Goal: Information Seeking & Learning: Learn about a topic

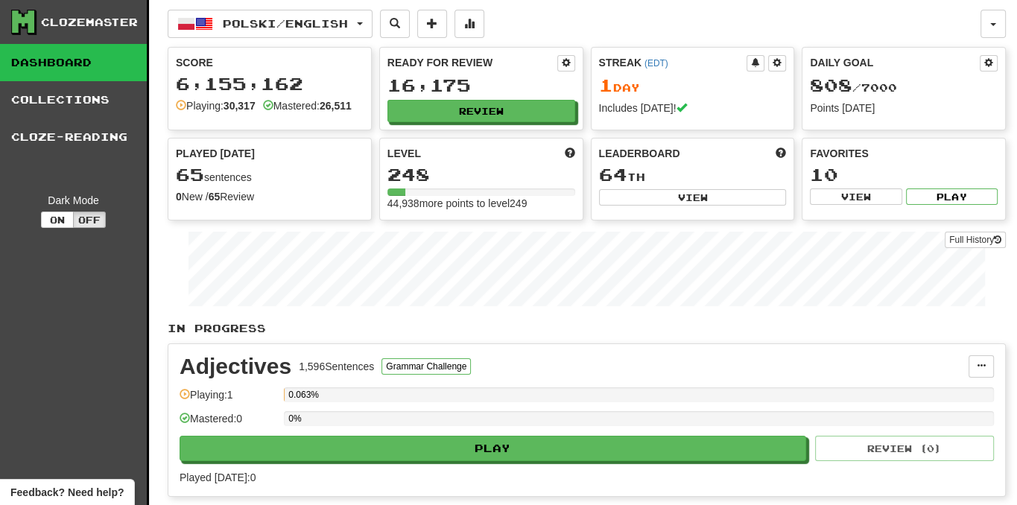
click at [488, 125] on div "Ready for Review 16,175 Review" at bounding box center [481, 89] width 203 height 82
click at [489, 112] on button "Review" at bounding box center [482, 112] width 188 height 22
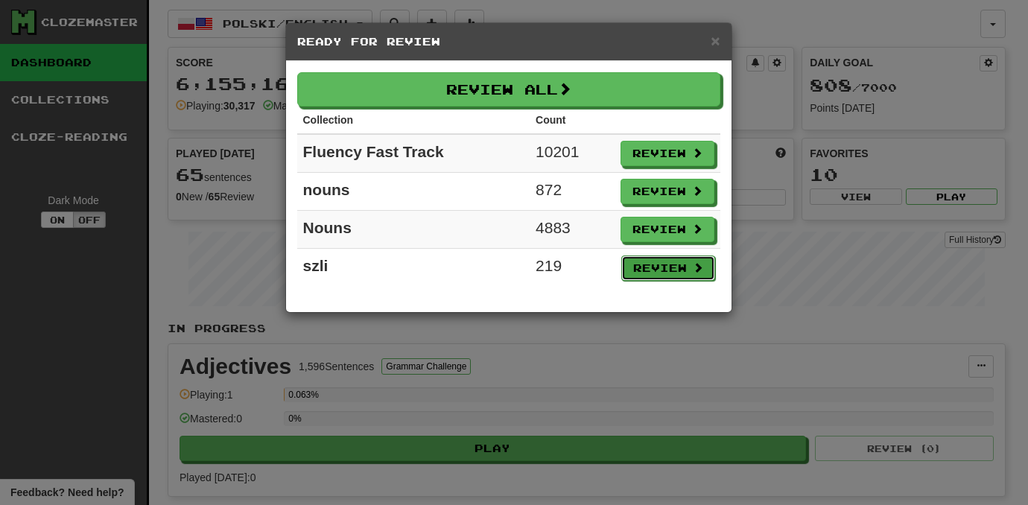
click at [683, 264] on button "Review" at bounding box center [668, 268] width 94 height 25
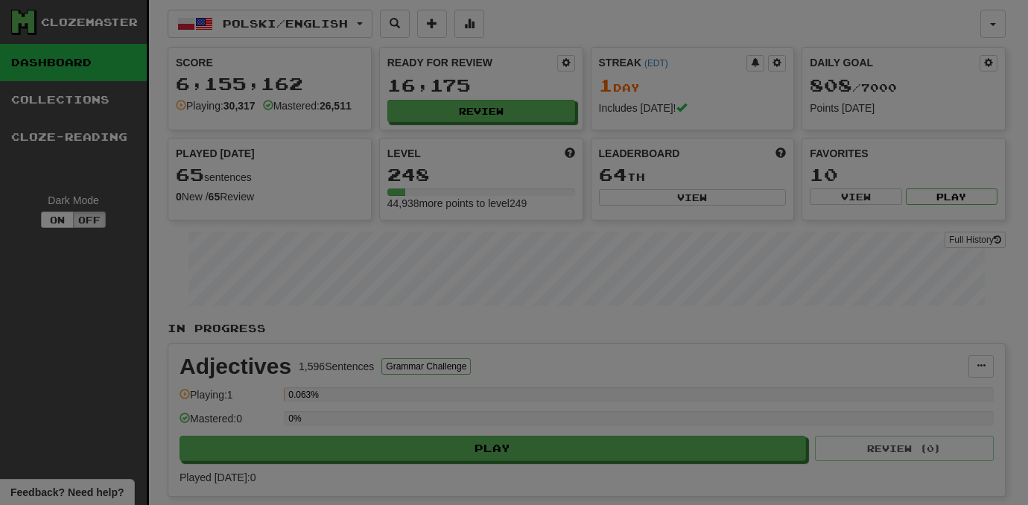
select select "***"
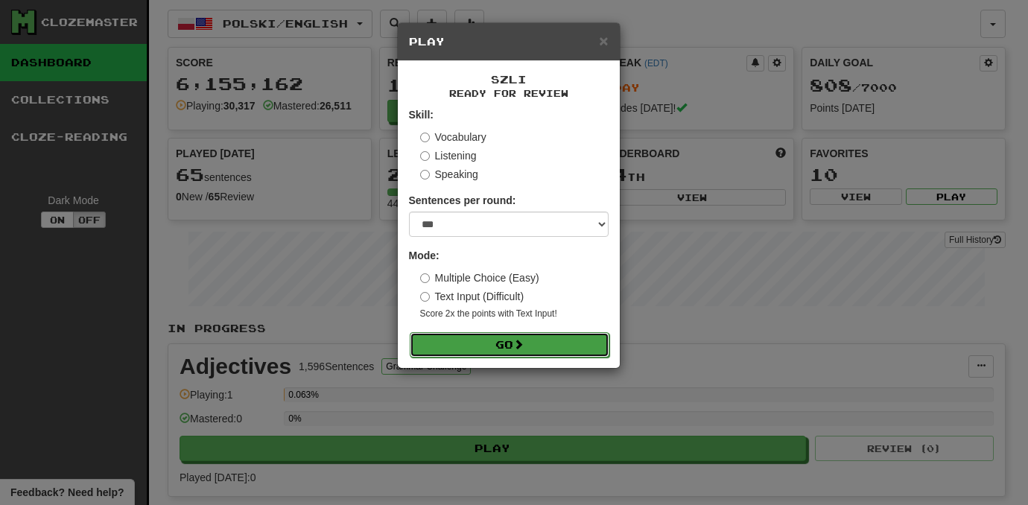
click at [570, 352] on button "Go" at bounding box center [510, 344] width 200 height 25
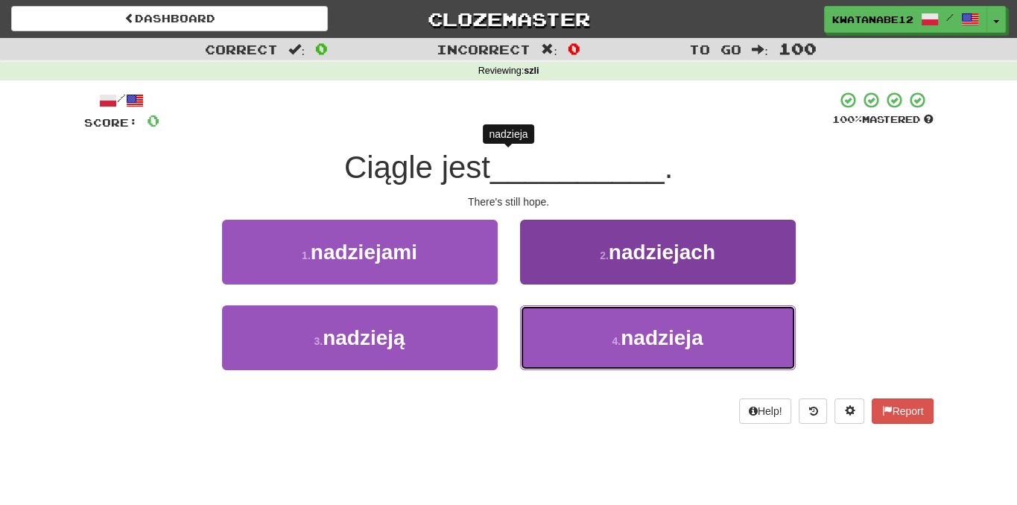
click at [535, 326] on button "4 . nadzieja" at bounding box center [658, 337] width 276 height 65
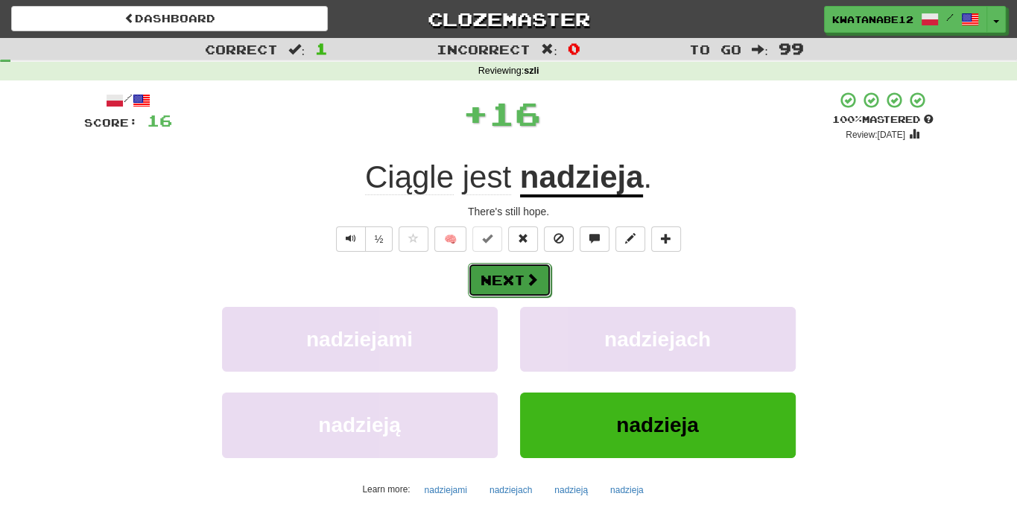
click at [539, 278] on button "Next" at bounding box center [509, 280] width 83 height 34
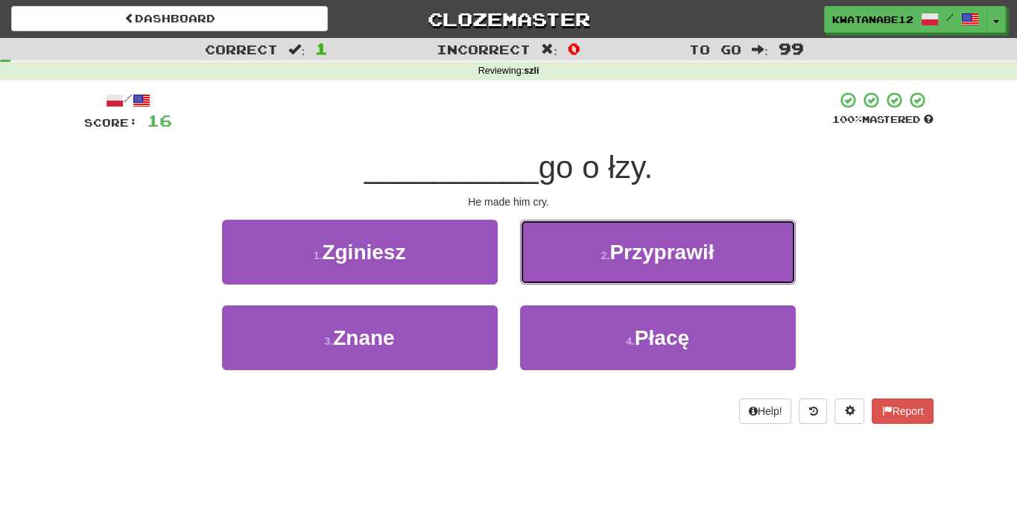
click at [580, 253] on button "2 . Przyprawił" at bounding box center [658, 252] width 276 height 65
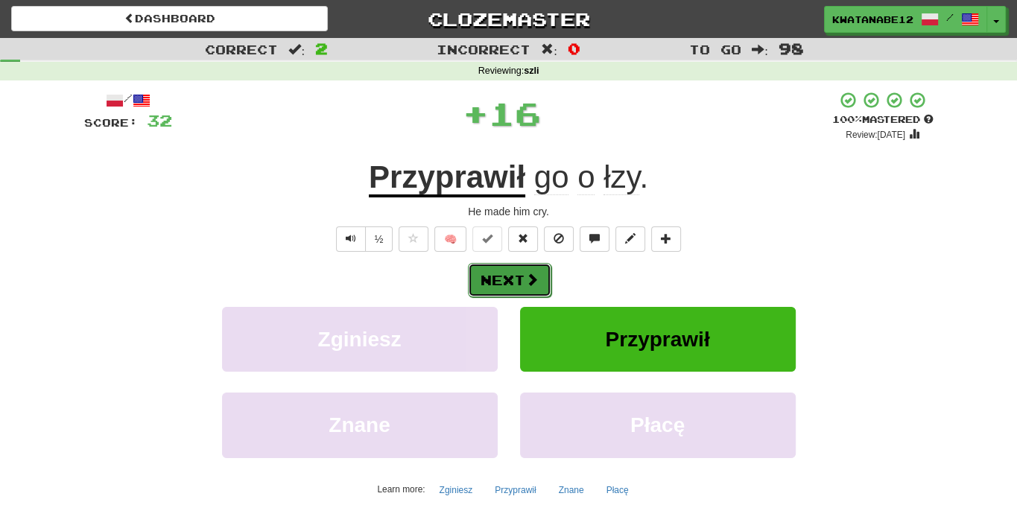
click at [518, 286] on button "Next" at bounding box center [509, 280] width 83 height 34
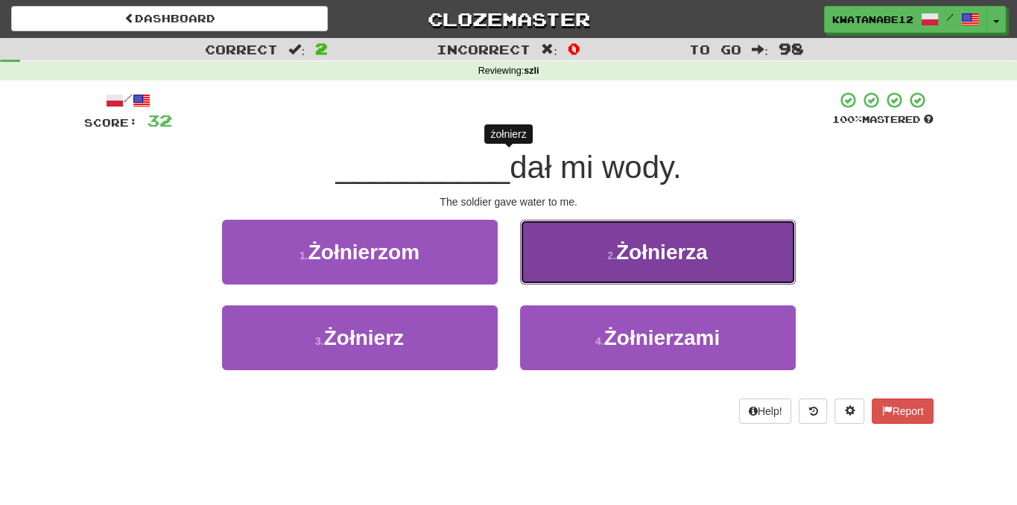
click at [587, 250] on button "2 . Żołnierza" at bounding box center [658, 252] width 276 height 65
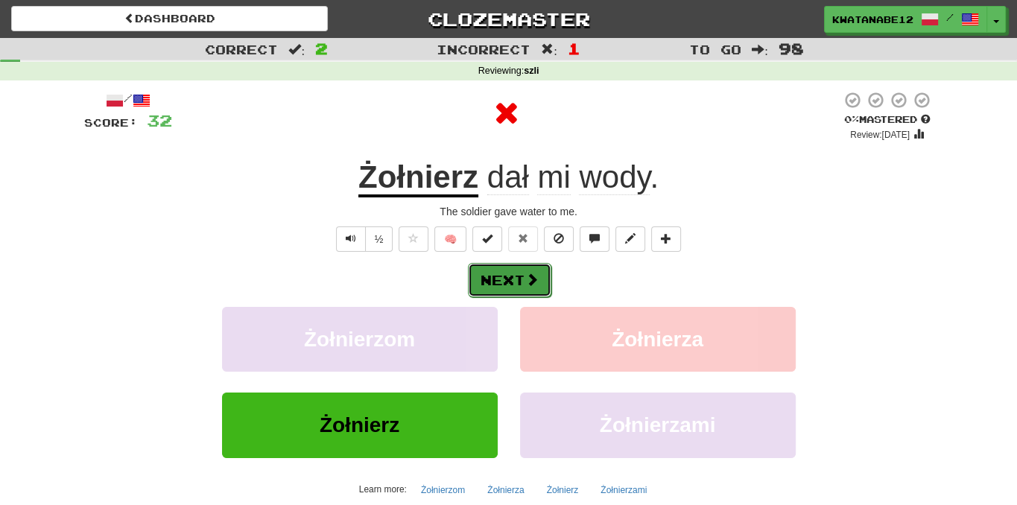
click at [513, 278] on button "Next" at bounding box center [509, 280] width 83 height 34
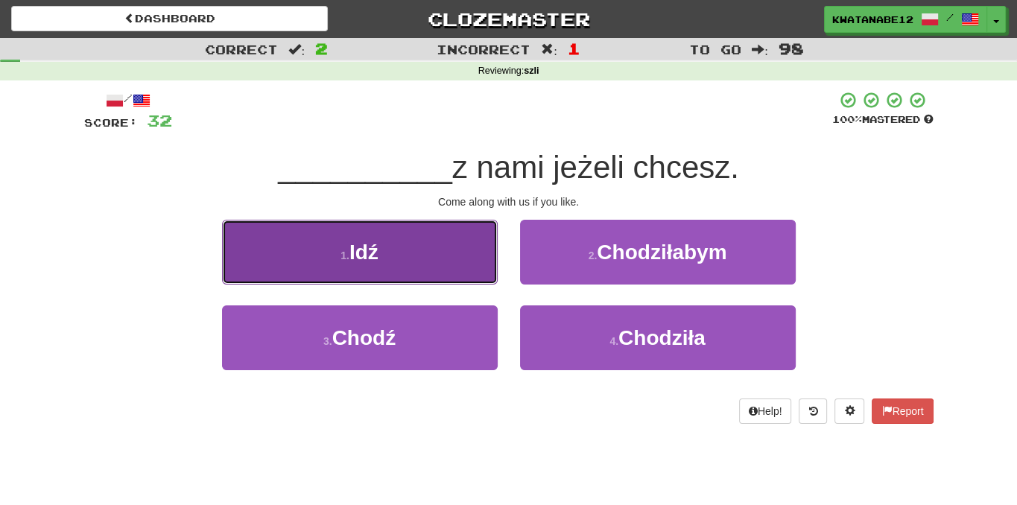
click at [455, 259] on button "1 . Idź" at bounding box center [360, 252] width 276 height 65
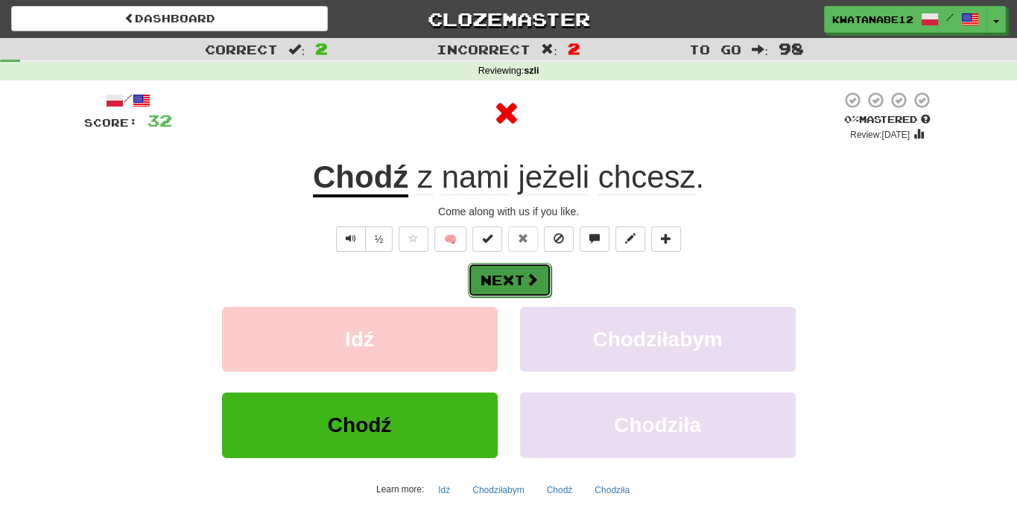
click at [533, 277] on span at bounding box center [531, 279] width 13 height 13
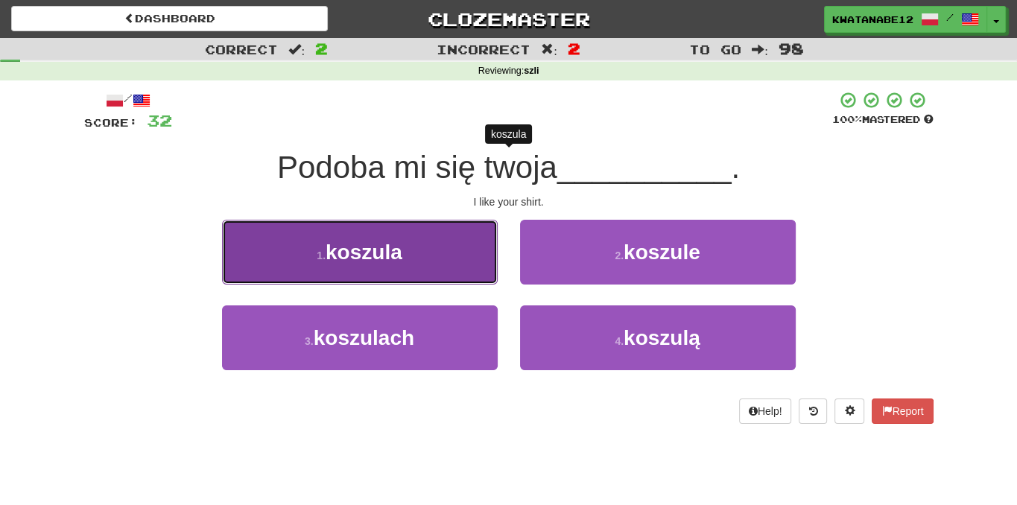
click at [440, 273] on button "1 . koszula" at bounding box center [360, 252] width 276 height 65
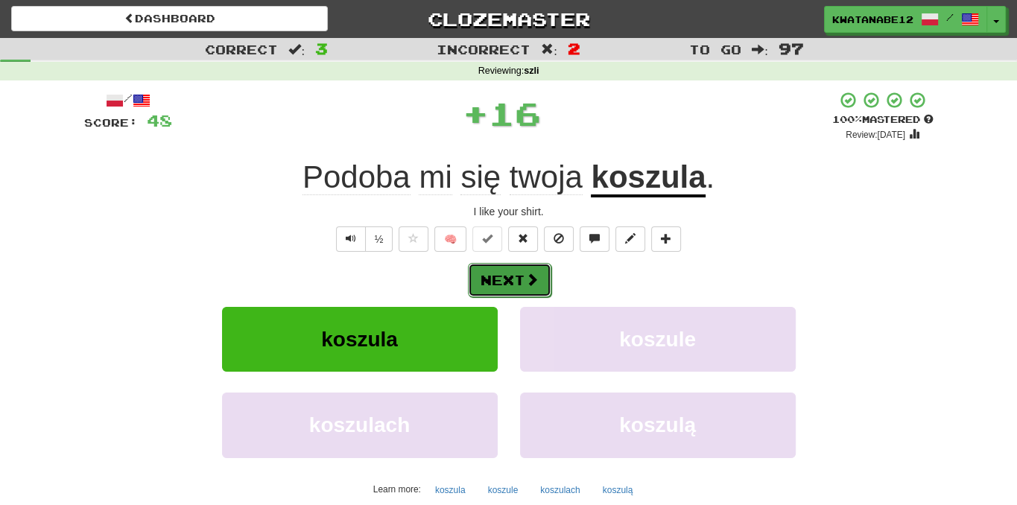
click at [533, 270] on button "Next" at bounding box center [509, 280] width 83 height 34
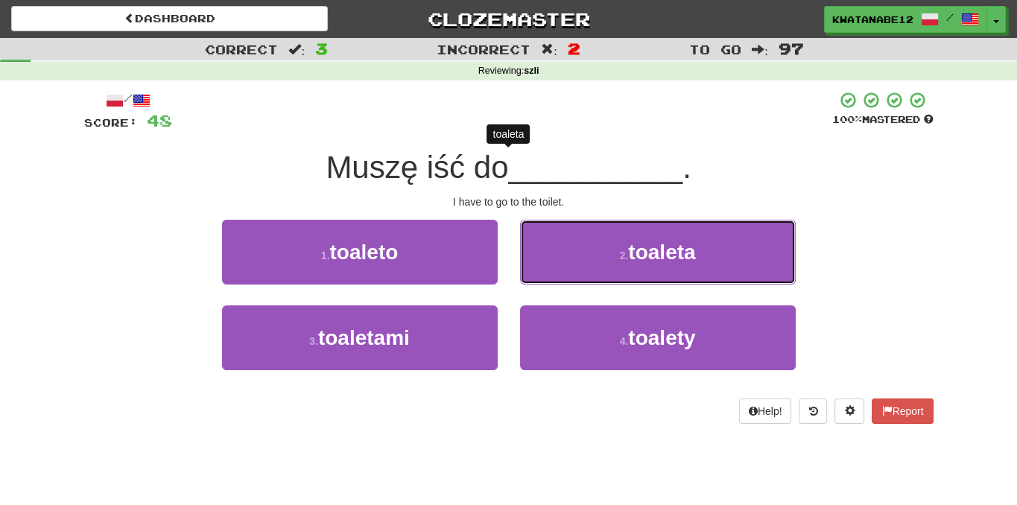
click at [573, 250] on button "2 . toaleta" at bounding box center [658, 252] width 276 height 65
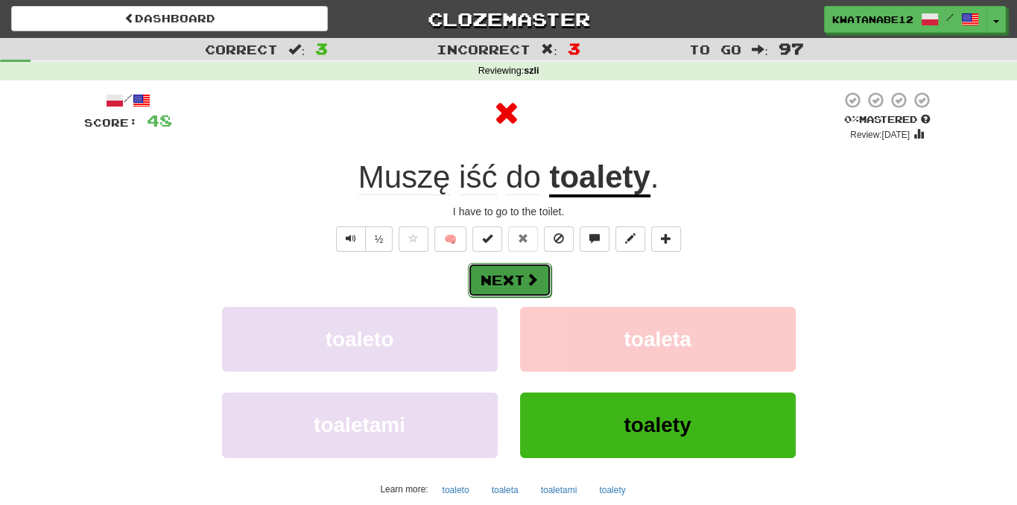
click at [532, 273] on span at bounding box center [531, 279] width 13 height 13
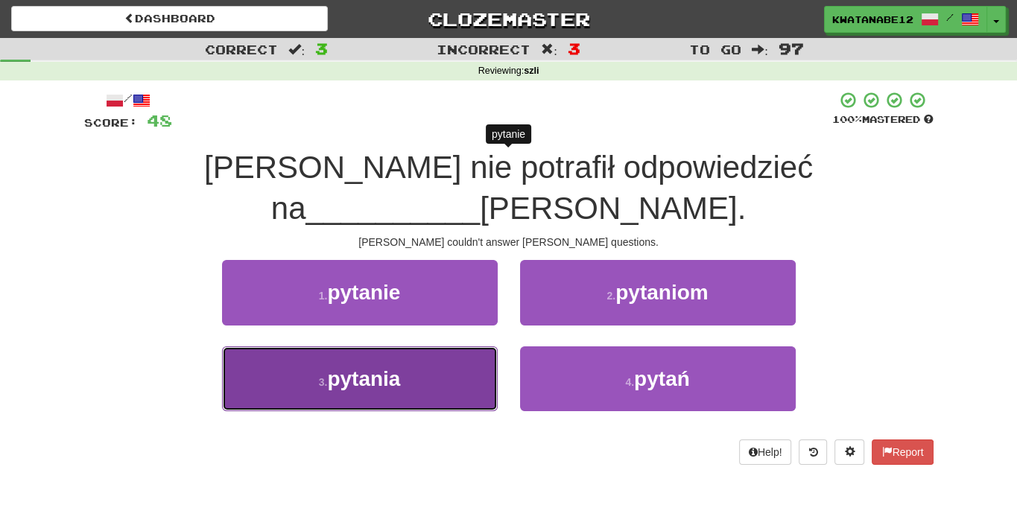
click at [403, 346] on button "3 . pytania" at bounding box center [360, 378] width 276 height 65
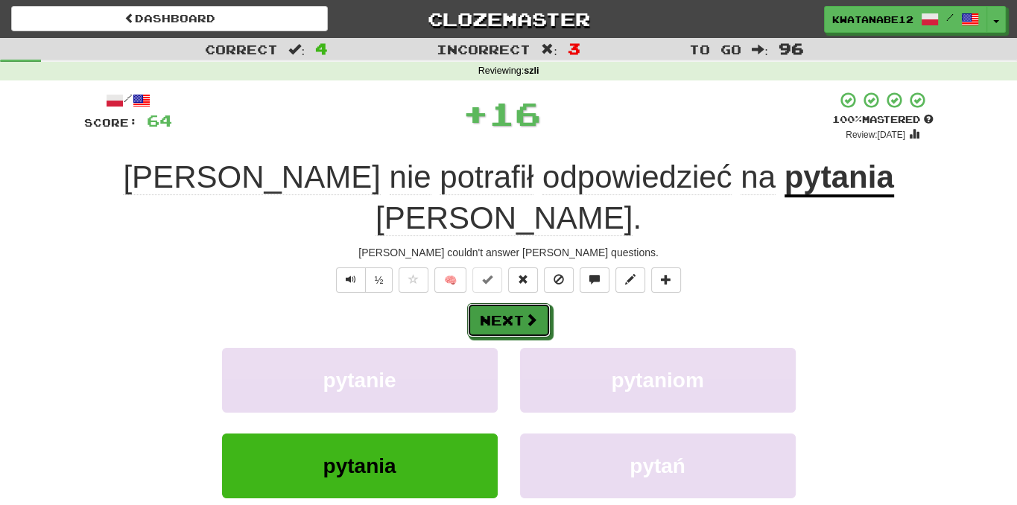
drag, startPoint x: 498, startPoint y: 269, endPoint x: 455, endPoint y: 205, distance: 76.9
click at [498, 303] on button "Next" at bounding box center [508, 320] width 83 height 34
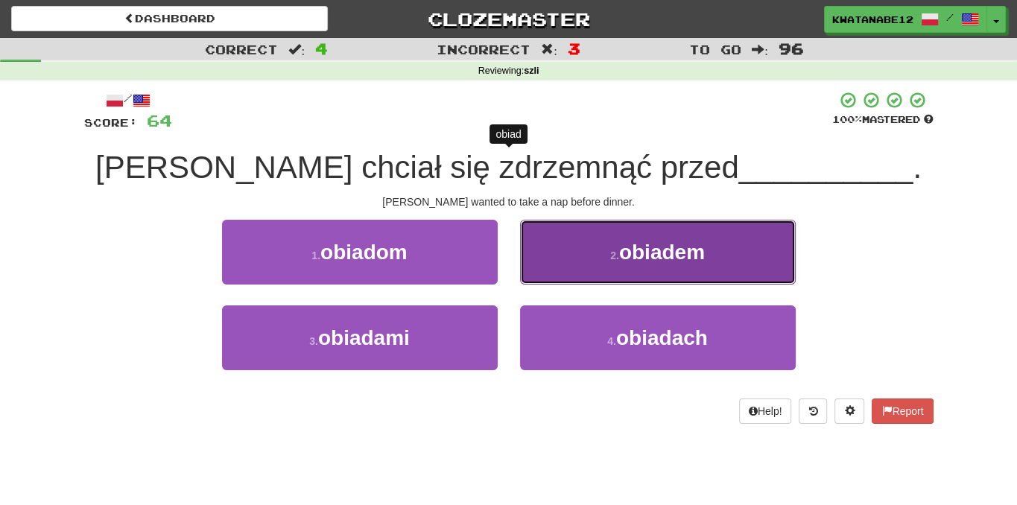
click at [542, 265] on button "2 . obiadem" at bounding box center [658, 252] width 276 height 65
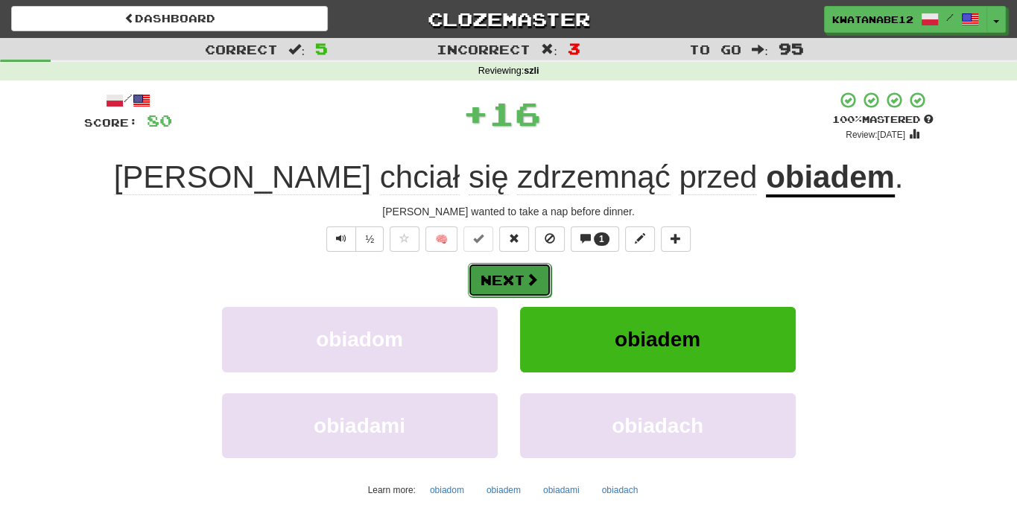
click at [529, 276] on span at bounding box center [531, 279] width 13 height 13
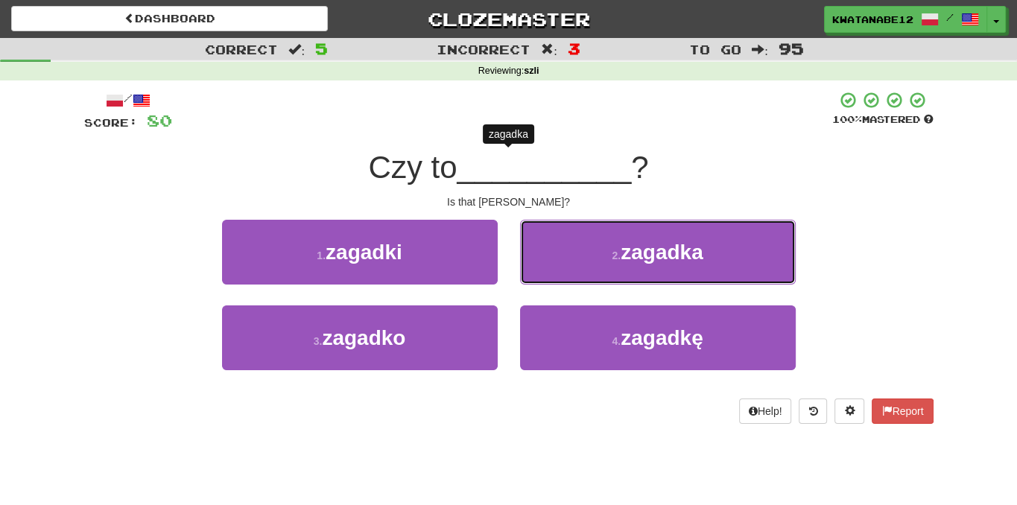
click at [559, 250] on button "2 . zagadka" at bounding box center [658, 252] width 276 height 65
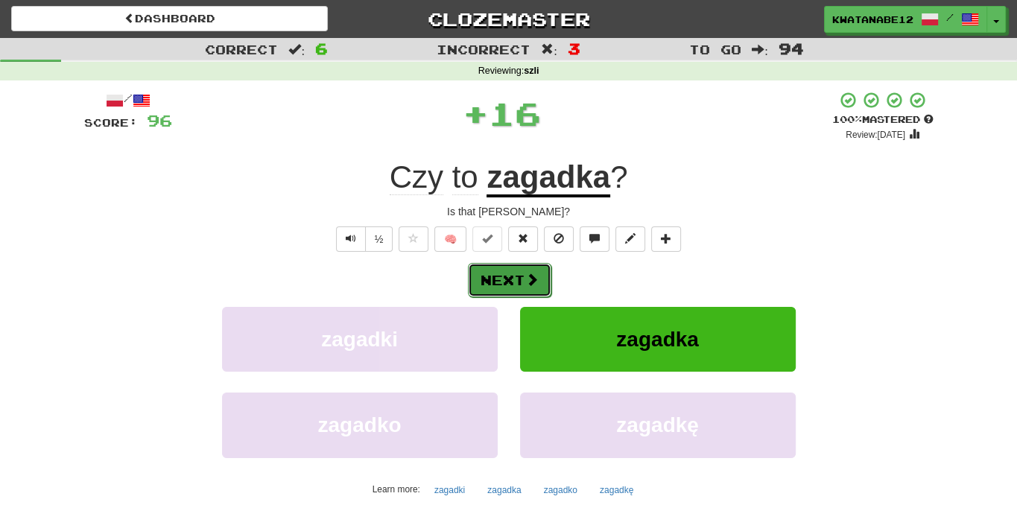
click at [522, 281] on button "Next" at bounding box center [509, 280] width 83 height 34
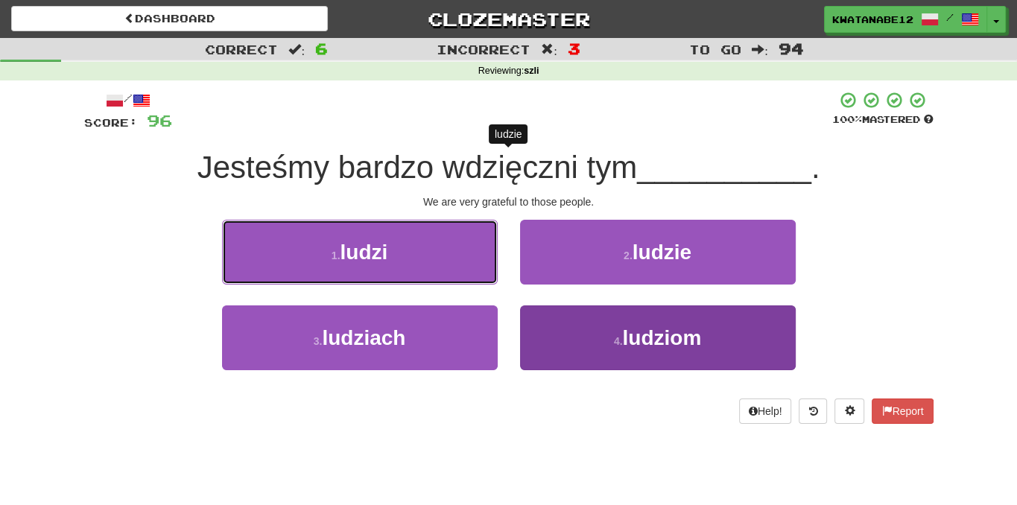
drag, startPoint x: 472, startPoint y: 244, endPoint x: 554, endPoint y: 332, distance: 120.2
click at [556, 335] on div "1 . ludzi 2 . ludzie 3 . ludziach 4 . ludziom" at bounding box center [509, 306] width 872 height 172
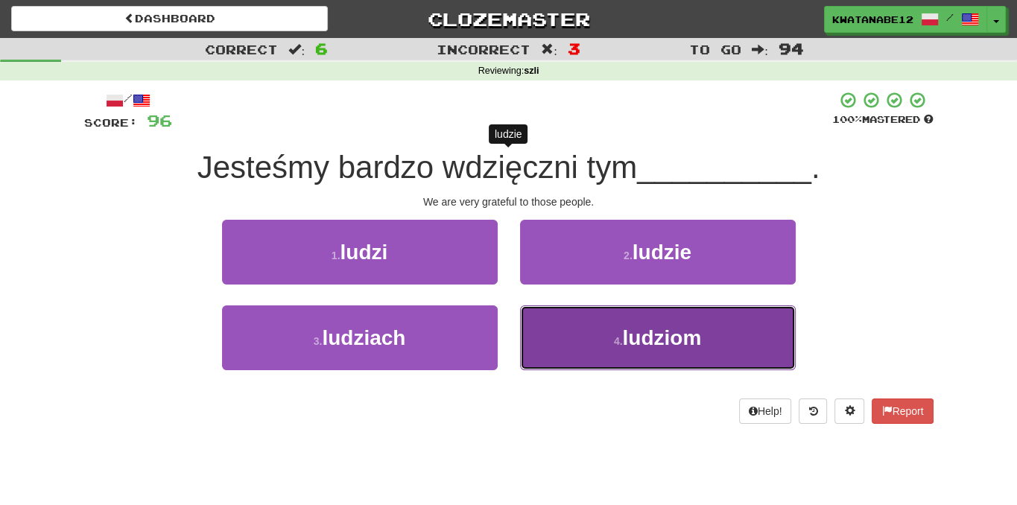
click at [540, 329] on button "4 . ludziom" at bounding box center [658, 337] width 276 height 65
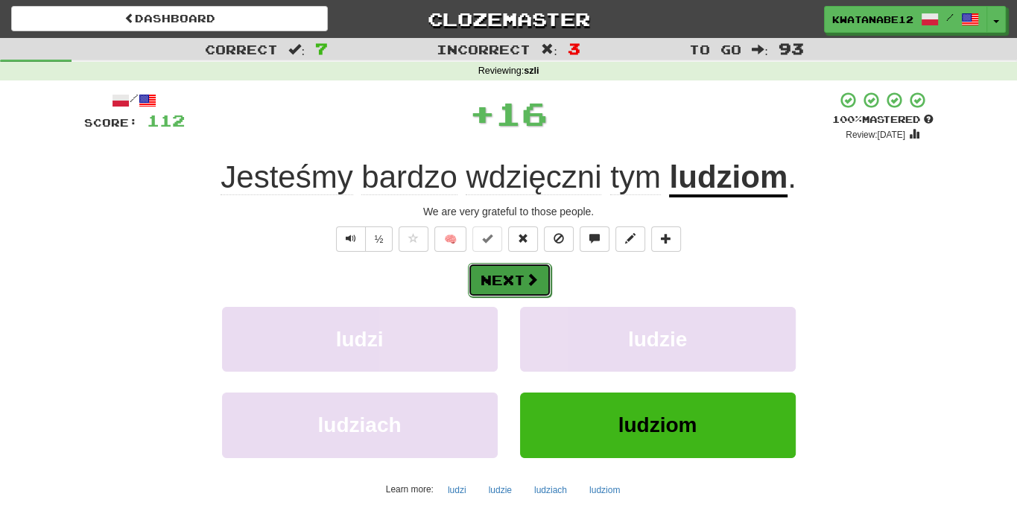
click at [529, 279] on span at bounding box center [531, 279] width 13 height 13
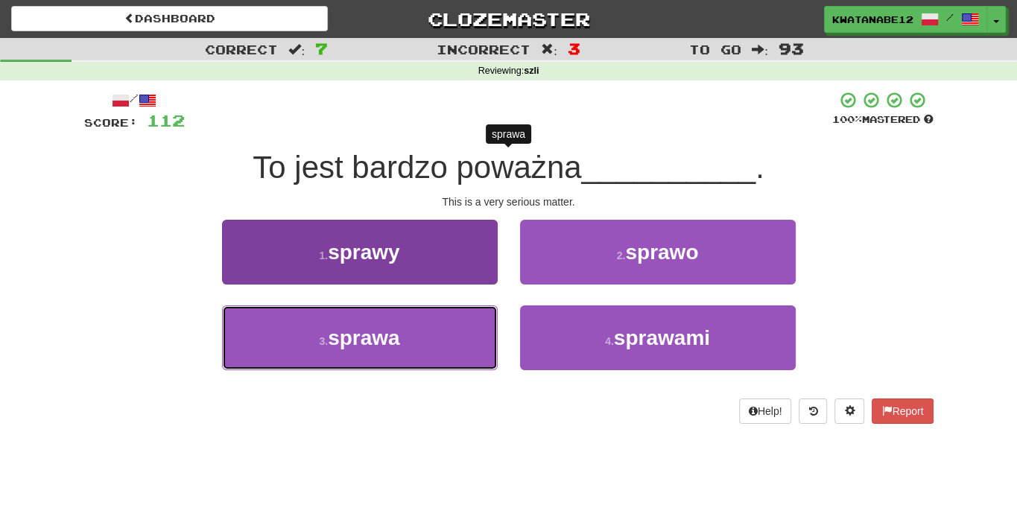
click at [454, 327] on button "3 . sprawa" at bounding box center [360, 337] width 276 height 65
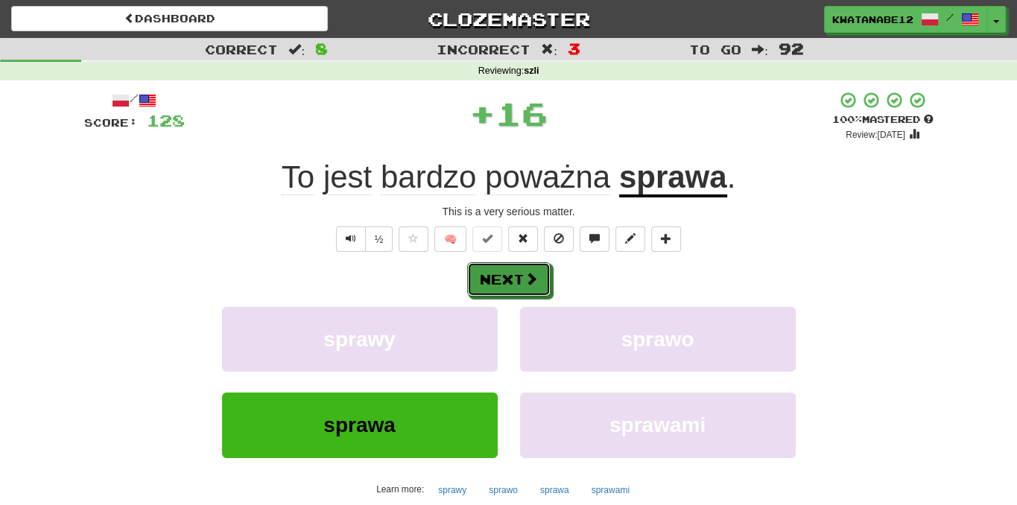
drag, startPoint x: 521, startPoint y: 279, endPoint x: 436, endPoint y: 241, distance: 93.4
click at [521, 279] on button "Next" at bounding box center [508, 279] width 83 height 34
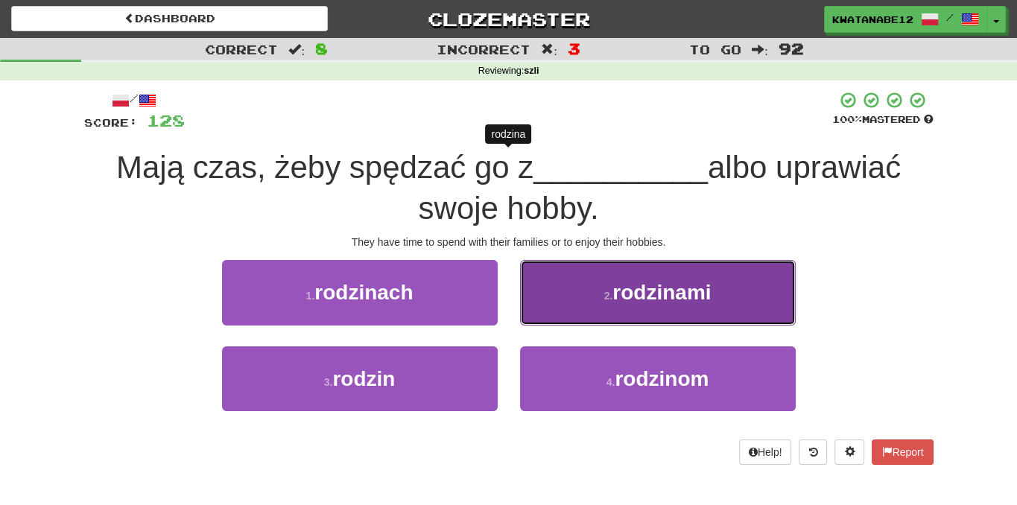
click at [577, 303] on button "2 . rodzinami" at bounding box center [658, 292] width 276 height 65
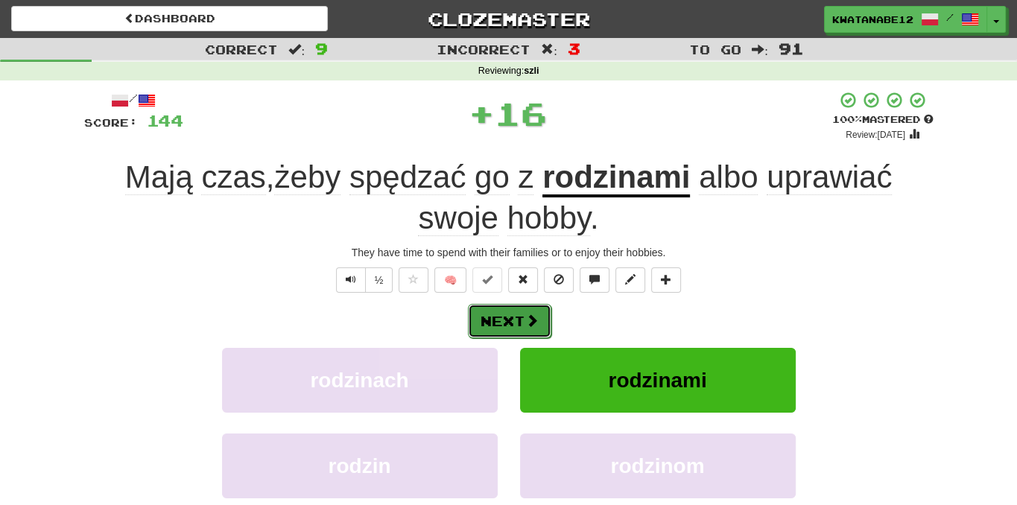
click at [537, 304] on button "Next" at bounding box center [509, 321] width 83 height 34
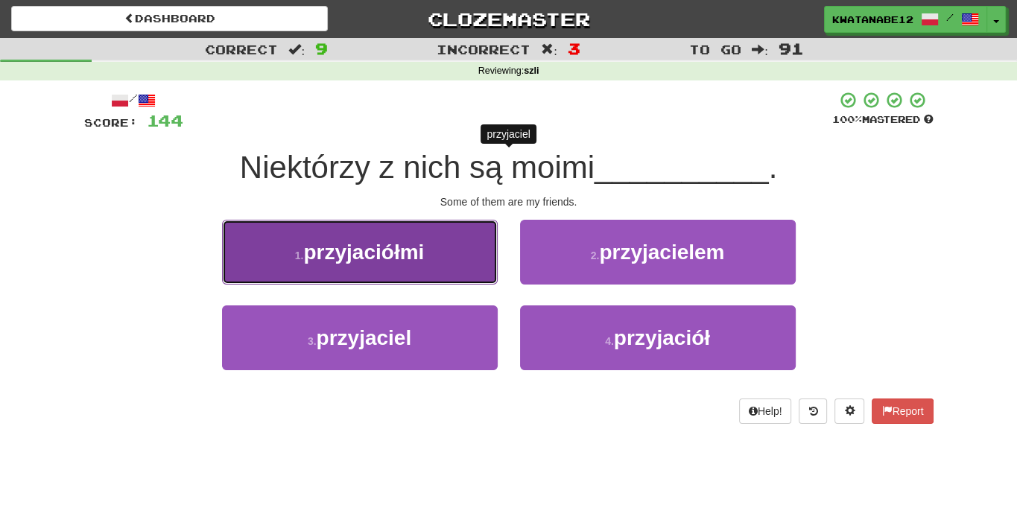
drag, startPoint x: 426, startPoint y: 247, endPoint x: 435, endPoint y: 247, distance: 9.0
click at [435, 247] on button "1 . przyjaciółmi" at bounding box center [360, 252] width 276 height 65
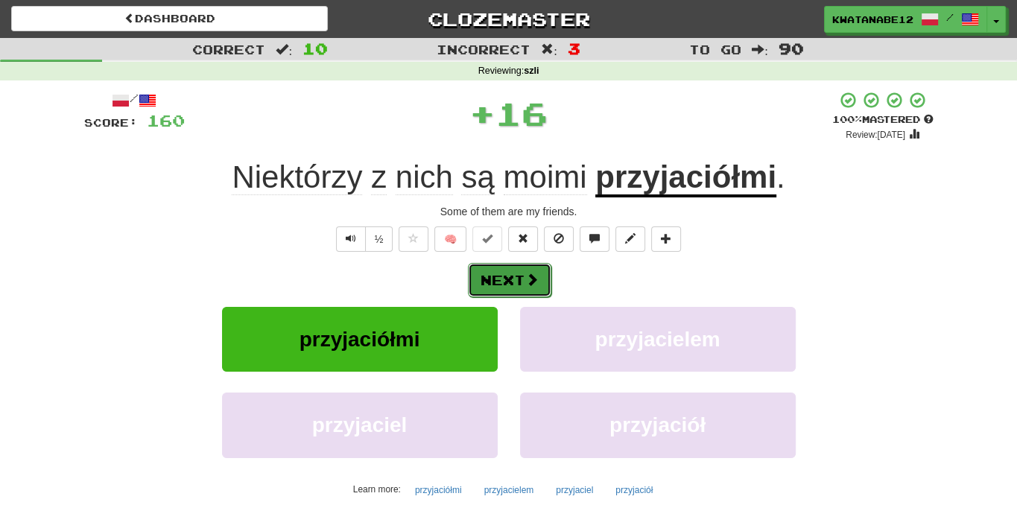
click at [539, 279] on button "Next" at bounding box center [509, 280] width 83 height 34
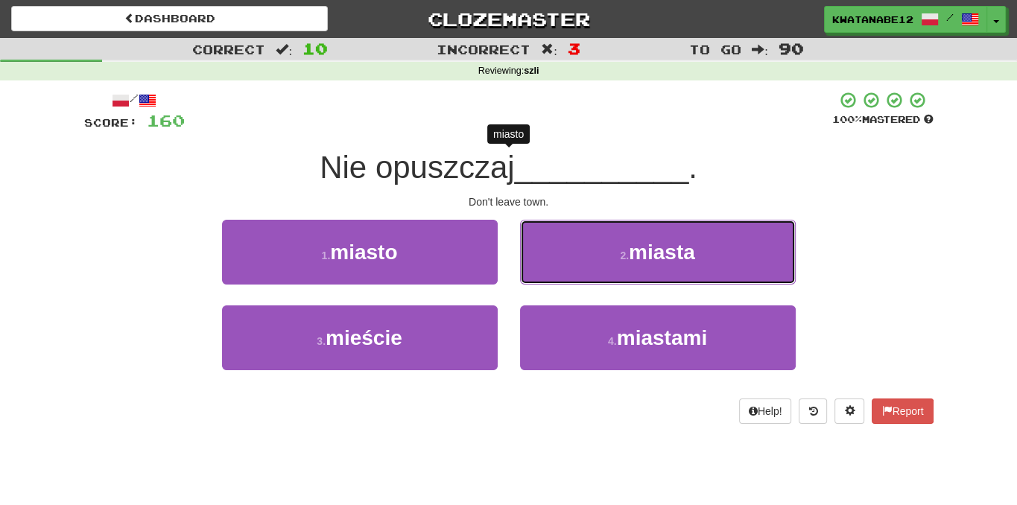
drag, startPoint x: 563, startPoint y: 251, endPoint x: 561, endPoint y: 259, distance: 8.5
click at [563, 256] on button "2 . miasta" at bounding box center [658, 252] width 276 height 65
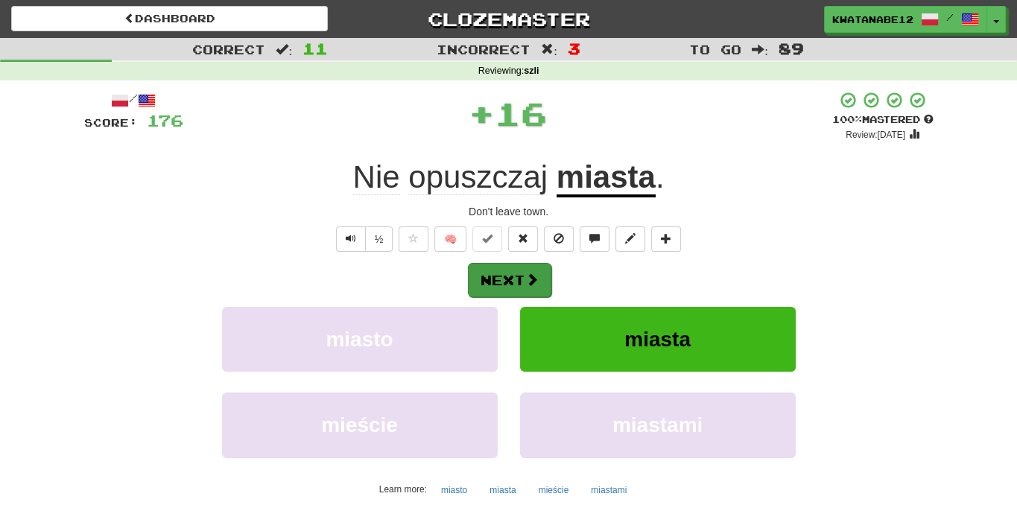
click at [549, 267] on div "Next" at bounding box center [508, 279] width 849 height 34
click at [522, 279] on button "Next" at bounding box center [509, 280] width 83 height 34
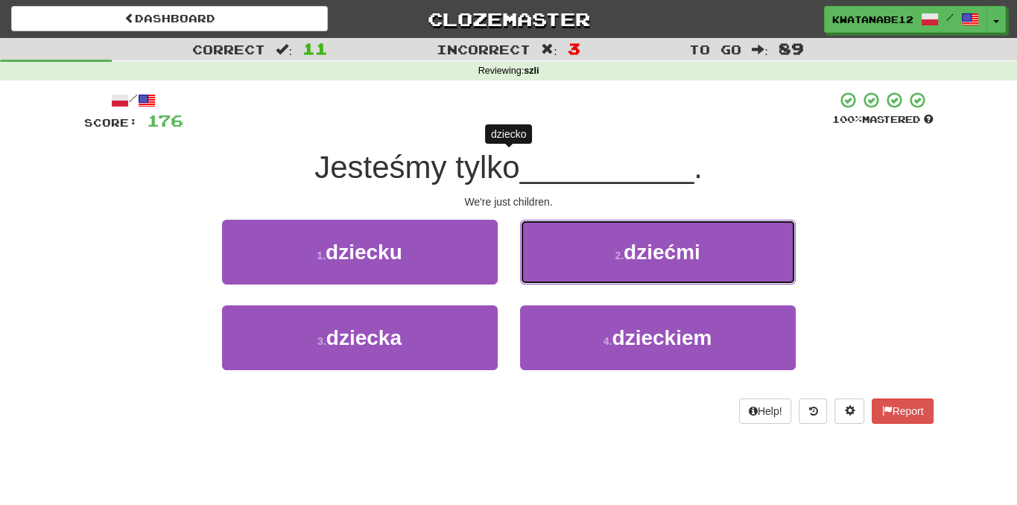
drag, startPoint x: 562, startPoint y: 252, endPoint x: 553, endPoint y: 261, distance: 12.6
click at [560, 253] on button "2 . dziećmi" at bounding box center [658, 252] width 276 height 65
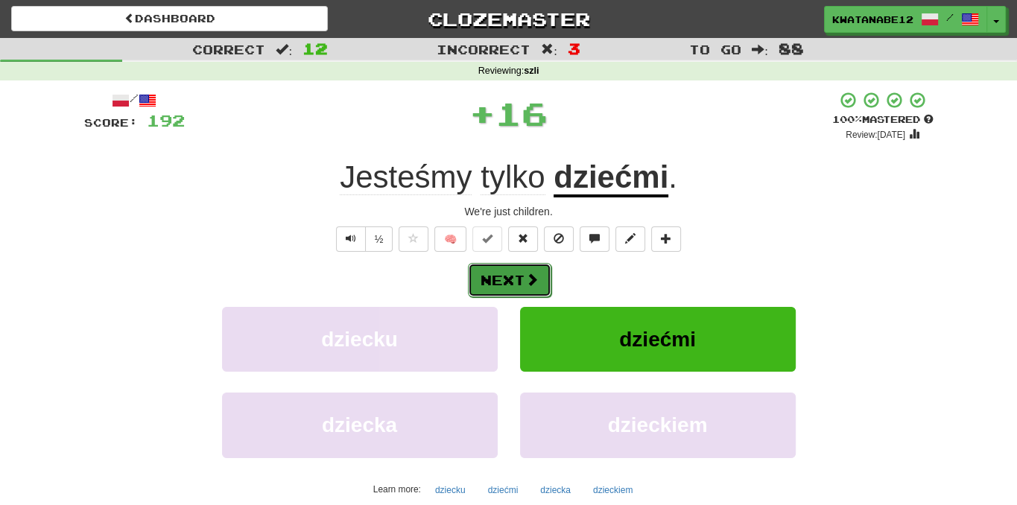
click at [531, 276] on span at bounding box center [531, 279] width 13 height 13
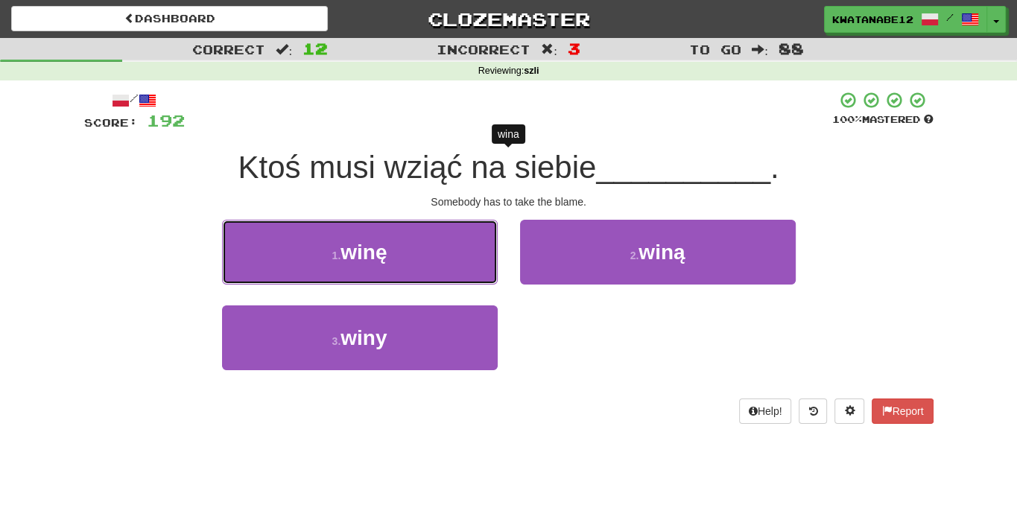
drag, startPoint x: 429, startPoint y: 239, endPoint x: 450, endPoint y: 260, distance: 29.5
click at [442, 253] on button "1 . winę" at bounding box center [360, 252] width 276 height 65
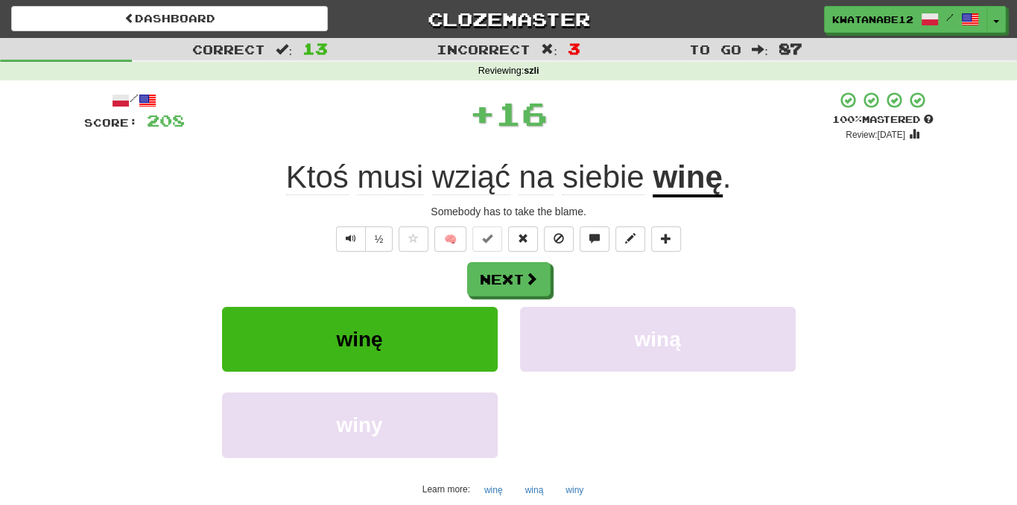
click at [551, 288] on div "Next" at bounding box center [508, 279] width 849 height 34
click at [528, 278] on span at bounding box center [531, 279] width 13 height 13
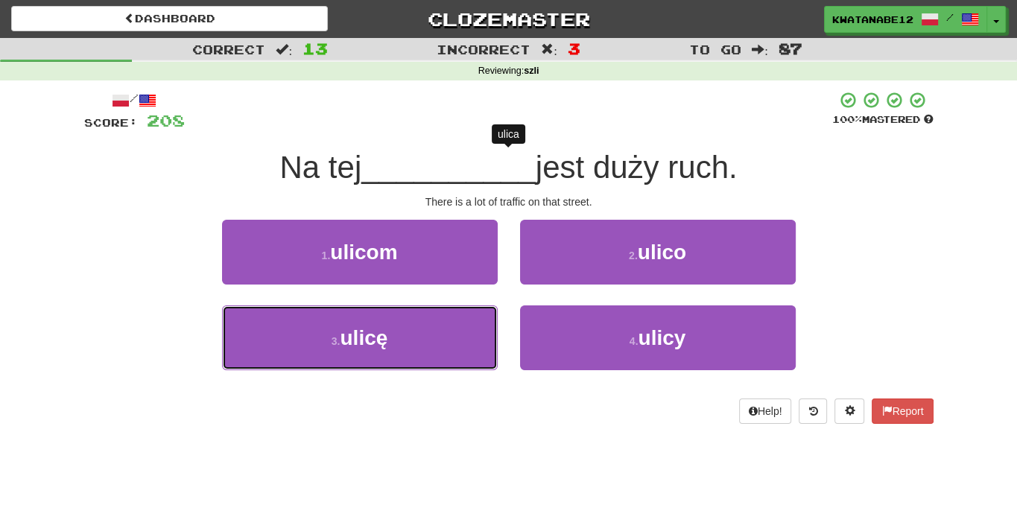
drag, startPoint x: 428, startPoint y: 317, endPoint x: 484, endPoint y: 291, distance: 61.7
click at [465, 300] on div "1 . ulicom 2 . ulico 3 . ulicę 4 . ulicy" at bounding box center [509, 306] width 872 height 172
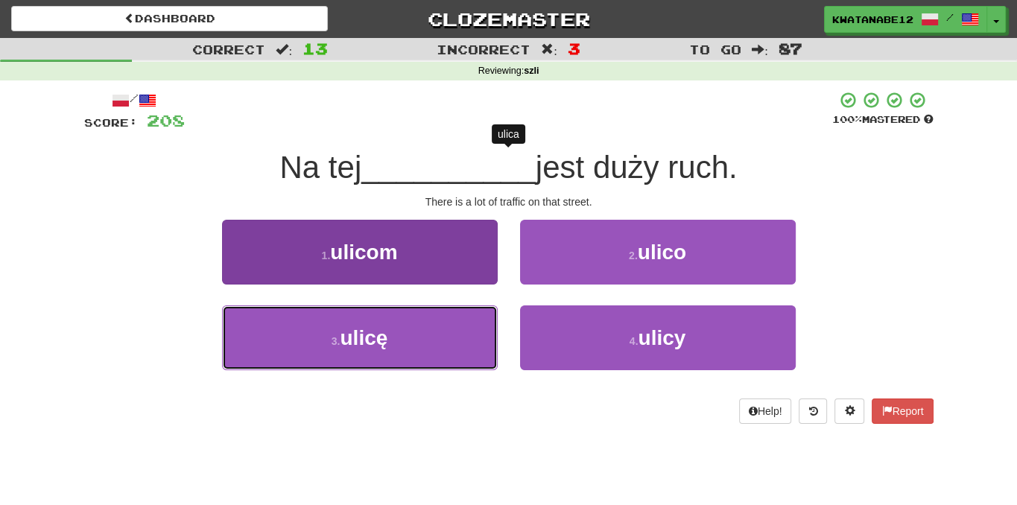
drag, startPoint x: 431, startPoint y: 336, endPoint x: 493, endPoint y: 338, distance: 61.9
click at [430, 336] on button "3 . ulicę" at bounding box center [360, 337] width 276 height 65
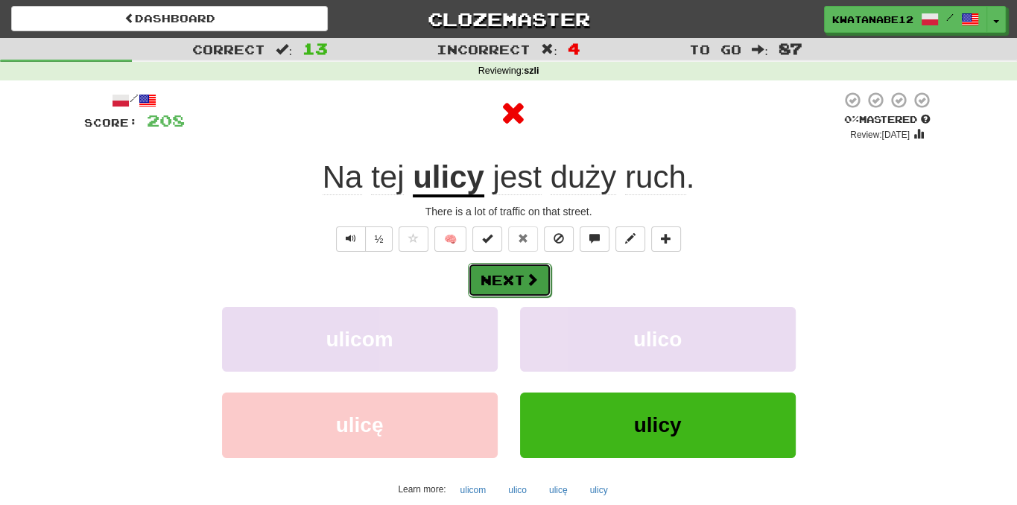
click at [542, 290] on button "Next" at bounding box center [509, 280] width 83 height 34
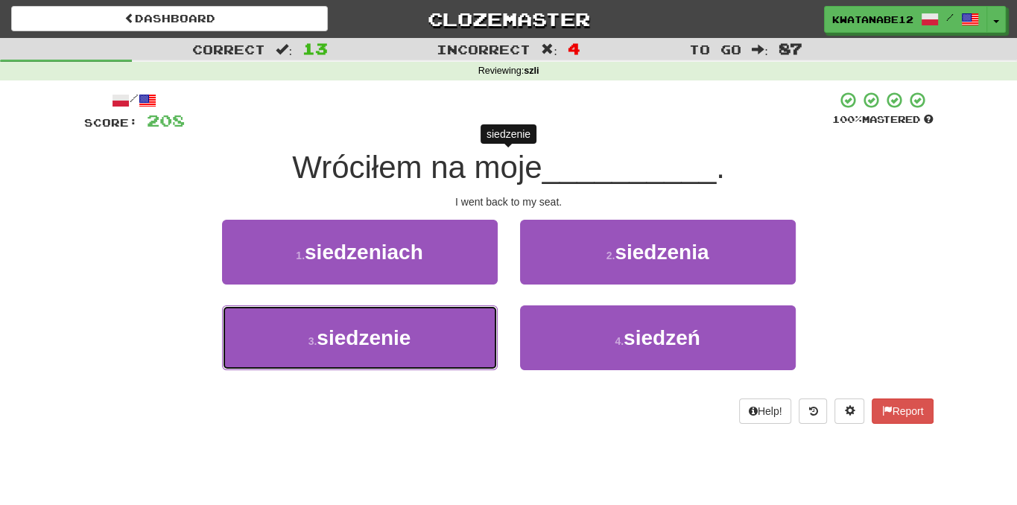
drag, startPoint x: 441, startPoint y: 341, endPoint x: 496, endPoint y: 299, distance: 69.6
click at [487, 306] on button "3 . siedzenie" at bounding box center [360, 337] width 276 height 65
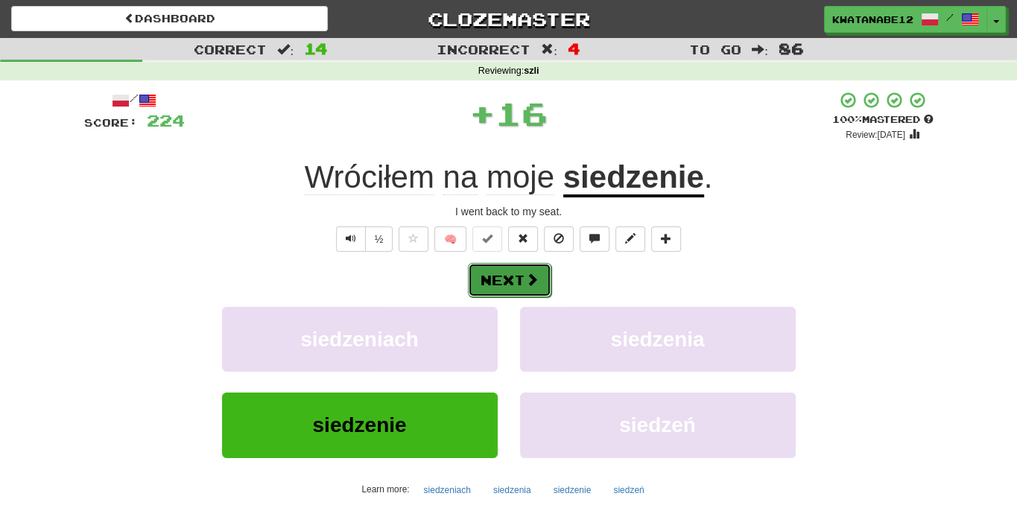
click at [533, 282] on span at bounding box center [531, 279] width 13 height 13
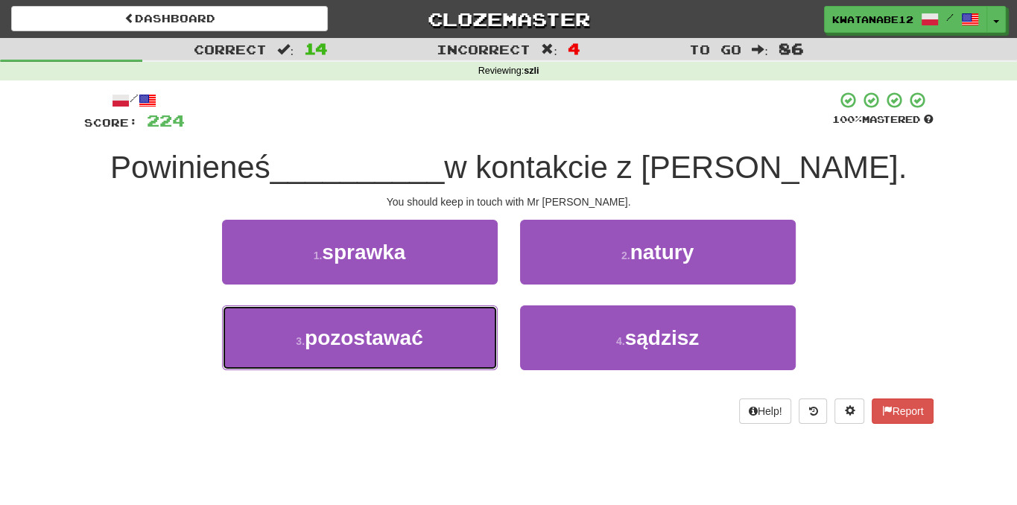
drag, startPoint x: 462, startPoint y: 326, endPoint x: 501, endPoint y: 306, distance: 43.7
click at [489, 310] on button "3 . pozostawać" at bounding box center [360, 337] width 276 height 65
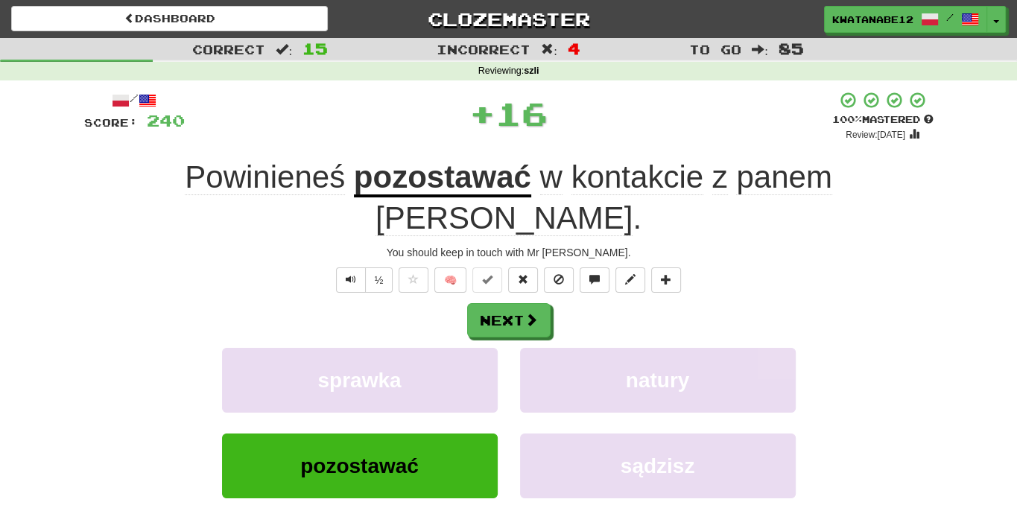
click at [539, 303] on div "Next" at bounding box center [508, 320] width 849 height 34
click at [469, 304] on button "Next" at bounding box center [509, 321] width 83 height 34
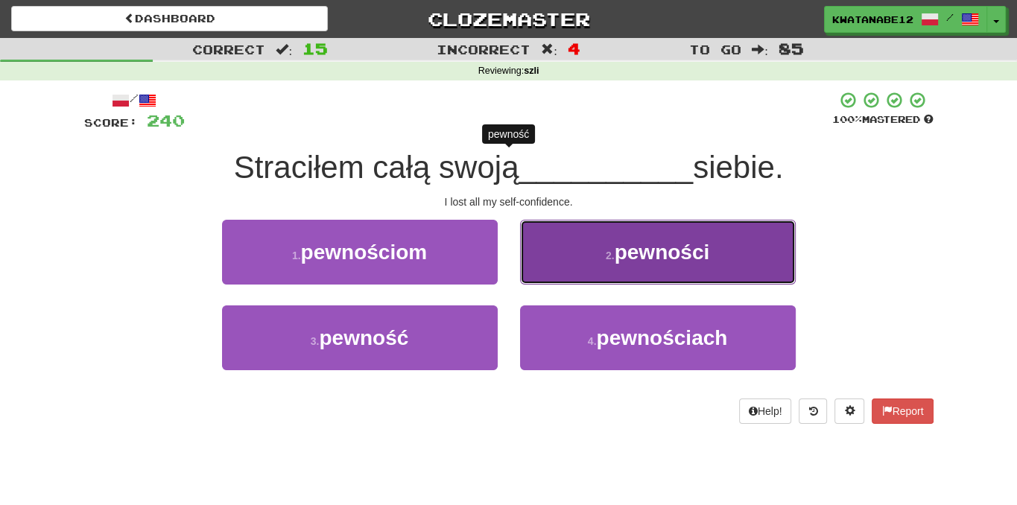
click at [578, 282] on button "2 . pewności" at bounding box center [658, 252] width 276 height 65
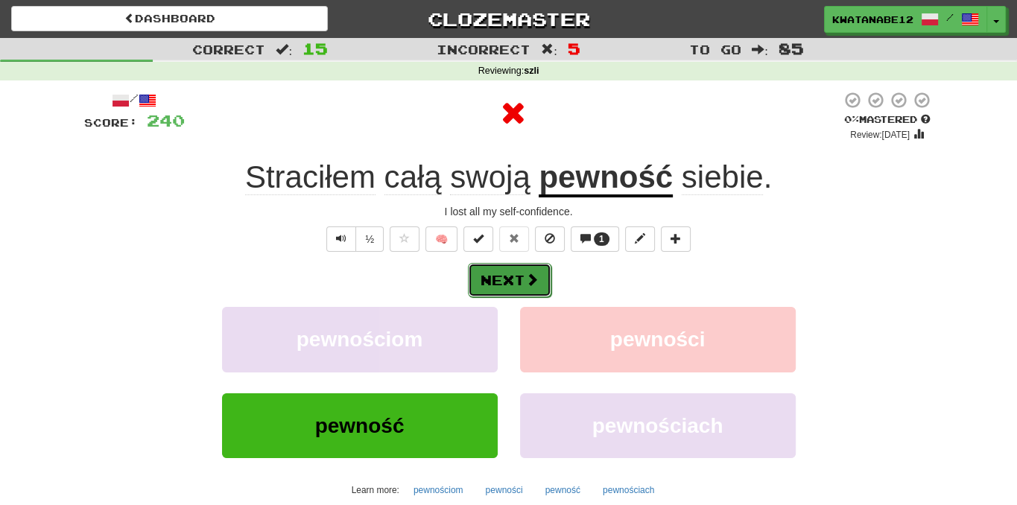
click at [543, 285] on button "Next" at bounding box center [509, 280] width 83 height 34
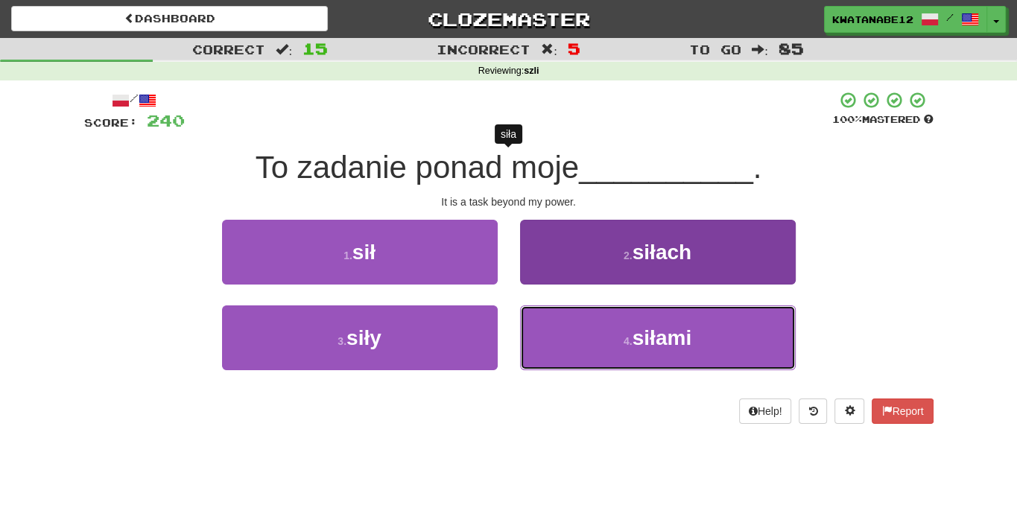
click at [578, 318] on button "4 . siłami" at bounding box center [658, 337] width 276 height 65
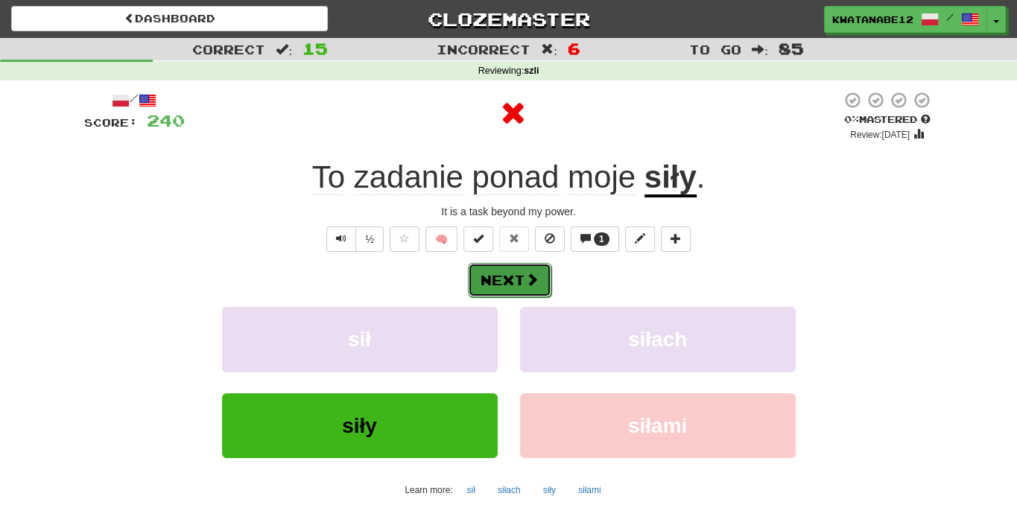
click at [538, 279] on button "Next" at bounding box center [509, 280] width 83 height 34
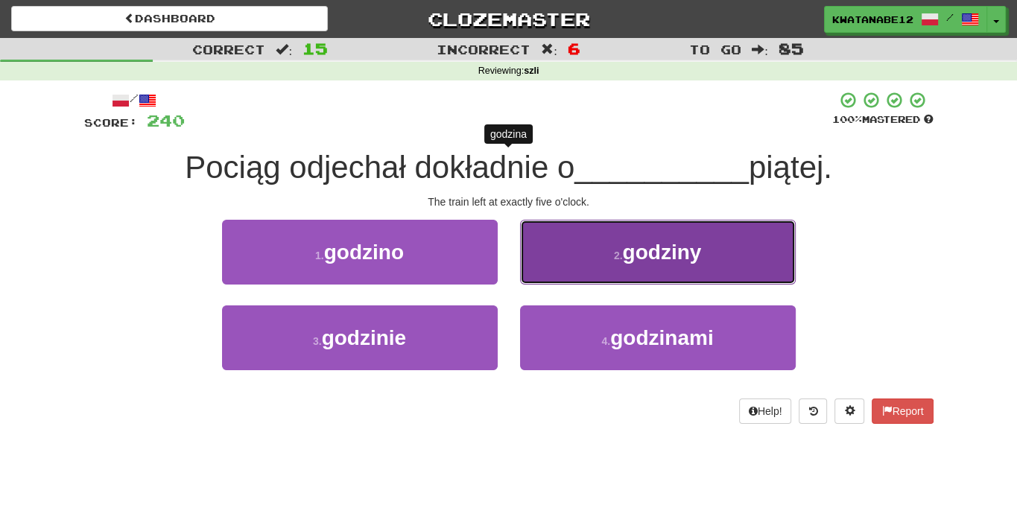
click at [571, 234] on button "2 . godziny" at bounding box center [658, 252] width 276 height 65
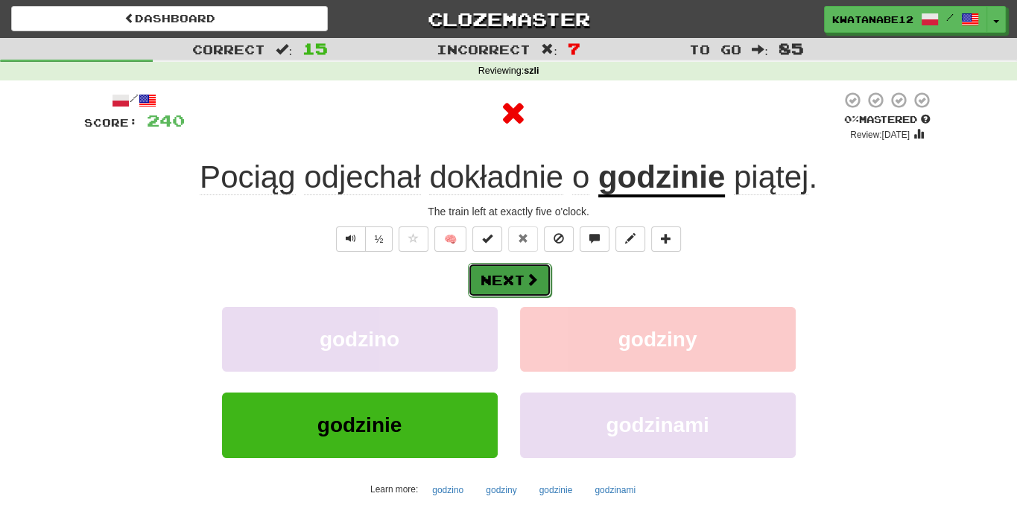
click at [532, 276] on span at bounding box center [531, 279] width 13 height 13
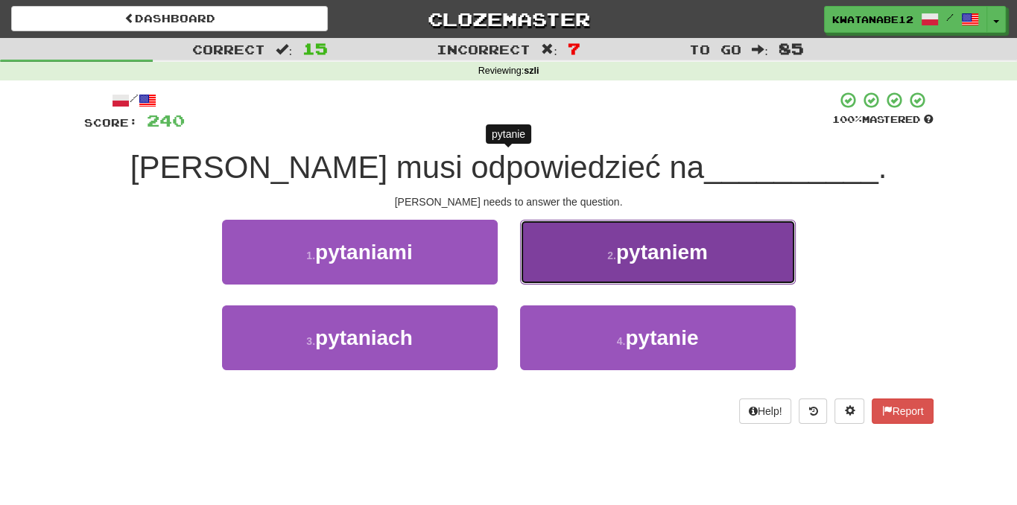
click at [569, 270] on button "2 . pytaniem" at bounding box center [658, 252] width 276 height 65
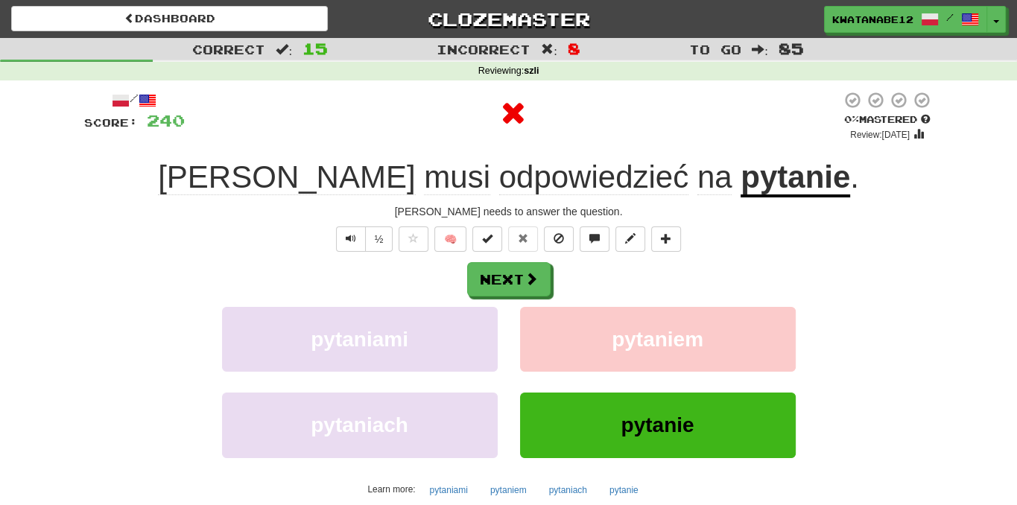
click at [553, 288] on div "Next" at bounding box center [508, 279] width 849 height 34
click at [510, 266] on button "Next" at bounding box center [509, 280] width 83 height 34
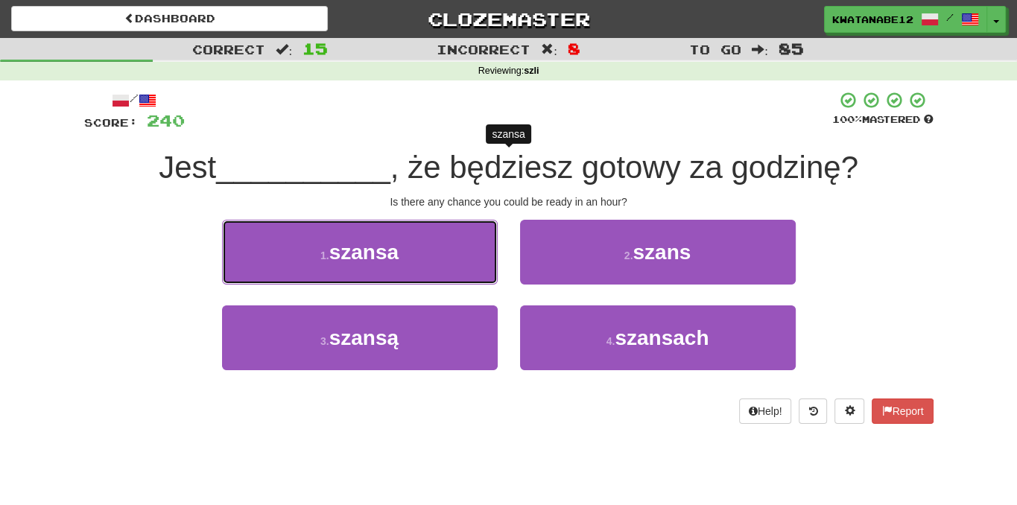
click at [459, 259] on button "1 . szansa" at bounding box center [360, 252] width 276 height 65
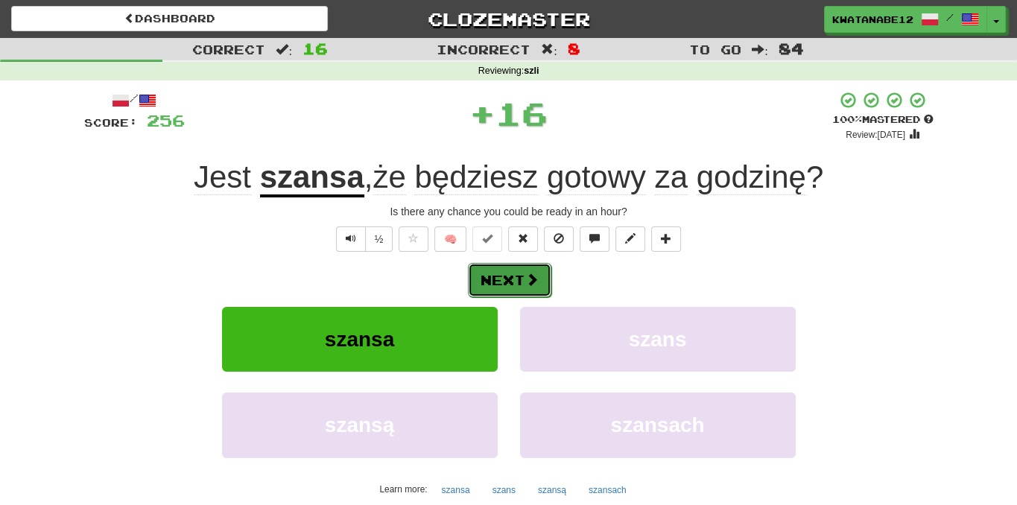
click at [525, 263] on button "Next" at bounding box center [509, 280] width 83 height 34
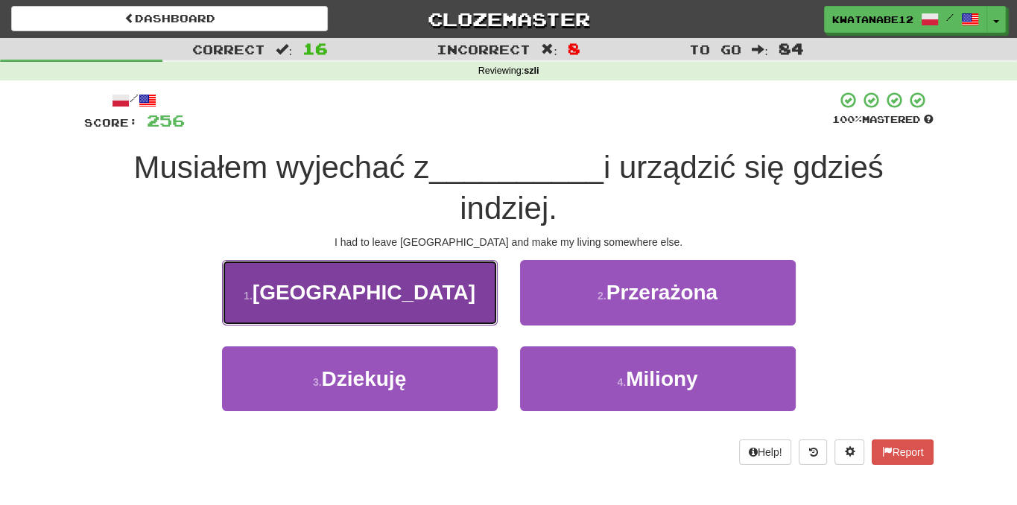
click at [457, 285] on button "1 . Warszawy" at bounding box center [360, 292] width 276 height 65
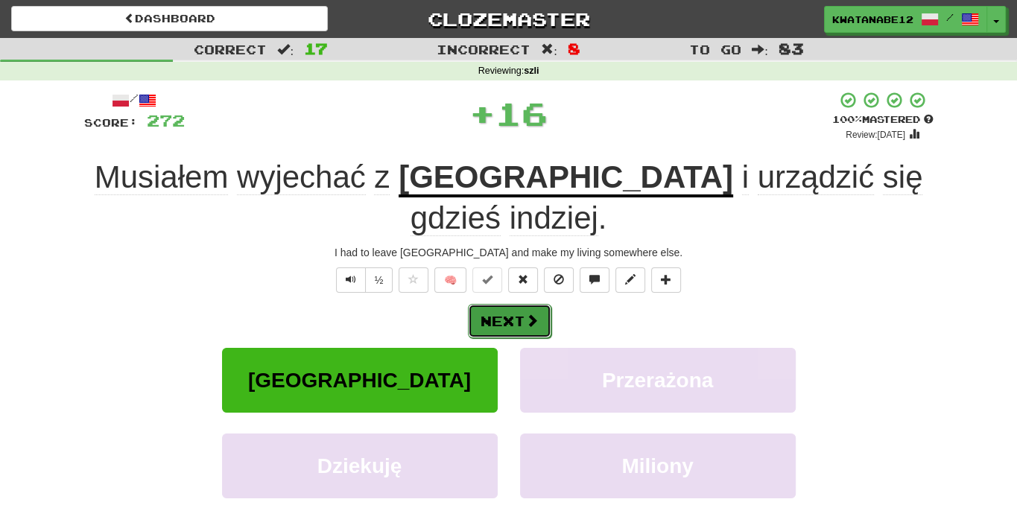
click at [522, 304] on button "Next" at bounding box center [509, 321] width 83 height 34
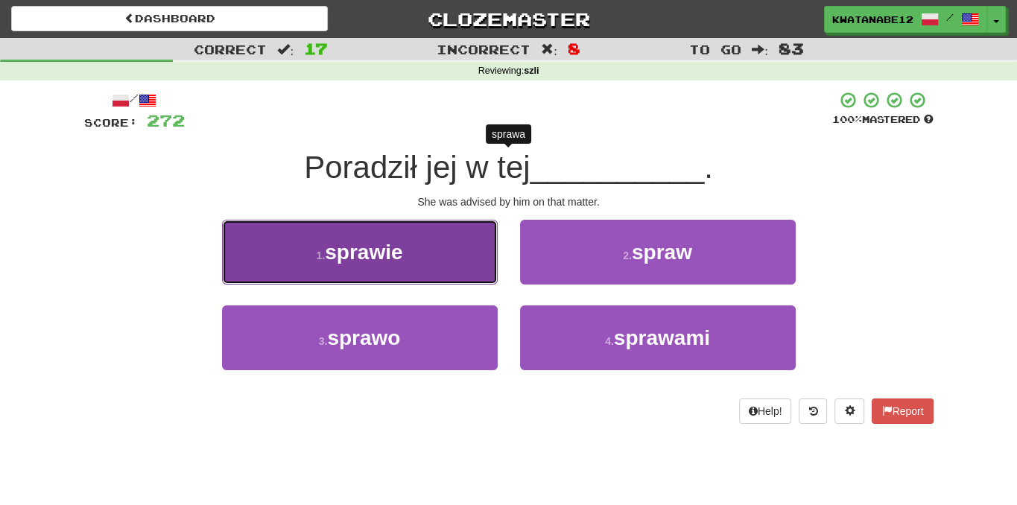
click at [424, 230] on button "1 . sprawie" at bounding box center [360, 252] width 276 height 65
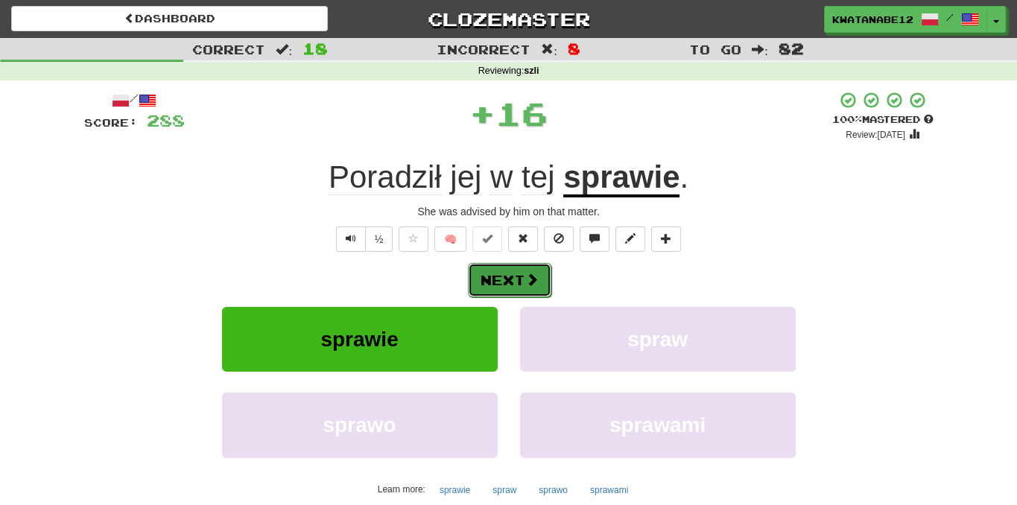
click at [522, 279] on button "Next" at bounding box center [509, 280] width 83 height 34
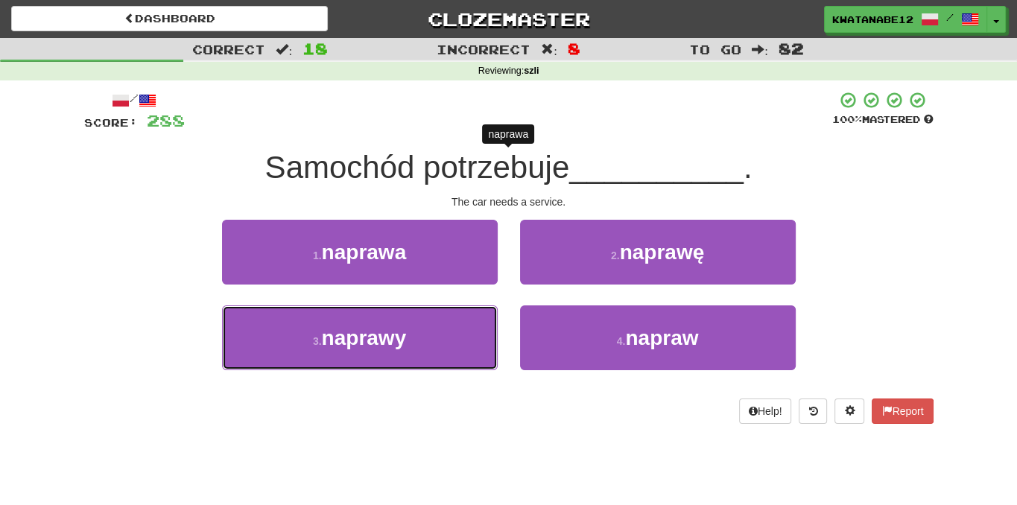
drag, startPoint x: 453, startPoint y: 315, endPoint x: 480, endPoint y: 297, distance: 32.7
click at [454, 315] on button "3 . naprawy" at bounding box center [360, 337] width 276 height 65
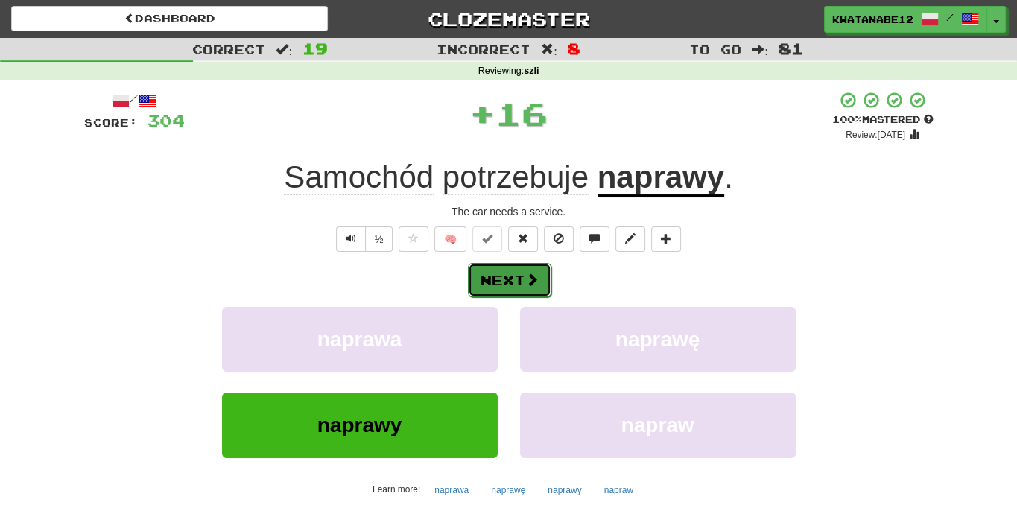
click at [530, 276] on span at bounding box center [531, 279] width 13 height 13
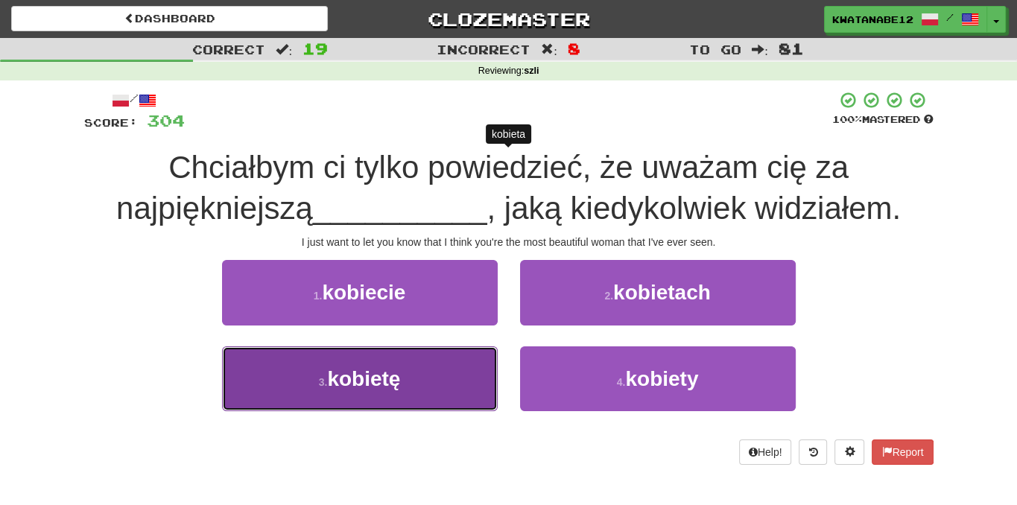
click at [436, 367] on button "3 . kobietę" at bounding box center [360, 378] width 276 height 65
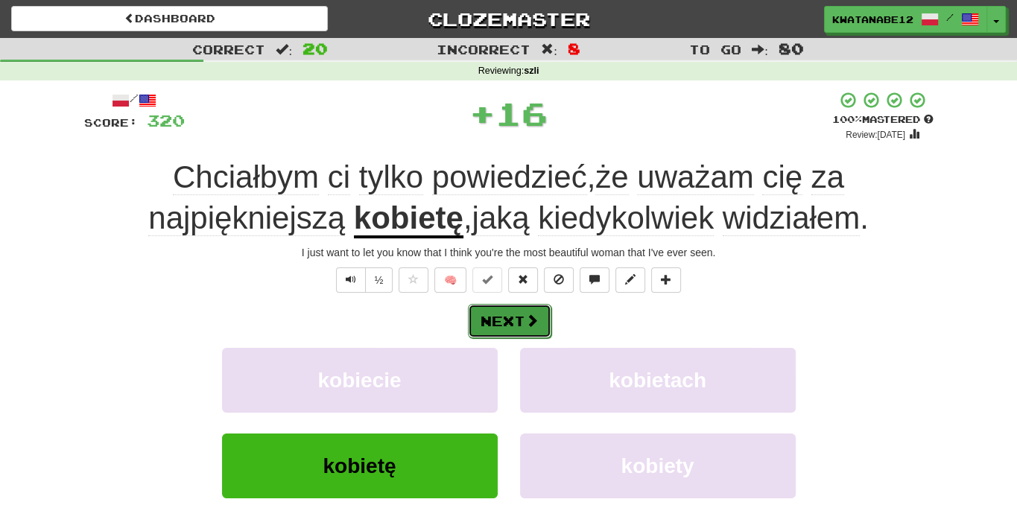
click at [515, 324] on button "Next" at bounding box center [509, 321] width 83 height 34
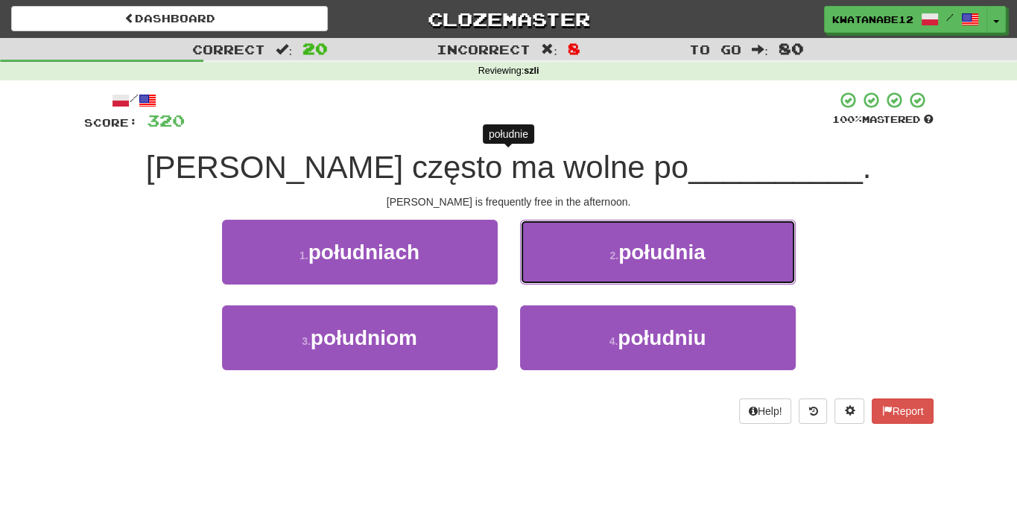
drag, startPoint x: 556, startPoint y: 235, endPoint x: 543, endPoint y: 248, distance: 18.4
click at [545, 246] on button "2 . południa" at bounding box center [658, 252] width 276 height 65
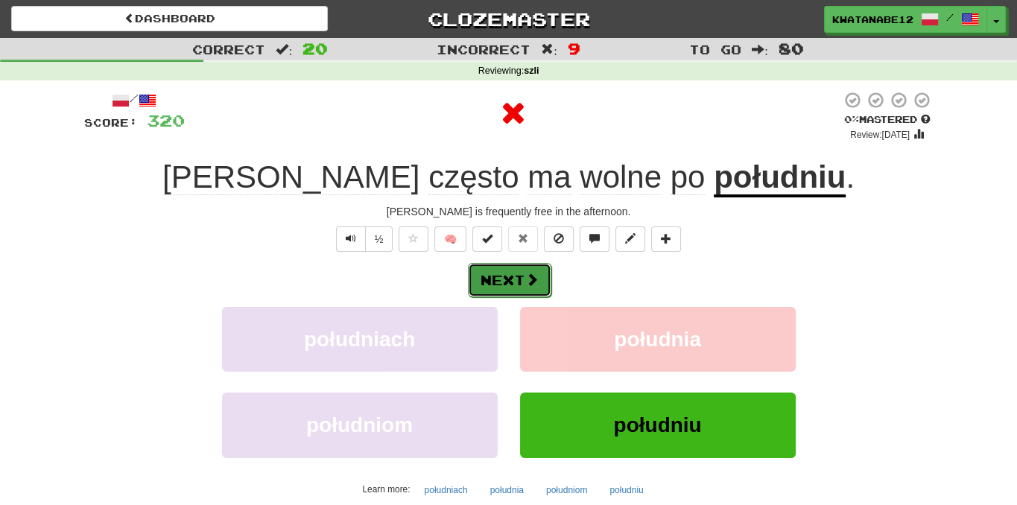
click at [542, 267] on button "Next" at bounding box center [509, 280] width 83 height 34
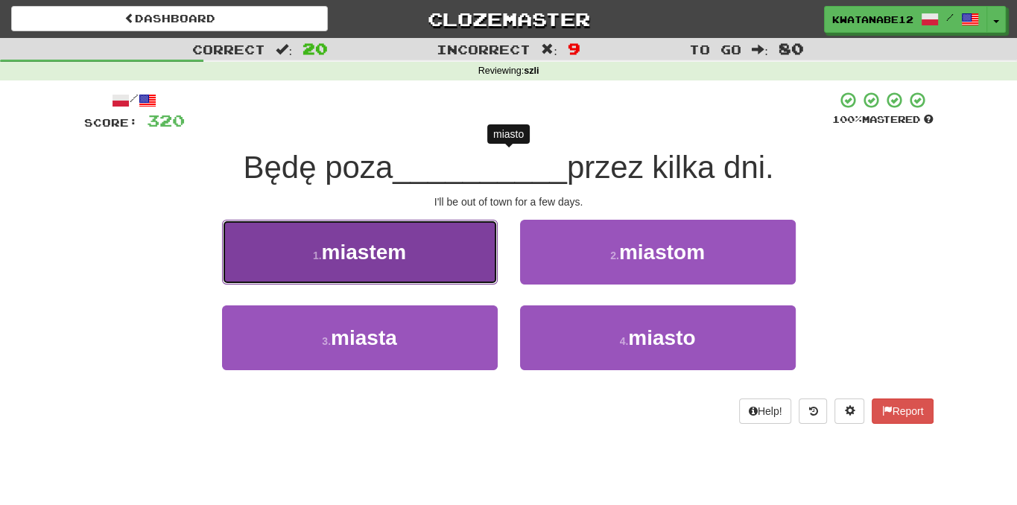
click at [463, 276] on button "1 . miastem" at bounding box center [360, 252] width 276 height 65
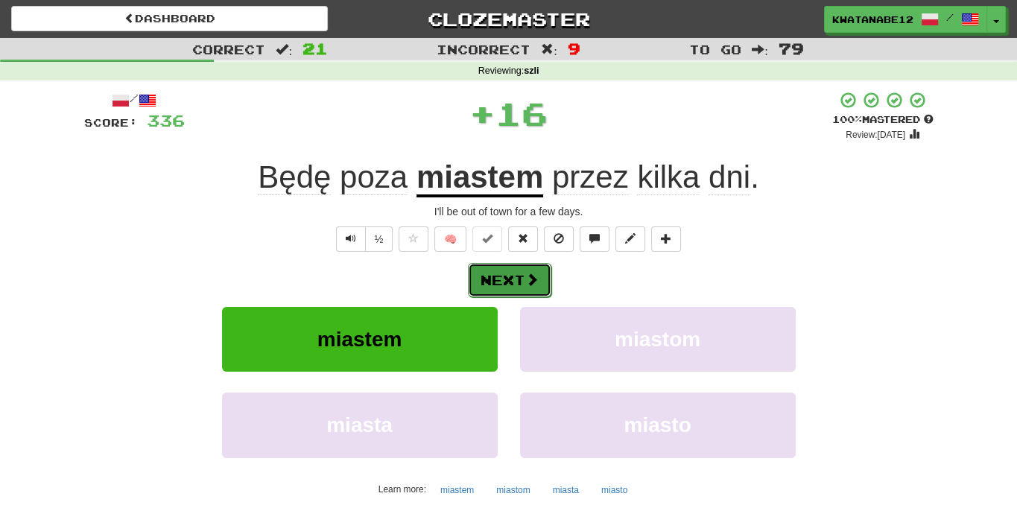
click at [548, 286] on button "Next" at bounding box center [509, 280] width 83 height 34
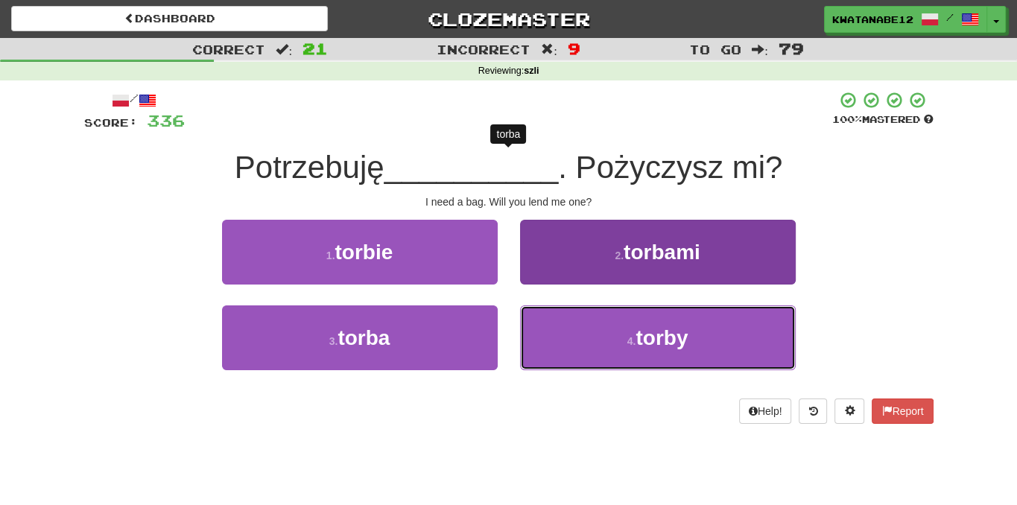
click at [575, 347] on button "4 . torby" at bounding box center [658, 337] width 276 height 65
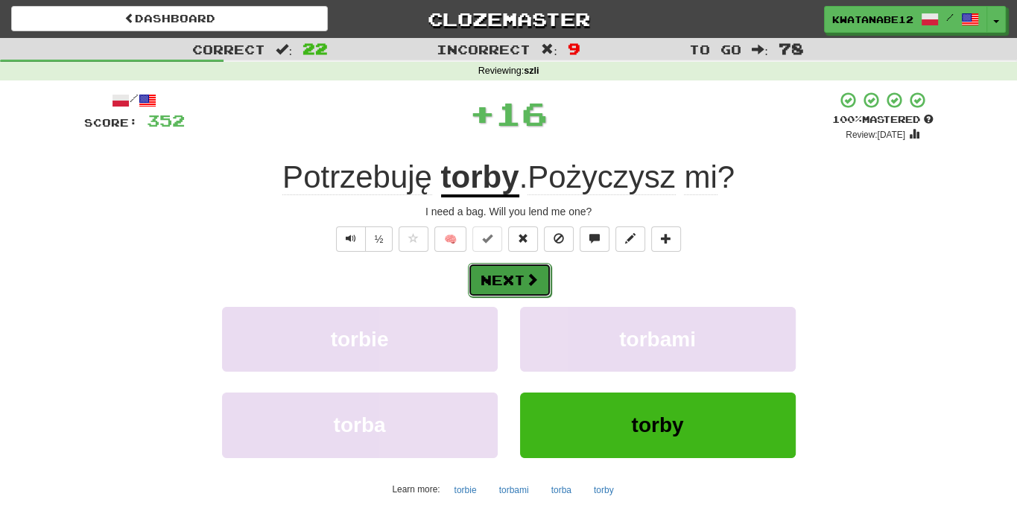
click at [528, 281] on span at bounding box center [531, 279] width 13 height 13
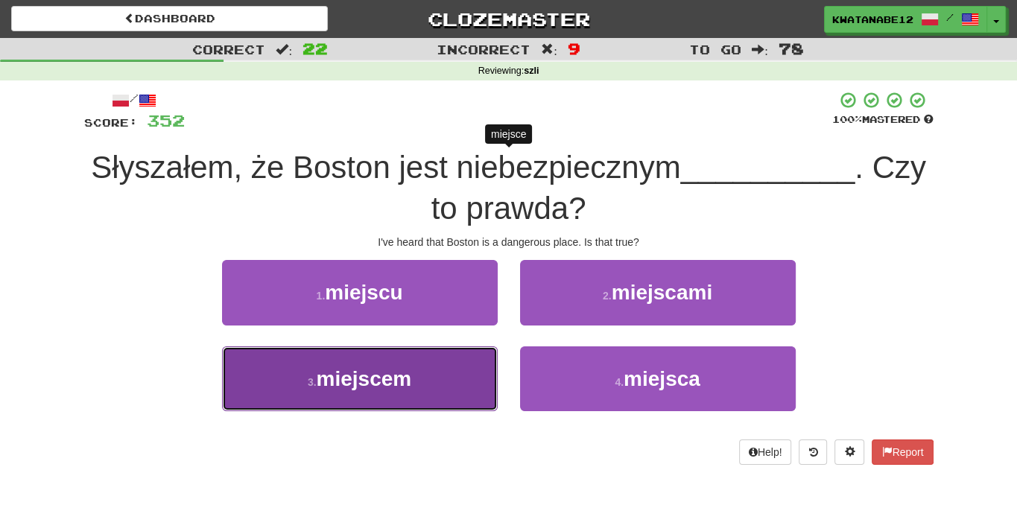
click at [466, 355] on button "3 . miejscem" at bounding box center [360, 378] width 276 height 65
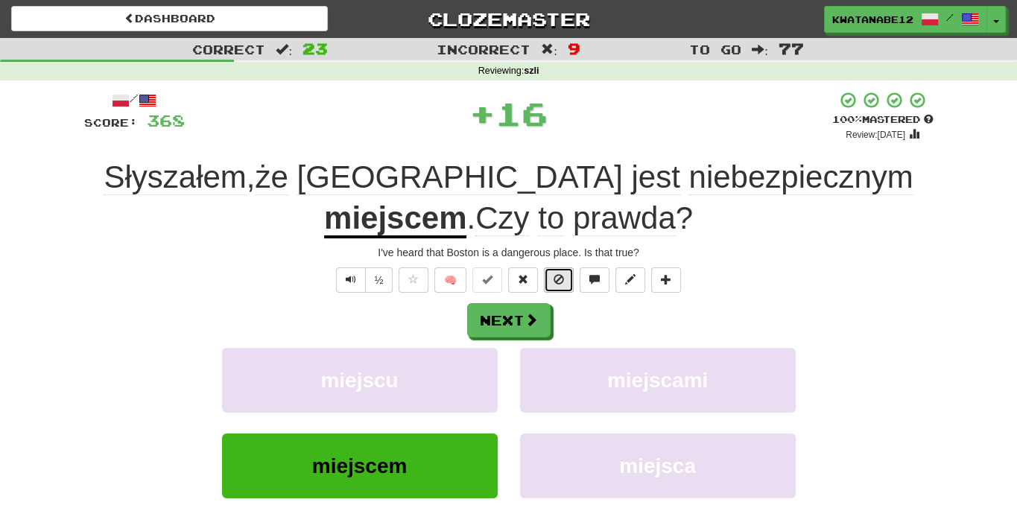
click at [549, 288] on button at bounding box center [559, 279] width 30 height 25
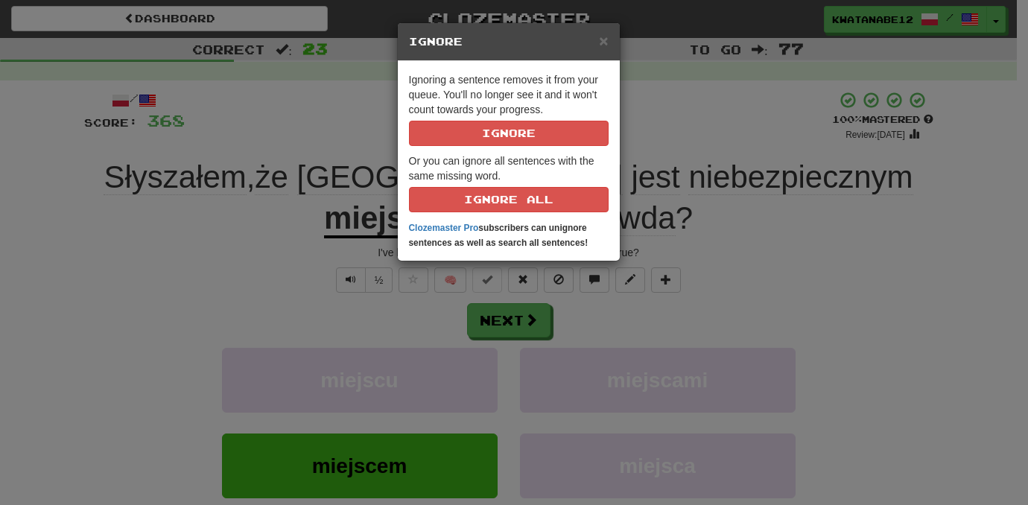
click at [506, 327] on div "× Ignore Ignoring a sentence removes it from your queue. You'll no longer see i…" at bounding box center [514, 252] width 1028 height 505
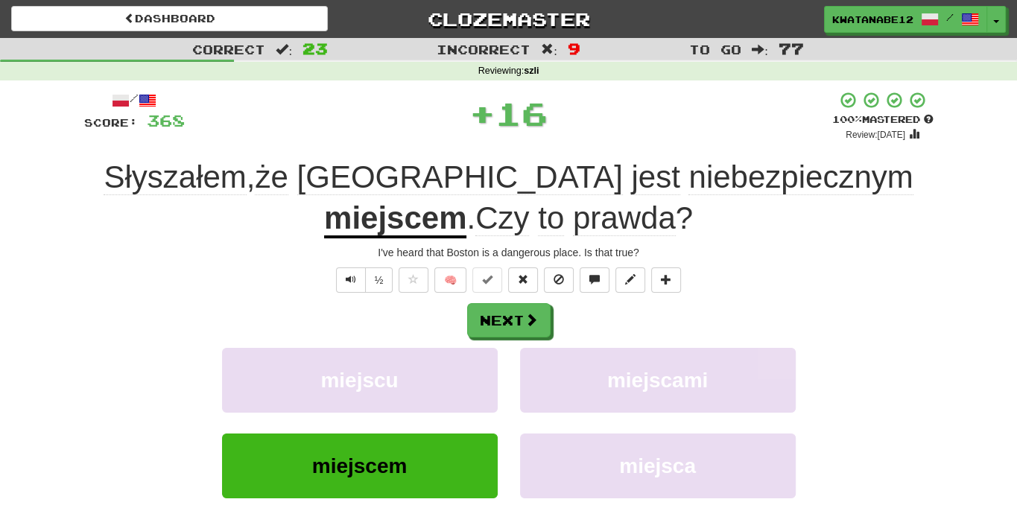
click at [535, 302] on div "/ Score: 368 + 16 100 % Mastered Review: 2025-11-17 Słyszałem , że Boston jest …" at bounding box center [508, 344] width 849 height 507
click at [533, 326] on span at bounding box center [531, 320] width 13 height 13
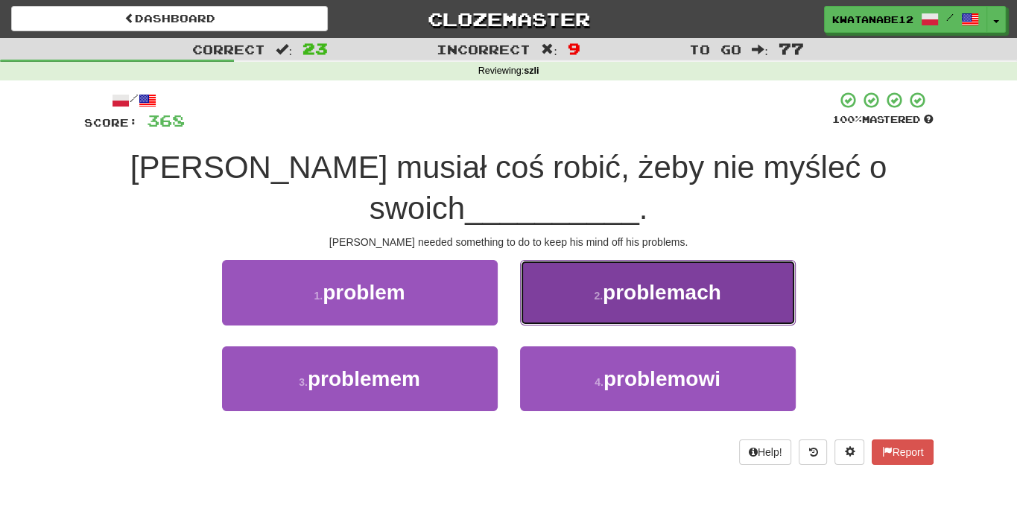
click at [554, 288] on button "2 . problemach" at bounding box center [658, 292] width 276 height 65
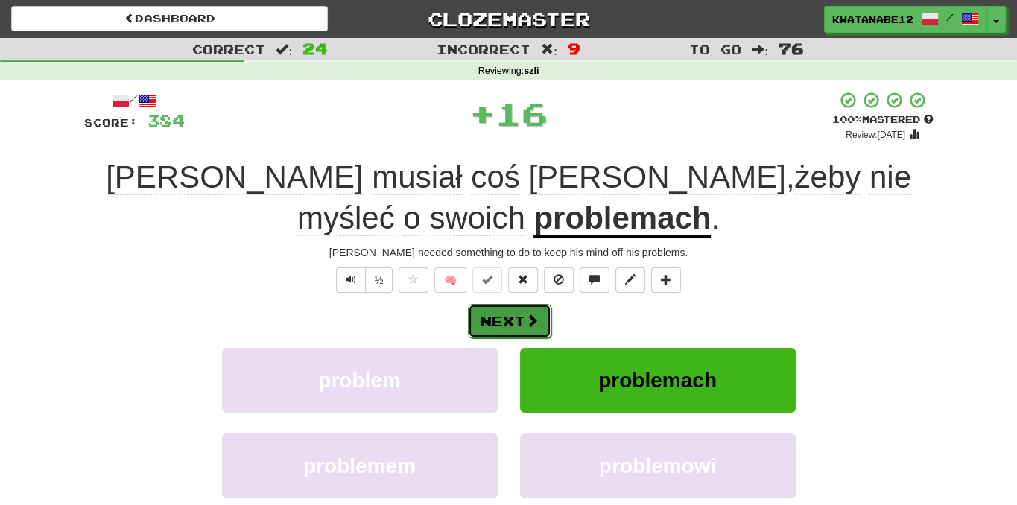
click at [531, 320] on span at bounding box center [531, 320] width 13 height 13
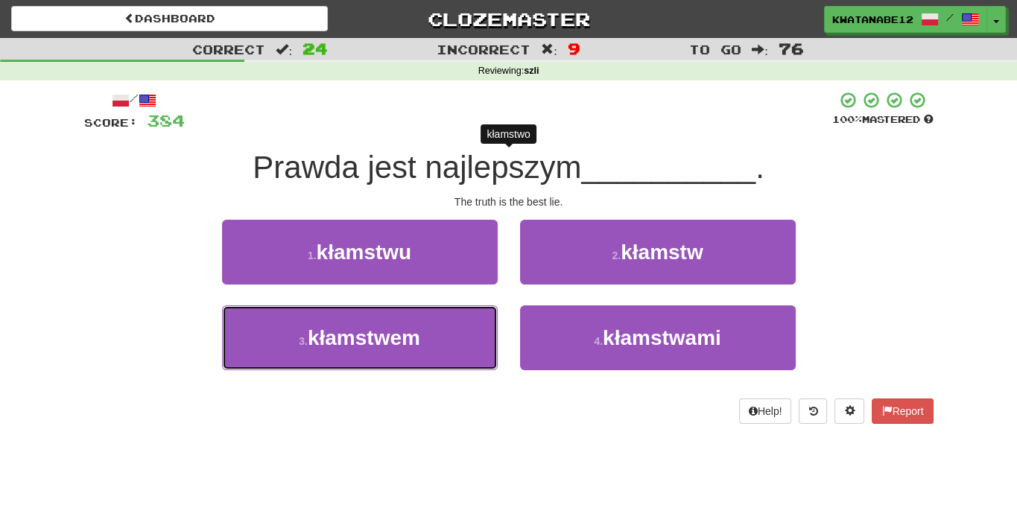
drag, startPoint x: 470, startPoint y: 326, endPoint x: 498, endPoint y: 297, distance: 39.5
click at [472, 324] on button "3 . kłamstwem" at bounding box center [360, 337] width 276 height 65
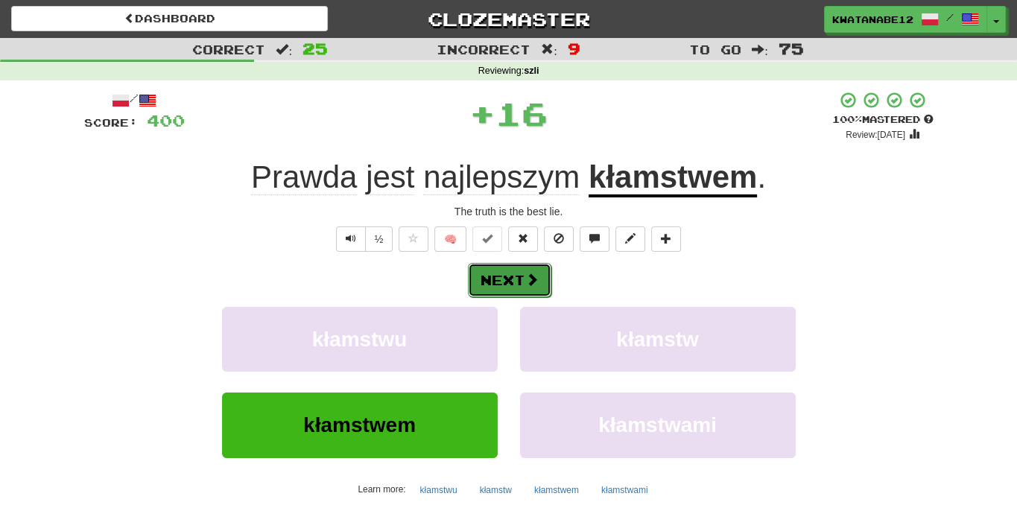
click at [533, 267] on button "Next" at bounding box center [509, 280] width 83 height 34
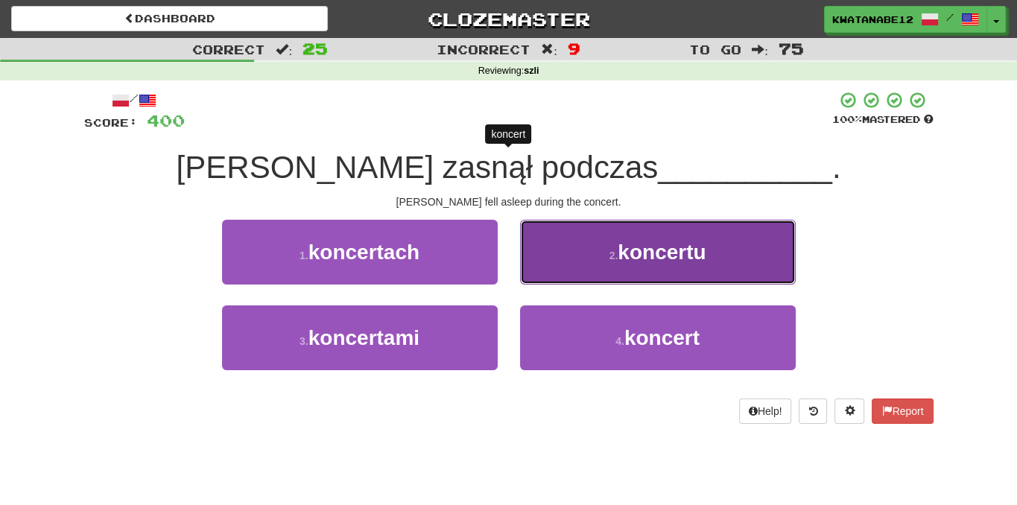
click at [563, 244] on button "2 . koncertu" at bounding box center [658, 252] width 276 height 65
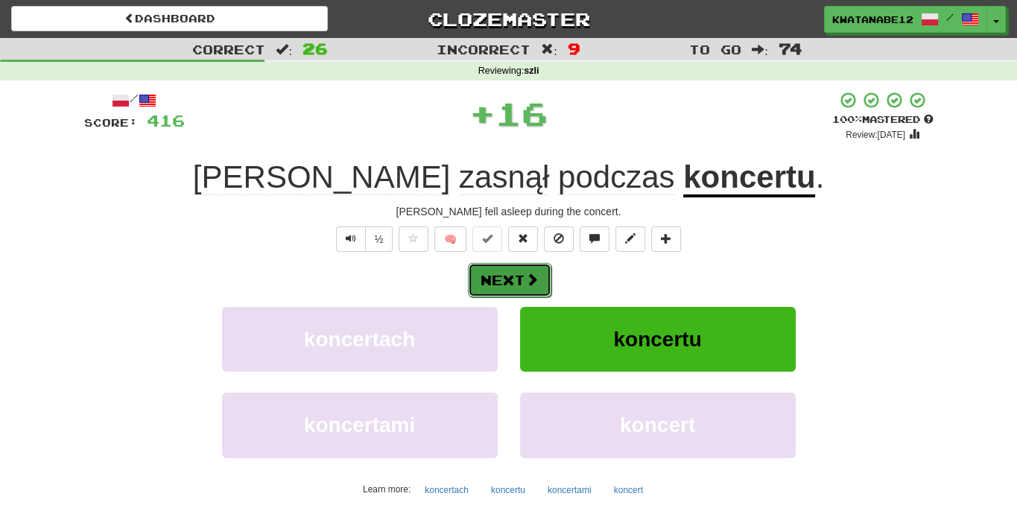
click at [529, 267] on button "Next" at bounding box center [509, 280] width 83 height 34
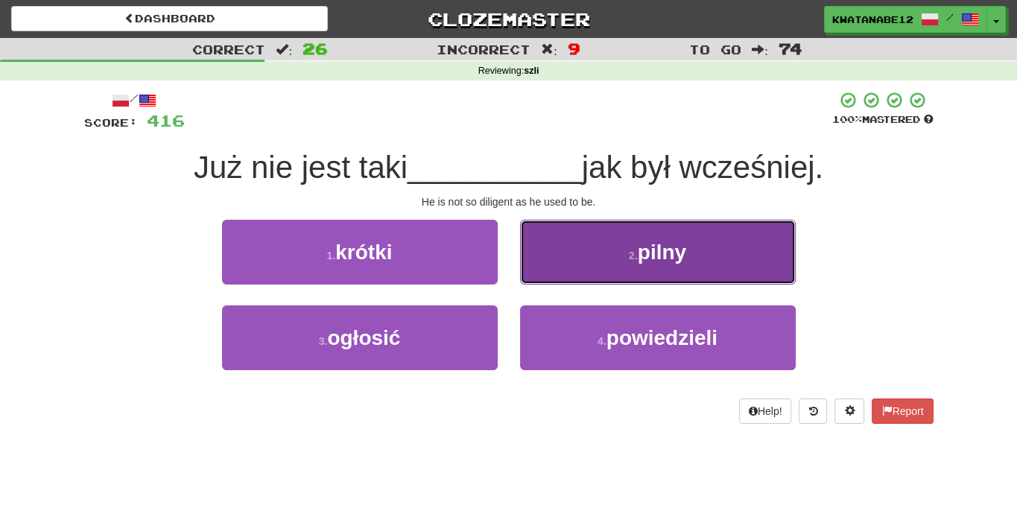
click at [555, 256] on button "2 . pilny" at bounding box center [658, 252] width 276 height 65
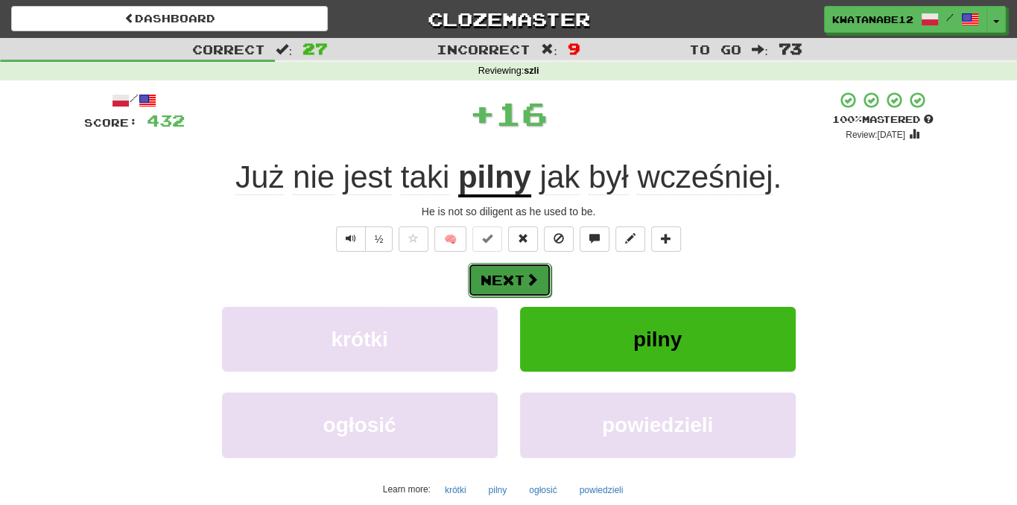
click at [548, 270] on button "Next" at bounding box center [509, 280] width 83 height 34
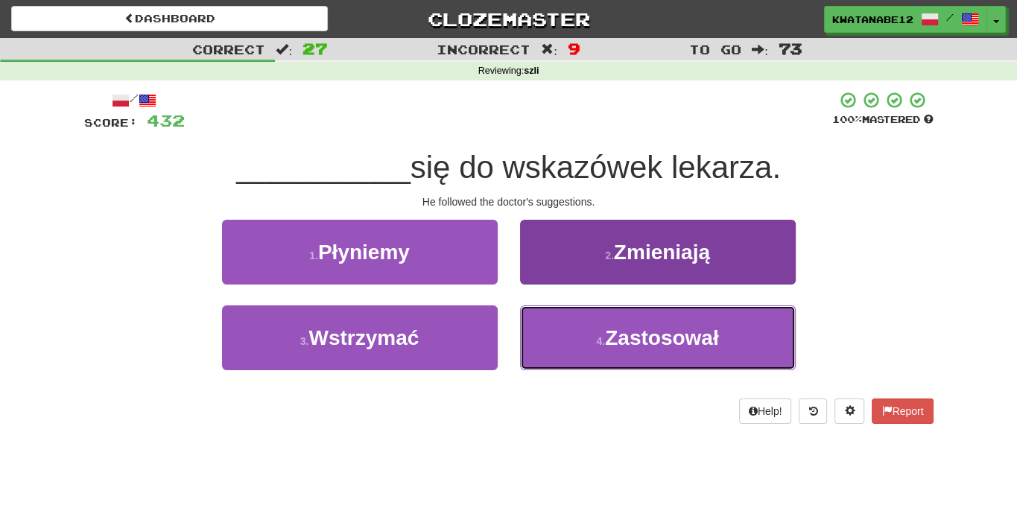
drag, startPoint x: 563, startPoint y: 327, endPoint x: 555, endPoint y: 318, distance: 12.1
click at [563, 327] on button "4 . Zastosował" at bounding box center [658, 337] width 276 height 65
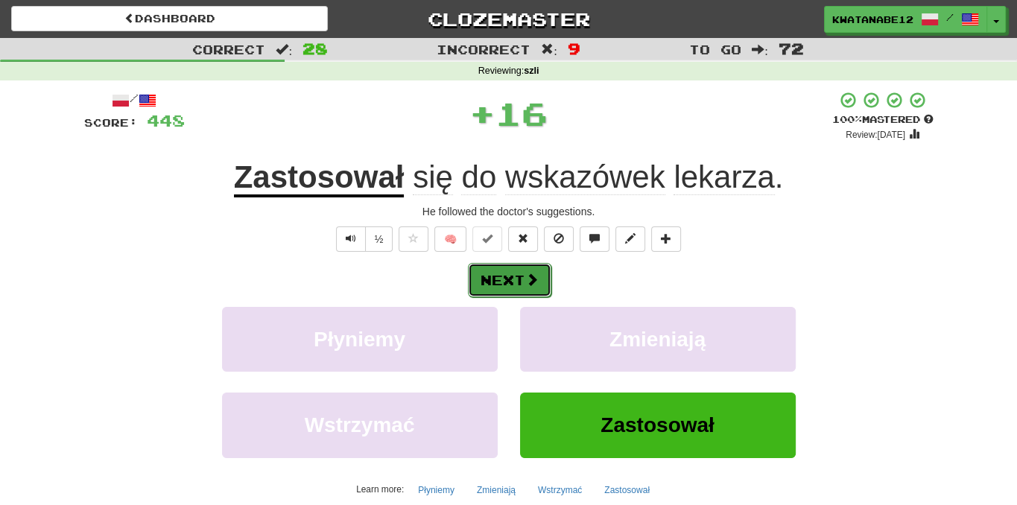
click at [540, 292] on button "Next" at bounding box center [509, 280] width 83 height 34
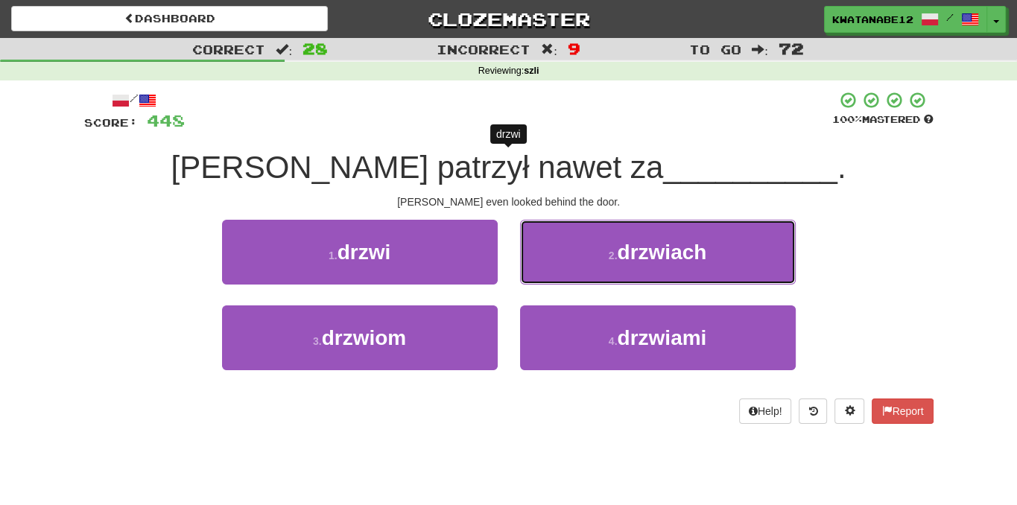
click at [561, 254] on button "2 . drzwiach" at bounding box center [658, 252] width 276 height 65
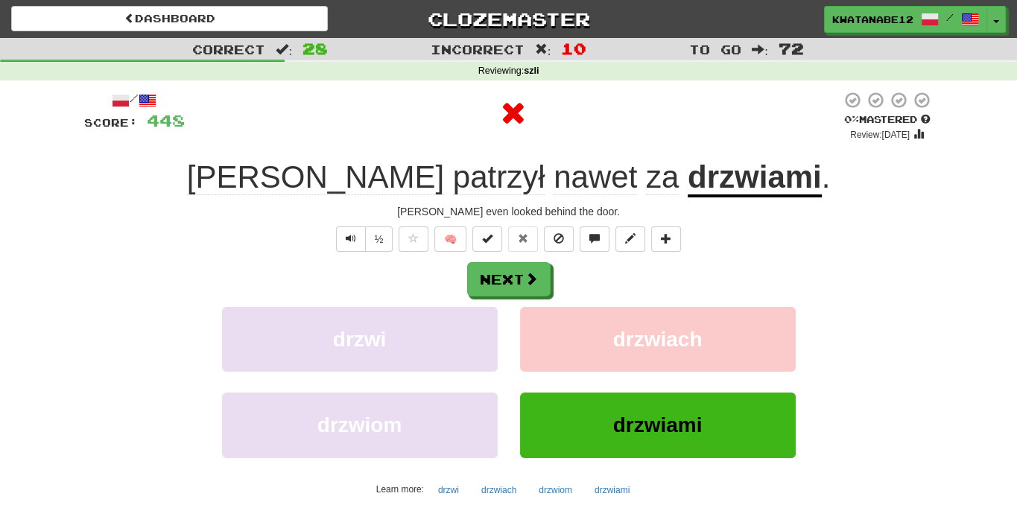
click at [552, 273] on div "Next" at bounding box center [508, 279] width 849 height 34
click at [526, 288] on button "Next" at bounding box center [509, 280] width 83 height 34
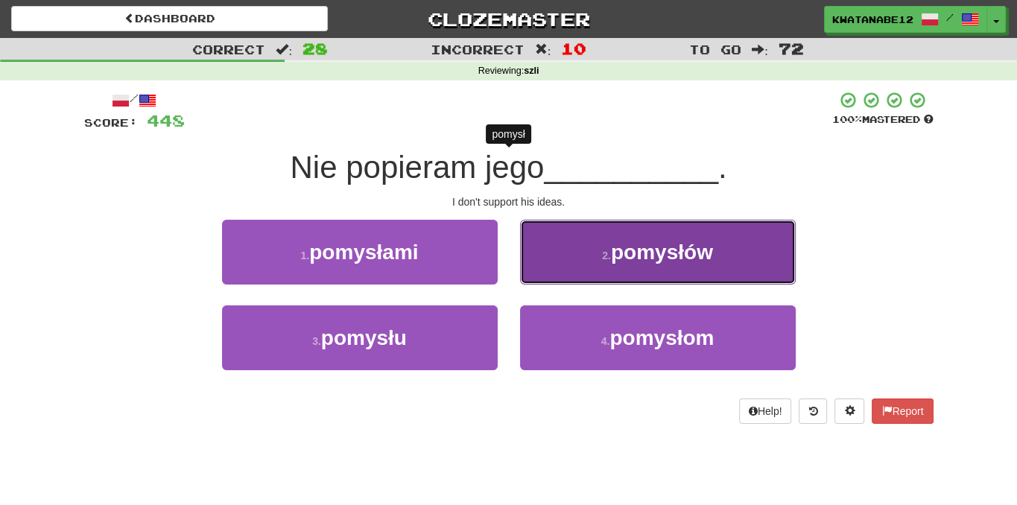
click at [551, 263] on button "2 . pomysłów" at bounding box center [658, 252] width 276 height 65
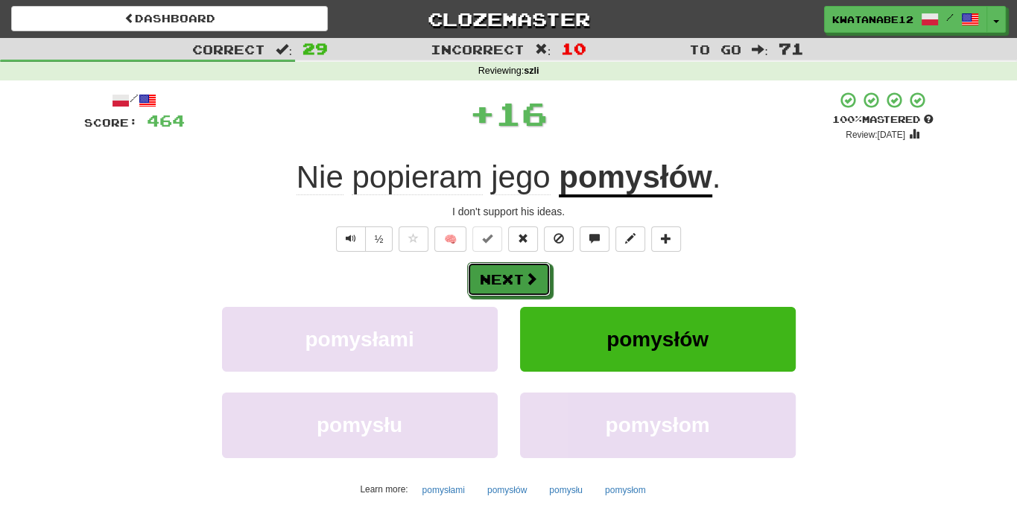
drag, startPoint x: 533, startPoint y: 276, endPoint x: 446, endPoint y: 241, distance: 94.9
click at [533, 276] on span at bounding box center [531, 278] width 13 height 13
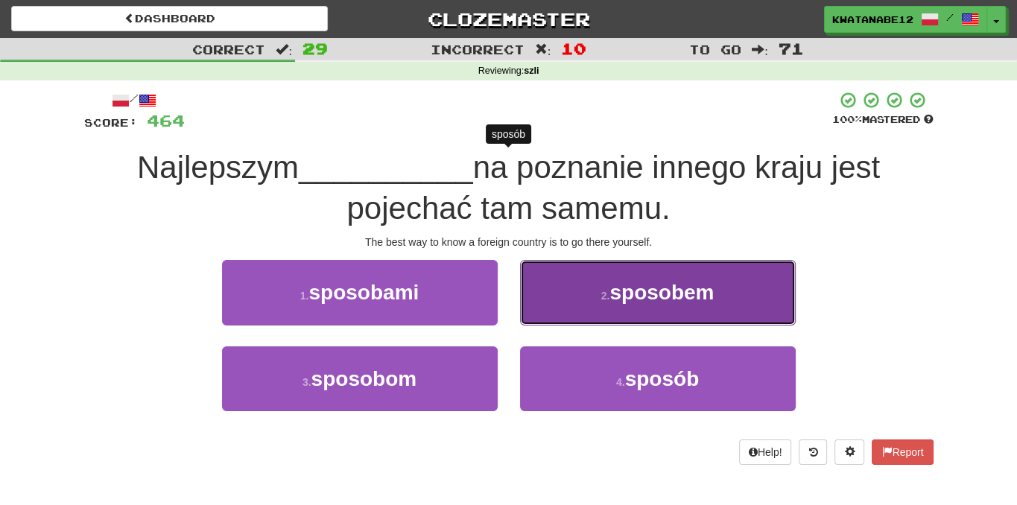
click at [559, 297] on button "2 . sposobem" at bounding box center [658, 292] width 276 height 65
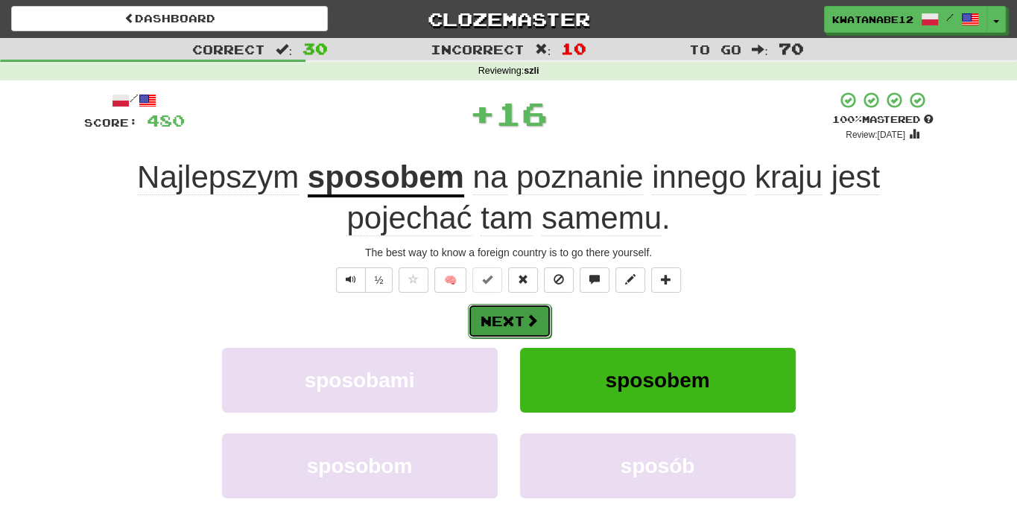
click at [533, 321] on span at bounding box center [531, 320] width 13 height 13
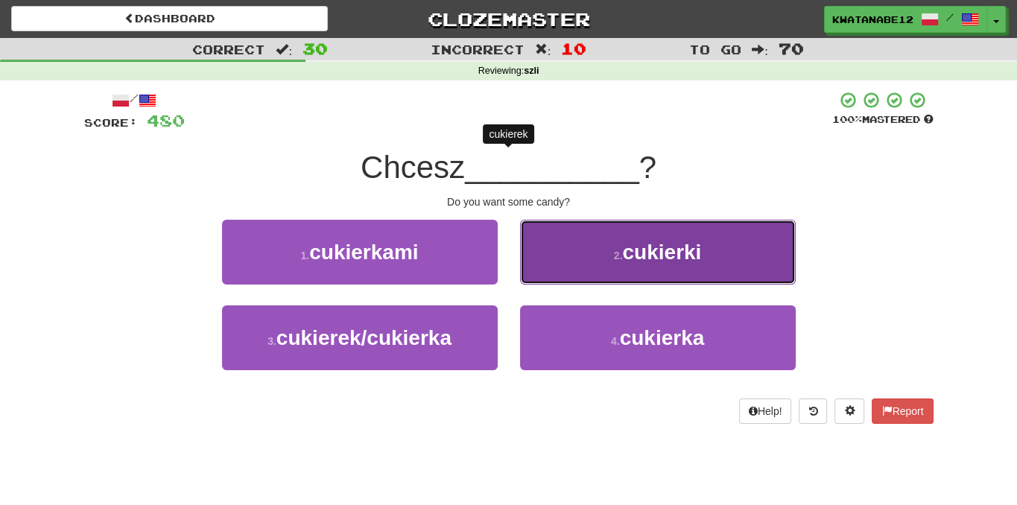
click at [551, 267] on button "2 . cukierki" at bounding box center [658, 252] width 276 height 65
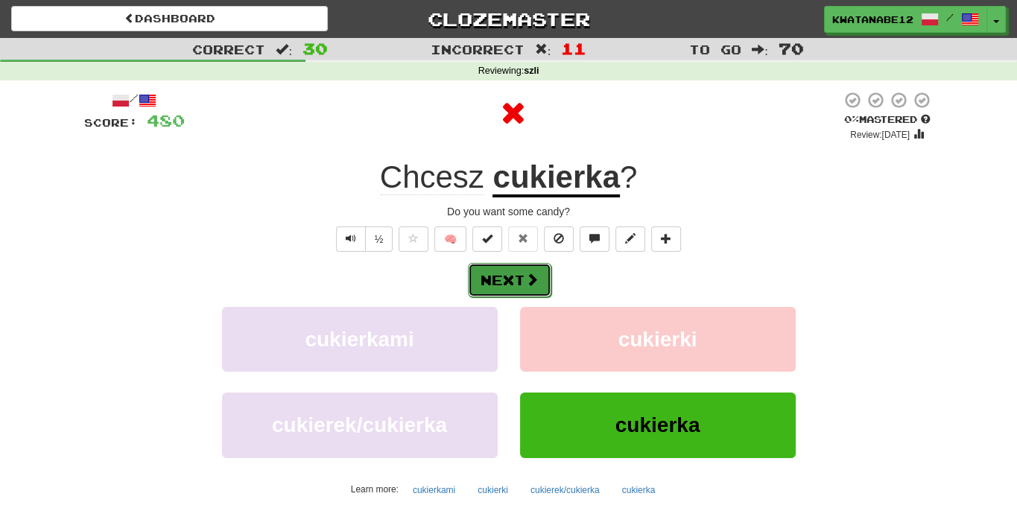
click at [531, 279] on span at bounding box center [531, 279] width 13 height 13
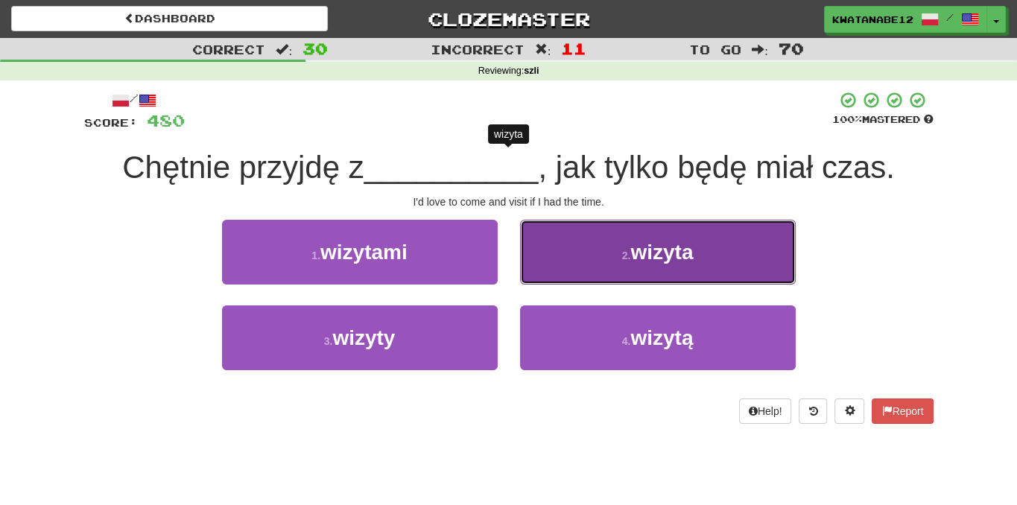
click at [591, 273] on button "2 . wizyta" at bounding box center [658, 252] width 276 height 65
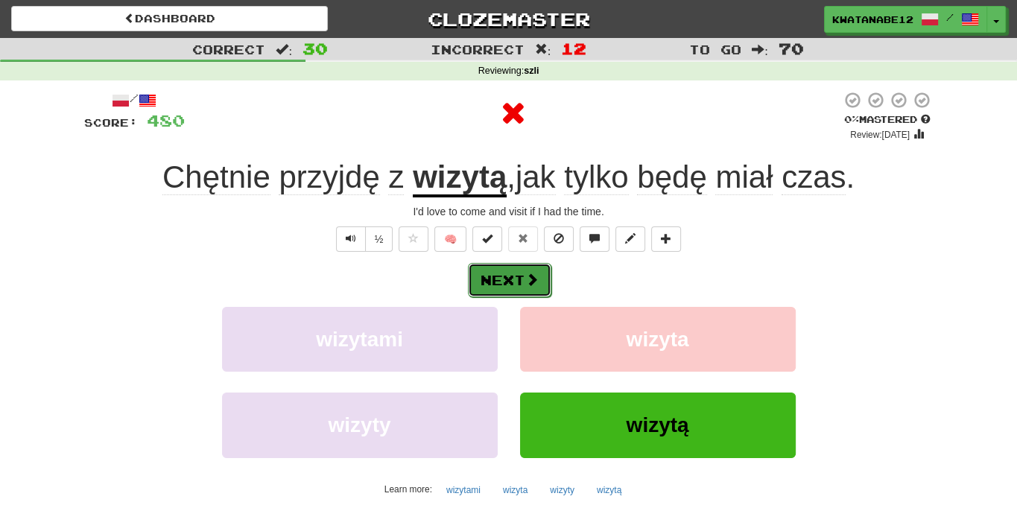
click at [539, 294] on button "Next" at bounding box center [509, 280] width 83 height 34
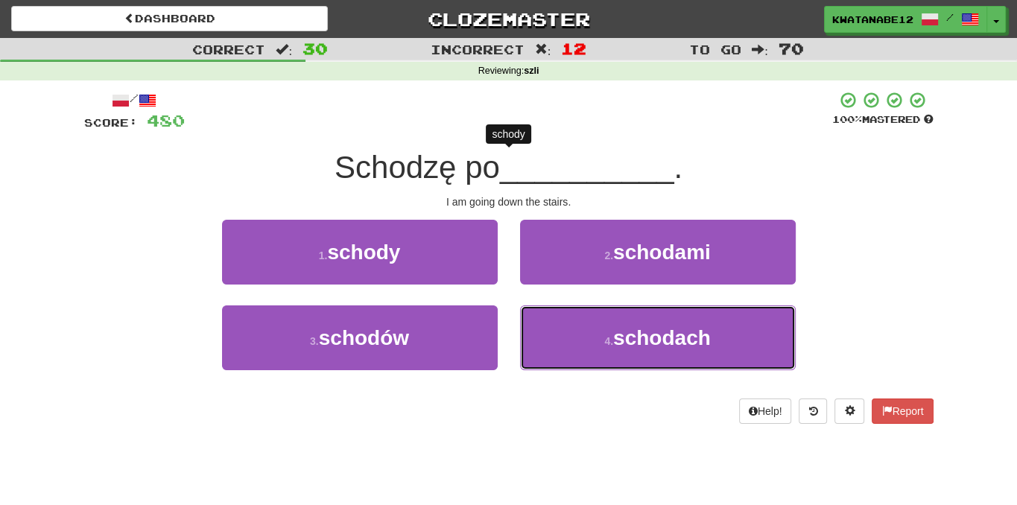
drag, startPoint x: 590, startPoint y: 323, endPoint x: 563, endPoint y: 297, distance: 37.9
click at [590, 321] on button "4 . schodach" at bounding box center [658, 337] width 276 height 65
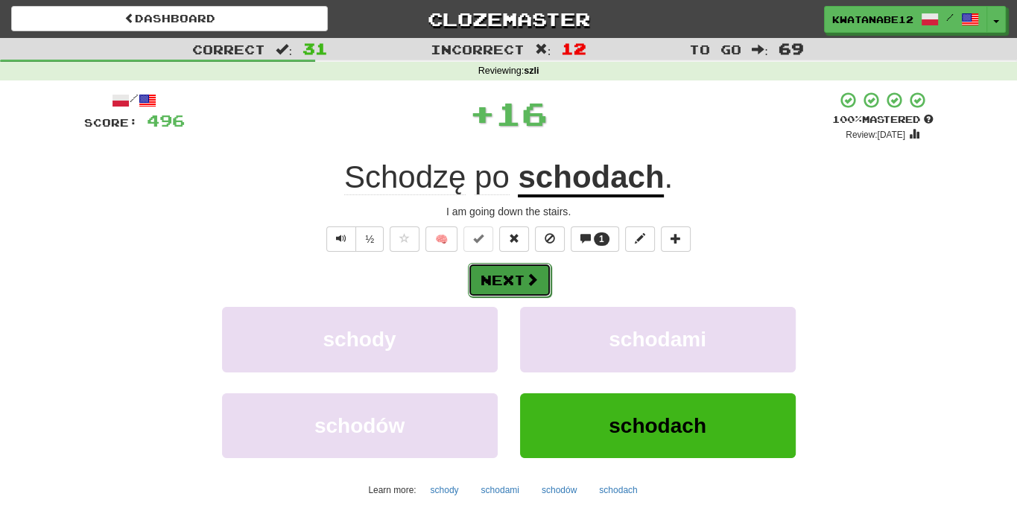
click at [544, 279] on button "Next" at bounding box center [509, 280] width 83 height 34
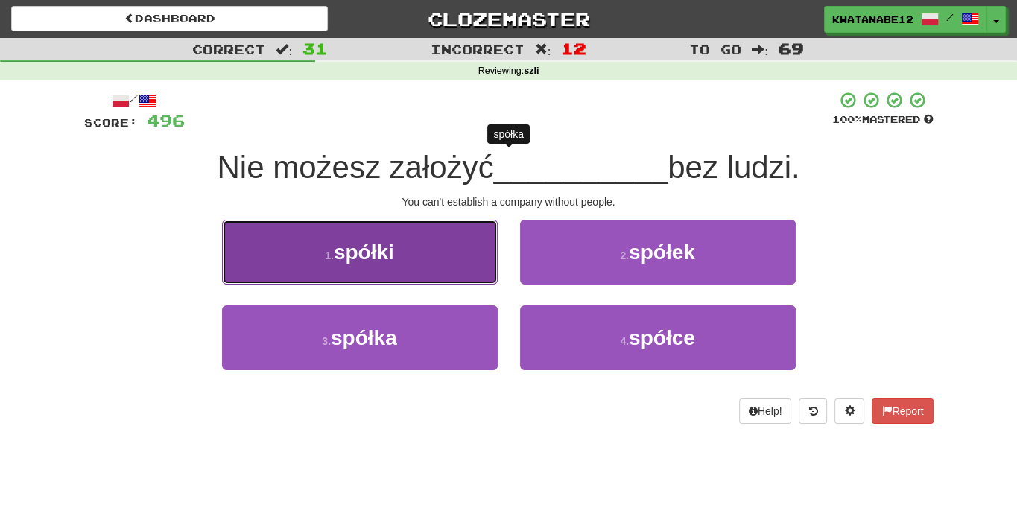
drag, startPoint x: 440, startPoint y: 262, endPoint x: 473, endPoint y: 269, distance: 34.3
click at [473, 269] on button "1 . spółki" at bounding box center [360, 252] width 276 height 65
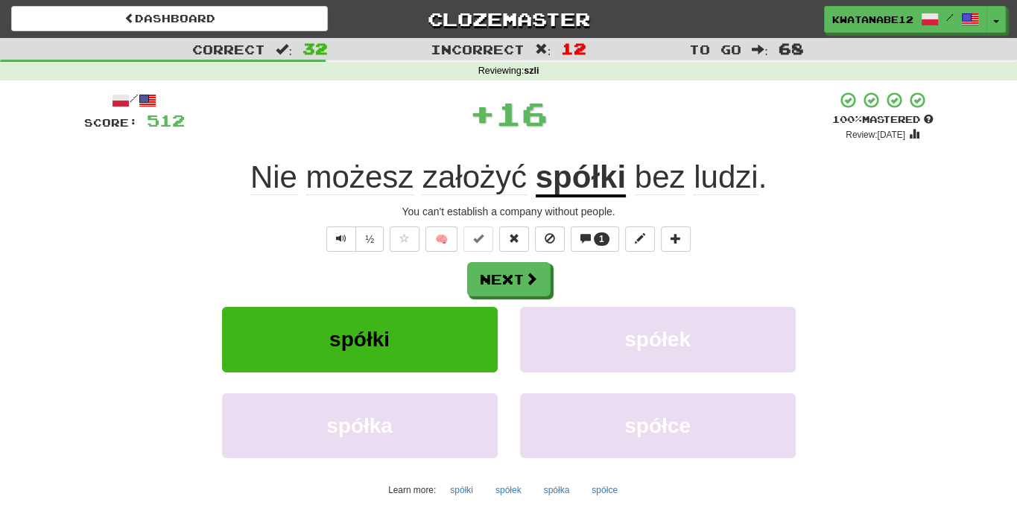
click at [561, 270] on div "Next" at bounding box center [508, 279] width 849 height 34
click at [518, 282] on button "Next" at bounding box center [509, 280] width 83 height 34
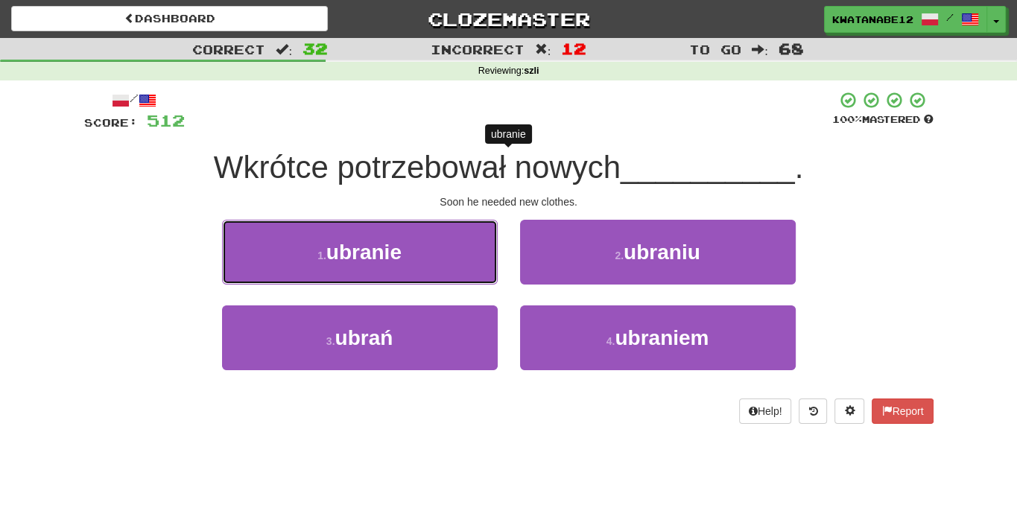
drag, startPoint x: 468, startPoint y: 253, endPoint x: 516, endPoint y: 260, distance: 48.3
click at [500, 257] on div "1 . ubranie" at bounding box center [360, 263] width 298 height 86
drag, startPoint x: 455, startPoint y: 259, endPoint x: 519, endPoint y: 259, distance: 63.3
click at [483, 254] on button "1 . ubranie" at bounding box center [360, 252] width 276 height 65
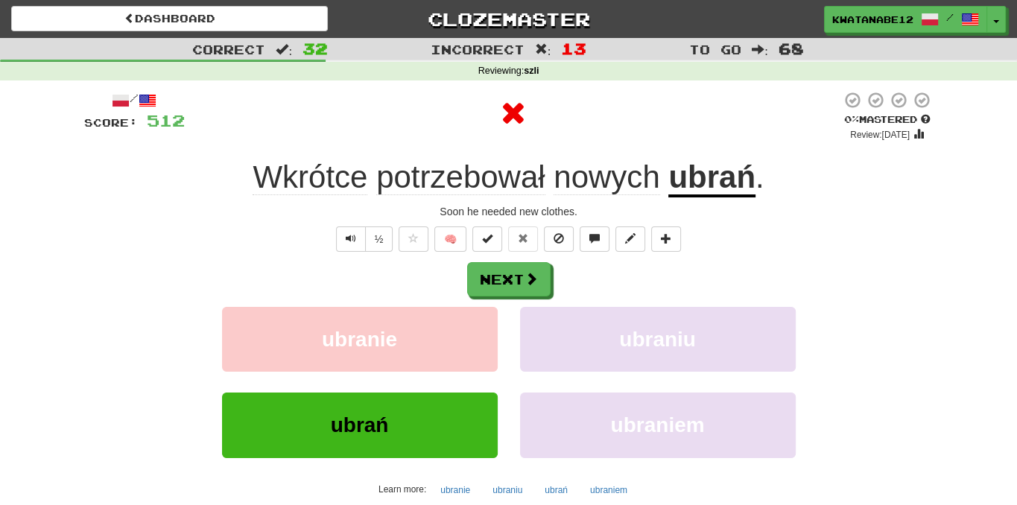
click at [558, 263] on div "Next" at bounding box center [508, 279] width 849 height 34
click at [548, 275] on button "Next" at bounding box center [509, 280] width 83 height 34
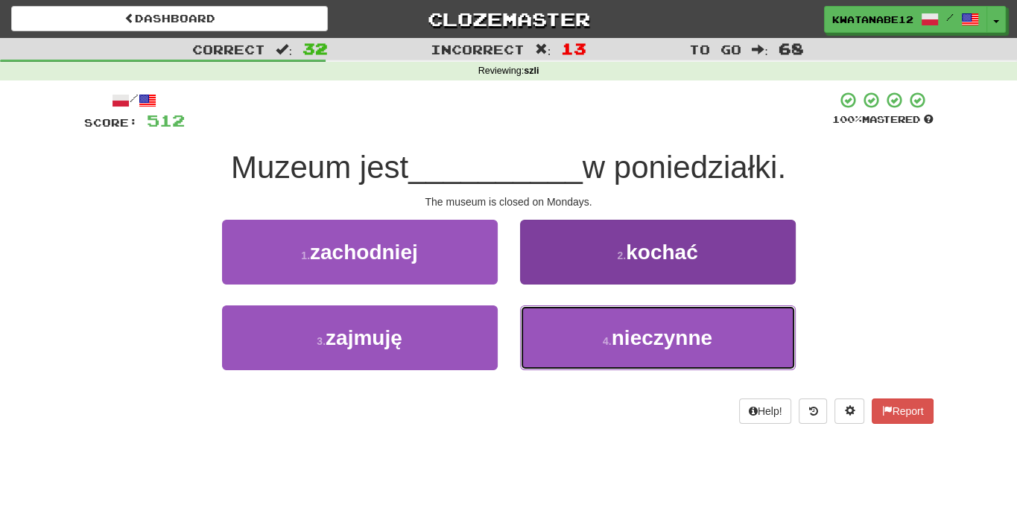
drag, startPoint x: 600, startPoint y: 327, endPoint x: 582, endPoint y: 307, distance: 26.9
click at [599, 327] on button "4 . nieczynne" at bounding box center [658, 337] width 276 height 65
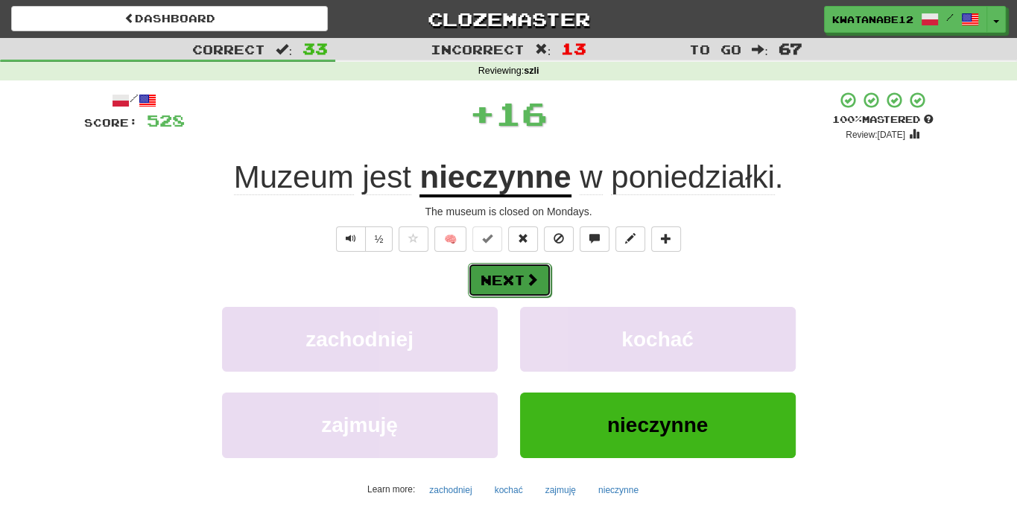
click at [545, 279] on button "Next" at bounding box center [509, 280] width 83 height 34
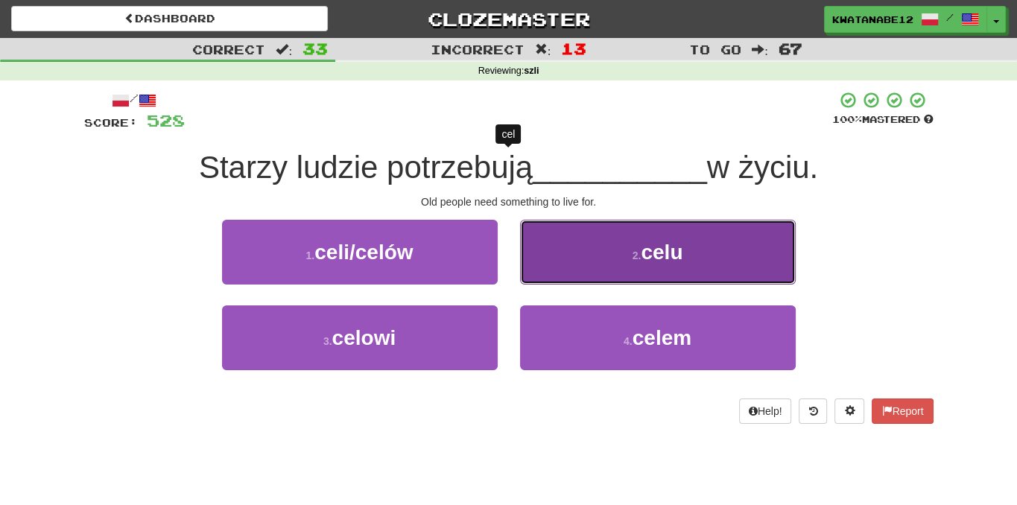
drag, startPoint x: 584, startPoint y: 256, endPoint x: 581, endPoint y: 265, distance: 10.1
click at [581, 265] on button "2 . celu" at bounding box center [658, 252] width 276 height 65
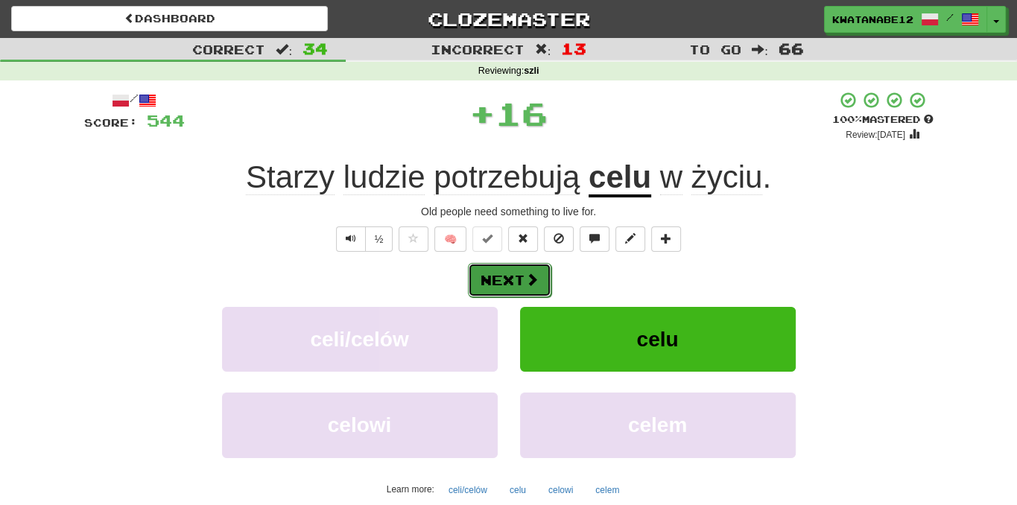
click at [531, 285] on span at bounding box center [531, 279] width 13 height 13
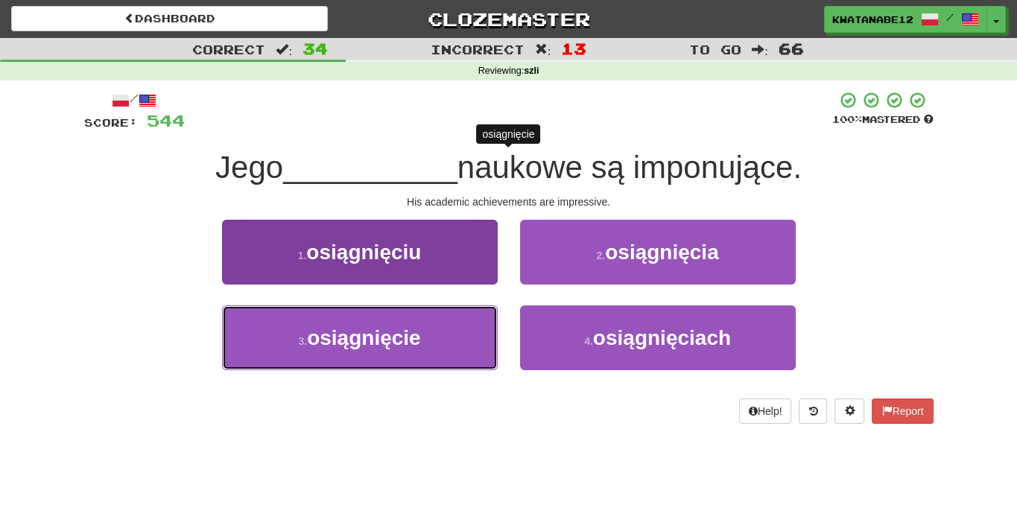
drag, startPoint x: 447, startPoint y: 334, endPoint x: 465, endPoint y: 311, distance: 29.2
click at [460, 320] on button "3 . osiągnięcie" at bounding box center [360, 337] width 276 height 65
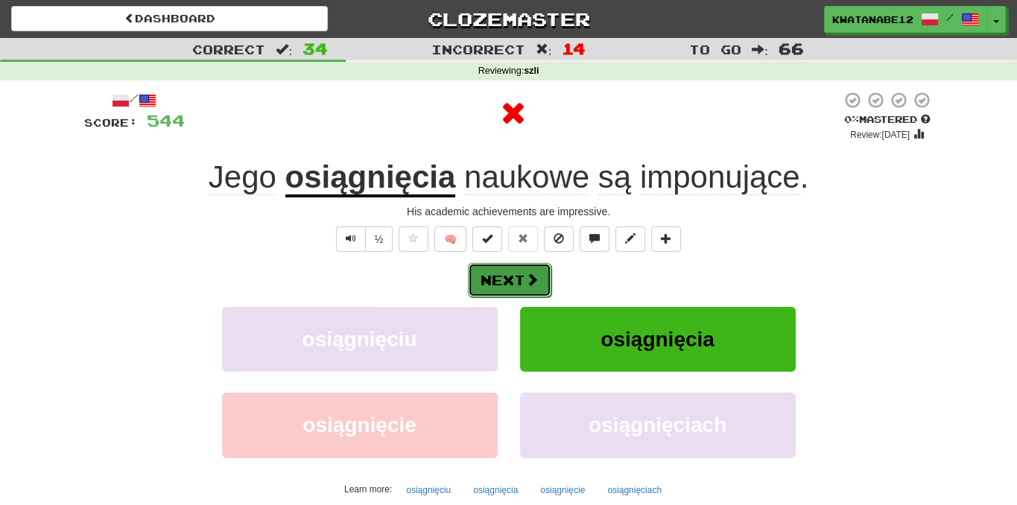
click at [522, 265] on button "Next" at bounding box center [509, 280] width 83 height 34
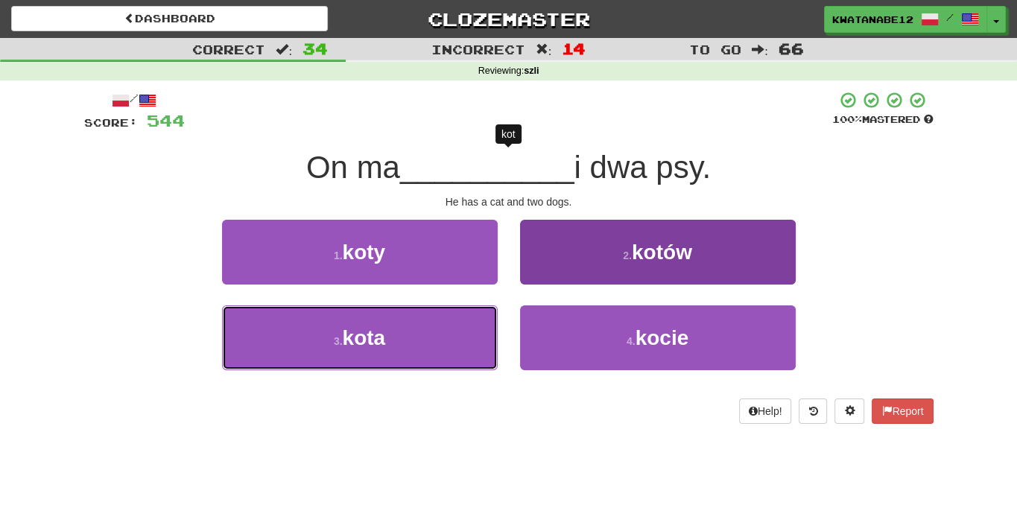
drag, startPoint x: 486, startPoint y: 305, endPoint x: 525, endPoint y: 276, distance: 48.4
click at [521, 279] on div "1 . koty 2 . kotów 3 . kota 4 . kocie" at bounding box center [509, 306] width 872 height 172
drag, startPoint x: 467, startPoint y: 300, endPoint x: 532, endPoint y: 268, distance: 72.0
click at [471, 299] on div "1 . koty" at bounding box center [360, 263] width 298 height 86
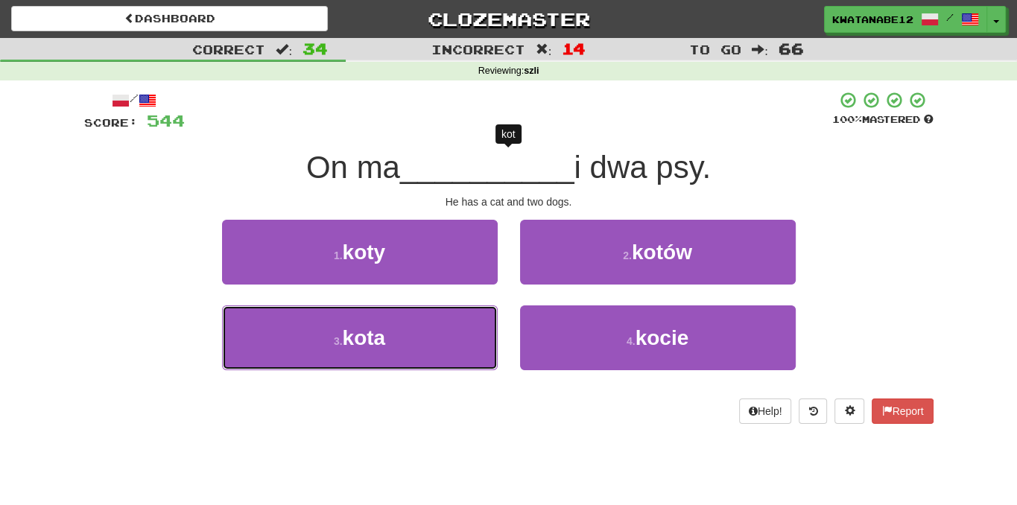
drag, startPoint x: 453, startPoint y: 318, endPoint x: 510, endPoint y: 305, distance: 58.0
click at [457, 317] on button "3 . kota" at bounding box center [360, 337] width 276 height 65
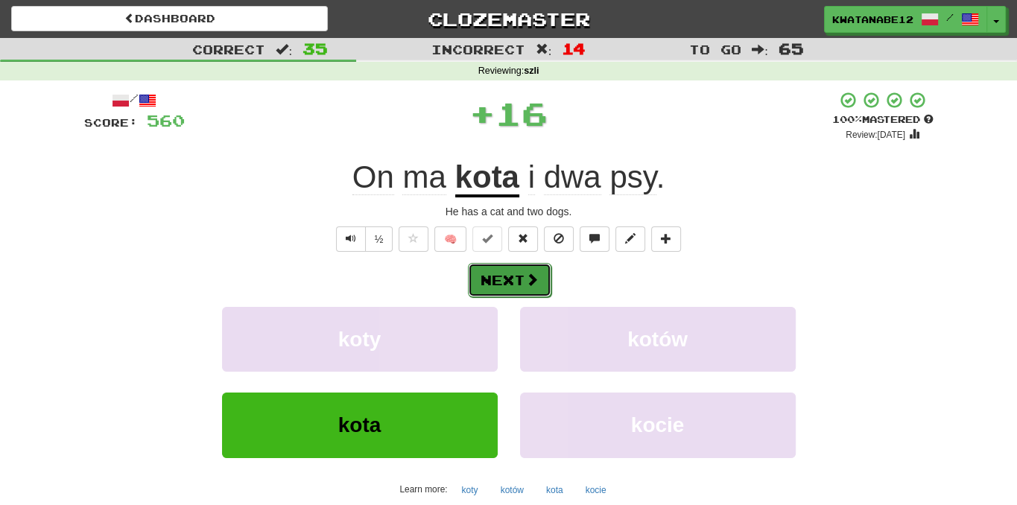
click at [530, 270] on button "Next" at bounding box center [509, 280] width 83 height 34
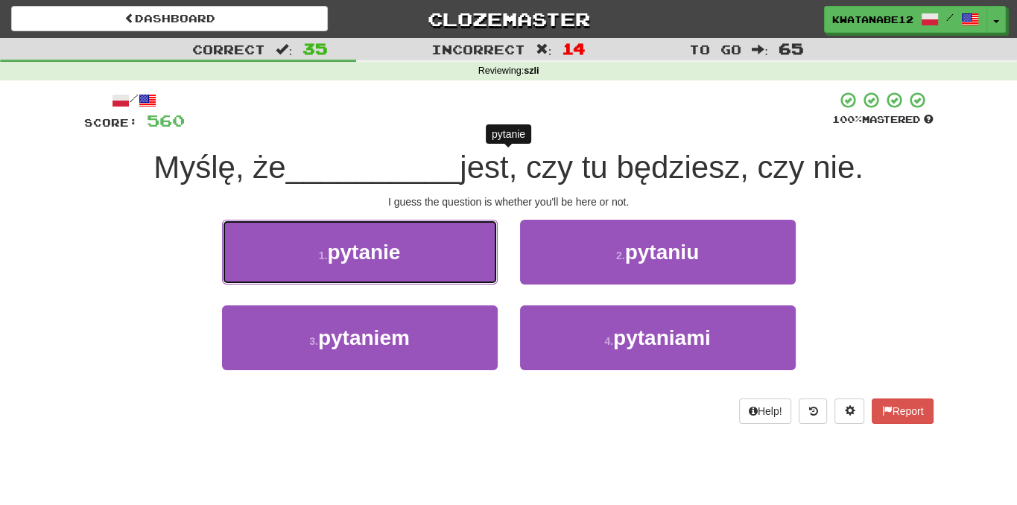
drag, startPoint x: 444, startPoint y: 250, endPoint x: 501, endPoint y: 252, distance: 57.4
click at [447, 250] on button "1 . pytanie" at bounding box center [360, 252] width 276 height 65
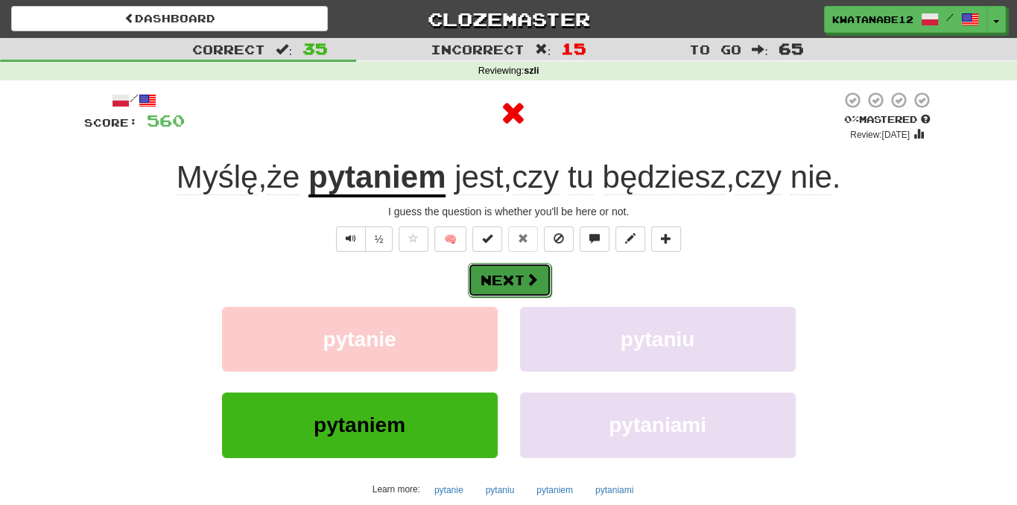
click at [528, 270] on button "Next" at bounding box center [509, 280] width 83 height 34
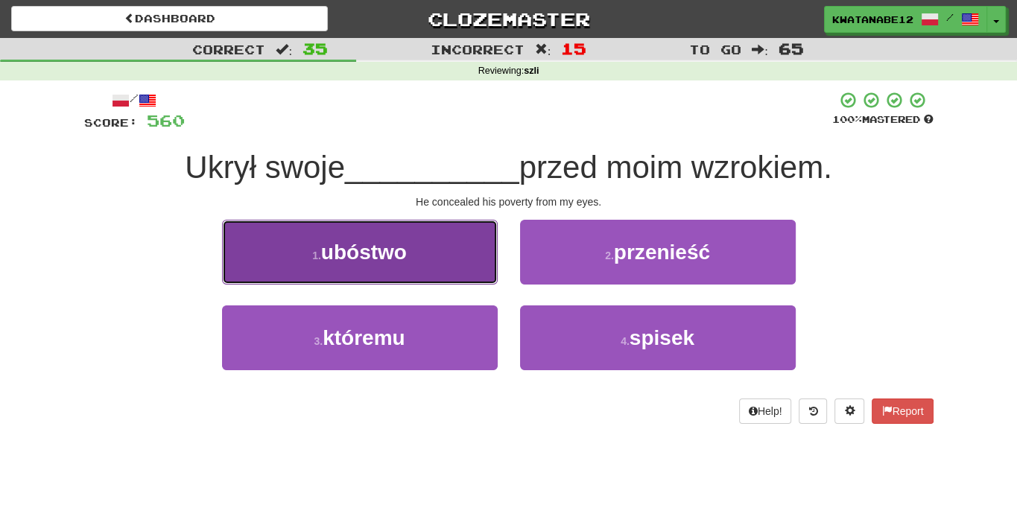
click at [471, 258] on button "1 . ubóstwo" at bounding box center [360, 252] width 276 height 65
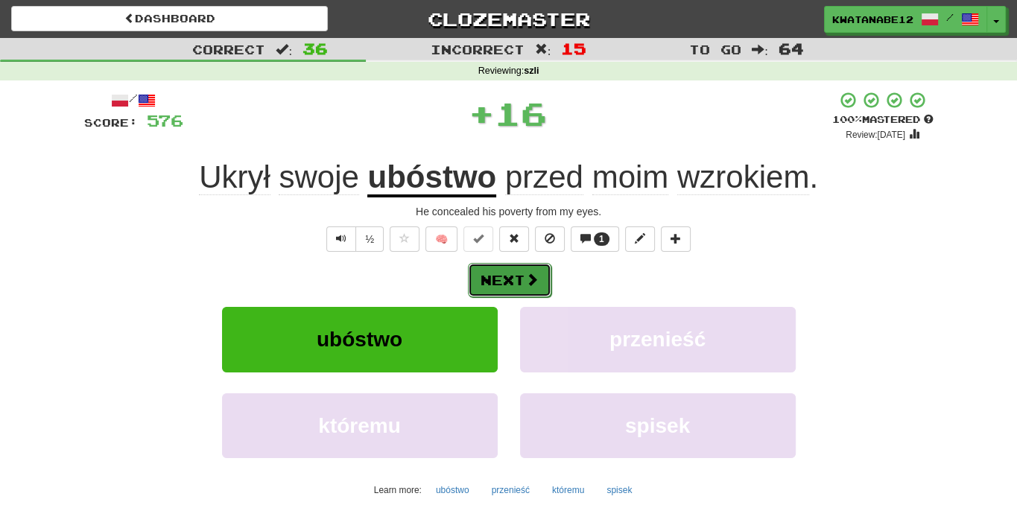
drag, startPoint x: 533, startPoint y: 264, endPoint x: 530, endPoint y: 271, distance: 8.3
click at [530, 271] on button "Next" at bounding box center [509, 280] width 83 height 34
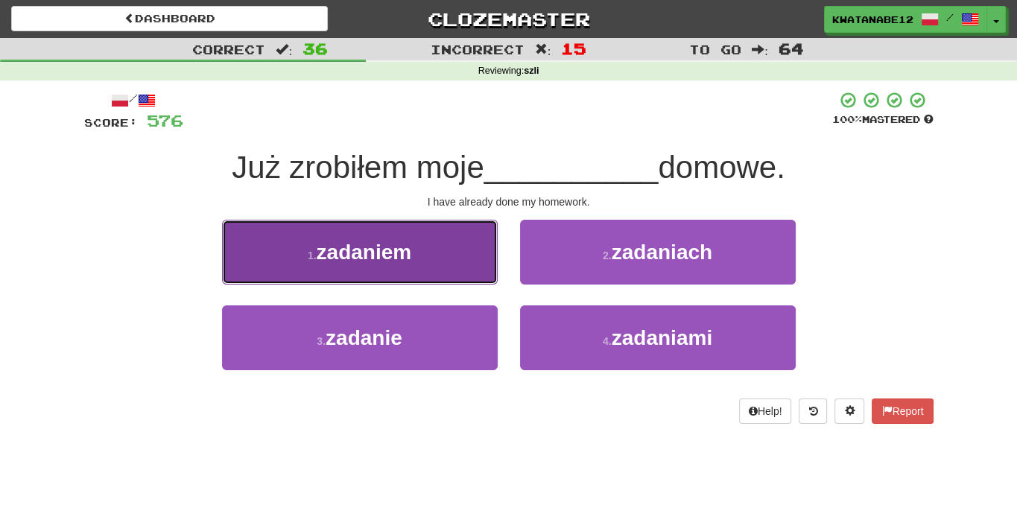
click at [454, 278] on button "1 . zadaniem" at bounding box center [360, 252] width 276 height 65
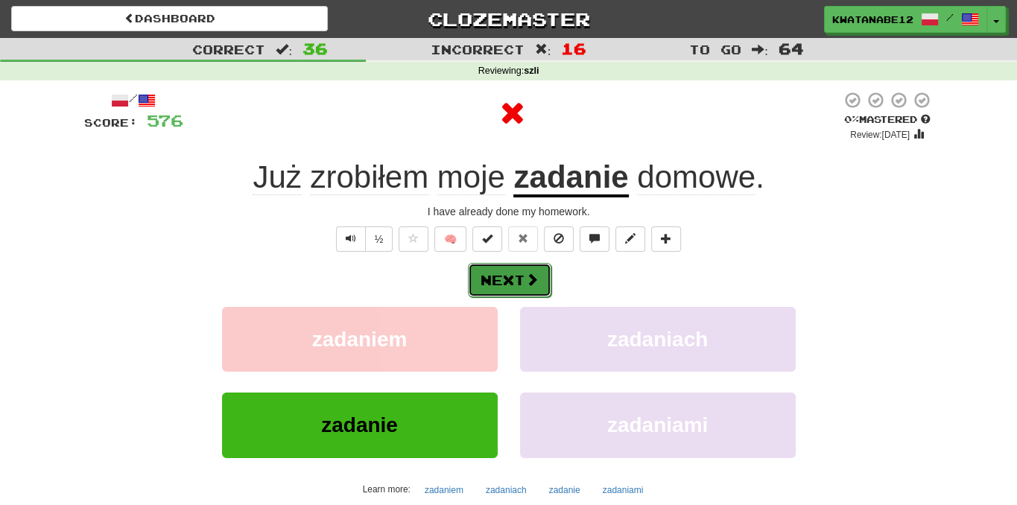
click at [532, 263] on button "Next" at bounding box center [509, 280] width 83 height 34
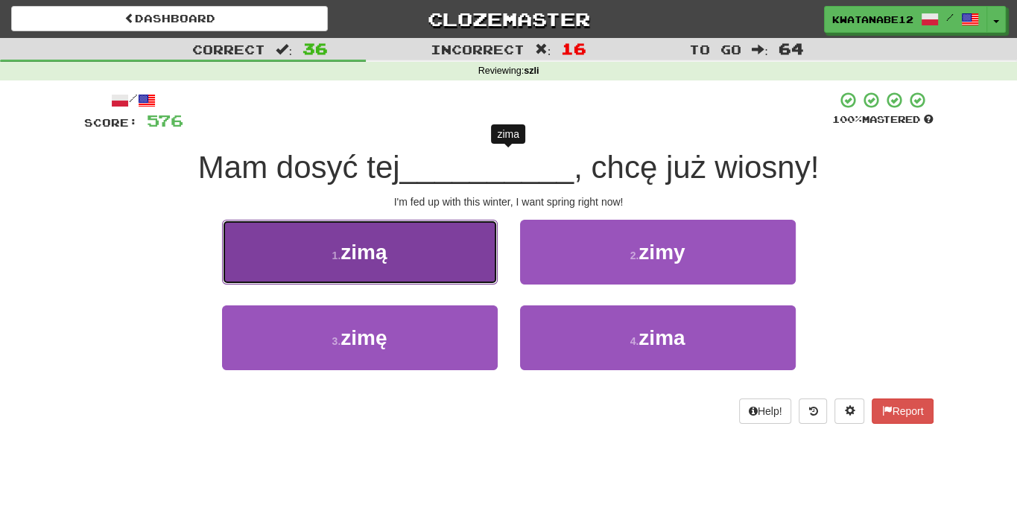
click at [480, 265] on button "1 . zimą" at bounding box center [360, 252] width 276 height 65
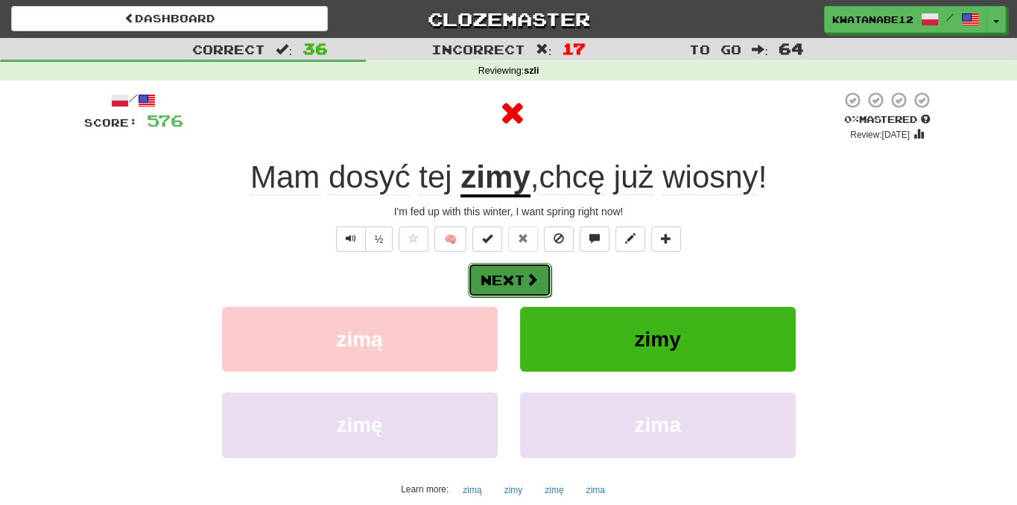
click at [528, 270] on button "Next" at bounding box center [509, 280] width 83 height 34
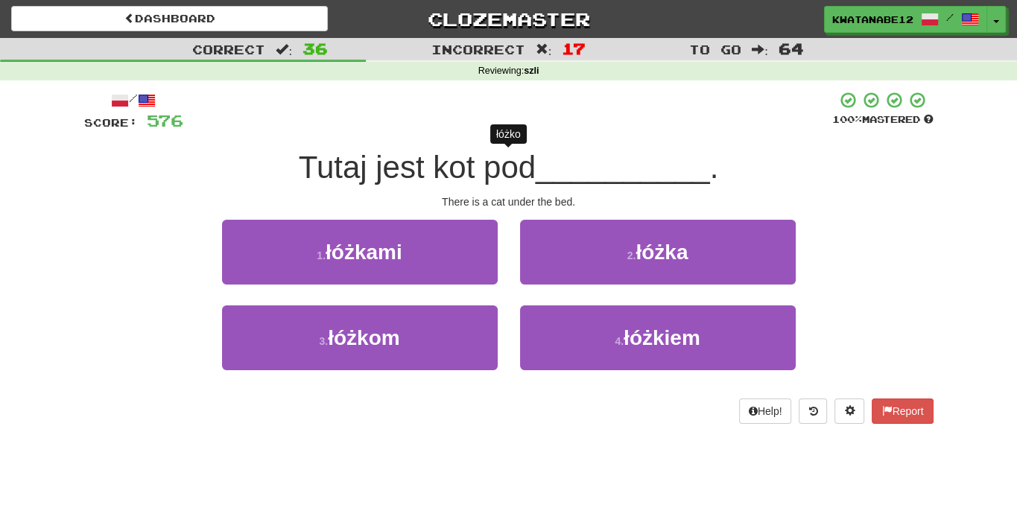
click at [561, 305] on div "1 . łóżkami 2 . łóżka 3 . łóżkom 4 . łóżkiem" at bounding box center [509, 306] width 872 height 172
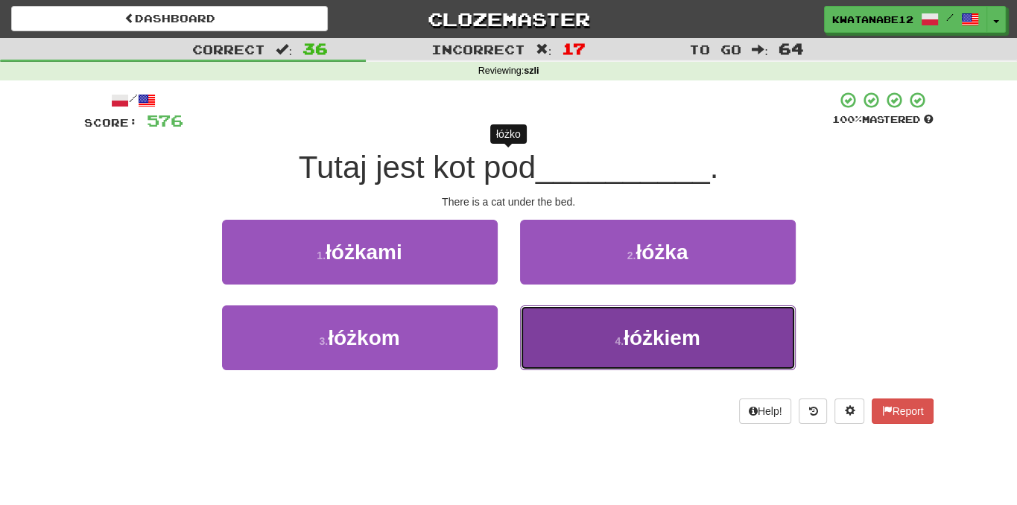
click at [554, 314] on button "4 . łóżkiem" at bounding box center [658, 337] width 276 height 65
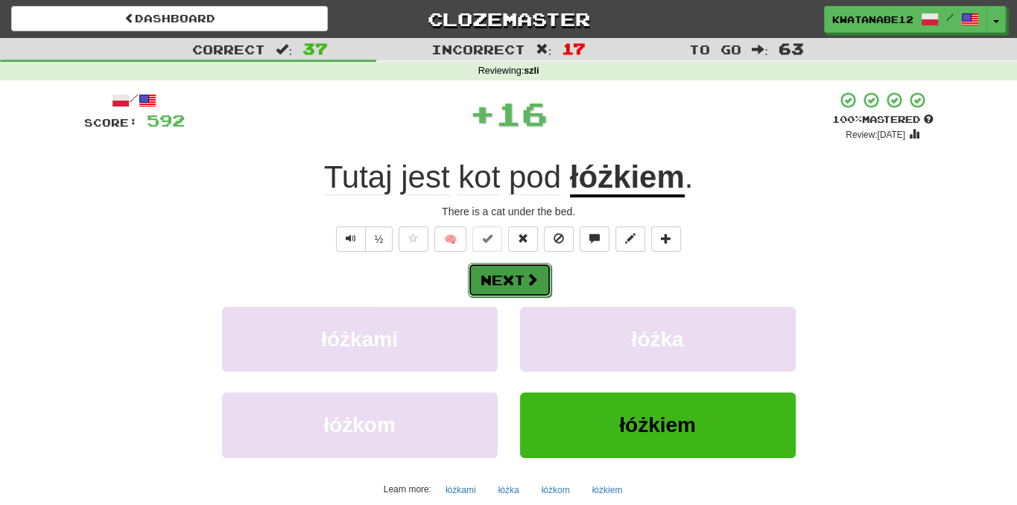
click at [532, 285] on span at bounding box center [531, 279] width 13 height 13
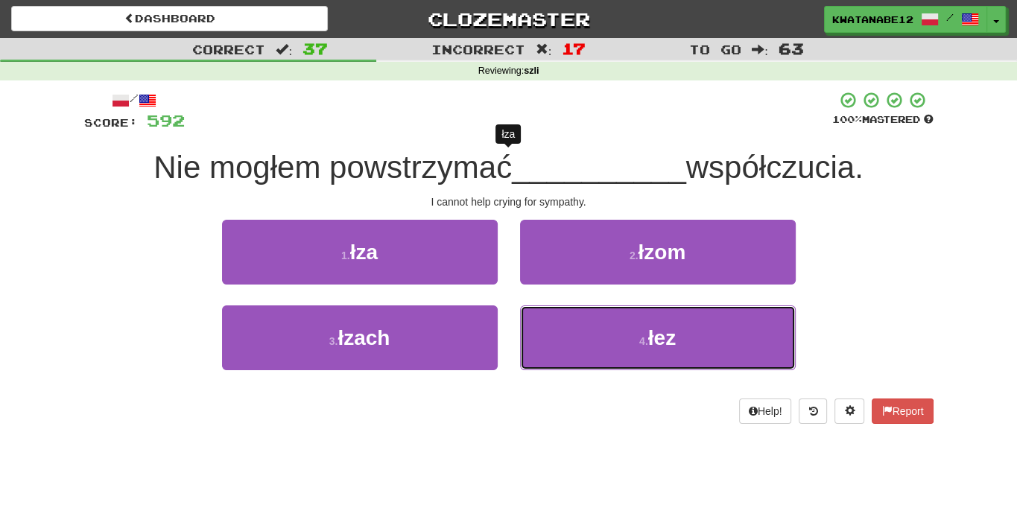
click at [580, 305] on button "4 . łez" at bounding box center [658, 337] width 276 height 65
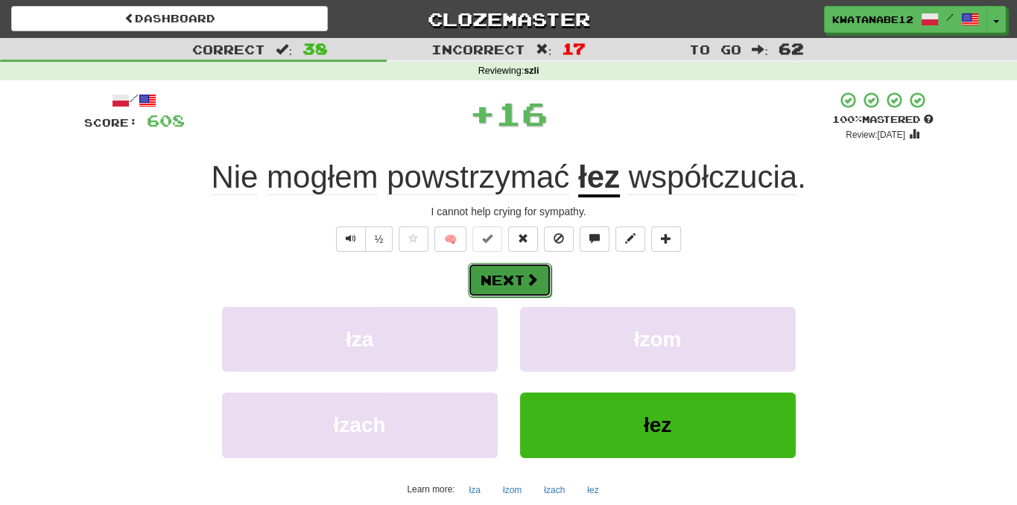
click at [498, 279] on button "Next" at bounding box center [509, 280] width 83 height 34
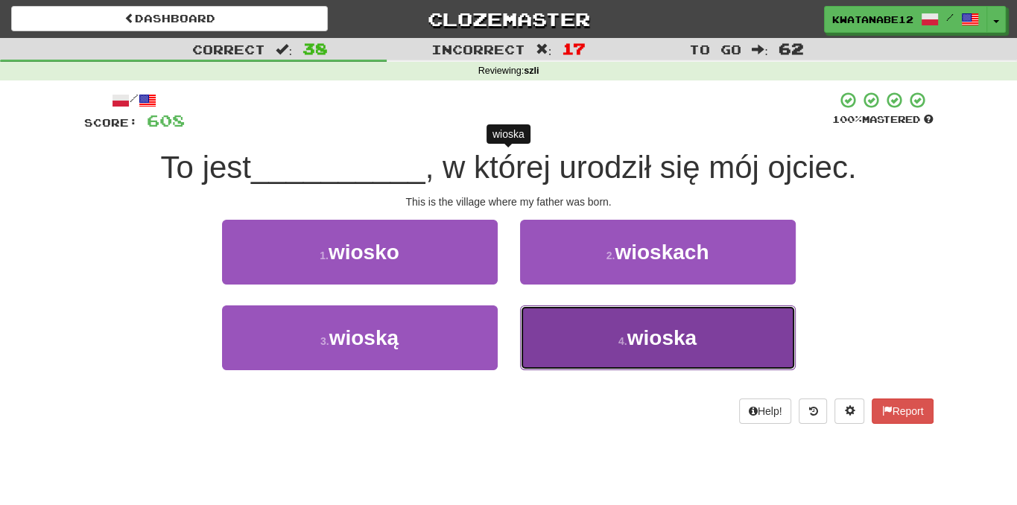
click at [564, 316] on button "4 . wioska" at bounding box center [658, 337] width 276 height 65
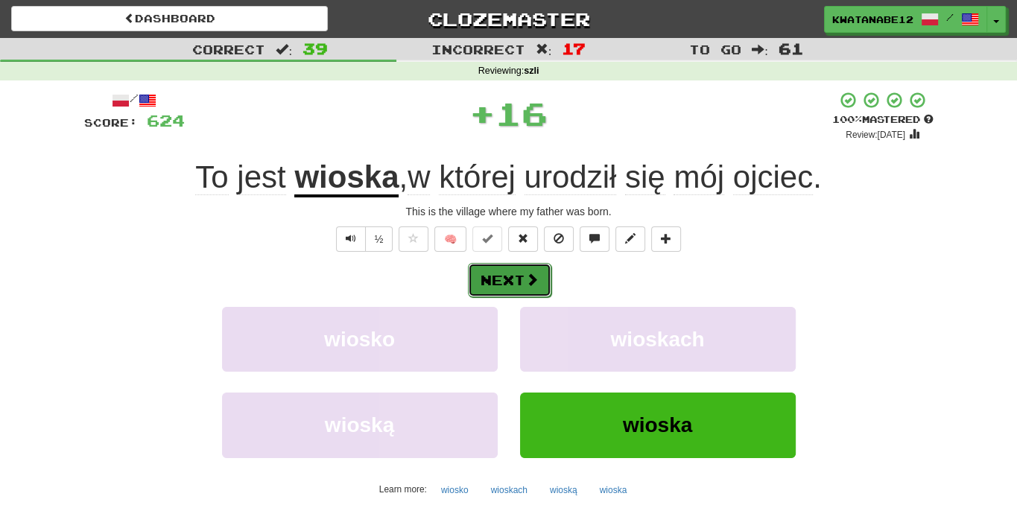
click at [531, 275] on span at bounding box center [531, 279] width 13 height 13
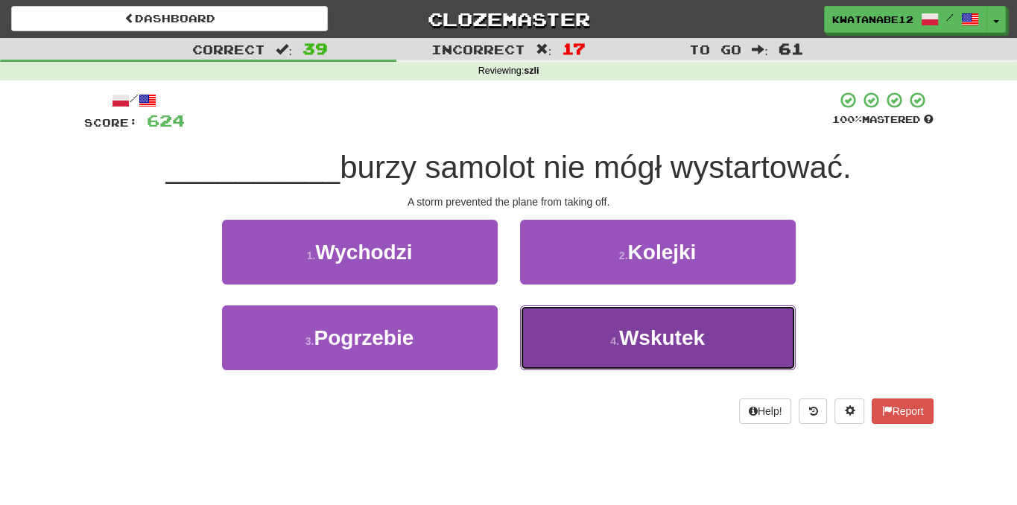
click at [563, 329] on button "4 . Wskutek" at bounding box center [658, 337] width 276 height 65
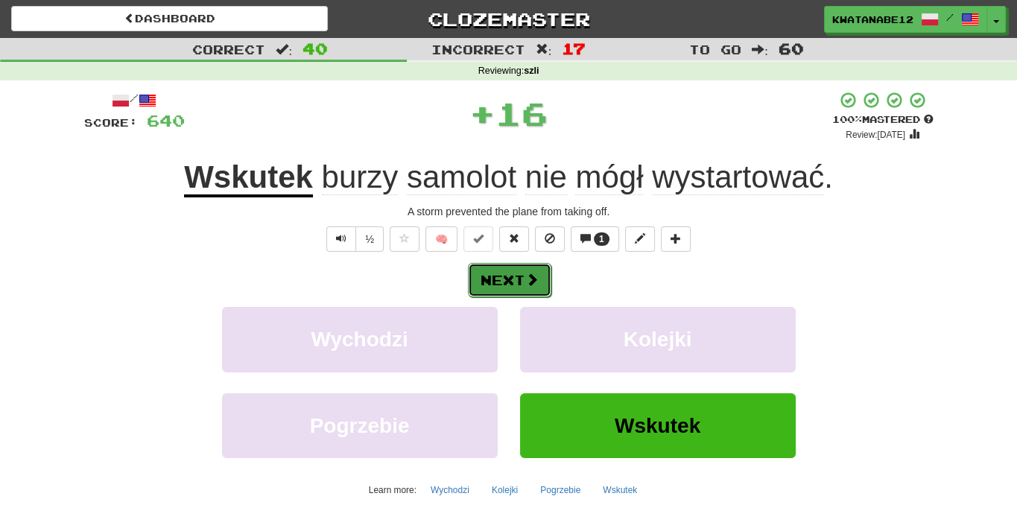
click at [516, 273] on button "Next" at bounding box center [509, 280] width 83 height 34
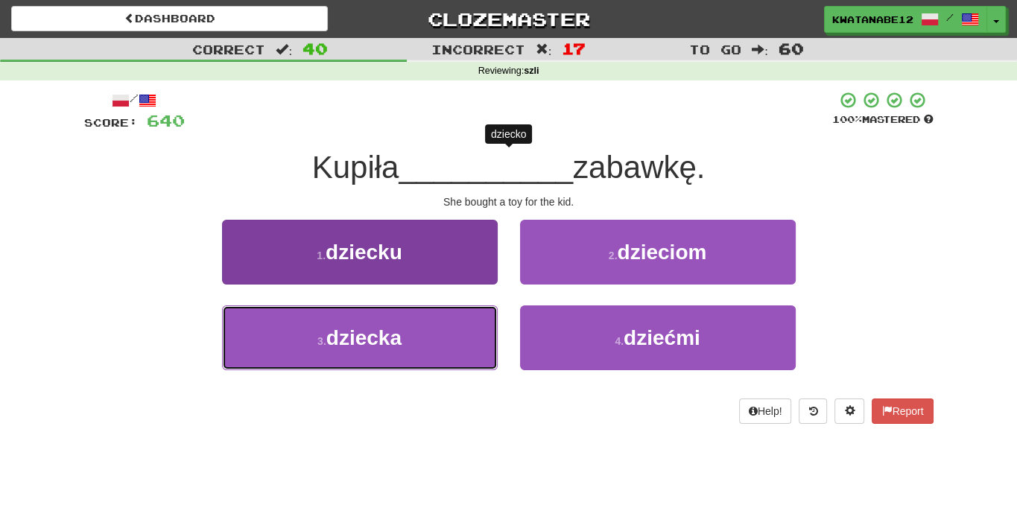
drag, startPoint x: 462, startPoint y: 327, endPoint x: 479, endPoint y: 314, distance: 21.8
click at [472, 319] on button "3 . dziecka" at bounding box center [360, 337] width 276 height 65
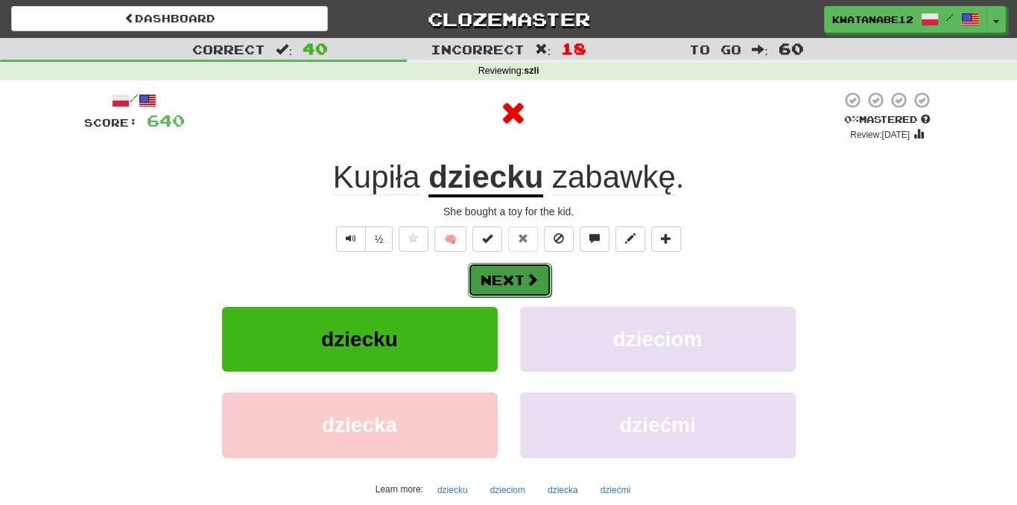
click at [537, 270] on button "Next" at bounding box center [509, 280] width 83 height 34
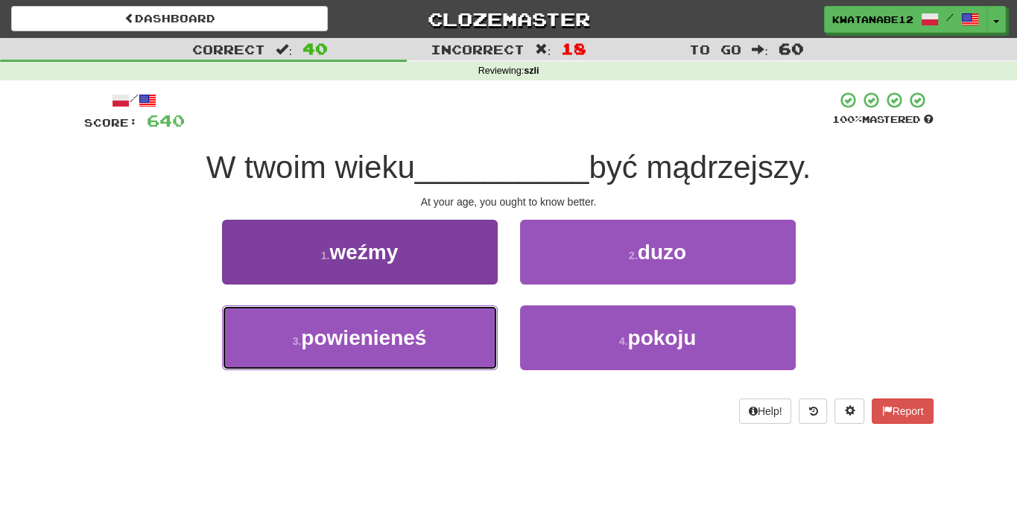
drag, startPoint x: 420, startPoint y: 349, endPoint x: 462, endPoint y: 329, distance: 46.7
click at [440, 338] on button "3 . powienieneś" at bounding box center [360, 337] width 276 height 65
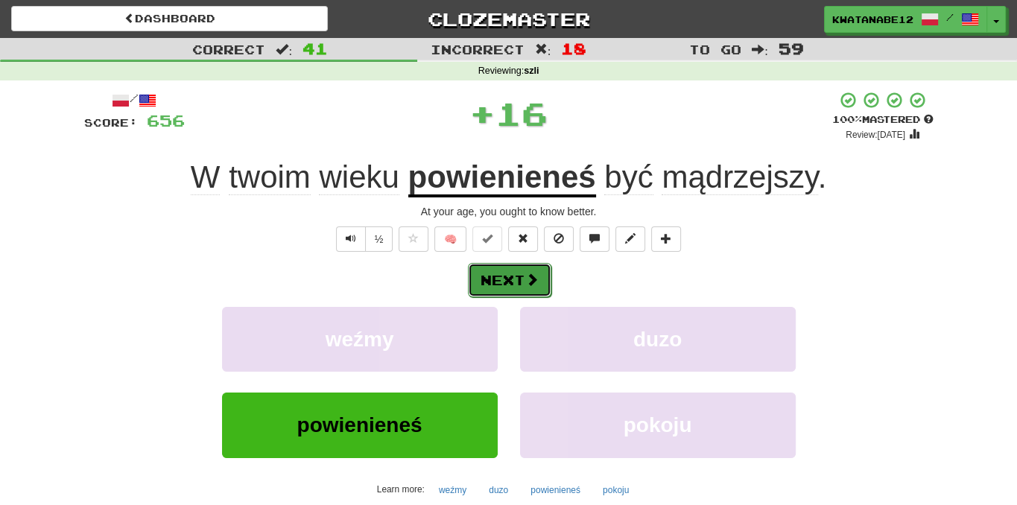
click at [526, 270] on button "Next" at bounding box center [509, 280] width 83 height 34
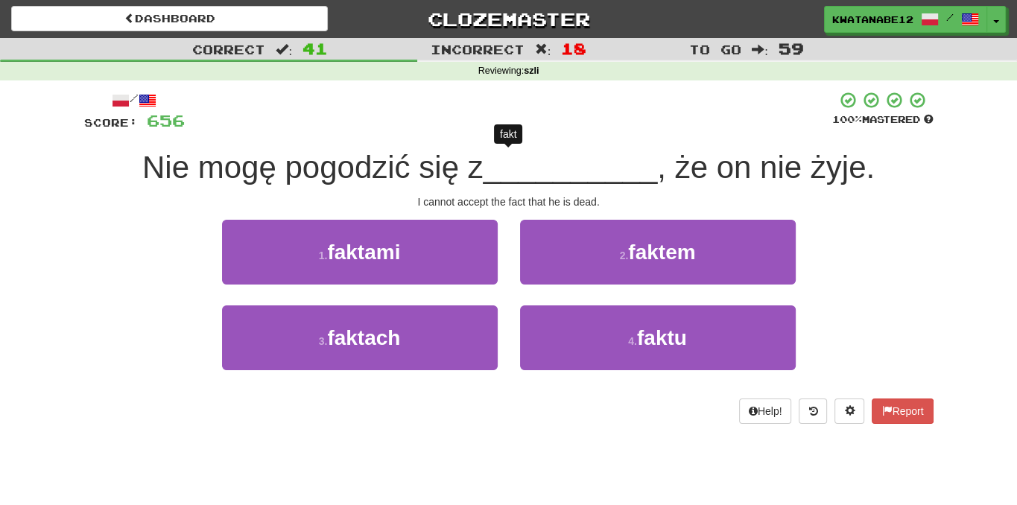
click at [584, 303] on div "2 . faktem" at bounding box center [658, 263] width 298 height 86
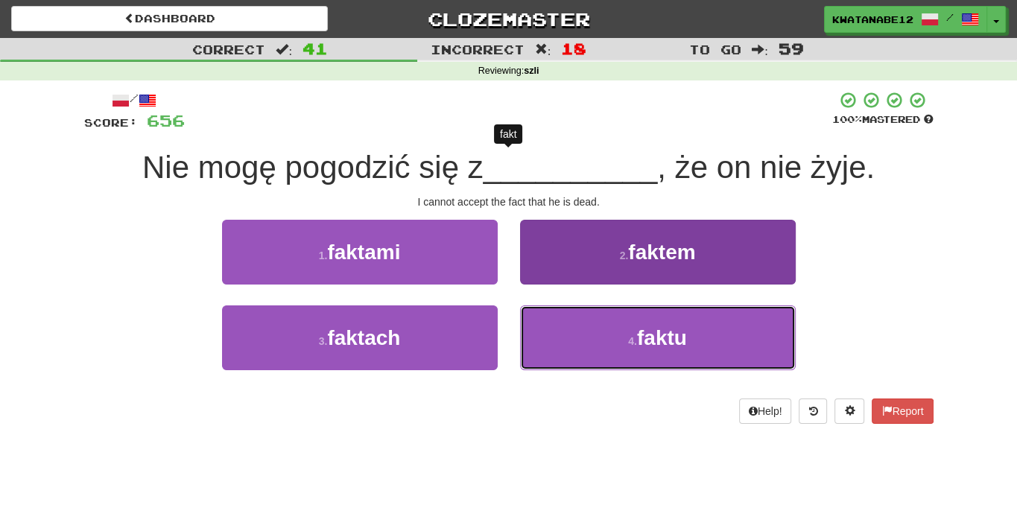
drag, startPoint x: 559, startPoint y: 326, endPoint x: 545, endPoint y: 311, distance: 20.6
click at [559, 328] on button "4 . faktu" at bounding box center [658, 337] width 276 height 65
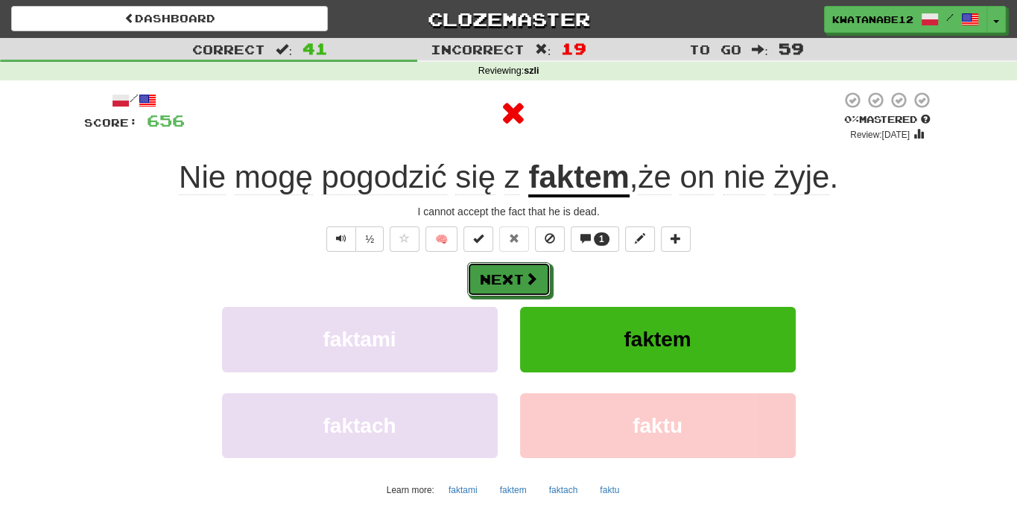
drag, startPoint x: 525, startPoint y: 287, endPoint x: 498, endPoint y: 211, distance: 80.4
click at [525, 282] on button "Next" at bounding box center [508, 279] width 83 height 34
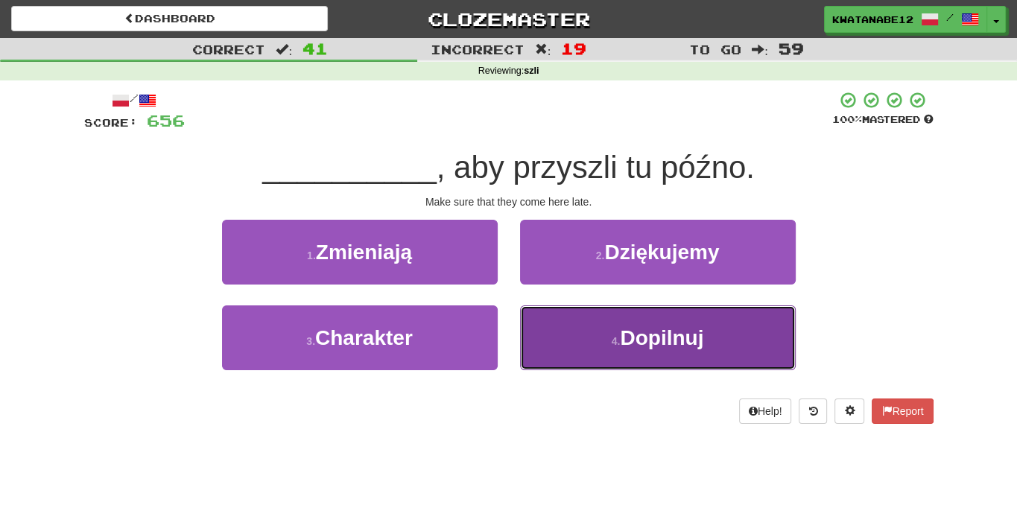
click at [588, 318] on button "4 . Dopilnuj" at bounding box center [658, 337] width 276 height 65
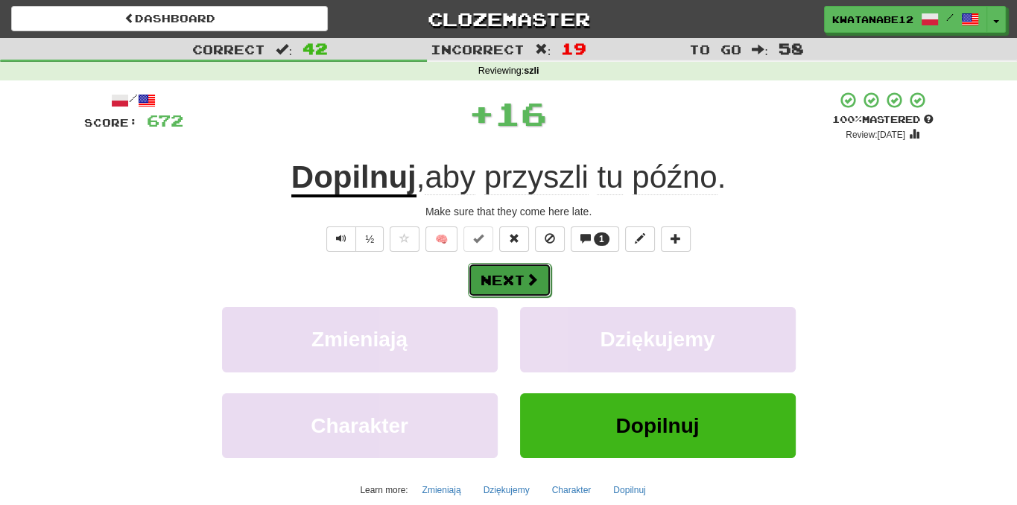
click at [513, 267] on button "Next" at bounding box center [509, 280] width 83 height 34
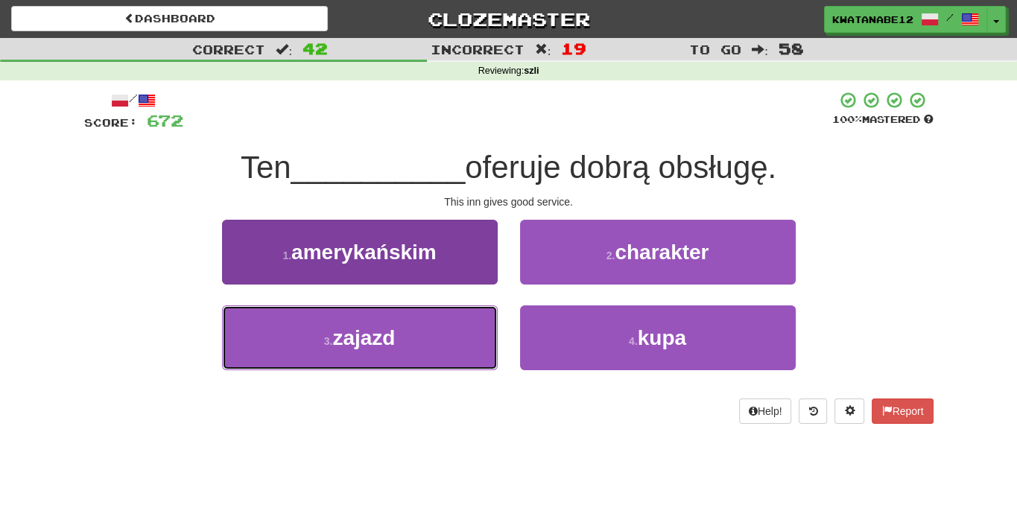
drag, startPoint x: 430, startPoint y: 329, endPoint x: 473, endPoint y: 328, distance: 43.2
click at [462, 330] on button "3 . zajazd" at bounding box center [360, 337] width 276 height 65
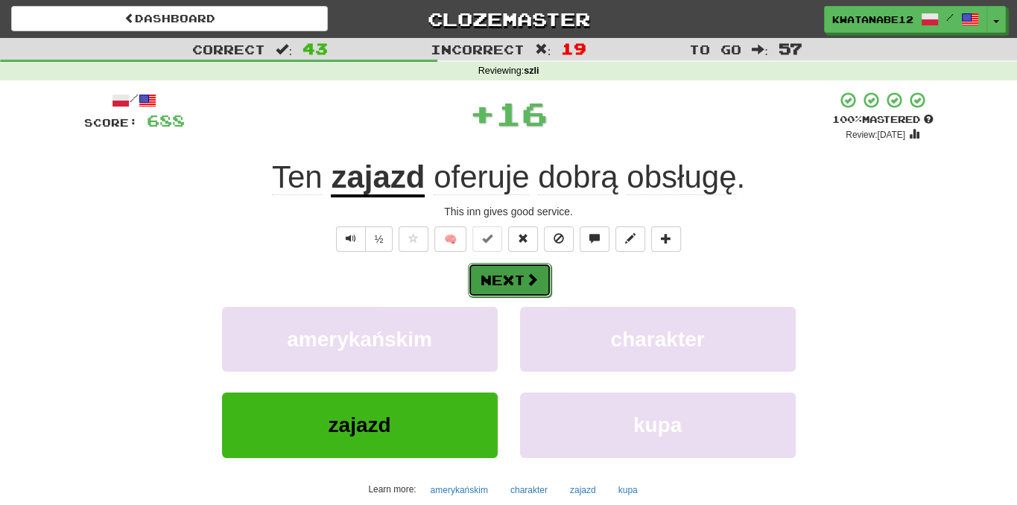
click at [535, 269] on button "Next" at bounding box center [509, 280] width 83 height 34
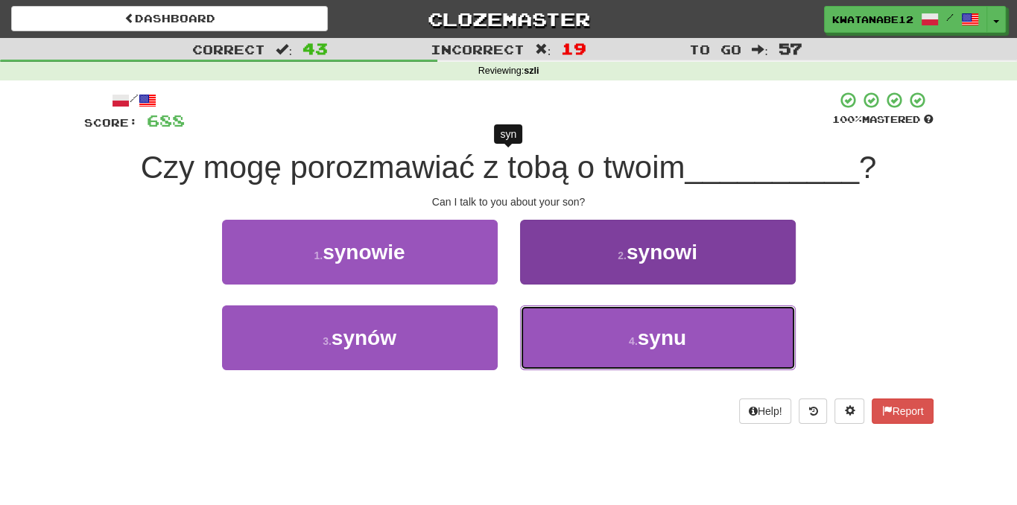
drag, startPoint x: 593, startPoint y: 337, endPoint x: 592, endPoint y: 329, distance: 7.6
click at [593, 335] on button "4 . synu" at bounding box center [658, 337] width 276 height 65
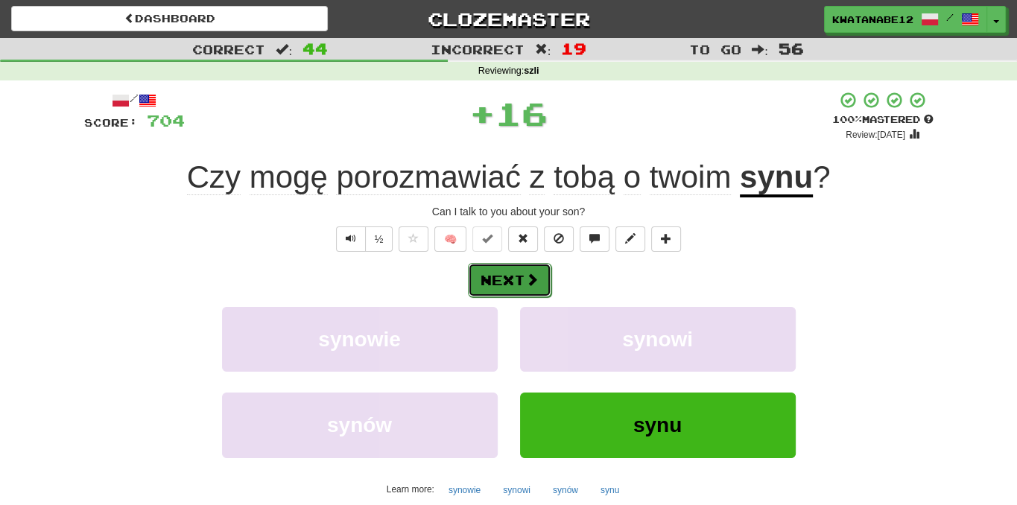
click at [535, 285] on span at bounding box center [531, 279] width 13 height 13
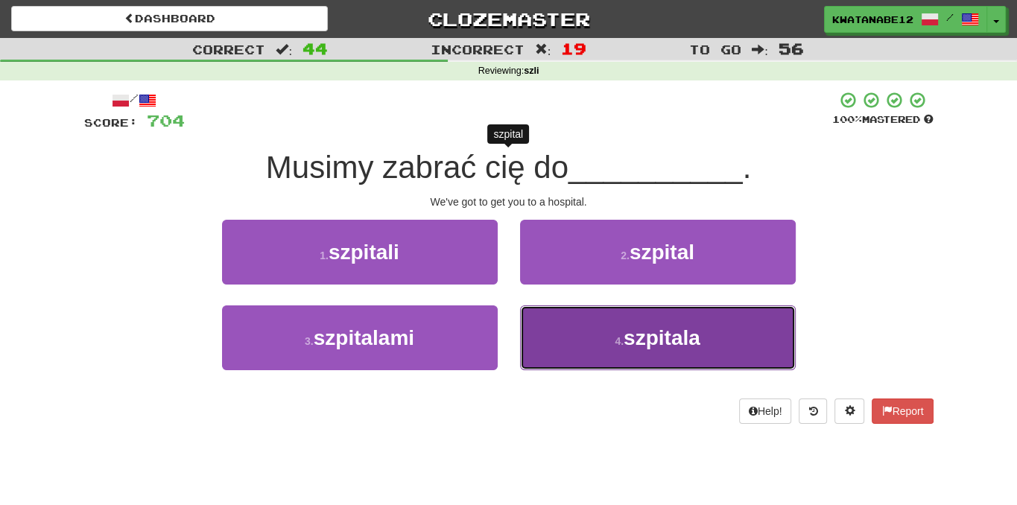
click at [594, 328] on button "4 . szpitala" at bounding box center [658, 337] width 276 height 65
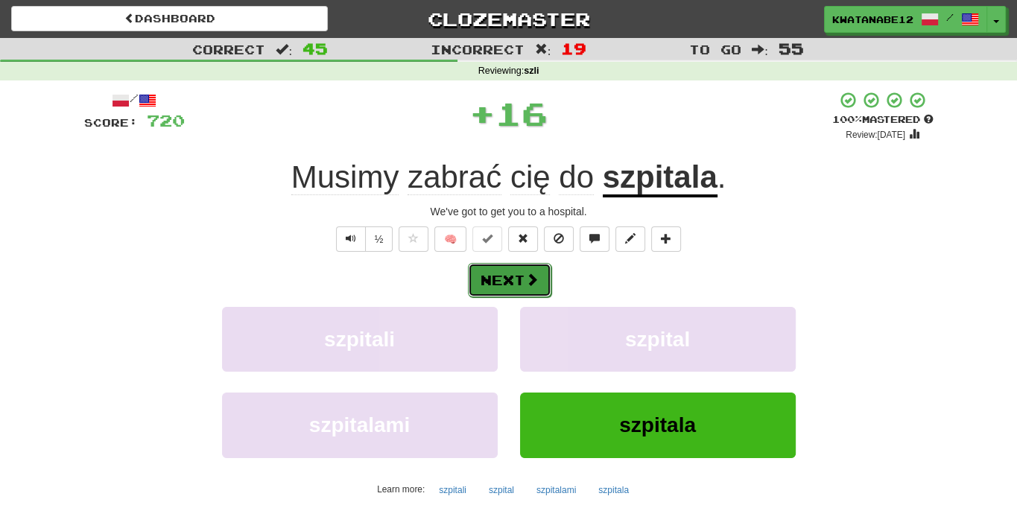
click at [533, 282] on button "Next" at bounding box center [509, 280] width 83 height 34
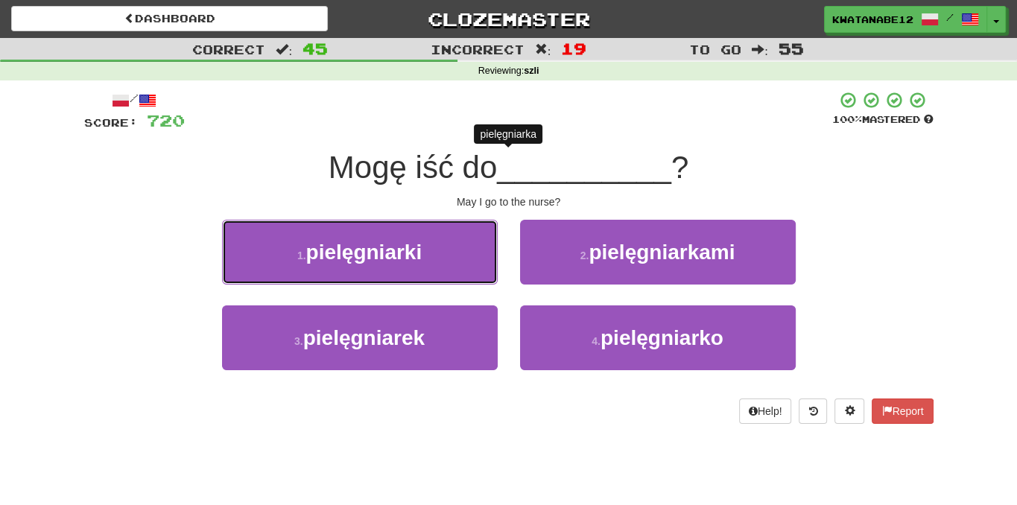
drag, startPoint x: 443, startPoint y: 244, endPoint x: 519, endPoint y: 260, distance: 77.6
click at [461, 255] on button "1 . pielęgniarki" at bounding box center [360, 252] width 276 height 65
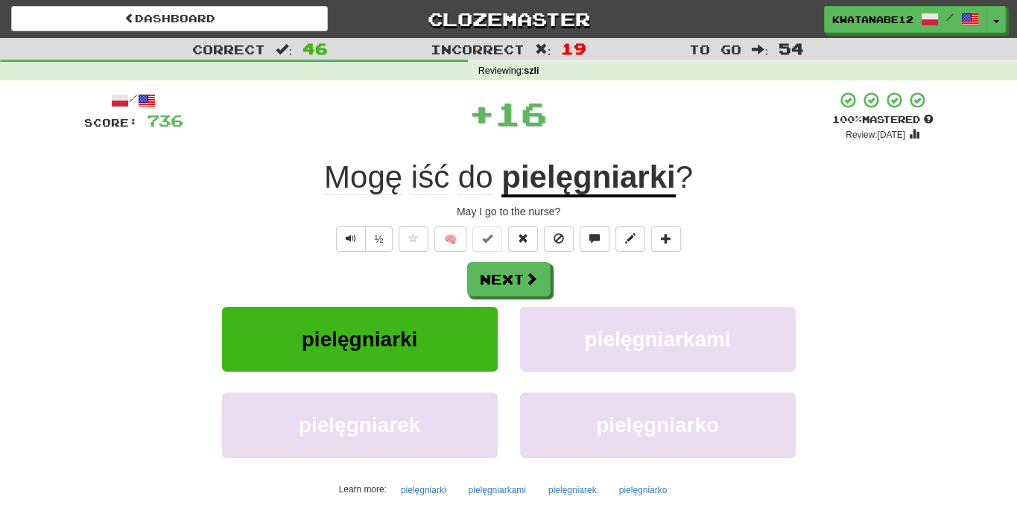
click at [560, 276] on div "Next" at bounding box center [508, 279] width 849 height 34
drag, startPoint x: 507, startPoint y: 297, endPoint x: 533, endPoint y: 279, distance: 32.2
click at [511, 294] on div "Next pielęgniarki pielęgniarkami pielęgniarek pielęgniarko Learn more: pielęgni…" at bounding box center [508, 381] width 849 height 239
click at [520, 268] on button "Next" at bounding box center [509, 280] width 83 height 34
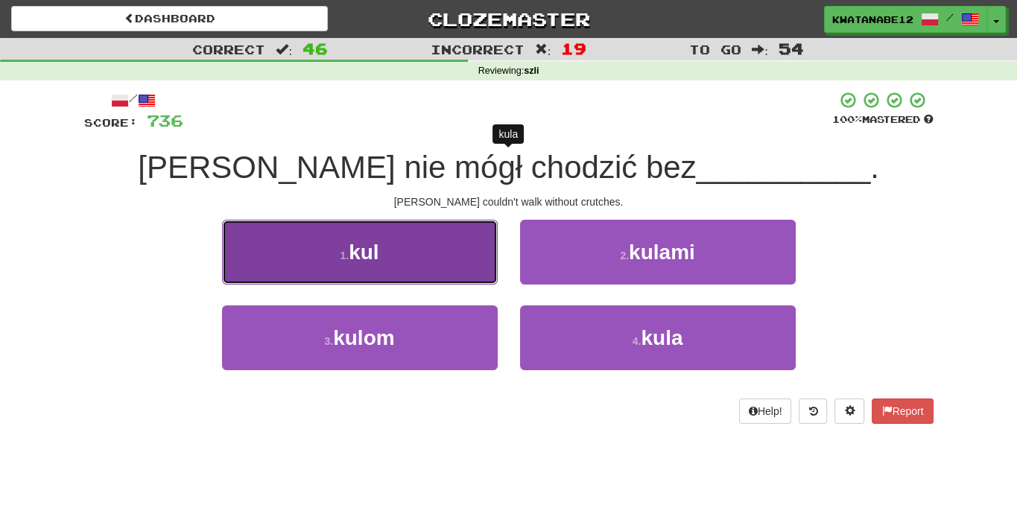
click at [459, 226] on button "1 . kul" at bounding box center [360, 252] width 276 height 65
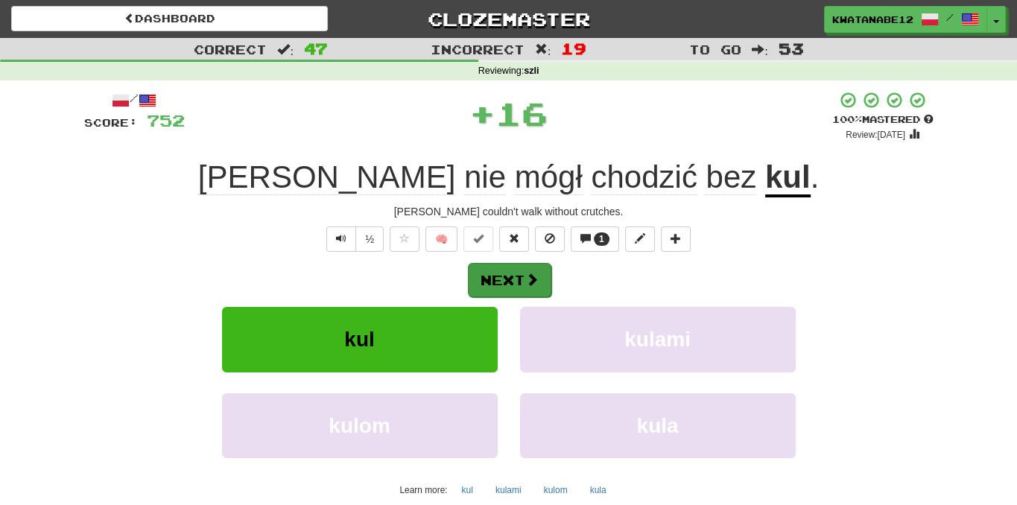
click at [548, 266] on div "Next" at bounding box center [508, 279] width 849 height 34
drag, startPoint x: 465, startPoint y: 224, endPoint x: 507, endPoint y: 282, distance: 71.4
click at [506, 282] on div "/ Score: 752 + 16 100 % Mastered Review: 2025-11-17 Tom nie mógł chodzić bez ku…" at bounding box center [508, 324] width 849 height 467
click at [509, 282] on button "Next" at bounding box center [509, 280] width 83 height 34
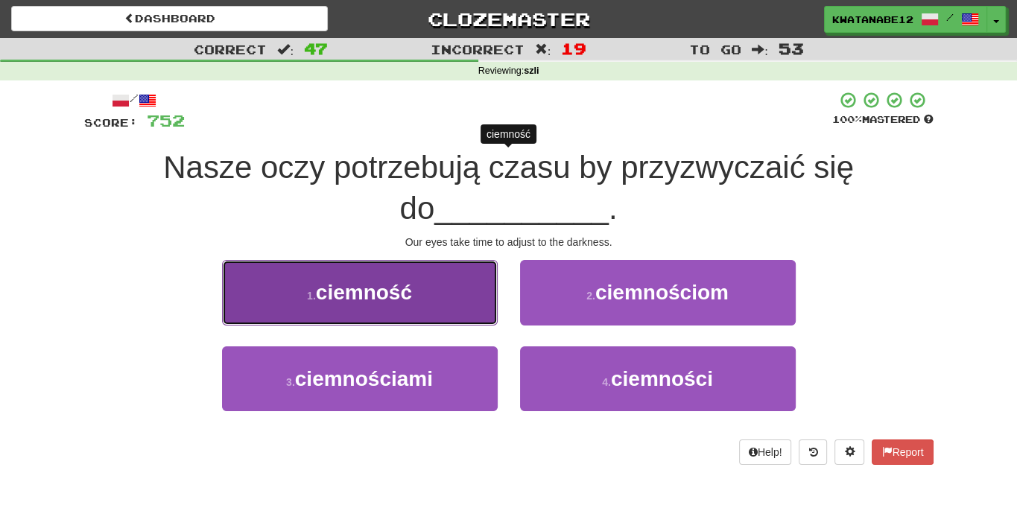
drag, startPoint x: 453, startPoint y: 297, endPoint x: 474, endPoint y: 303, distance: 21.5
click at [474, 303] on button "1 . ciemność" at bounding box center [360, 292] width 276 height 65
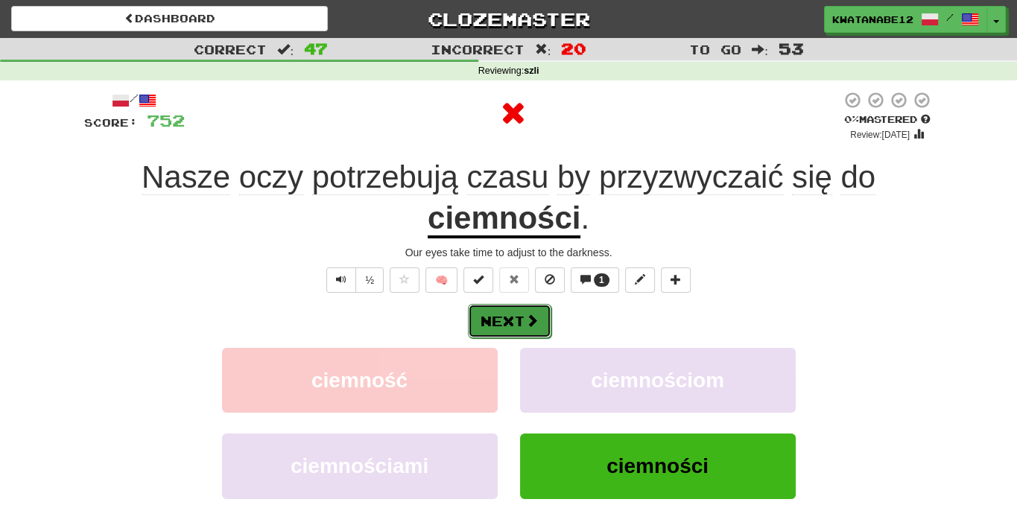
click at [533, 306] on button "Next" at bounding box center [509, 321] width 83 height 34
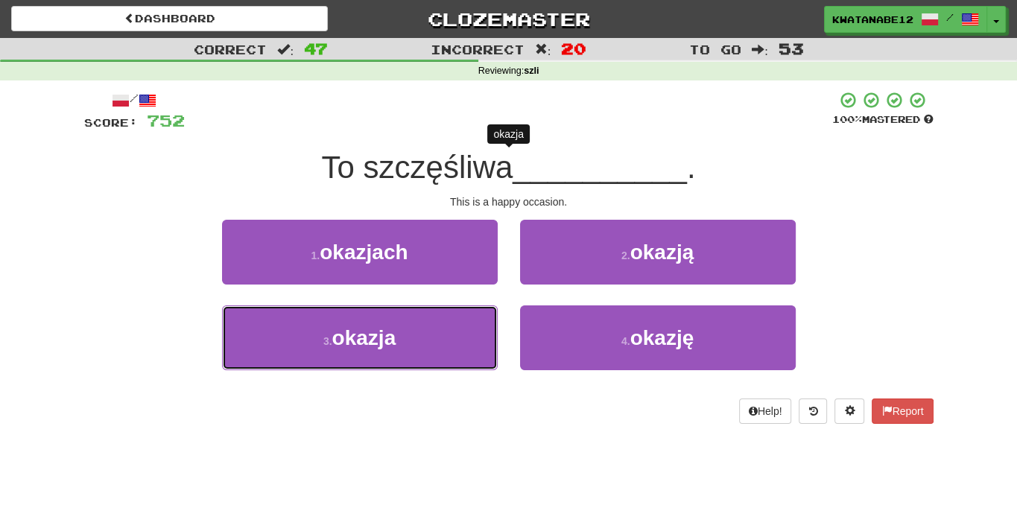
drag, startPoint x: 437, startPoint y: 321, endPoint x: 495, endPoint y: 305, distance: 60.4
click at [455, 317] on button "3 . okazja" at bounding box center [360, 337] width 276 height 65
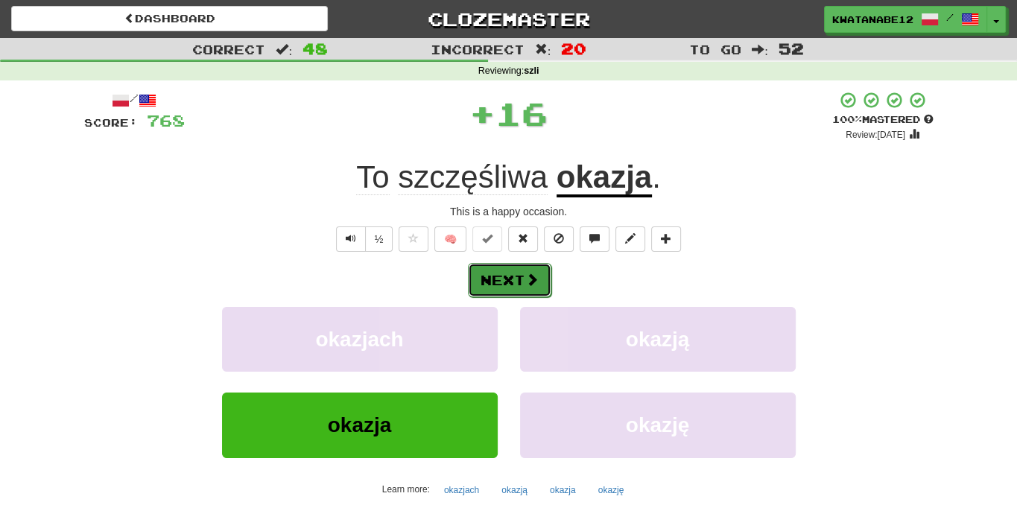
click at [515, 279] on button "Next" at bounding box center [509, 280] width 83 height 34
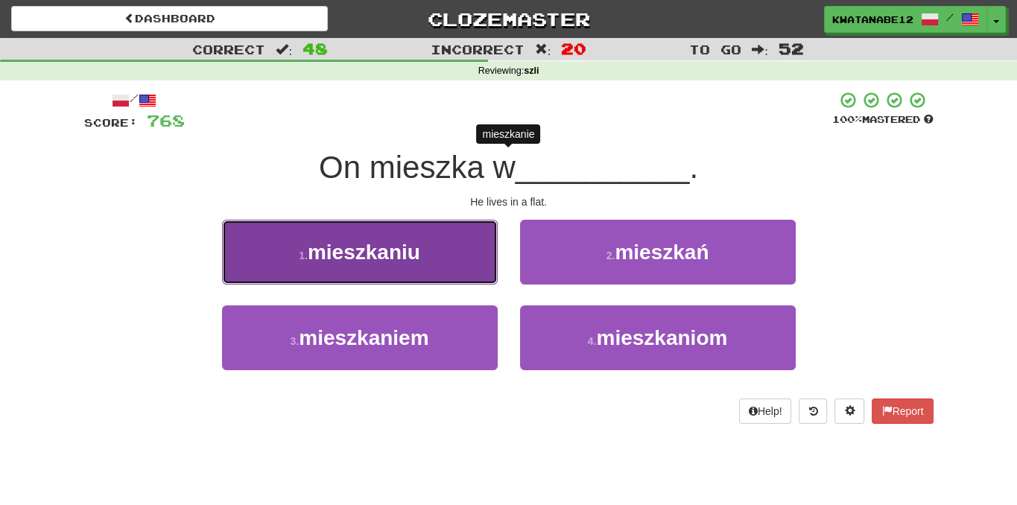
drag, startPoint x: 467, startPoint y: 247, endPoint x: 490, endPoint y: 259, distance: 25.7
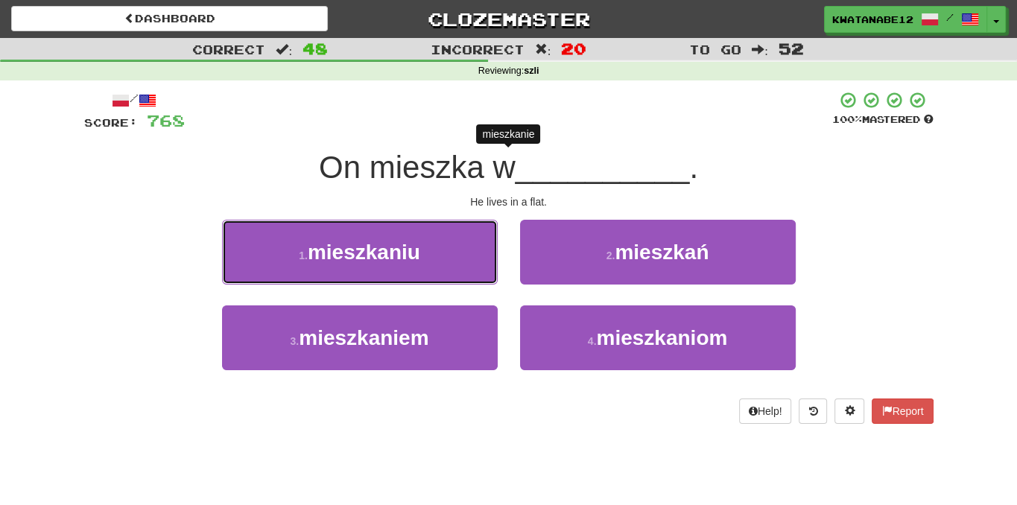
click at [468, 247] on button "1 . mieszkaniu" at bounding box center [360, 252] width 276 height 65
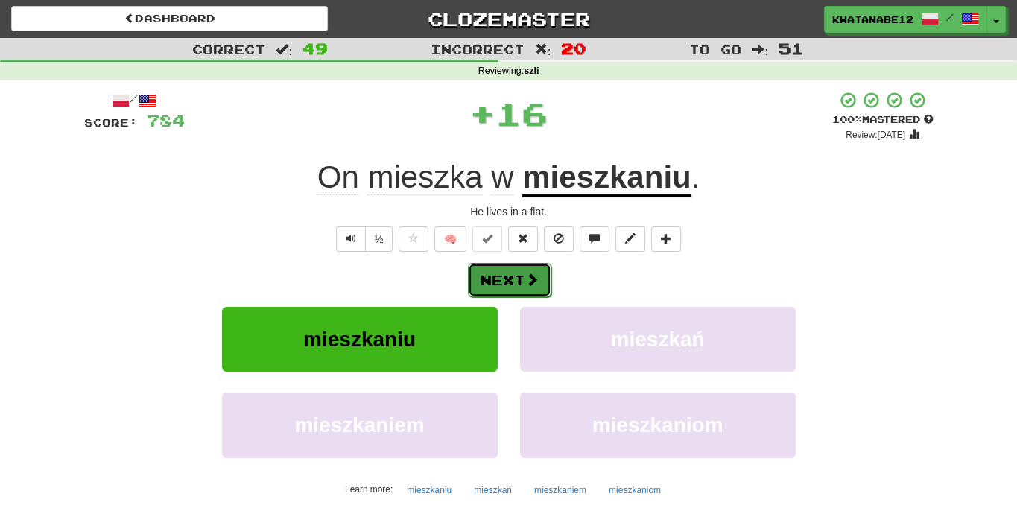
click at [545, 267] on button "Next" at bounding box center [509, 280] width 83 height 34
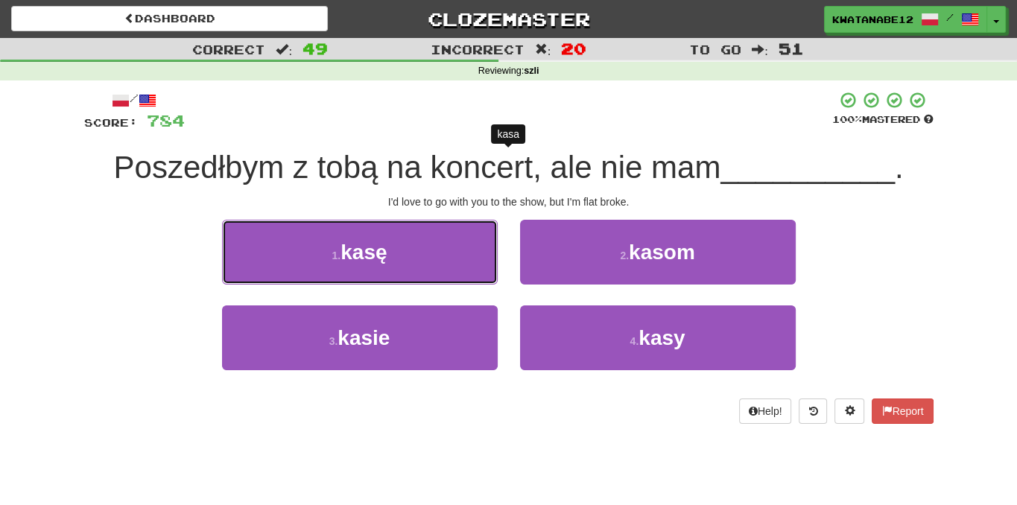
drag, startPoint x: 450, startPoint y: 253, endPoint x: 476, endPoint y: 256, distance: 26.2
click at [457, 255] on button "1 . kasę" at bounding box center [360, 252] width 276 height 65
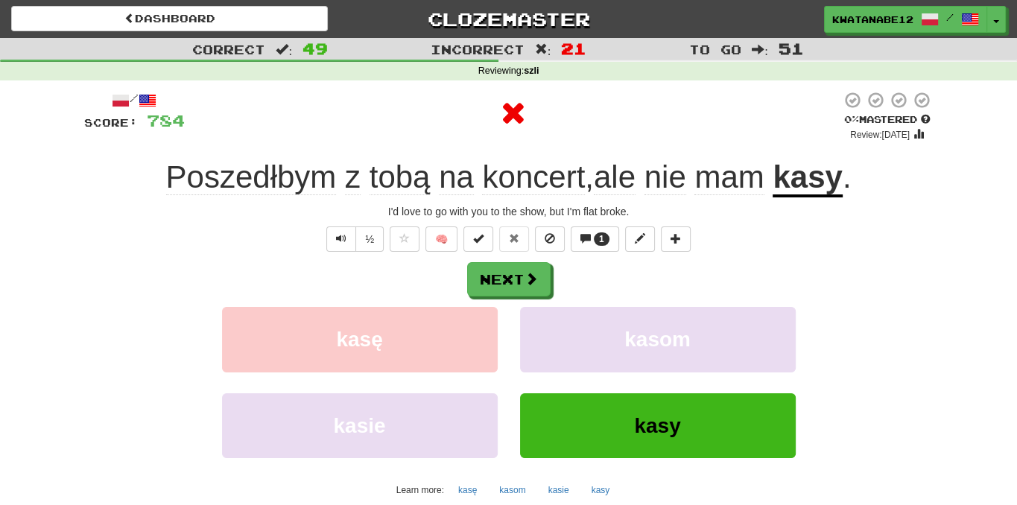
click at [529, 251] on div "½ 🧠 1" at bounding box center [508, 239] width 849 height 25
click at [533, 272] on button "Next" at bounding box center [509, 280] width 83 height 34
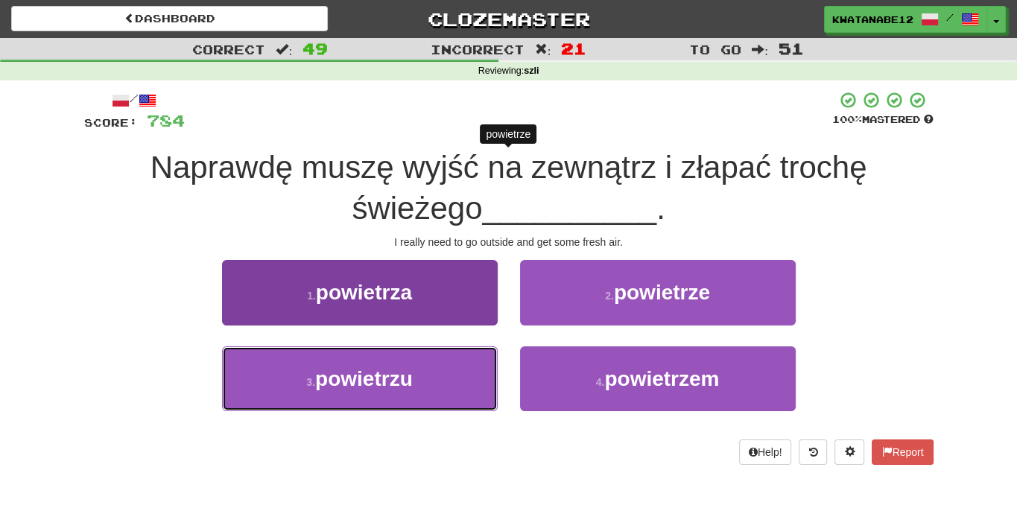
drag, startPoint x: 449, startPoint y: 369, endPoint x: 483, endPoint y: 352, distance: 38.0
click at [468, 360] on button "3 . powietrzu" at bounding box center [360, 378] width 276 height 65
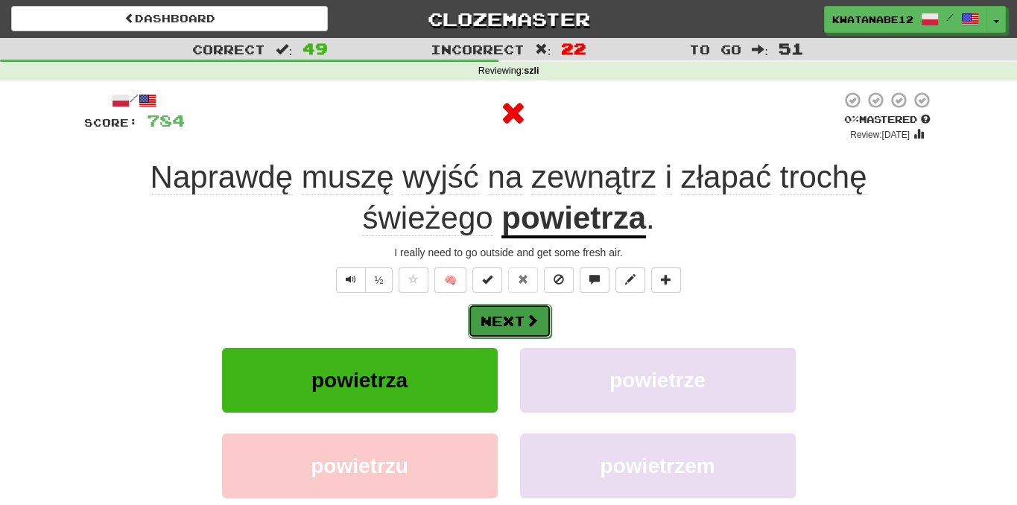
click at [516, 321] on button "Next" at bounding box center [509, 321] width 83 height 34
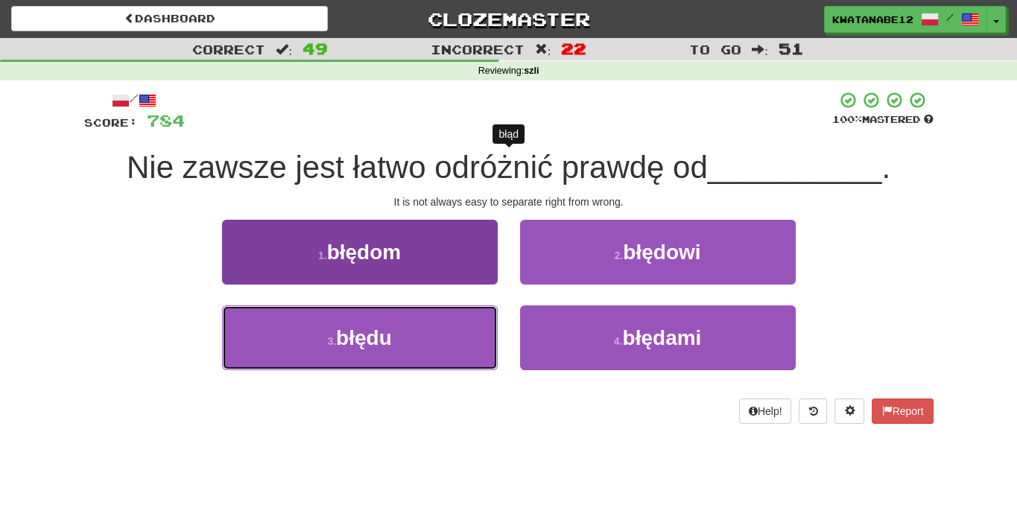
drag, startPoint x: 462, startPoint y: 328, endPoint x: 487, endPoint y: 314, distance: 28.7
click at [465, 326] on button "3 . błędu" at bounding box center [360, 337] width 276 height 65
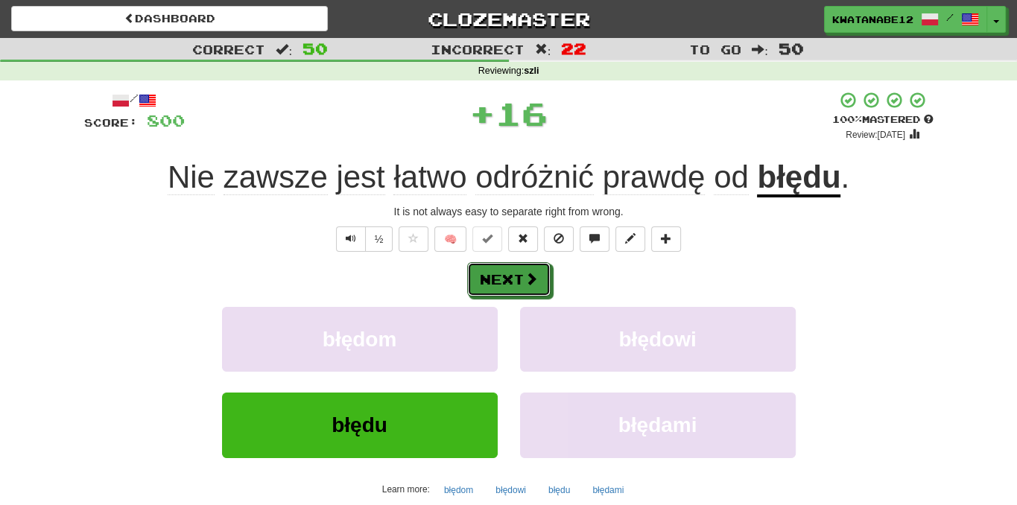
click at [525, 262] on button "Next" at bounding box center [508, 279] width 83 height 34
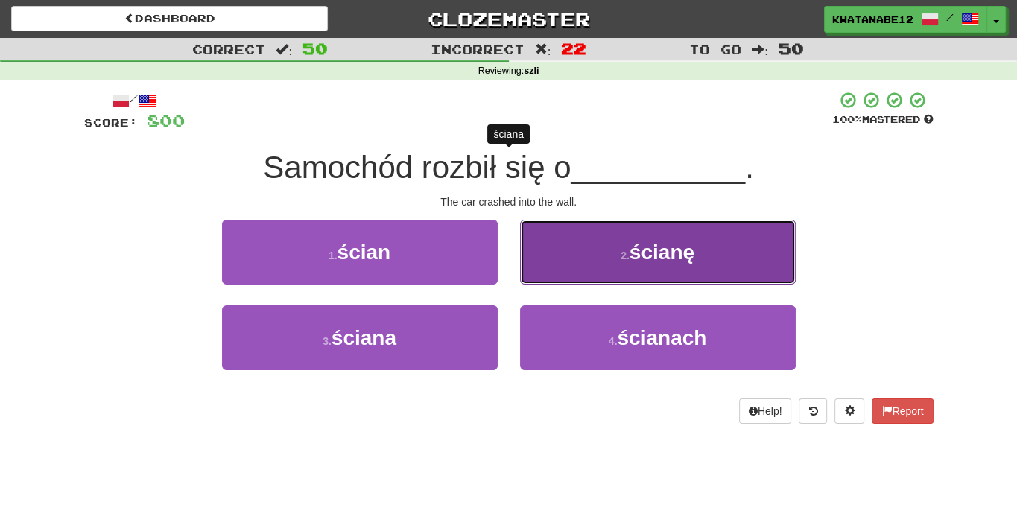
drag, startPoint x: 539, startPoint y: 279, endPoint x: 528, endPoint y: 278, distance: 12.0
click at [528, 278] on button "2 . ścianę" at bounding box center [658, 252] width 276 height 65
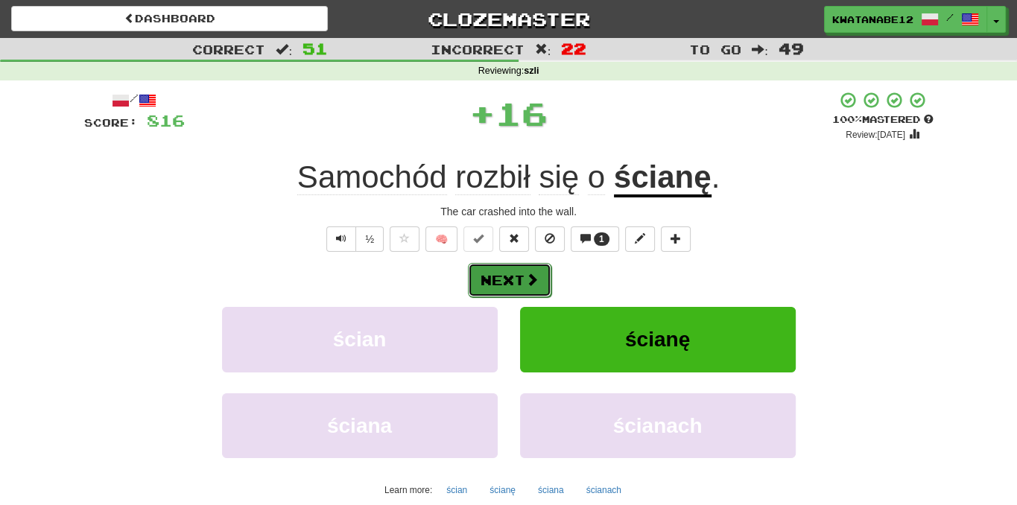
click at [505, 287] on button "Next" at bounding box center [509, 280] width 83 height 34
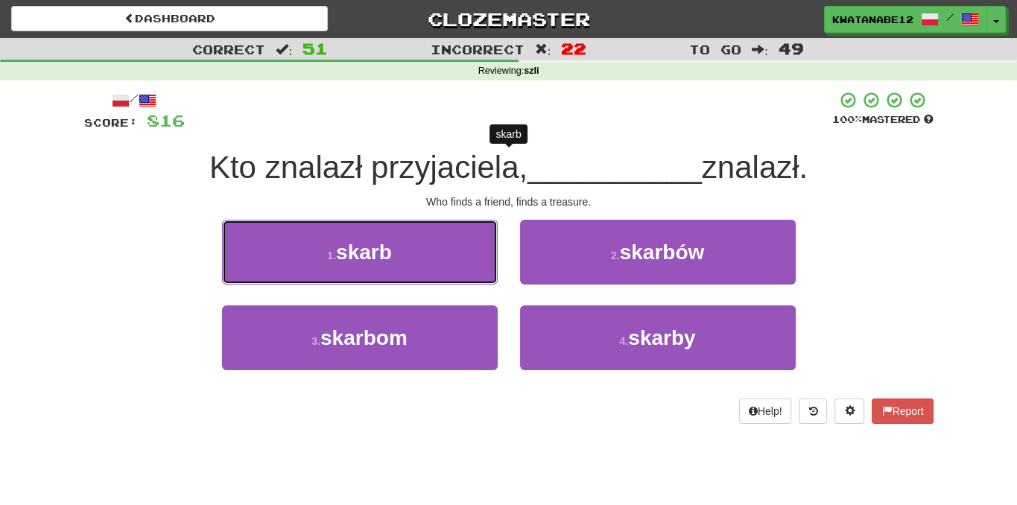
drag, startPoint x: 443, startPoint y: 260, endPoint x: 457, endPoint y: 260, distance: 14.9
click at [457, 260] on button "1 . skarb" at bounding box center [360, 252] width 276 height 65
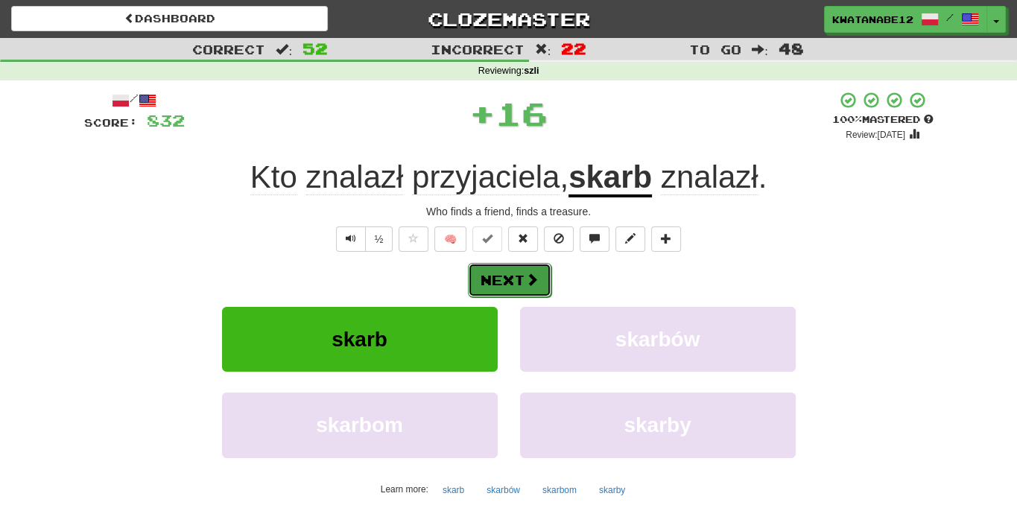
click at [528, 273] on span at bounding box center [531, 279] width 13 height 13
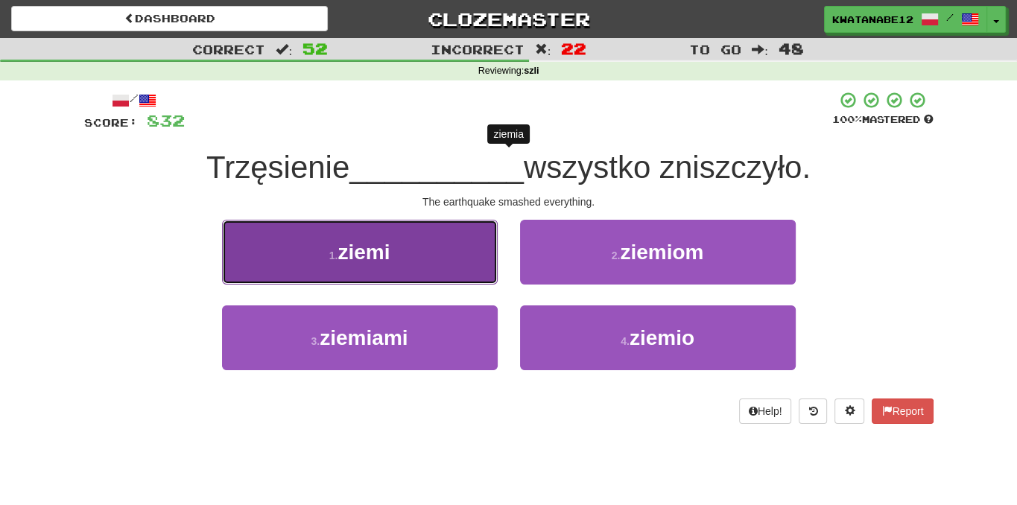
click at [422, 244] on button "1 . ziemi" at bounding box center [360, 252] width 276 height 65
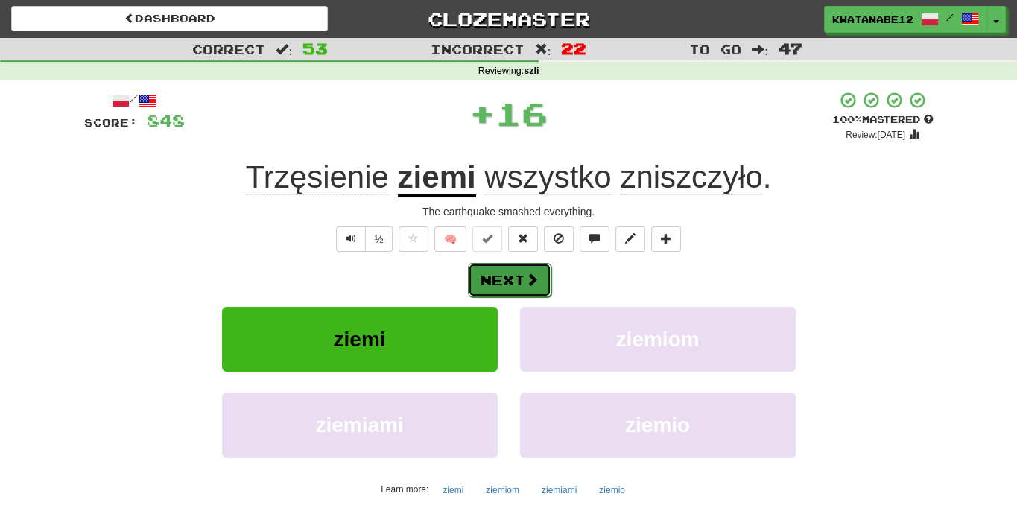
click at [517, 282] on button "Next" at bounding box center [509, 280] width 83 height 34
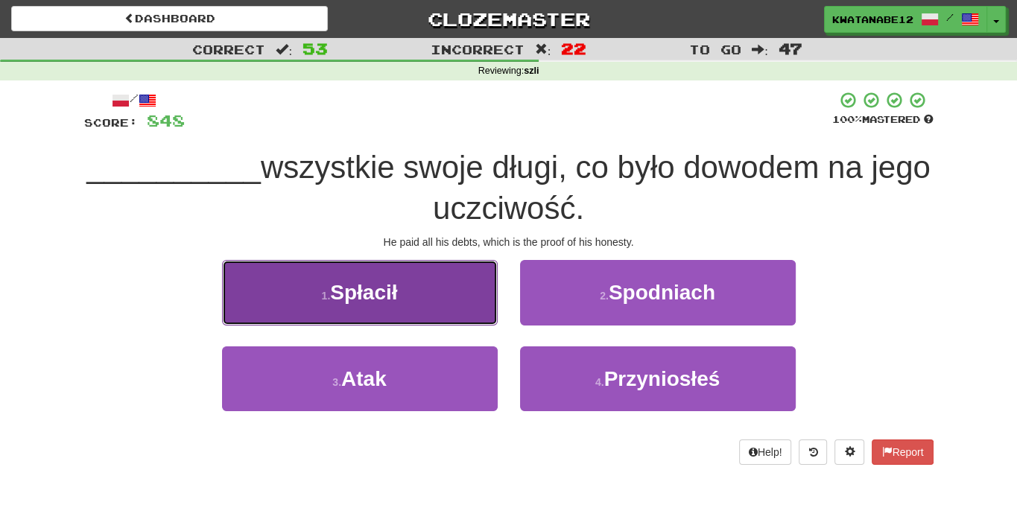
click at [432, 285] on button "1 . Spłacił" at bounding box center [360, 292] width 276 height 65
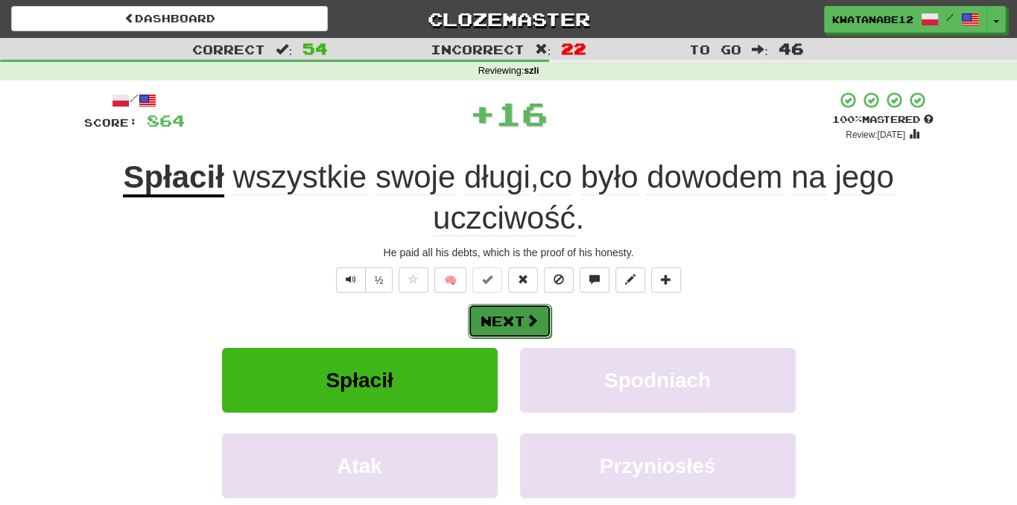
click at [516, 311] on button "Next" at bounding box center [509, 321] width 83 height 34
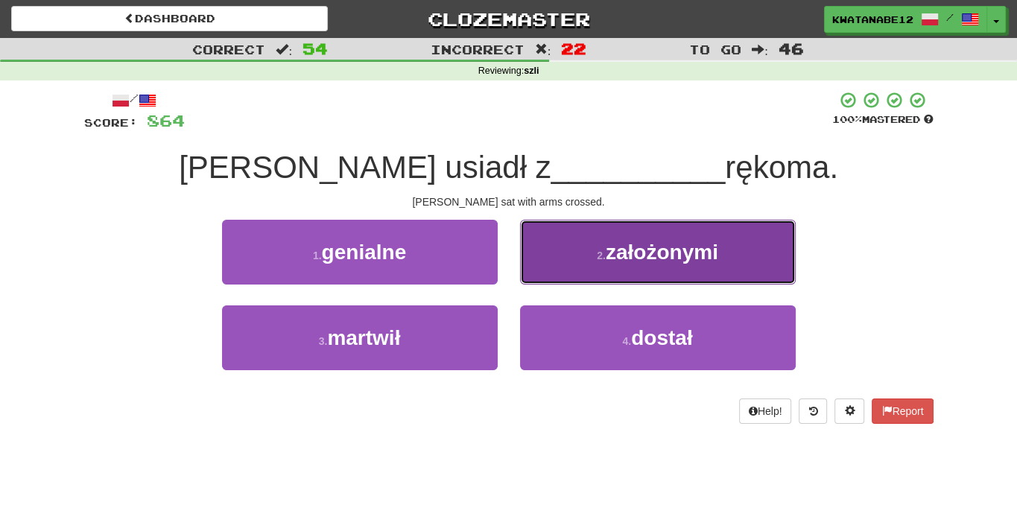
click at [590, 231] on button "2 . założonymi" at bounding box center [658, 252] width 276 height 65
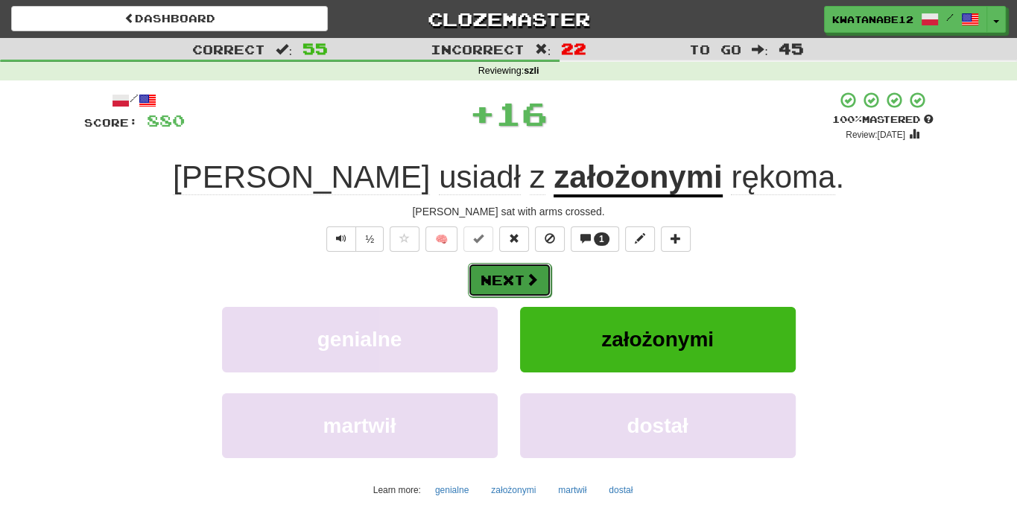
click at [528, 285] on button "Next" at bounding box center [509, 280] width 83 height 34
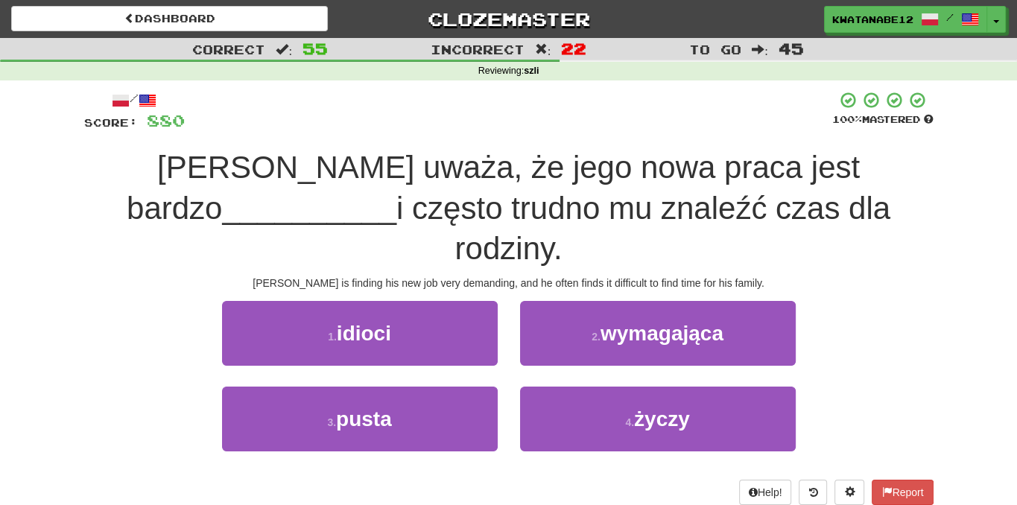
click at [572, 333] on div "2 . wymagająca" at bounding box center [658, 344] width 298 height 86
drag, startPoint x: 560, startPoint y: 297, endPoint x: 548, endPoint y: 299, distance: 12.9
click at [559, 301] on button "2 . wymagająca" at bounding box center [658, 333] width 276 height 65
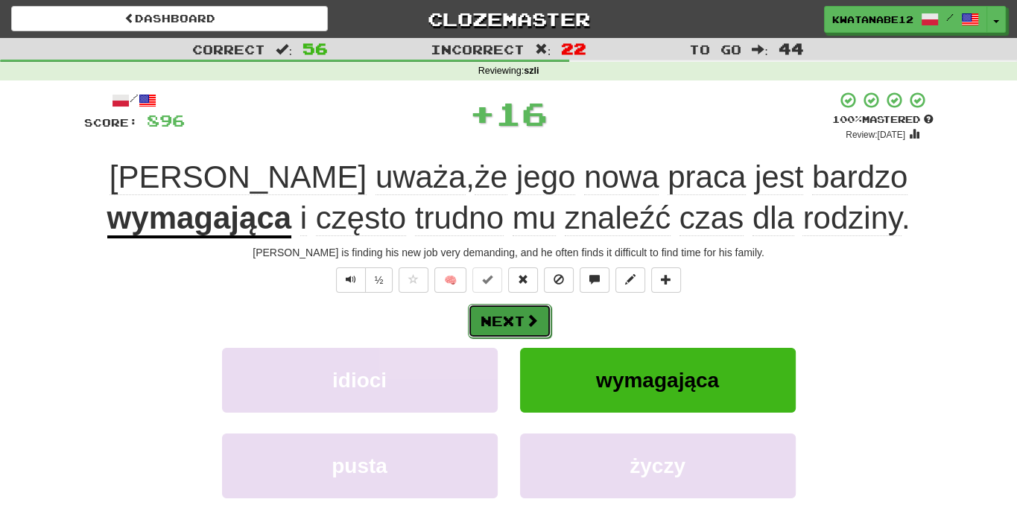
click at [519, 321] on button "Next" at bounding box center [509, 321] width 83 height 34
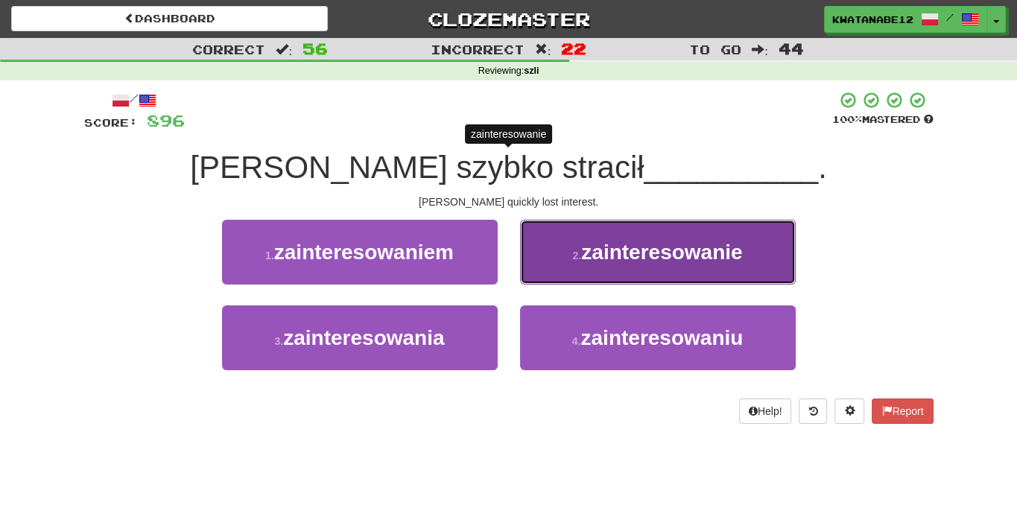
click at [548, 256] on button "2 . zainteresowanie" at bounding box center [658, 252] width 276 height 65
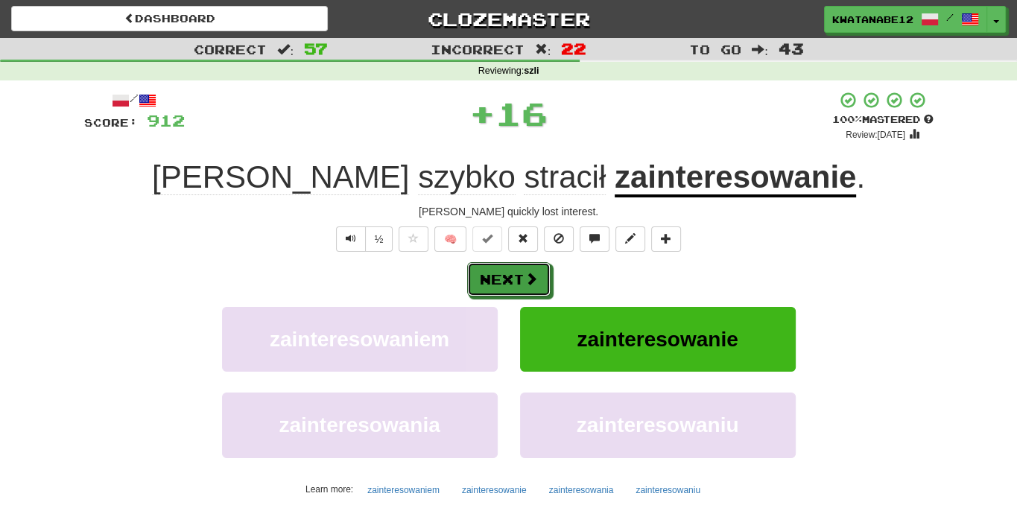
click at [533, 279] on span at bounding box center [531, 278] width 13 height 13
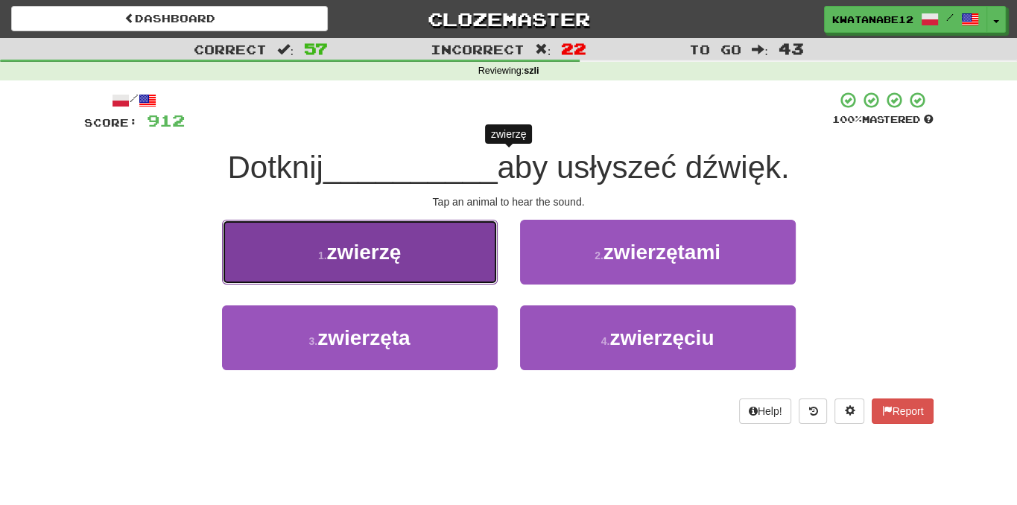
click at [454, 262] on button "1 . zwierzę" at bounding box center [360, 252] width 276 height 65
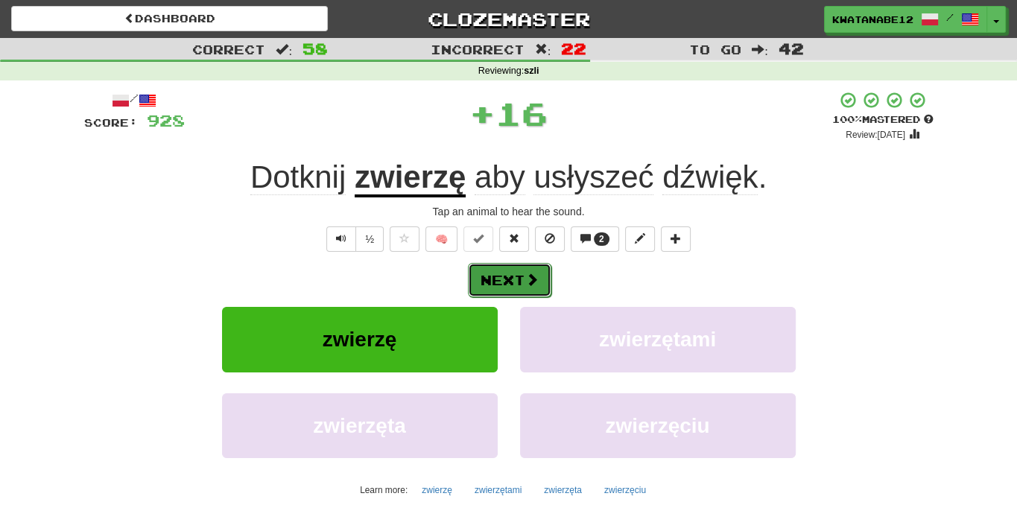
click at [539, 271] on button "Next" at bounding box center [509, 280] width 83 height 34
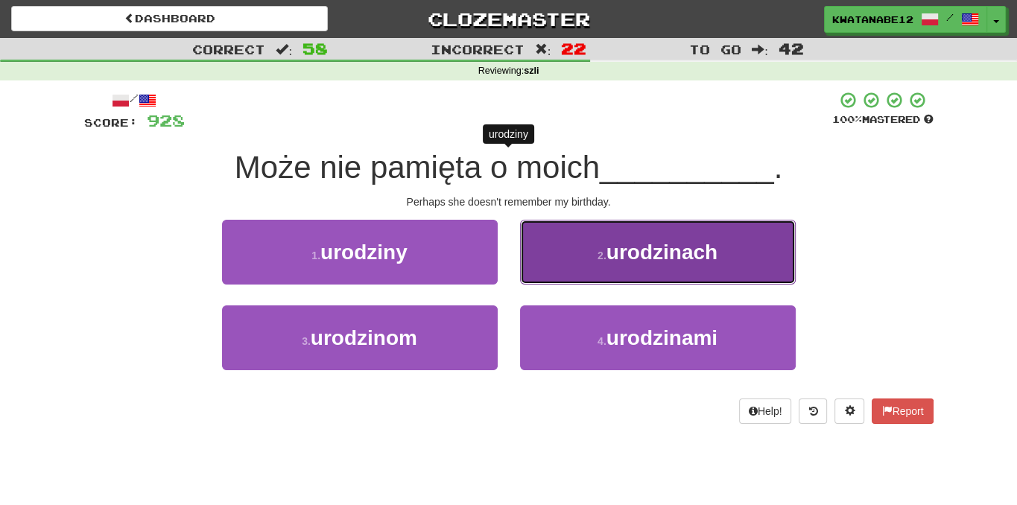
click at [560, 259] on button "2 . urodzinach" at bounding box center [658, 252] width 276 height 65
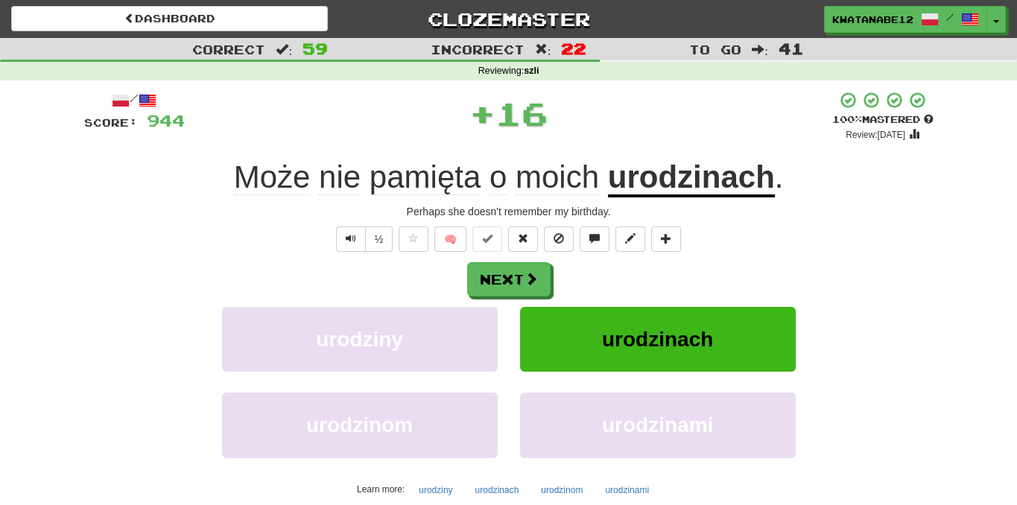
click at [494, 301] on div "Next urodziny urodzinach urodzinom urodzinami Learn more: urodziny urodzinach u…" at bounding box center [508, 381] width 849 height 239
click at [528, 269] on button "Next" at bounding box center [509, 280] width 83 height 34
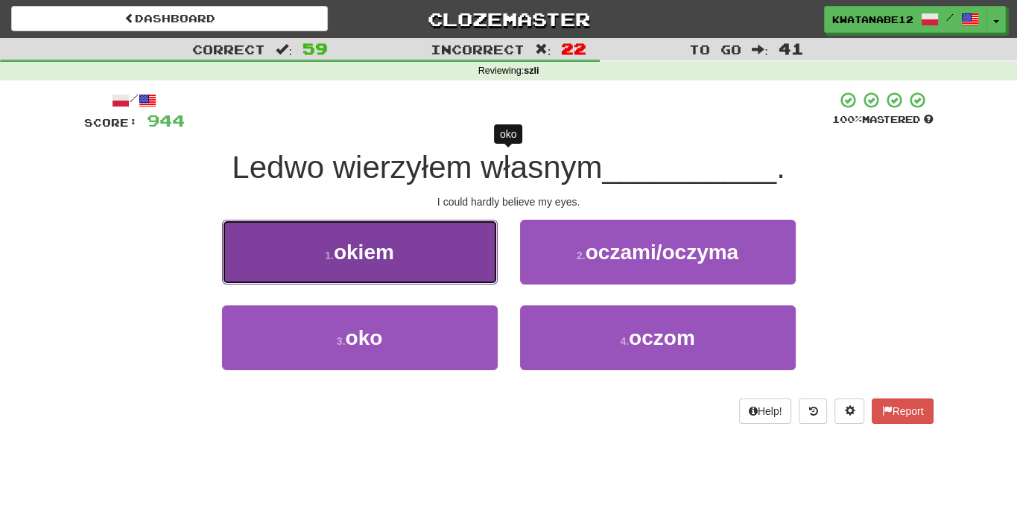
click at [469, 265] on button "1 . okiem" at bounding box center [360, 252] width 276 height 65
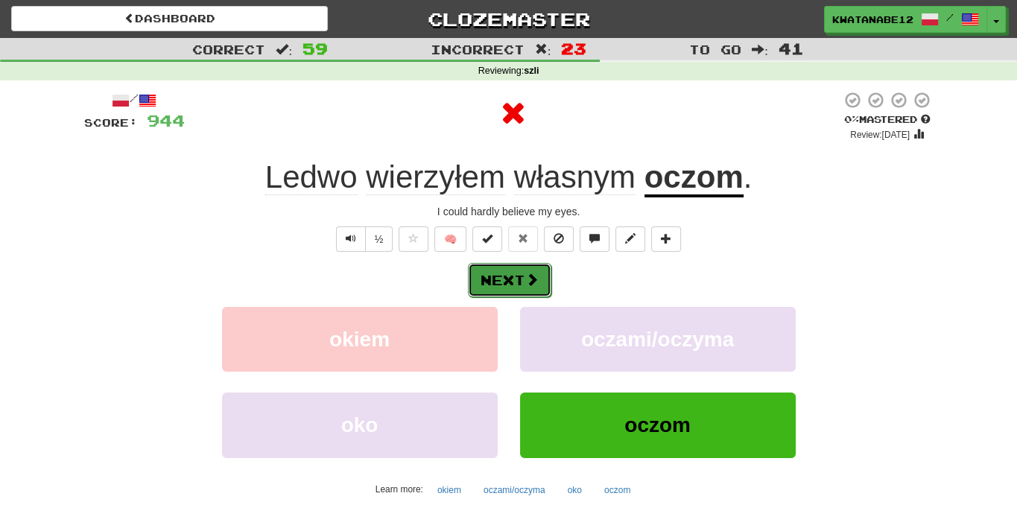
click at [542, 265] on button "Next" at bounding box center [509, 280] width 83 height 34
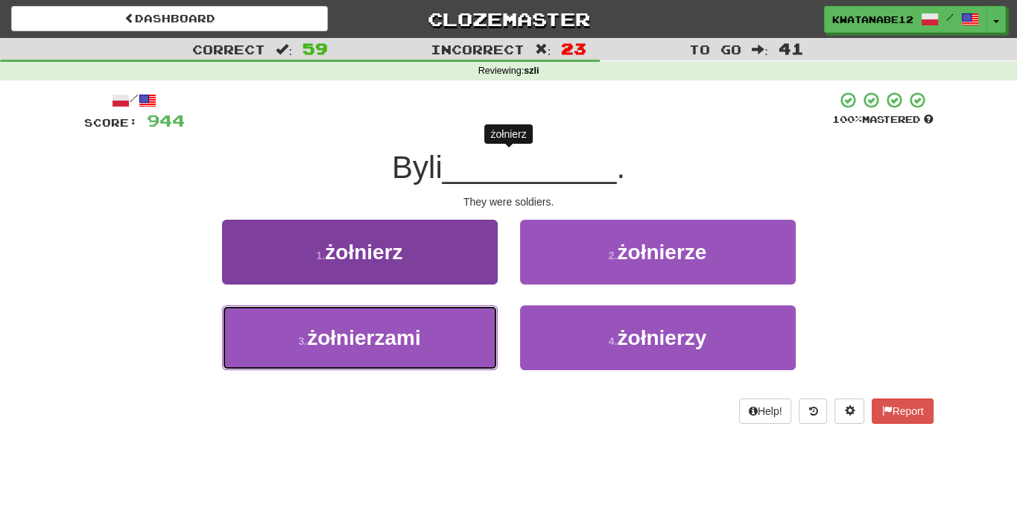
drag, startPoint x: 452, startPoint y: 327, endPoint x: 462, endPoint y: 320, distance: 12.2
click at [455, 325] on button "3 . żołnierzami" at bounding box center [360, 337] width 276 height 65
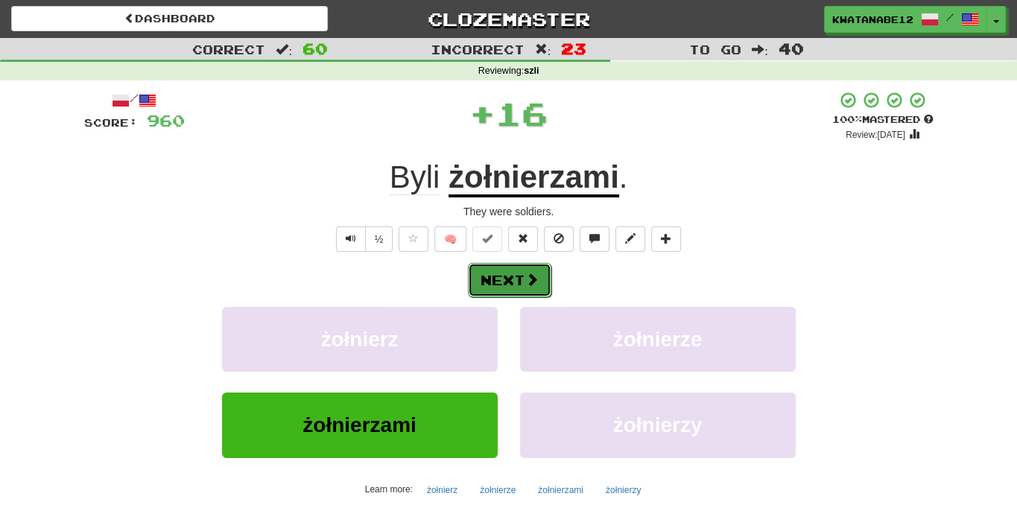
click at [501, 278] on button "Next" at bounding box center [509, 280] width 83 height 34
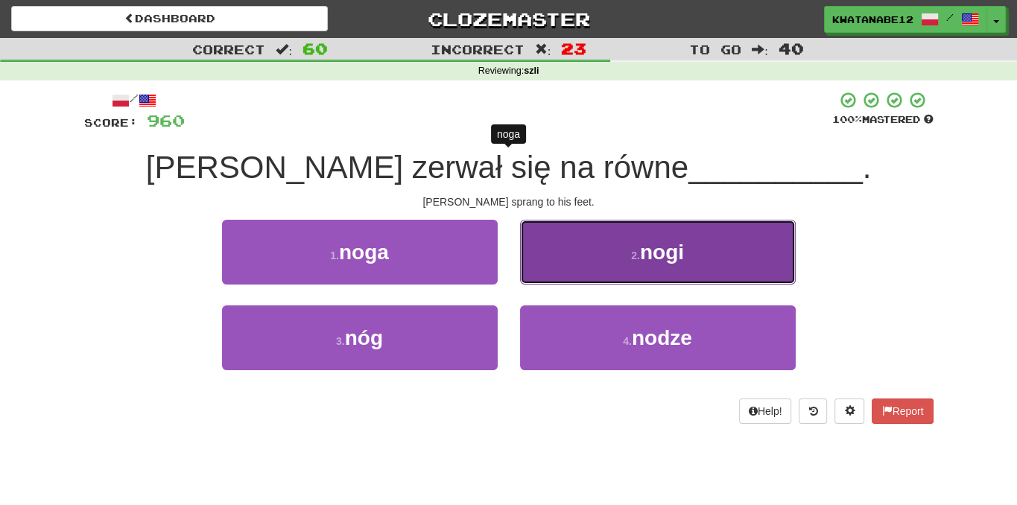
click at [549, 248] on button "2 . nogi" at bounding box center [658, 252] width 276 height 65
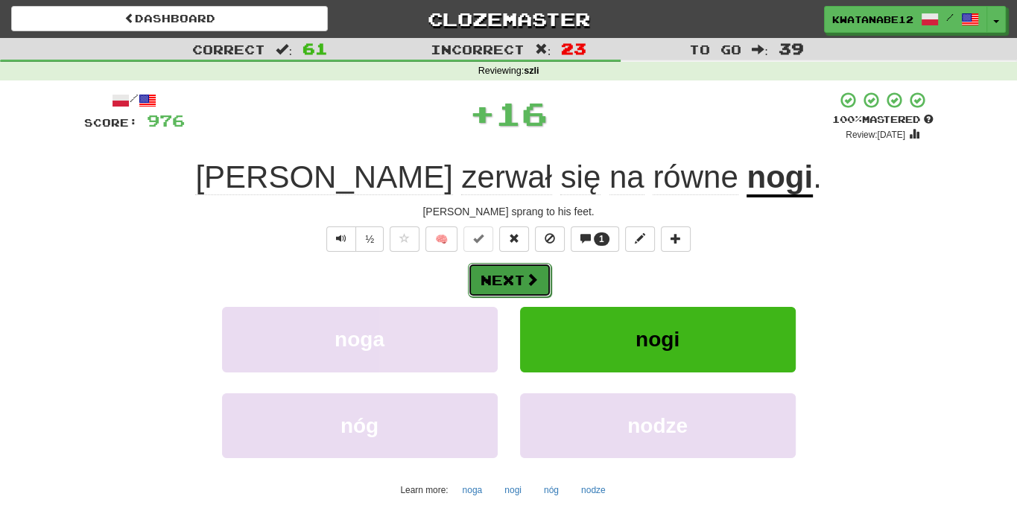
click at [523, 271] on button "Next" at bounding box center [509, 280] width 83 height 34
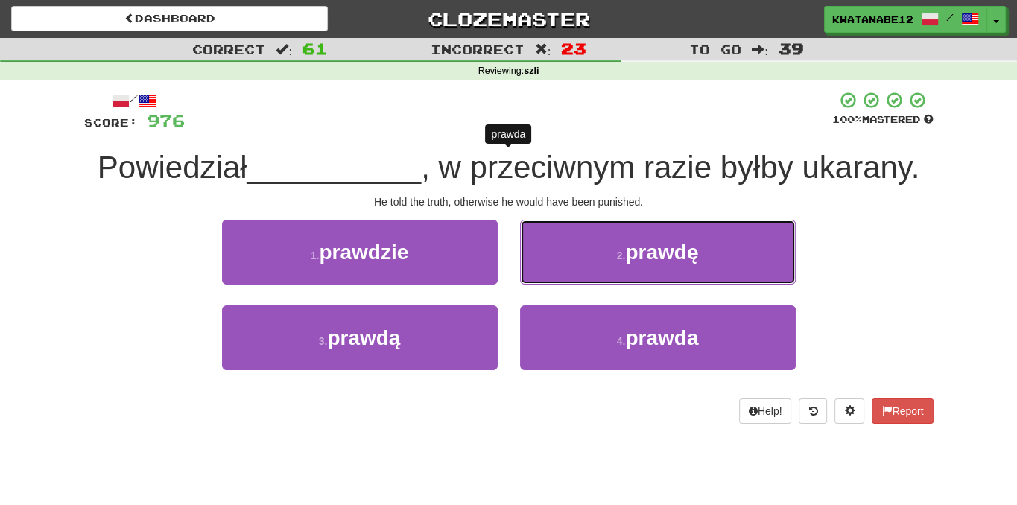
drag, startPoint x: 555, startPoint y: 255, endPoint x: 546, endPoint y: 258, distance: 9.4
click at [554, 256] on button "2 . prawdę" at bounding box center [658, 252] width 276 height 65
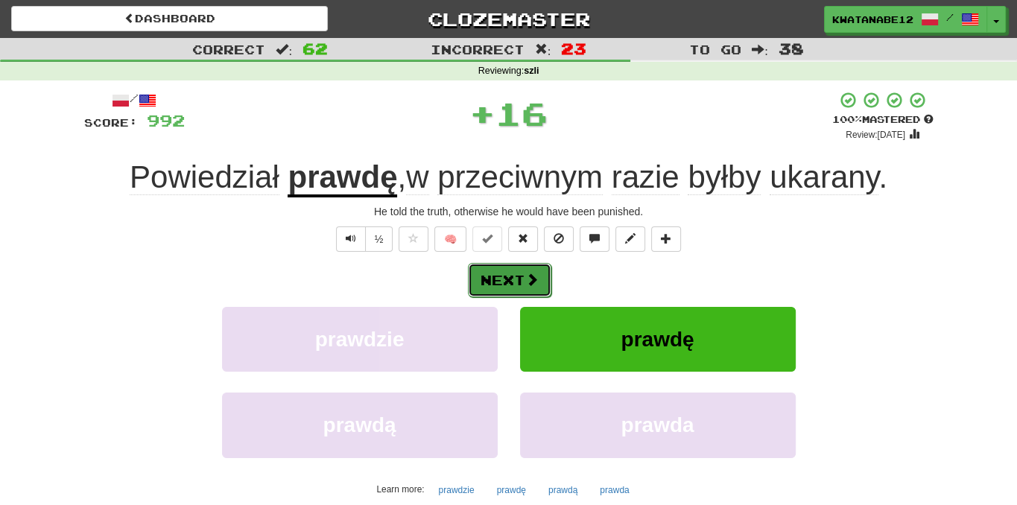
click at [510, 276] on button "Next" at bounding box center [509, 280] width 83 height 34
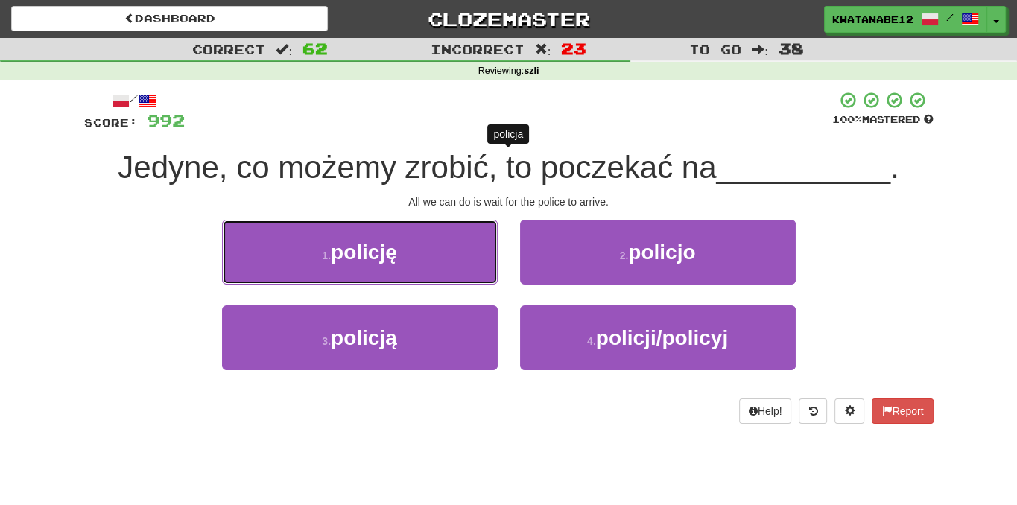
drag, startPoint x: 450, startPoint y: 251, endPoint x: 529, endPoint y: 260, distance: 79.5
click at [495, 255] on button "1 . policję" at bounding box center [360, 252] width 276 height 65
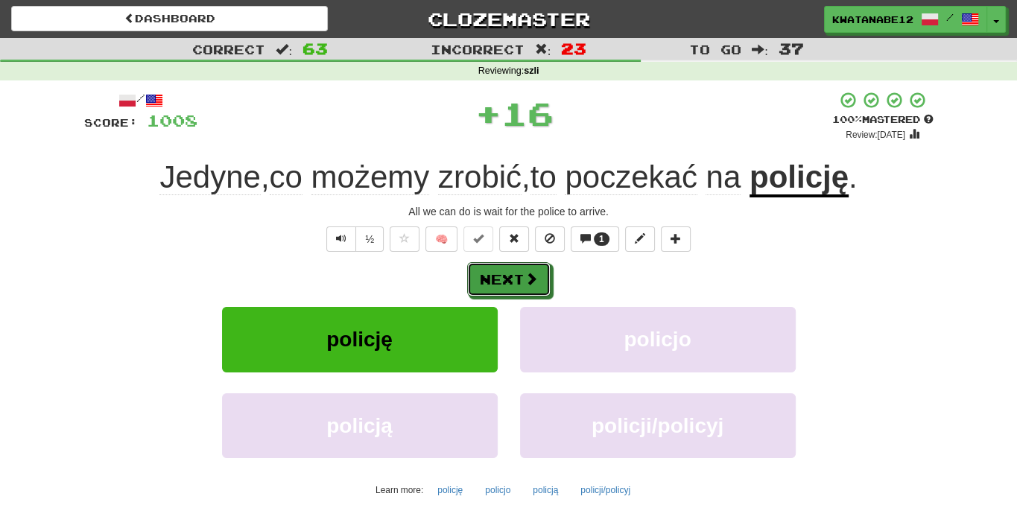
click at [545, 262] on div "Next" at bounding box center [508, 279] width 849 height 34
click at [530, 267] on button "Next" at bounding box center [509, 280] width 83 height 34
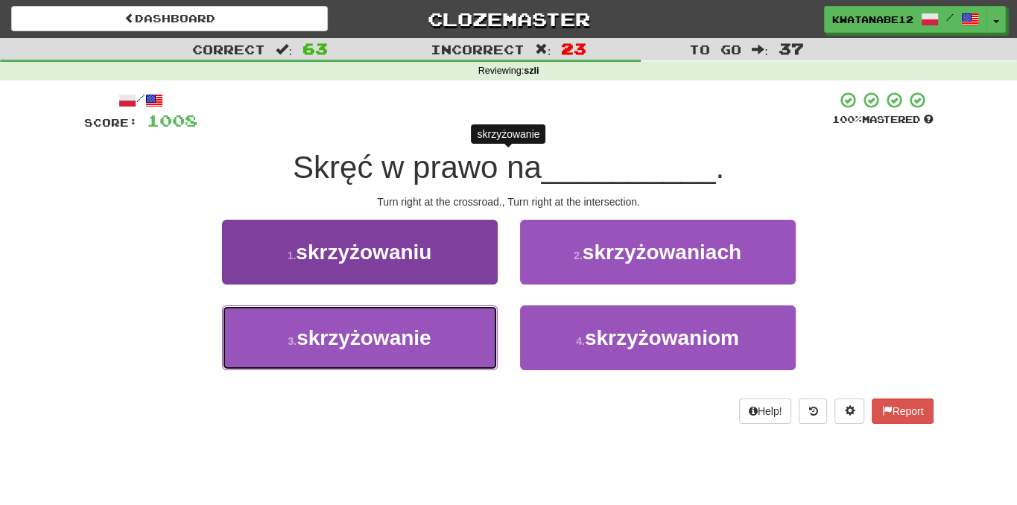
drag, startPoint x: 478, startPoint y: 335, endPoint x: 484, endPoint y: 327, distance: 9.5
click at [482, 330] on button "3 . skrzyżowanie" at bounding box center [360, 337] width 276 height 65
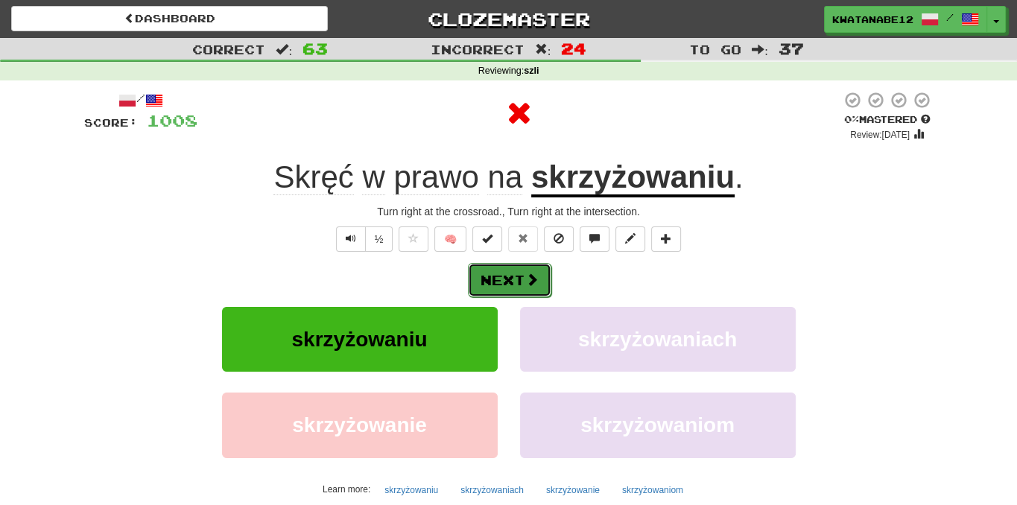
click at [522, 282] on button "Next" at bounding box center [509, 280] width 83 height 34
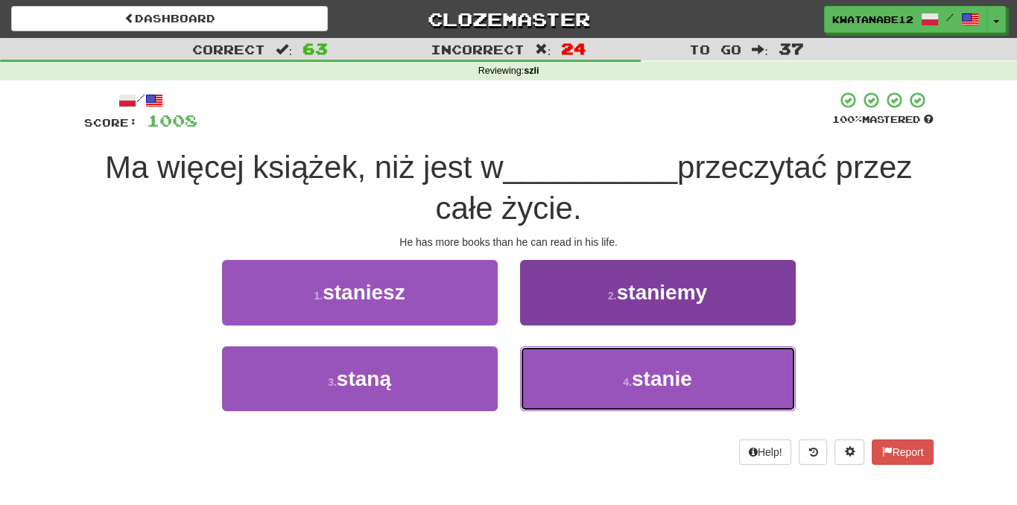
drag, startPoint x: 578, startPoint y: 361, endPoint x: 569, endPoint y: 348, distance: 16.1
click at [571, 353] on button "4 . stanie" at bounding box center [658, 378] width 276 height 65
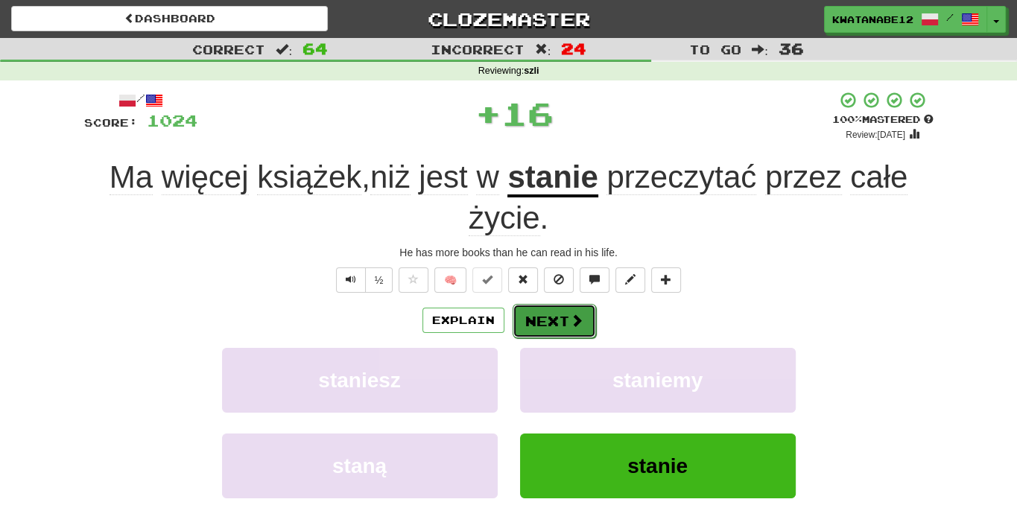
click at [537, 305] on button "Next" at bounding box center [554, 321] width 83 height 34
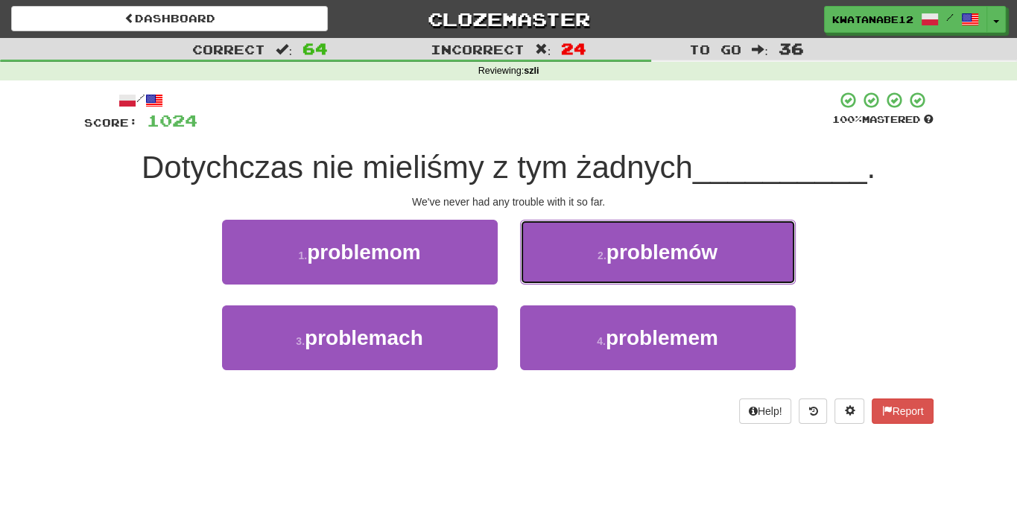
click at [588, 258] on button "2 . problemów" at bounding box center [658, 252] width 276 height 65
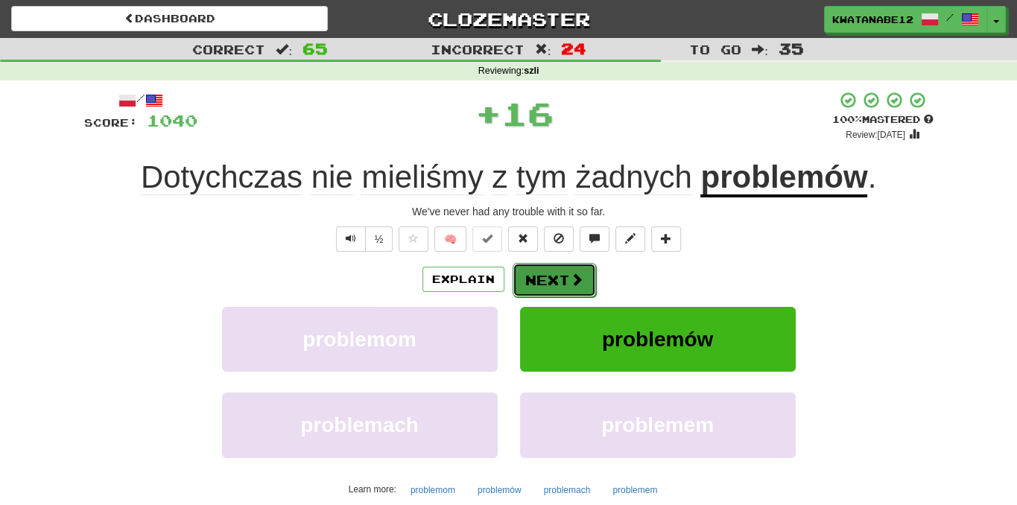
click at [557, 269] on button "Next" at bounding box center [554, 280] width 83 height 34
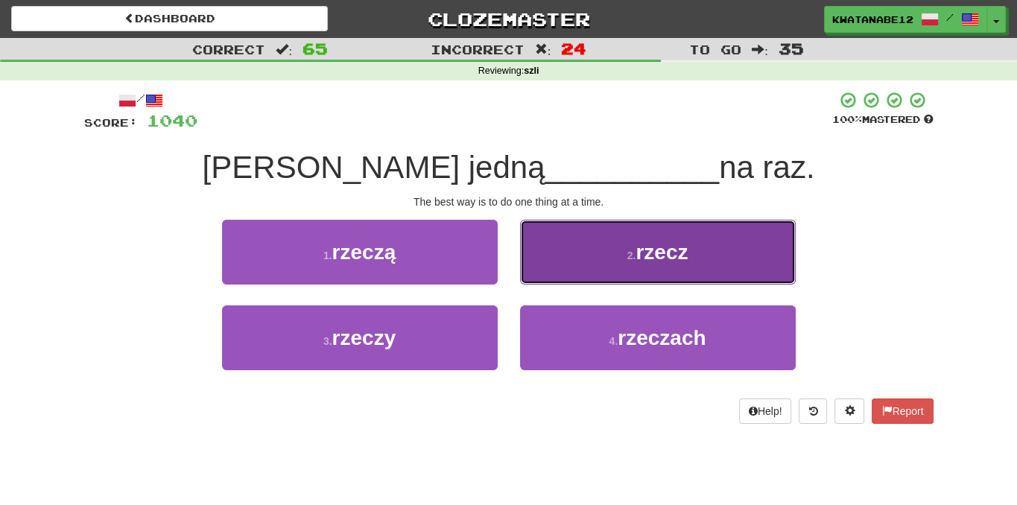
click at [569, 238] on button "2 . rzecz" at bounding box center [658, 252] width 276 height 65
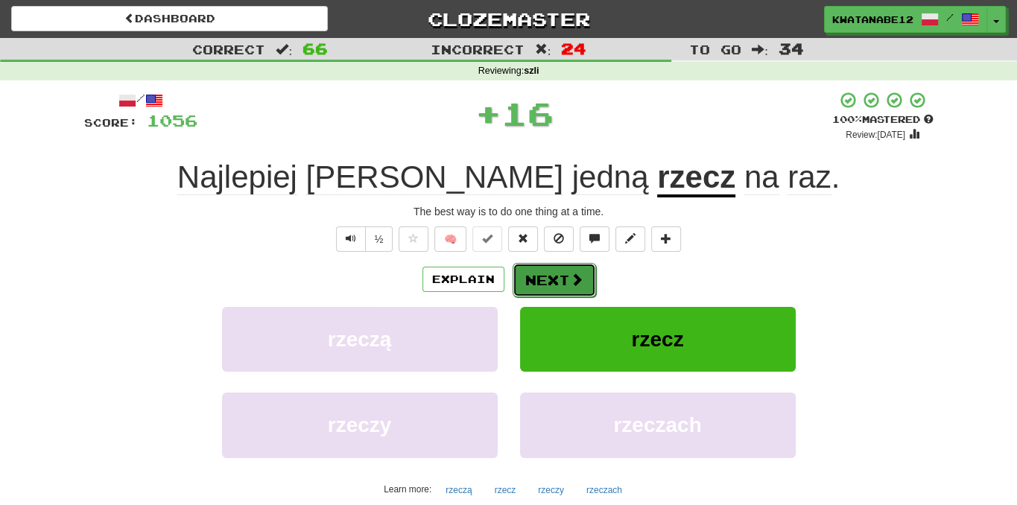
drag, startPoint x: 554, startPoint y: 270, endPoint x: 562, endPoint y: 276, distance: 9.5
click at [562, 276] on button "Next" at bounding box center [554, 280] width 83 height 34
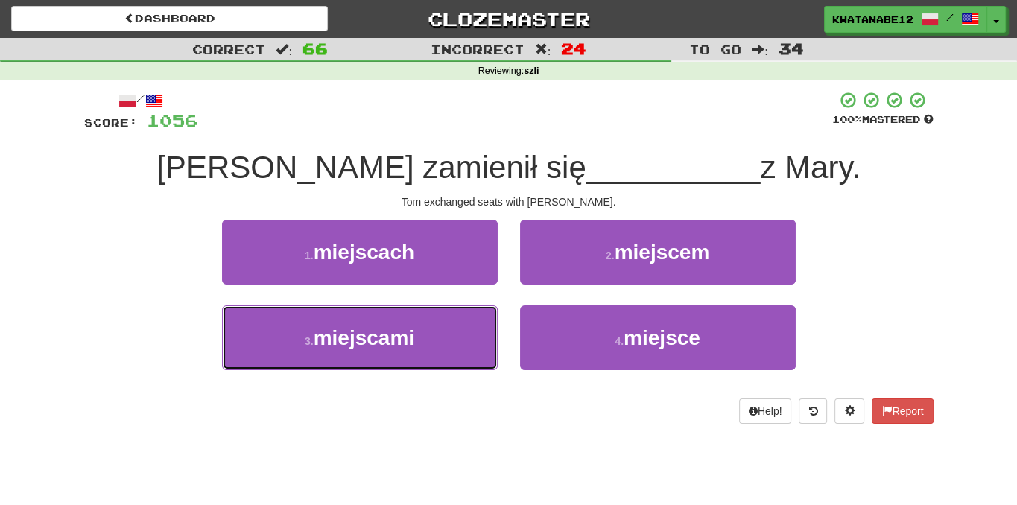
drag, startPoint x: 472, startPoint y: 345, endPoint x: 501, endPoint y: 314, distance: 42.2
click at [472, 345] on button "3 . miejscami" at bounding box center [360, 337] width 276 height 65
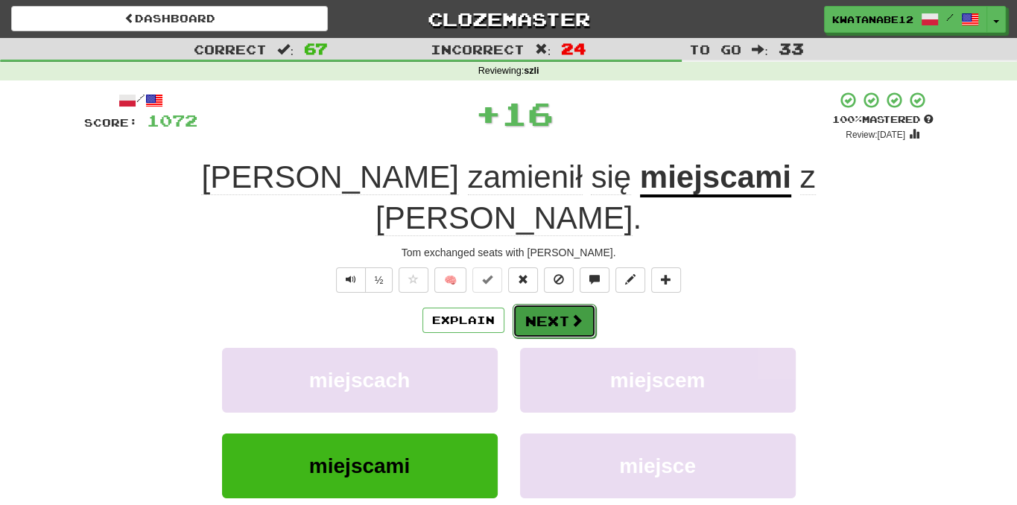
click at [545, 304] on button "Next" at bounding box center [554, 321] width 83 height 34
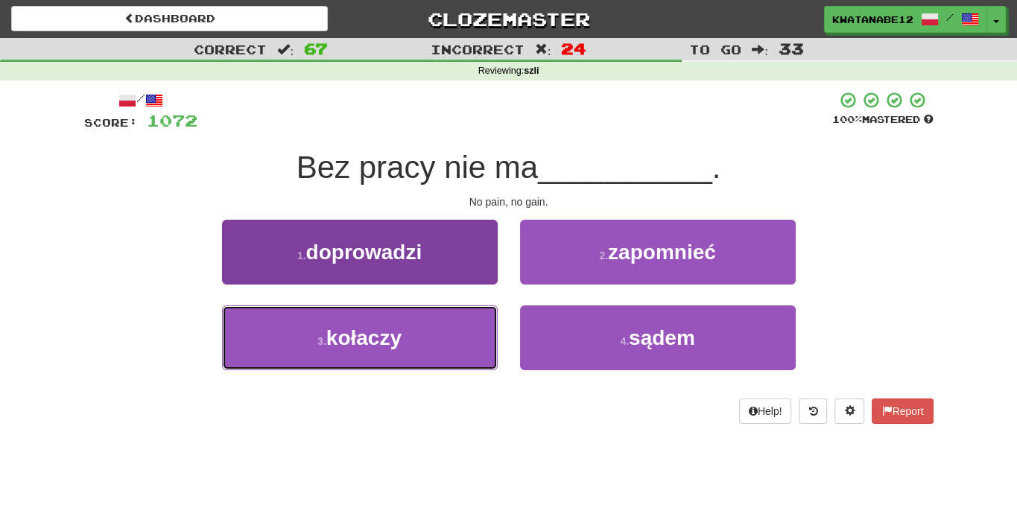
click at [440, 341] on button "3 . kołaczy" at bounding box center [360, 337] width 276 height 65
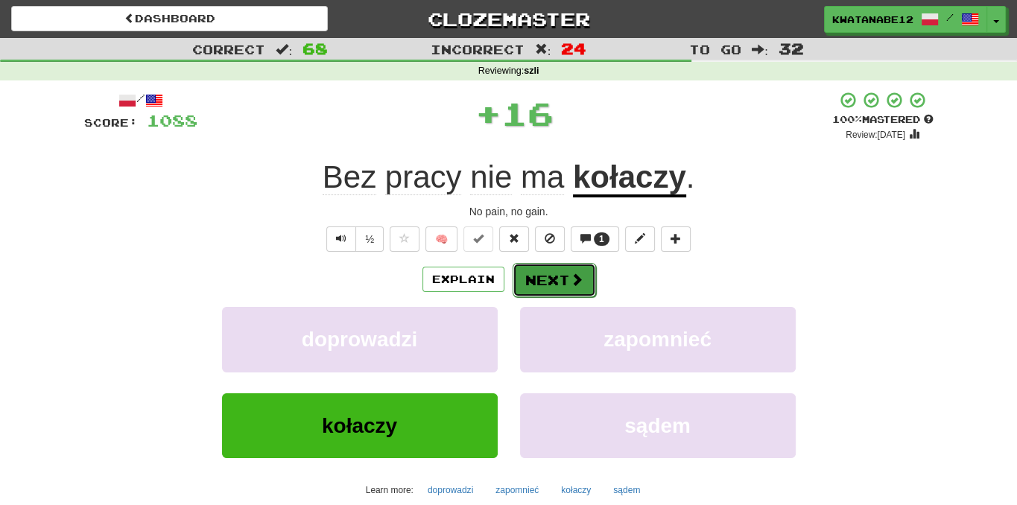
click at [536, 265] on button "Next" at bounding box center [554, 280] width 83 height 34
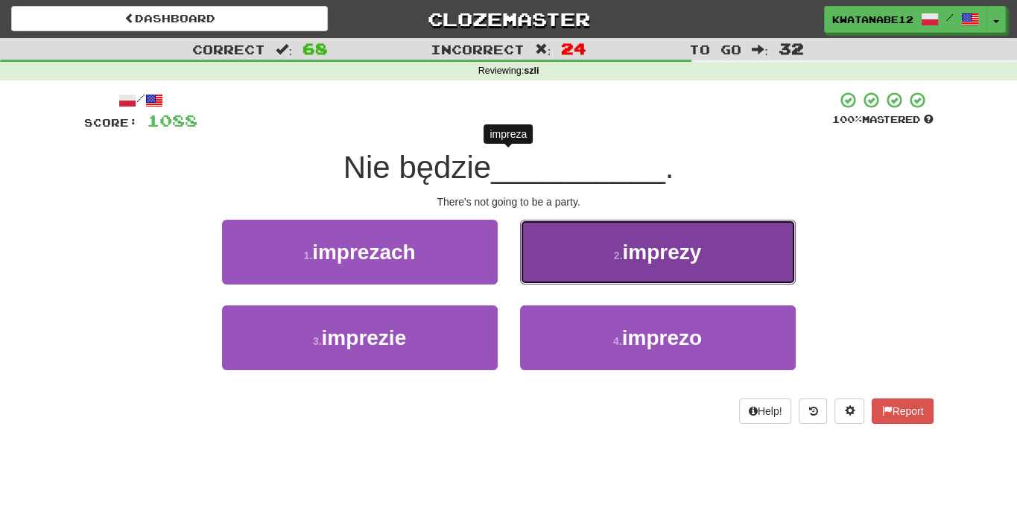
click at [574, 243] on button "2 . imprezy" at bounding box center [658, 252] width 276 height 65
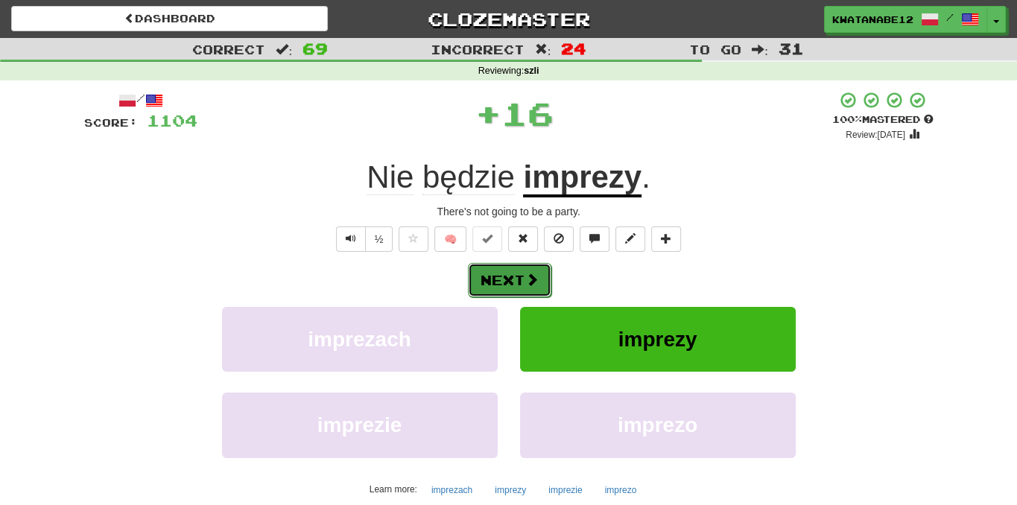
click at [539, 265] on button "Next" at bounding box center [509, 280] width 83 height 34
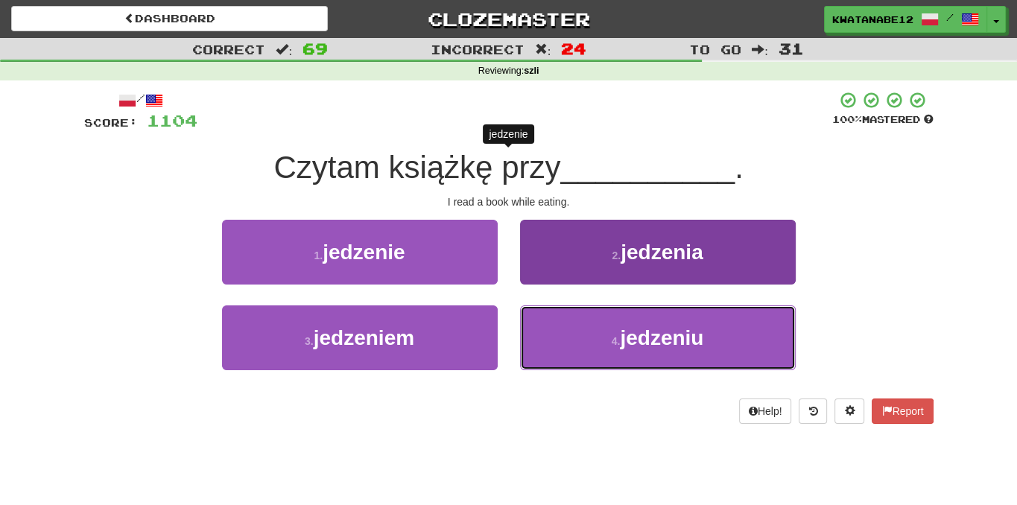
drag, startPoint x: 584, startPoint y: 318, endPoint x: 577, endPoint y: 317, distance: 7.6
click at [583, 321] on button "4 . jedzeniu" at bounding box center [658, 337] width 276 height 65
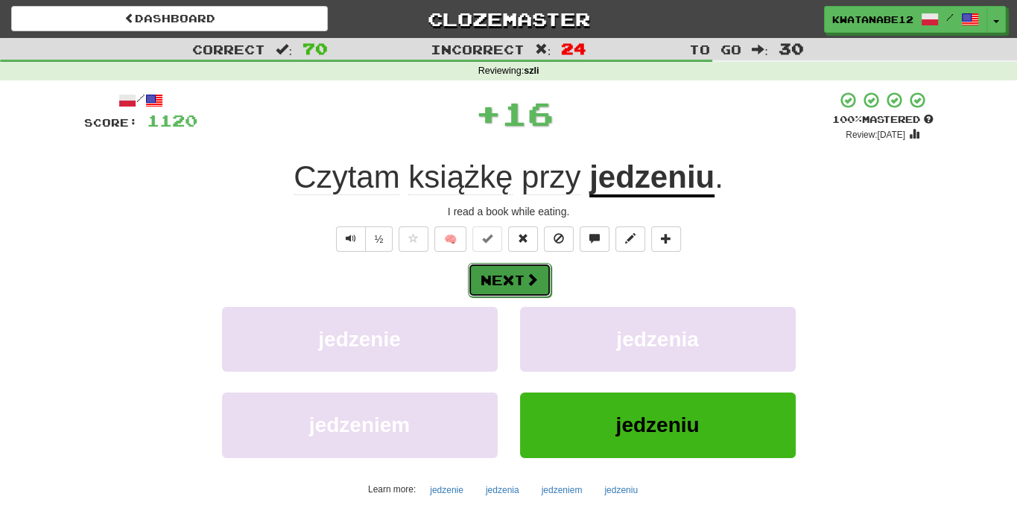
click at [542, 279] on button "Next" at bounding box center [509, 280] width 83 height 34
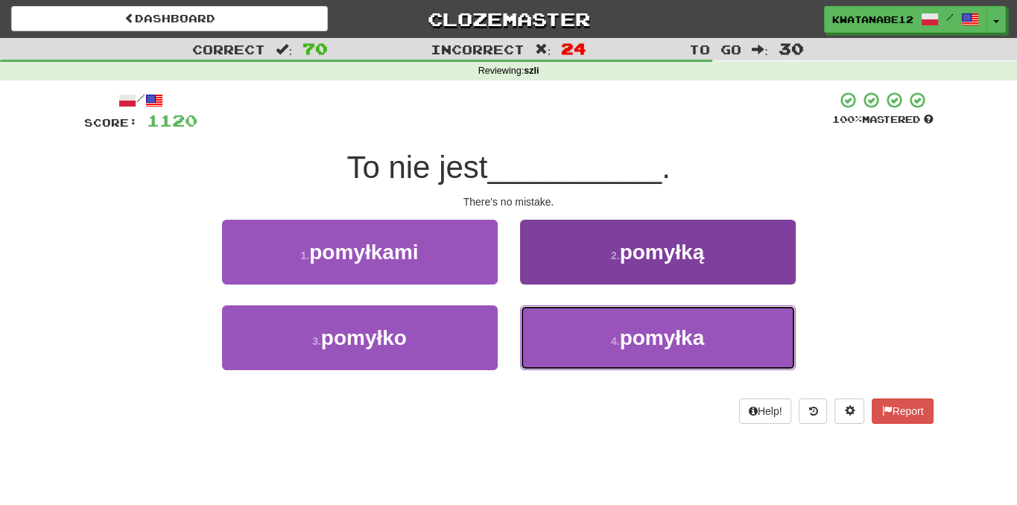
click at [611, 339] on small "4 ." at bounding box center [615, 341] width 9 height 12
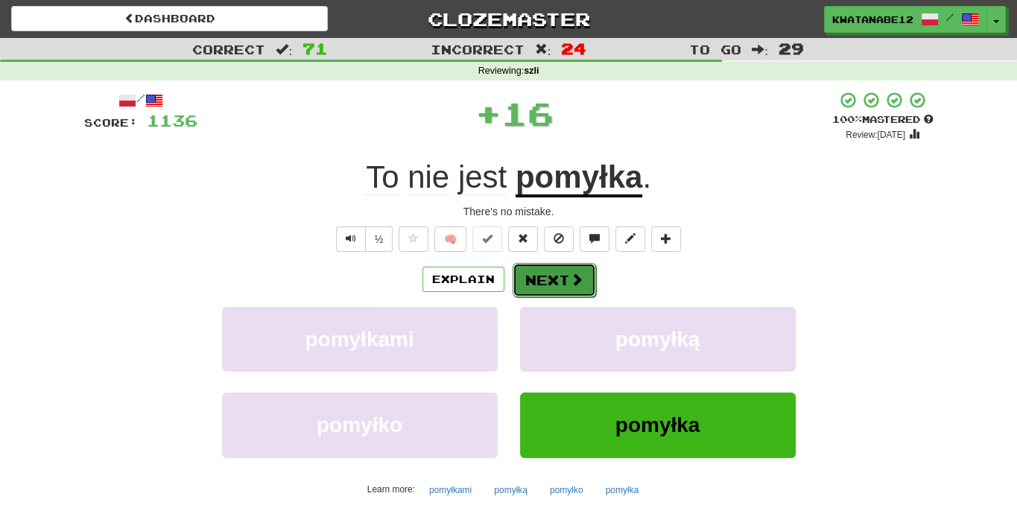
click at [543, 279] on button "Next" at bounding box center [554, 280] width 83 height 34
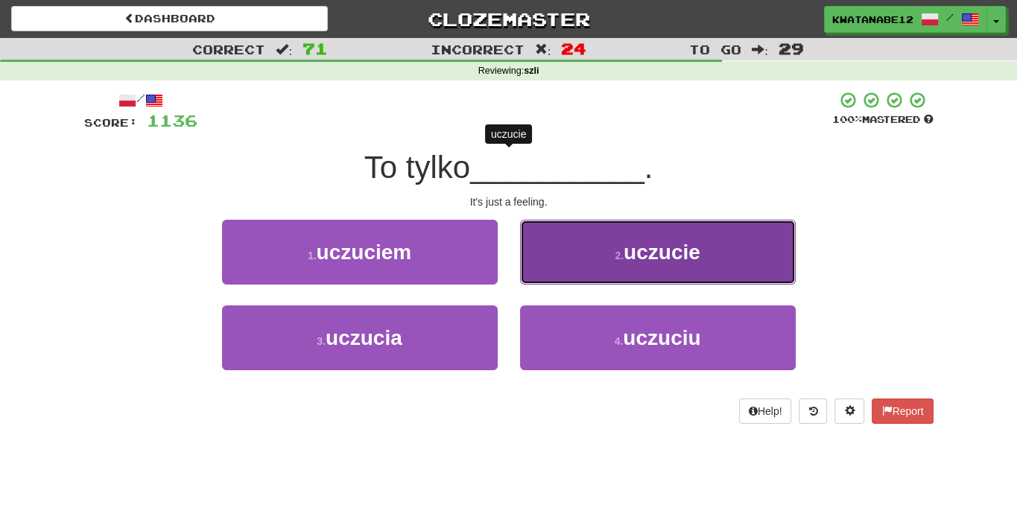
drag, startPoint x: 578, startPoint y: 259, endPoint x: 573, endPoint y: 266, distance: 9.1
click at [573, 266] on button "2 . uczucie" at bounding box center [658, 252] width 276 height 65
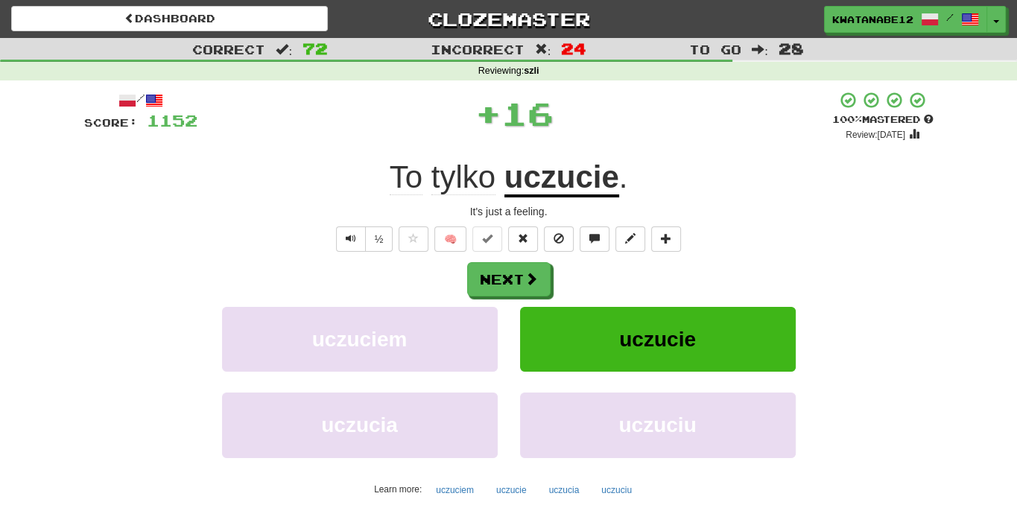
click at [555, 278] on div "Next" at bounding box center [508, 279] width 849 height 34
click at [501, 288] on button "Next" at bounding box center [509, 280] width 83 height 34
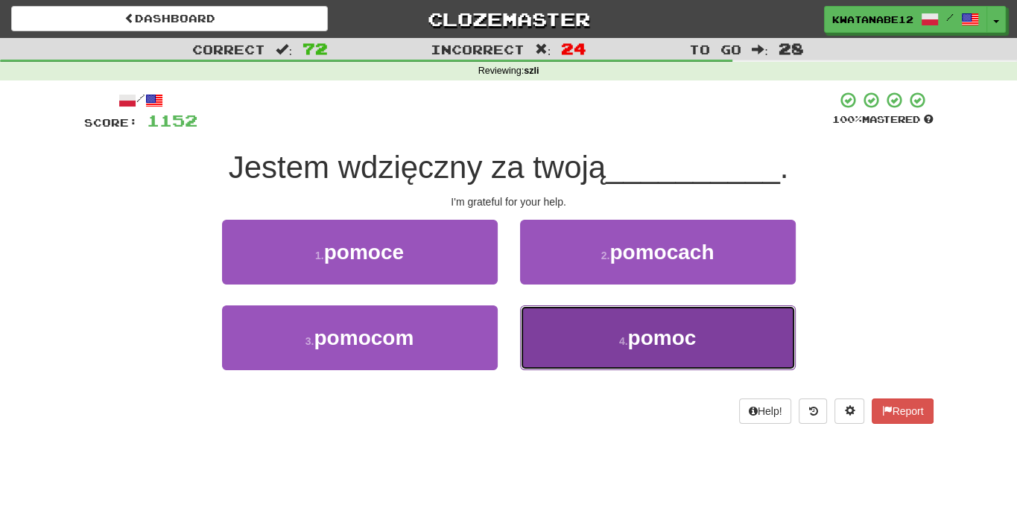
click at [586, 318] on button "4 . pomoc" at bounding box center [658, 337] width 276 height 65
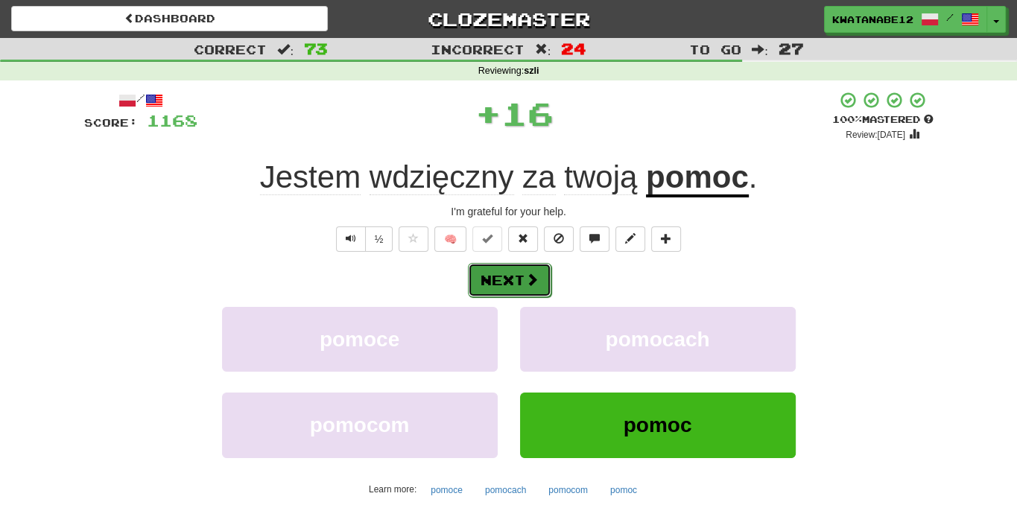
click at [536, 281] on span at bounding box center [531, 279] width 13 height 13
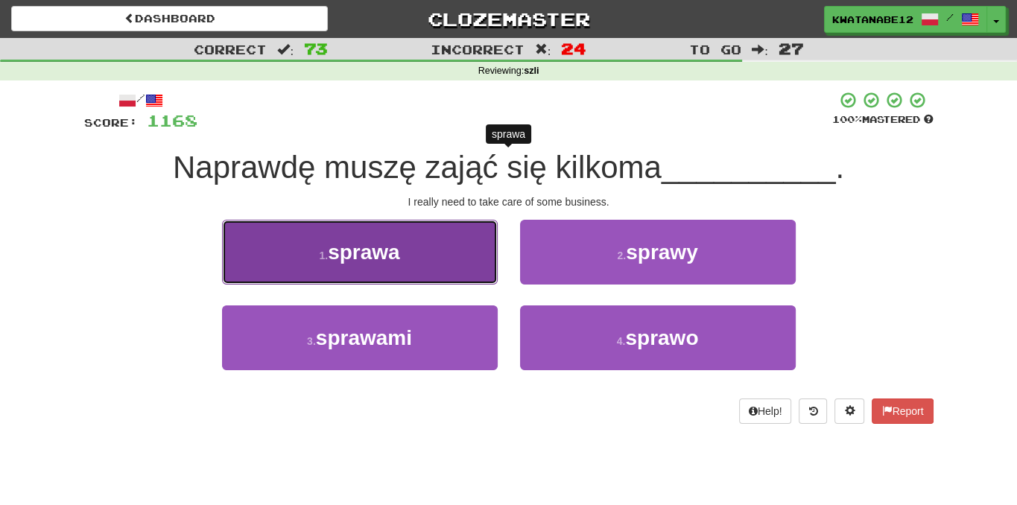
click at [482, 281] on button "1 . sprawa" at bounding box center [360, 252] width 276 height 65
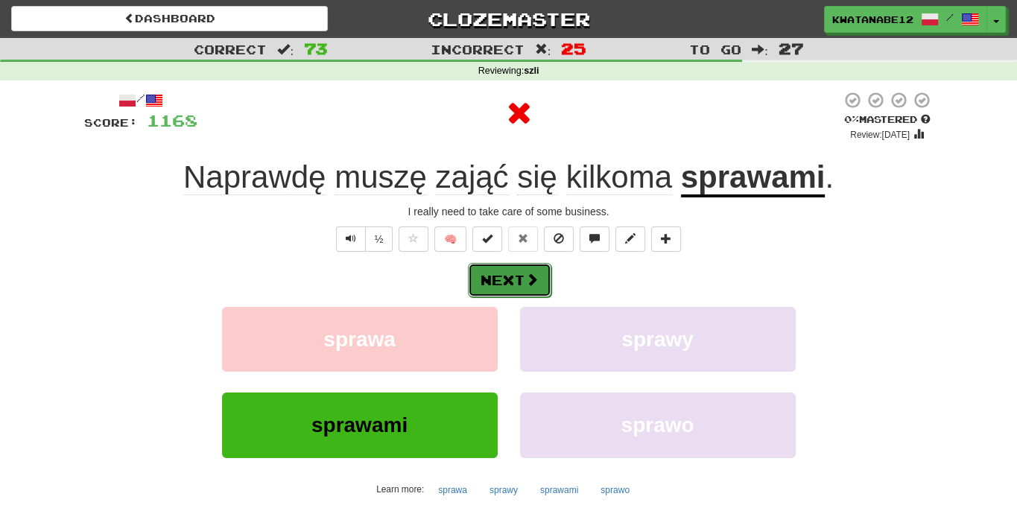
click at [543, 278] on button "Next" at bounding box center [509, 280] width 83 height 34
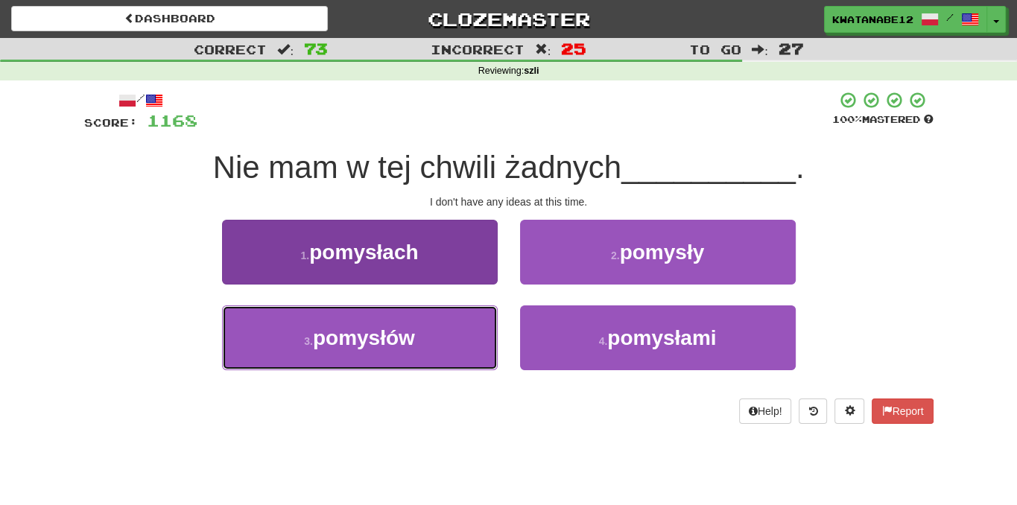
drag, startPoint x: 398, startPoint y: 344, endPoint x: 413, endPoint y: 341, distance: 15.4
click at [399, 343] on span "pomysłów" at bounding box center [364, 337] width 102 height 23
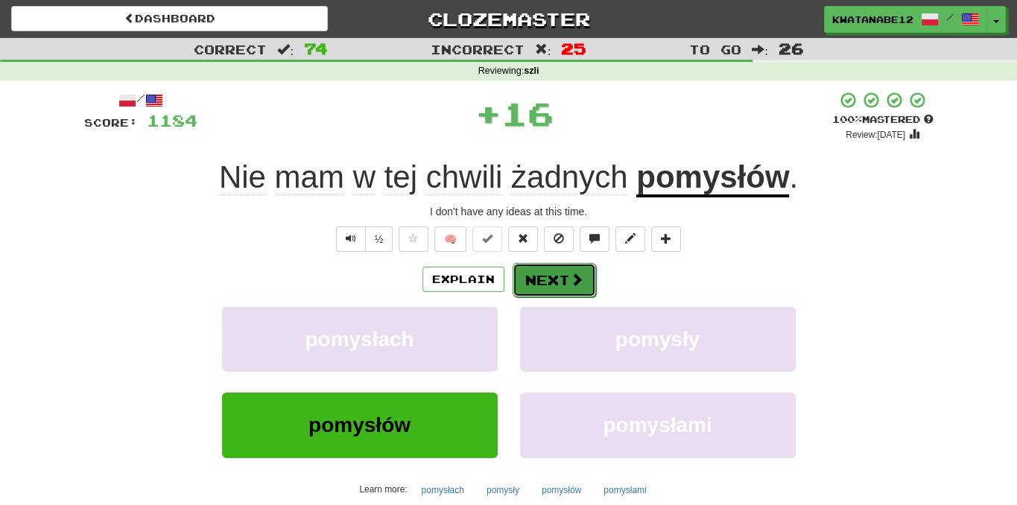
click at [513, 291] on button "Next" at bounding box center [554, 280] width 83 height 34
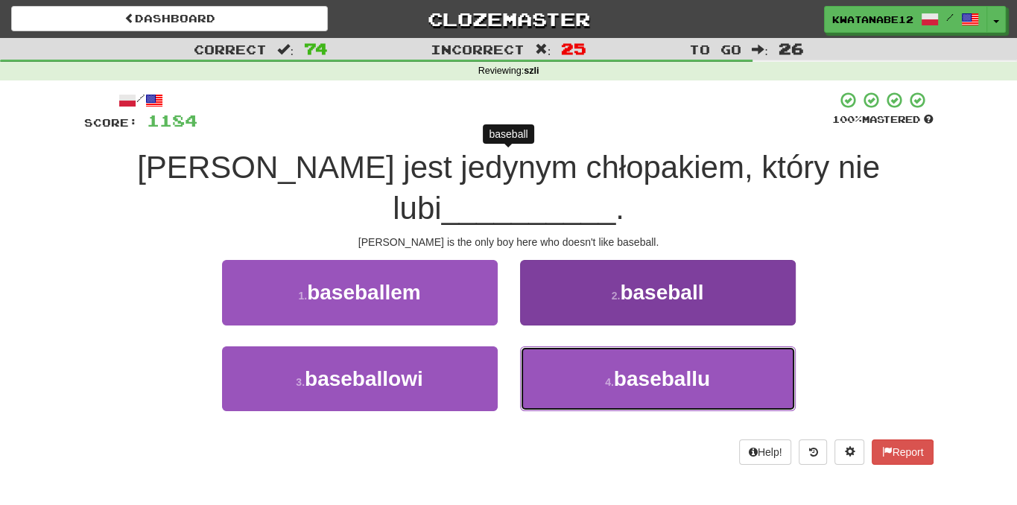
drag, startPoint x: 599, startPoint y: 326, endPoint x: 586, endPoint y: 311, distance: 20.6
click at [596, 346] on button "4 . baseballu" at bounding box center [658, 378] width 276 height 65
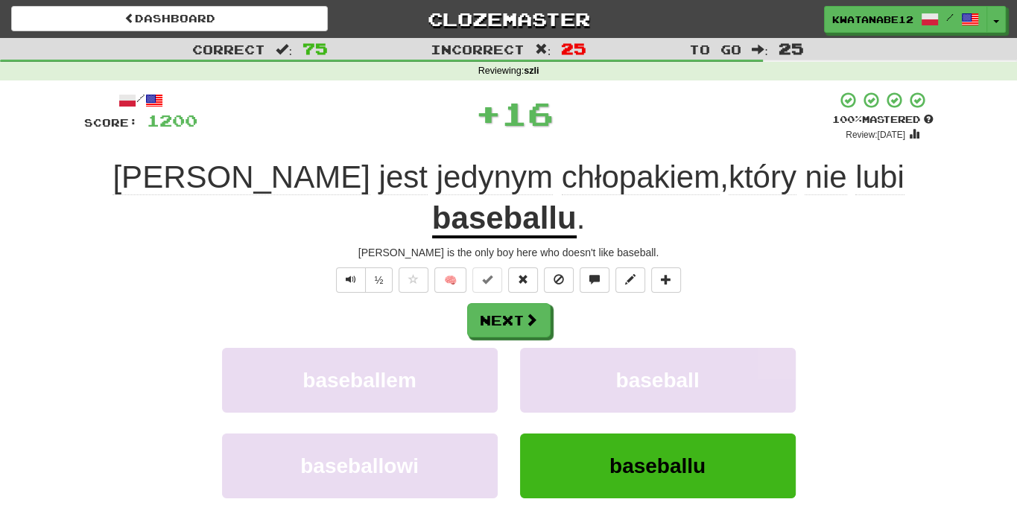
click at [562, 303] on div "Next" at bounding box center [508, 320] width 849 height 34
click at [522, 304] on button "Next" at bounding box center [509, 321] width 83 height 34
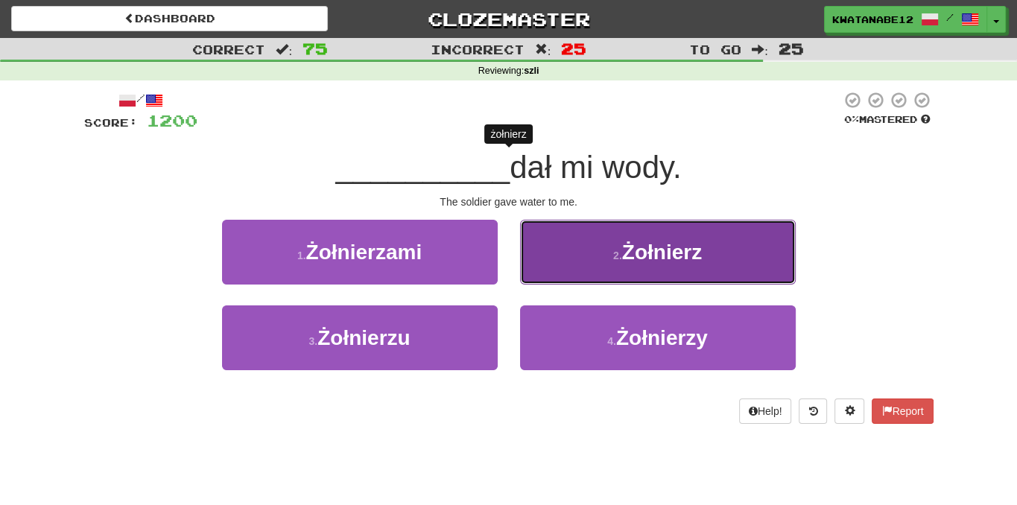
click at [592, 242] on button "2 . Żołnierz" at bounding box center [658, 252] width 276 height 65
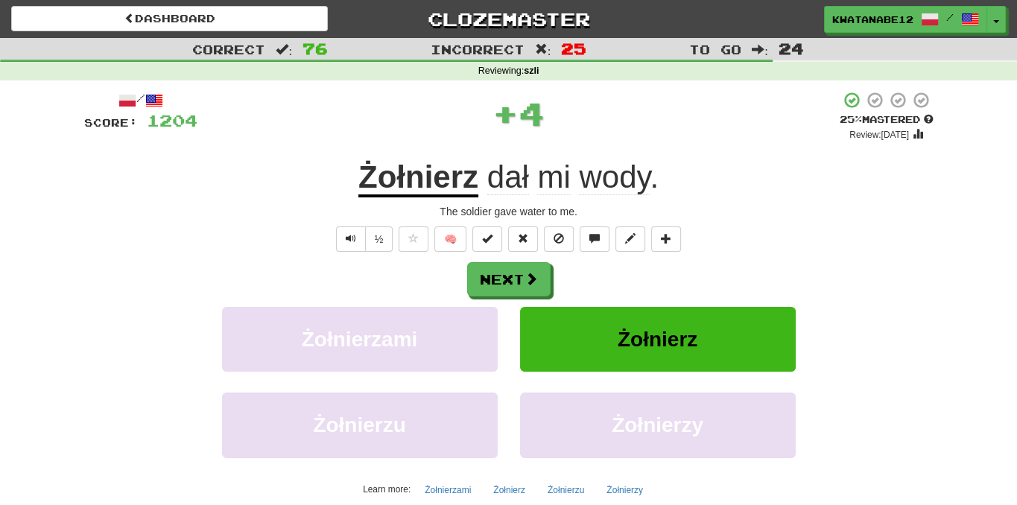
click at [548, 272] on div "Next" at bounding box center [508, 279] width 849 height 34
click at [528, 273] on span at bounding box center [531, 279] width 13 height 13
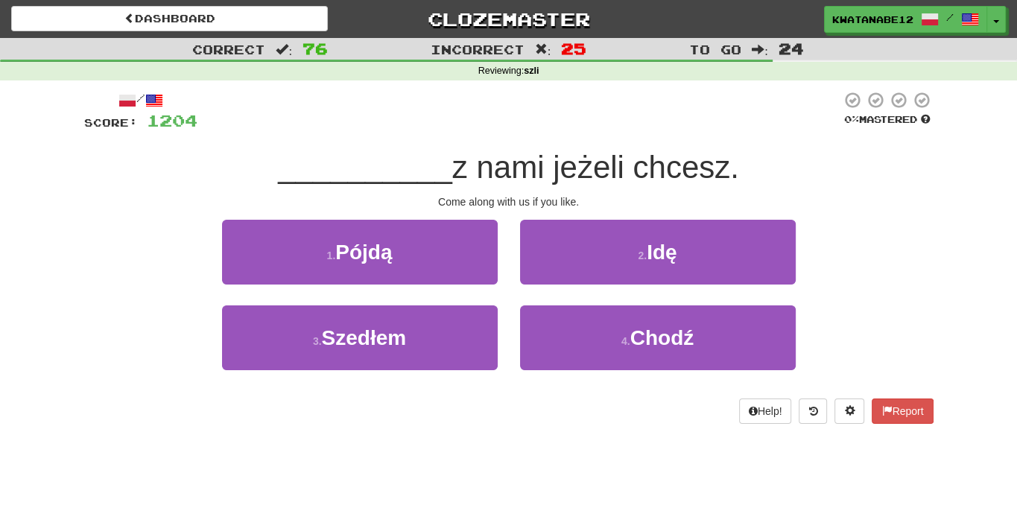
click at [597, 297] on div "2 . Idę" at bounding box center [658, 263] width 298 height 86
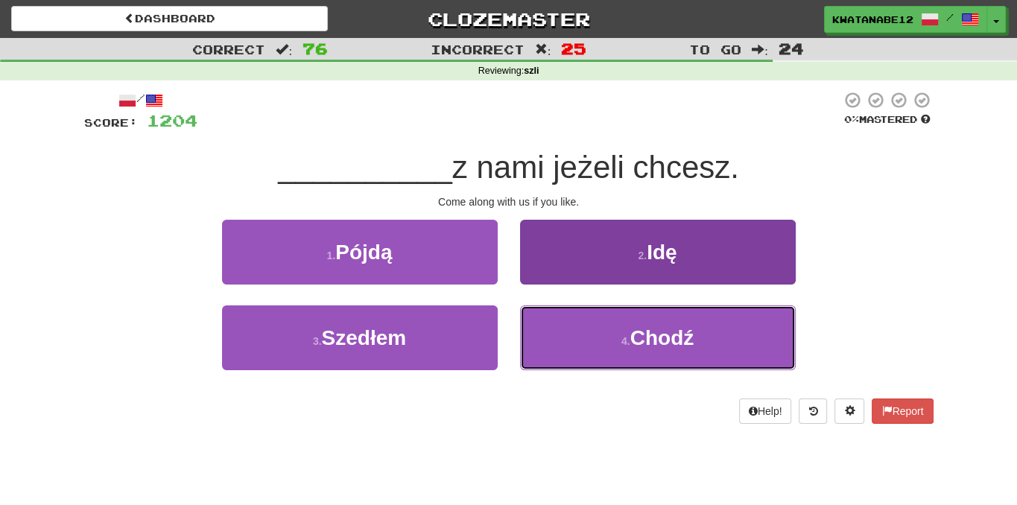
drag, startPoint x: 558, startPoint y: 329, endPoint x: 570, endPoint y: 338, distance: 14.9
click at [566, 335] on button "4 . Chodź" at bounding box center [658, 337] width 276 height 65
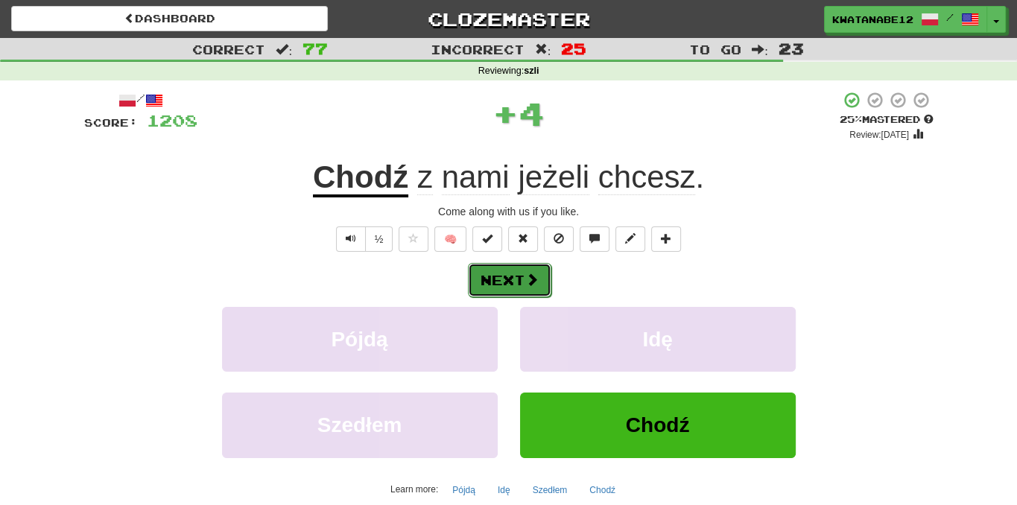
click at [533, 288] on button "Next" at bounding box center [509, 280] width 83 height 34
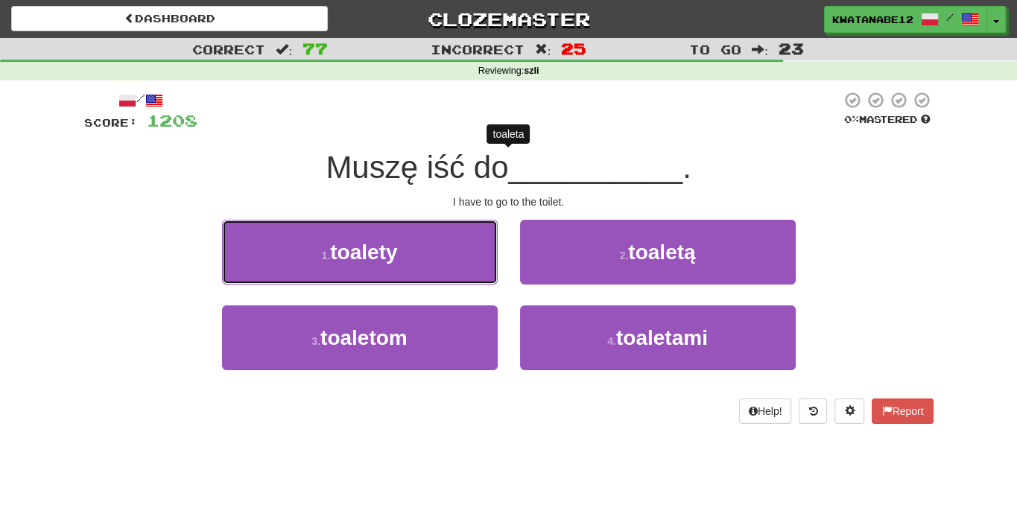
drag, startPoint x: 431, startPoint y: 253, endPoint x: 498, endPoint y: 259, distance: 67.3
click at [432, 253] on button "1 . toalety" at bounding box center [360, 252] width 276 height 65
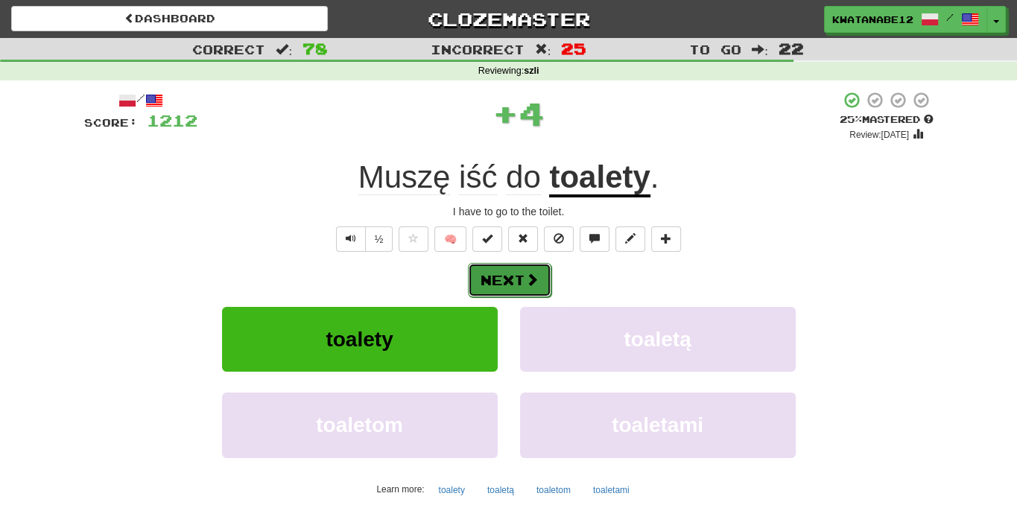
click at [536, 274] on span at bounding box center [531, 279] width 13 height 13
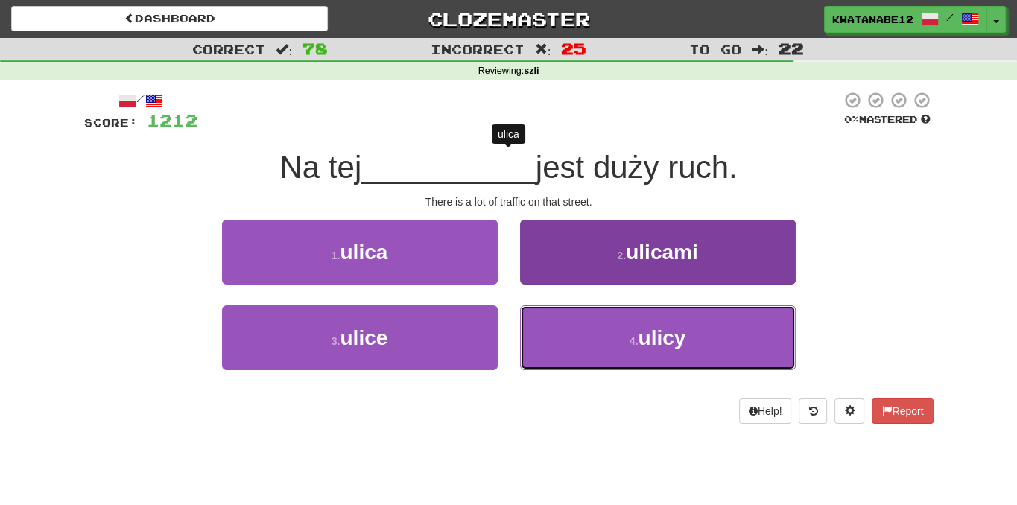
drag, startPoint x: 573, startPoint y: 324, endPoint x: 560, endPoint y: 321, distance: 13.0
click at [569, 326] on button "4 . ulicy" at bounding box center [658, 337] width 276 height 65
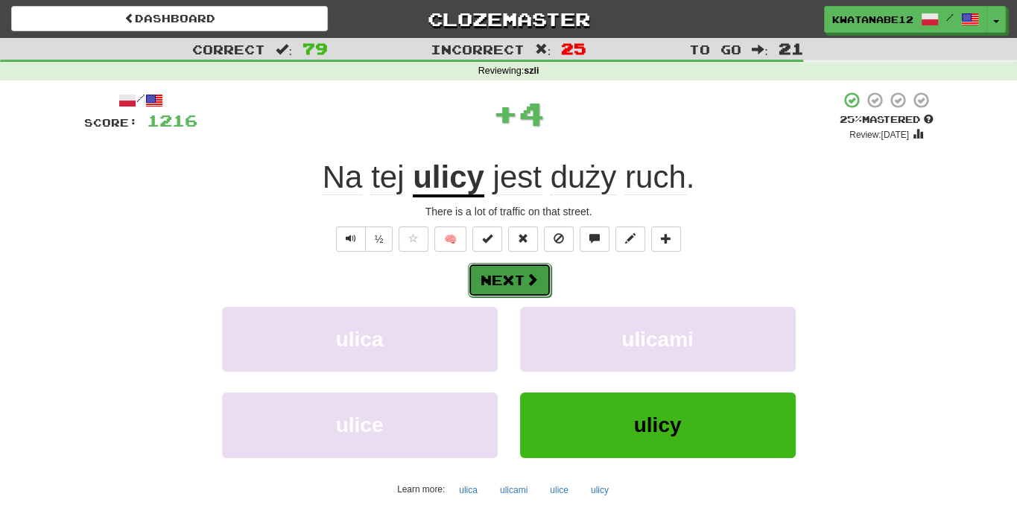
click at [531, 285] on span at bounding box center [531, 279] width 13 height 13
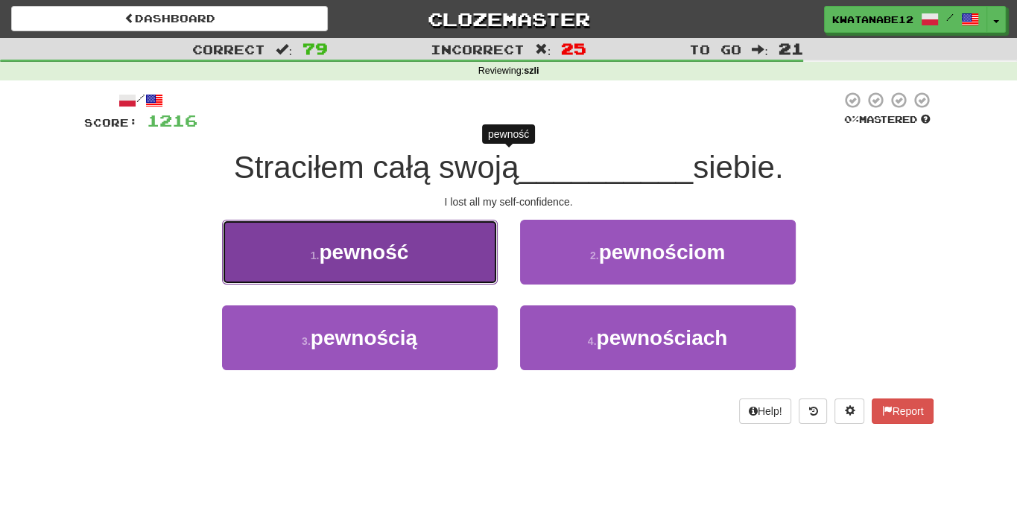
click at [439, 259] on button "1 . pewność" at bounding box center [360, 252] width 276 height 65
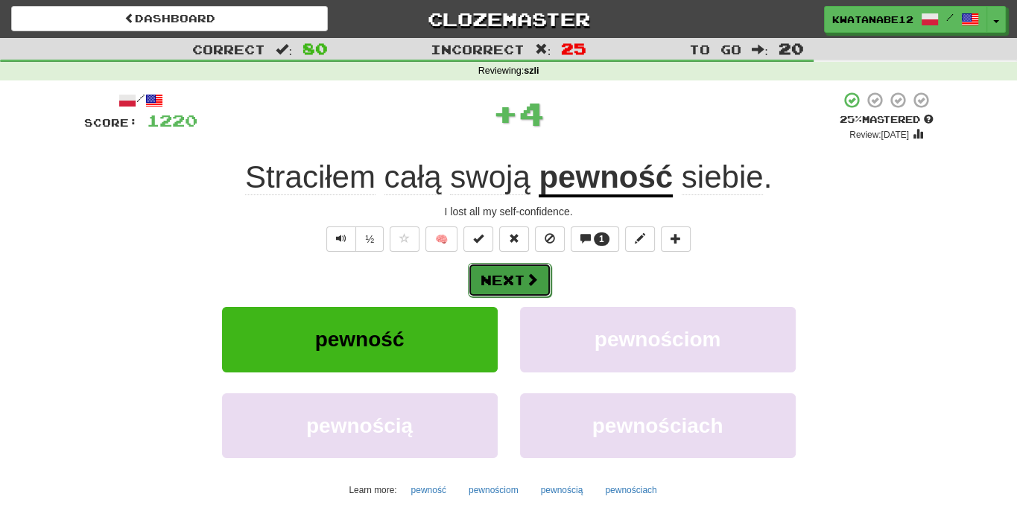
click at [539, 267] on button "Next" at bounding box center [509, 280] width 83 height 34
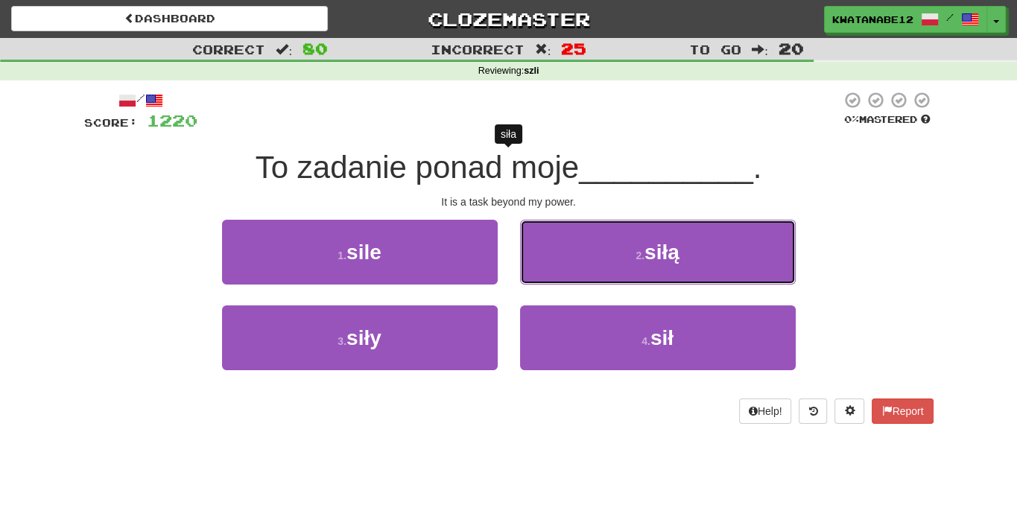
drag, startPoint x: 583, startPoint y: 237, endPoint x: 569, endPoint y: 247, distance: 17.6
click at [574, 244] on button "2 . siłą" at bounding box center [658, 252] width 276 height 65
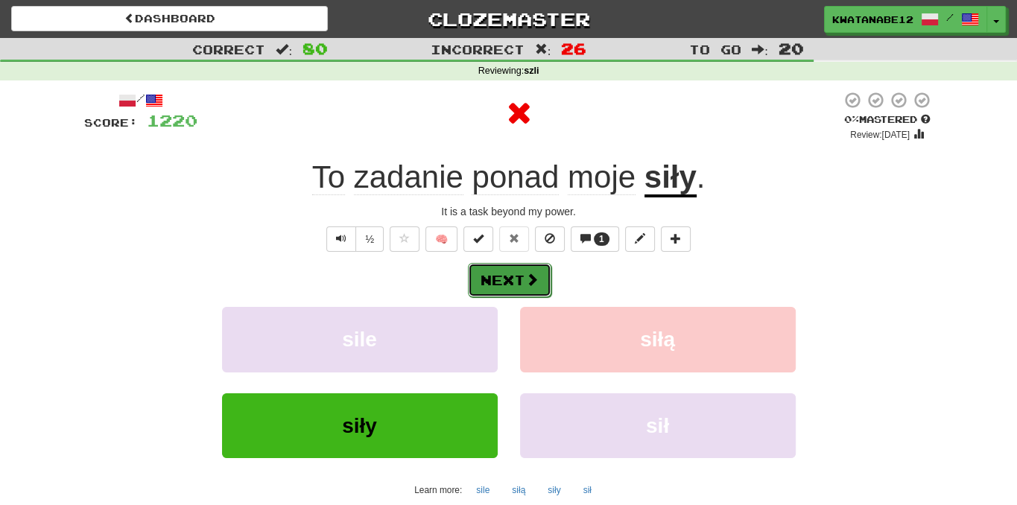
click at [536, 268] on button "Next" at bounding box center [509, 280] width 83 height 34
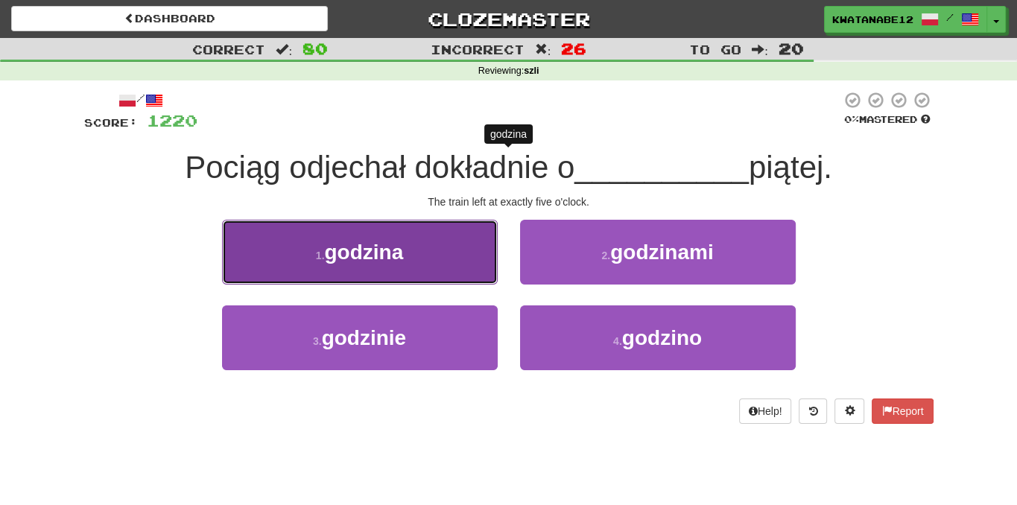
drag, startPoint x: 444, startPoint y: 262, endPoint x: 453, endPoint y: 262, distance: 9.0
click at [453, 262] on button "1 . godzina" at bounding box center [360, 252] width 276 height 65
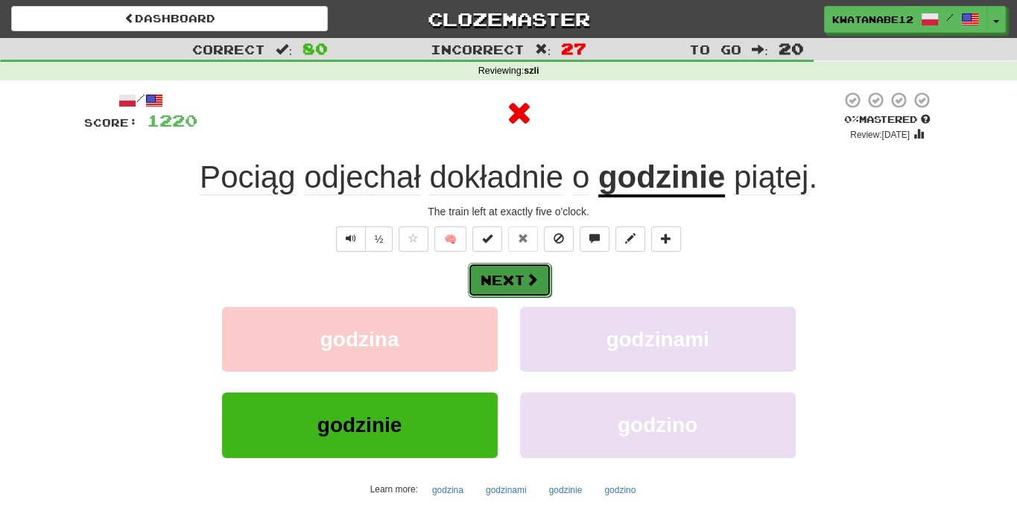
click at [517, 271] on button "Next" at bounding box center [509, 280] width 83 height 34
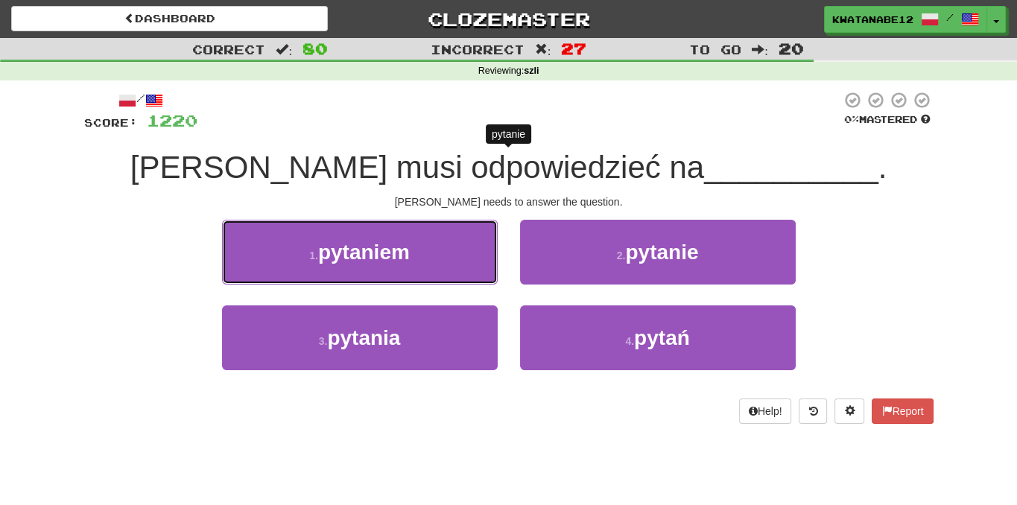
drag, startPoint x: 441, startPoint y: 254, endPoint x: 491, endPoint y: 259, distance: 50.2
click at [468, 258] on button "1 . pytaniem" at bounding box center [360, 252] width 276 height 65
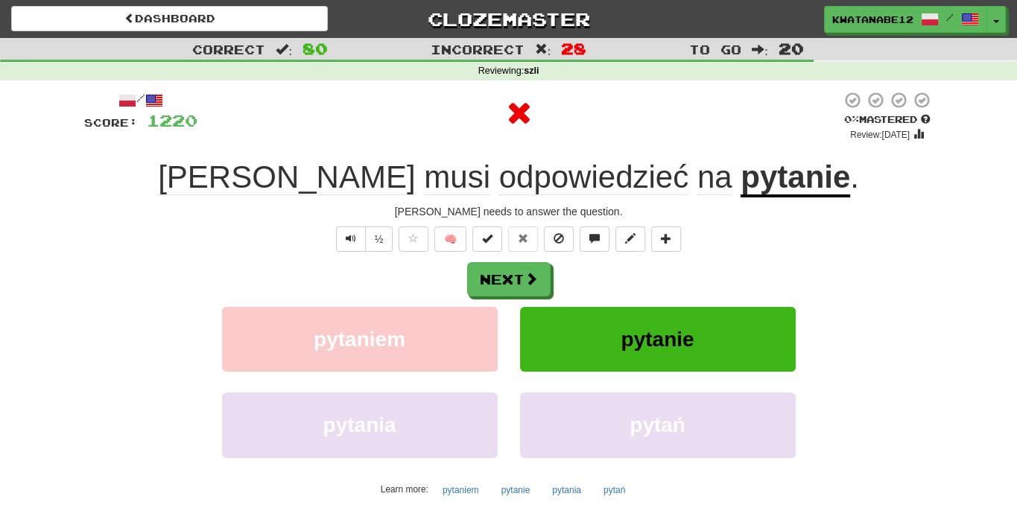
click at [528, 259] on div "/ Score: 1220 0 % Mastered Review: 2025-09-18 Tom musi odpowiedzieć na pytanie …" at bounding box center [508, 324] width 849 height 467
click at [528, 267] on button "Next" at bounding box center [509, 280] width 83 height 34
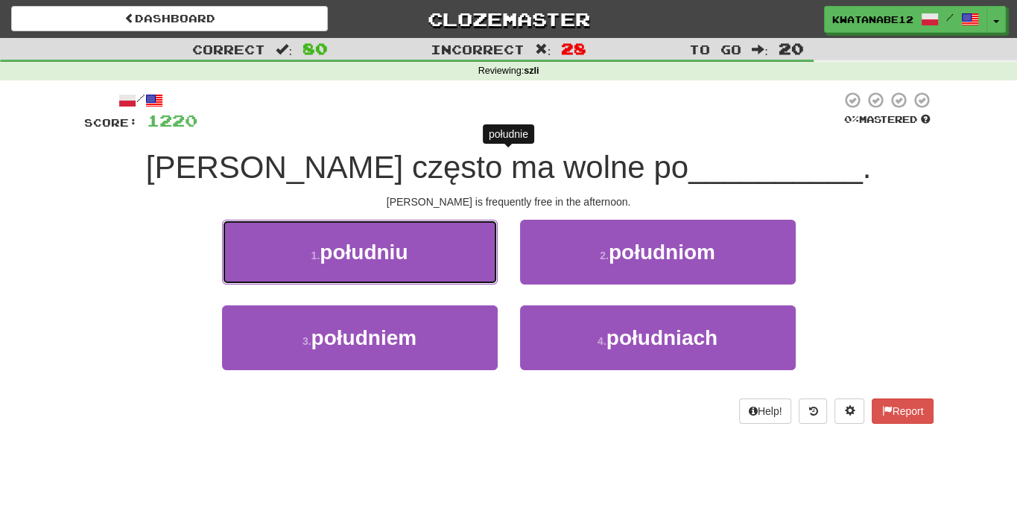
drag, startPoint x: 438, startPoint y: 237, endPoint x: 513, endPoint y: 259, distance: 77.8
click at [448, 240] on button "1 . południu" at bounding box center [360, 252] width 276 height 65
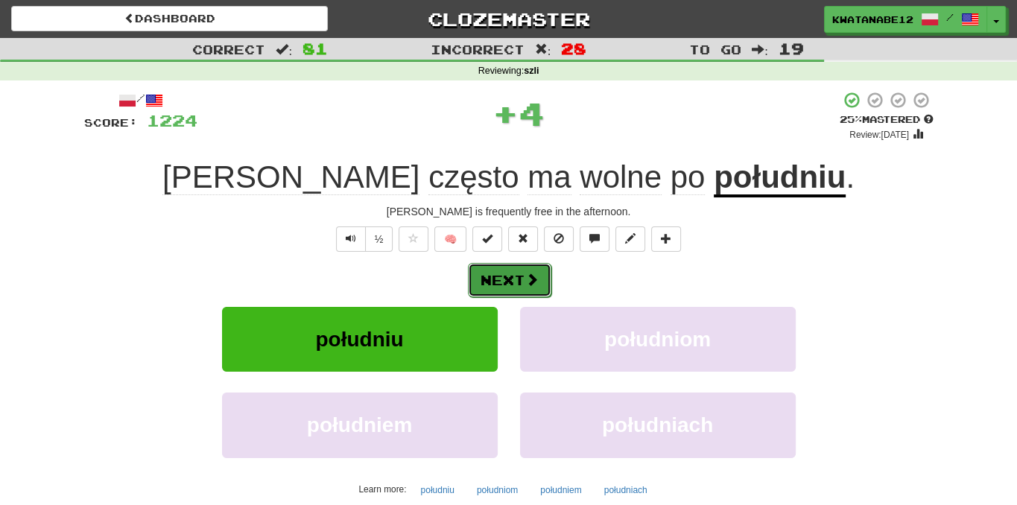
click at [534, 266] on button "Next" at bounding box center [509, 280] width 83 height 34
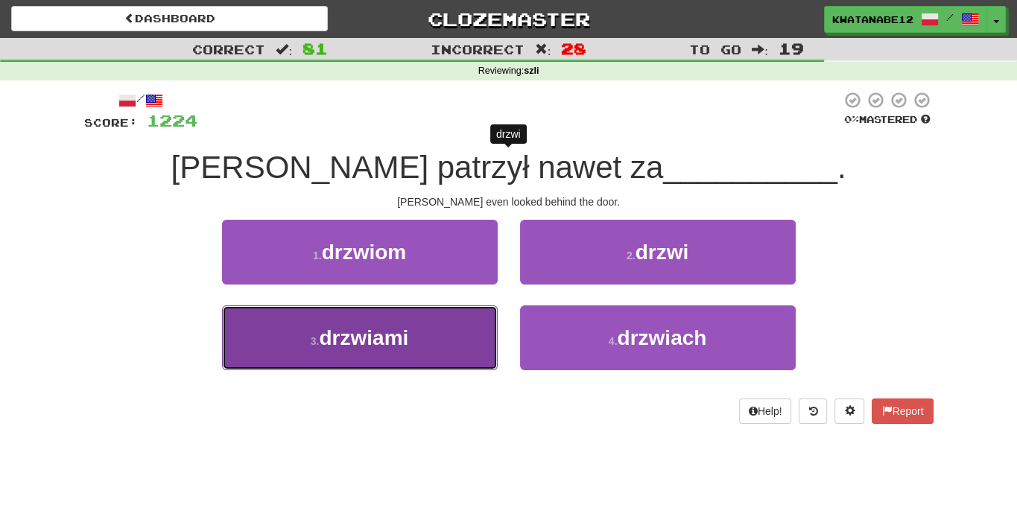
click at [440, 330] on button "3 . drzwiami" at bounding box center [360, 337] width 276 height 65
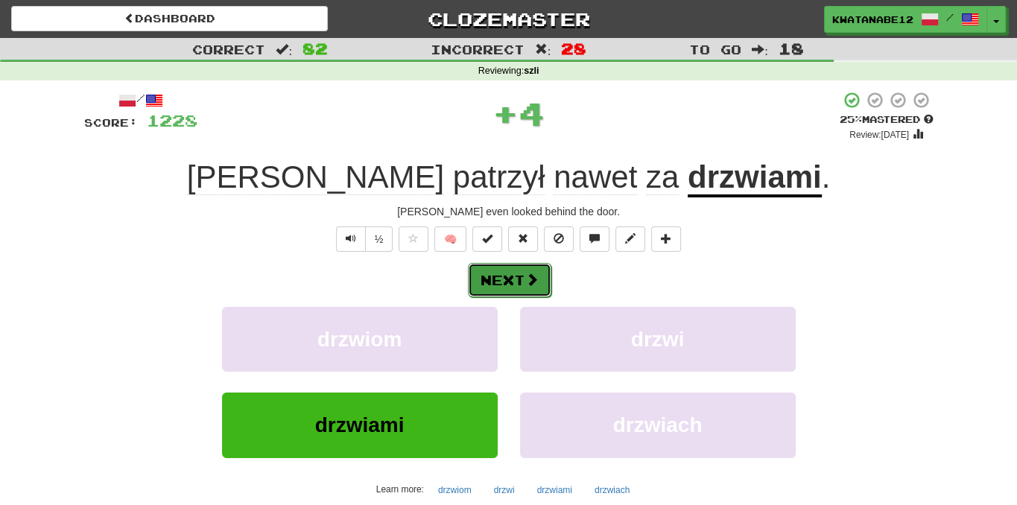
click at [521, 279] on button "Next" at bounding box center [509, 280] width 83 height 34
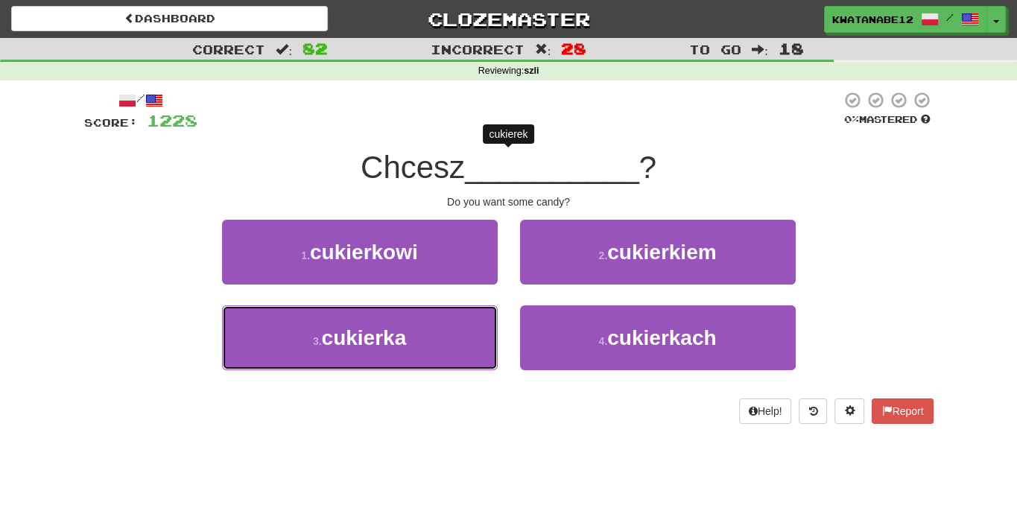
drag, startPoint x: 435, startPoint y: 329, endPoint x: 495, endPoint y: 285, distance: 74.1
click at [481, 294] on div "1 . cukierkowi 2 . cukierkiem 3 . cukierka 4 . cukierkach" at bounding box center [509, 306] width 872 height 172
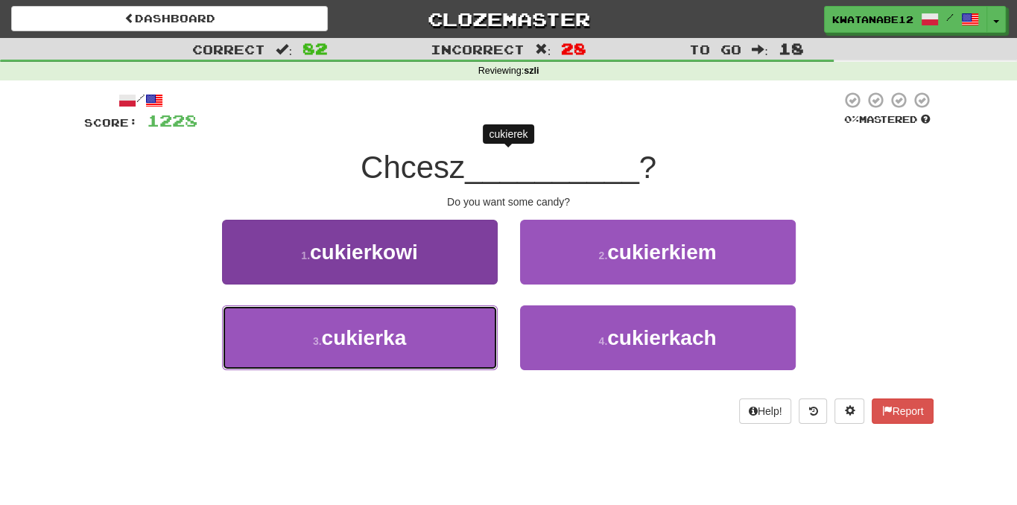
drag, startPoint x: 437, startPoint y: 321, endPoint x: 481, endPoint y: 309, distance: 46.3
click at [437, 321] on button "3 . cukierka" at bounding box center [360, 337] width 276 height 65
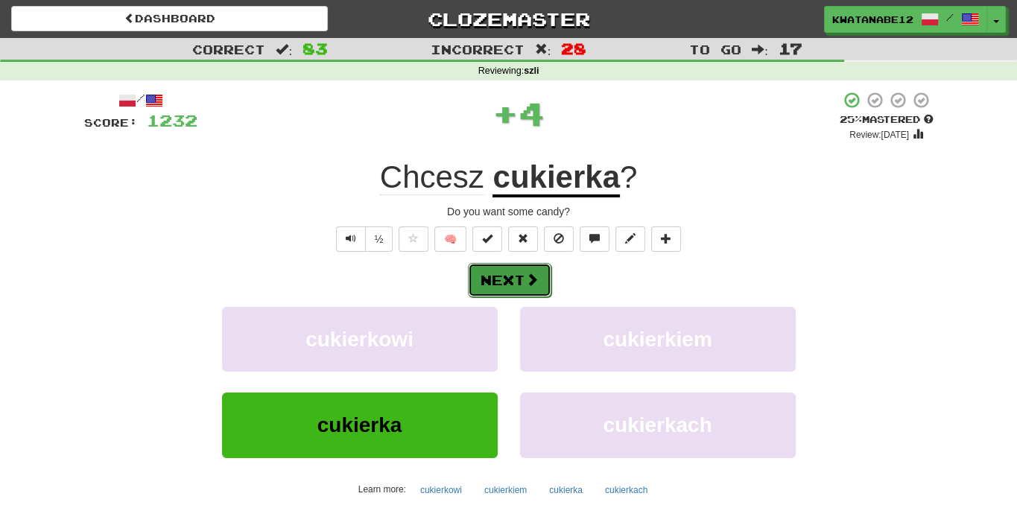
click at [533, 269] on button "Next" at bounding box center [509, 280] width 83 height 34
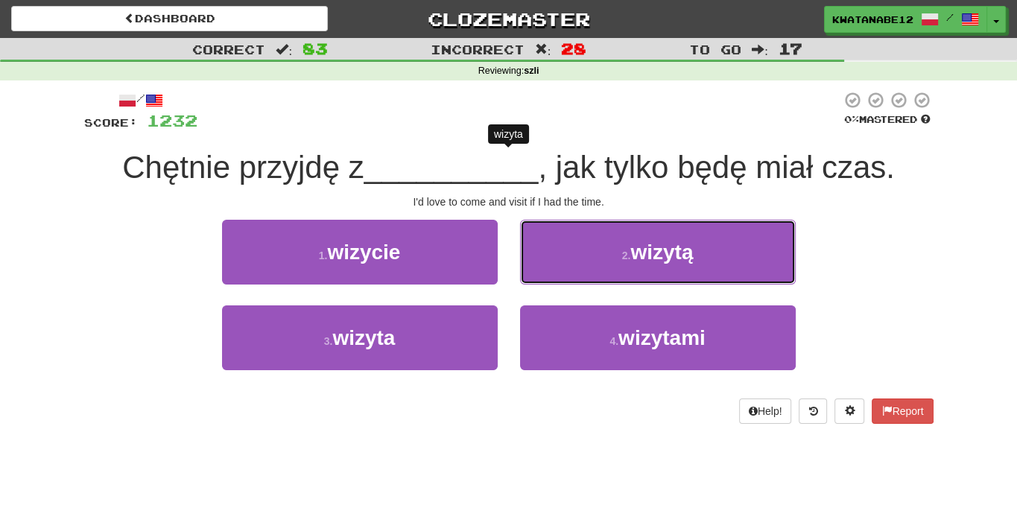
click at [577, 247] on button "2 . wizytą" at bounding box center [658, 252] width 276 height 65
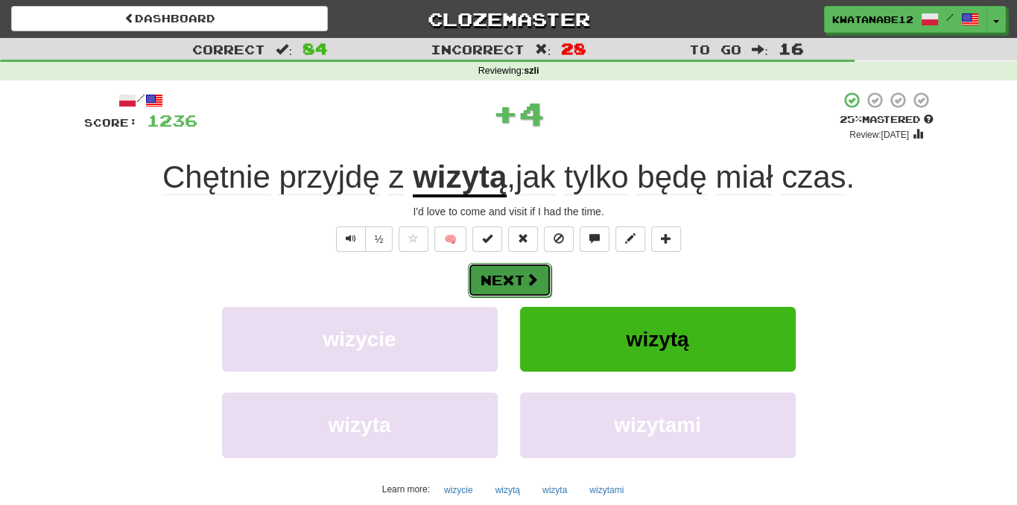
click at [511, 276] on button "Next" at bounding box center [509, 280] width 83 height 34
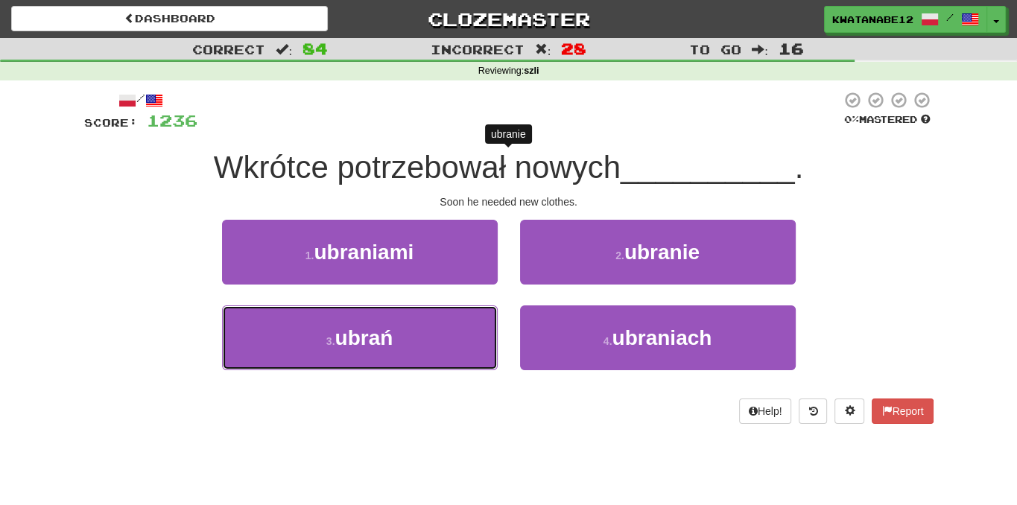
drag, startPoint x: 444, startPoint y: 319, endPoint x: 484, endPoint y: 297, distance: 45.7
click at [455, 315] on button "3 . ubrań" at bounding box center [360, 337] width 276 height 65
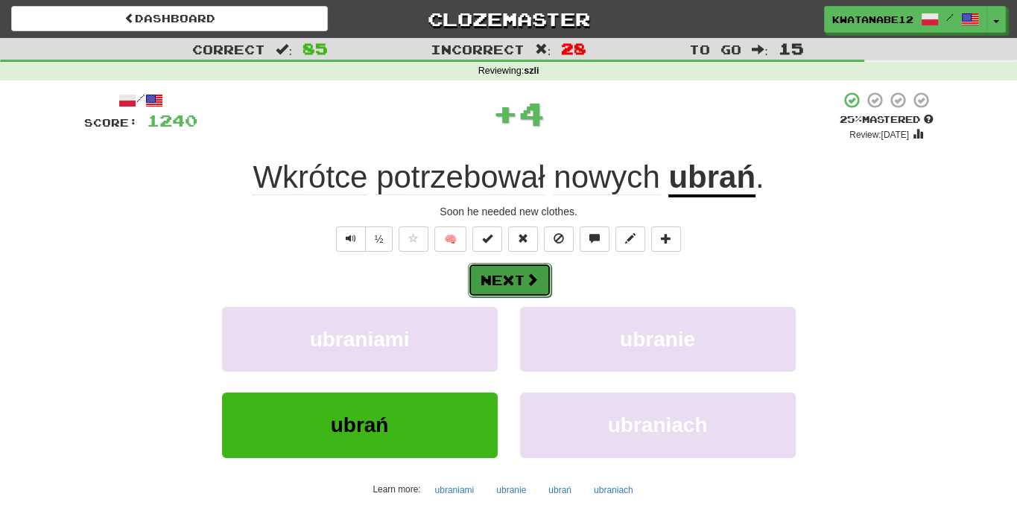
click at [520, 270] on button "Next" at bounding box center [509, 280] width 83 height 34
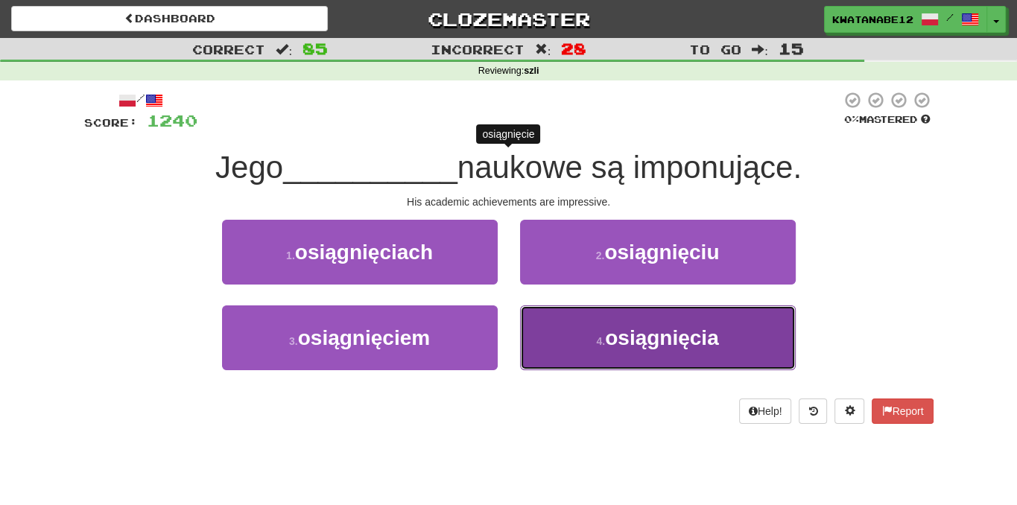
click at [589, 332] on button "4 . osiągnięcia" at bounding box center [658, 337] width 276 height 65
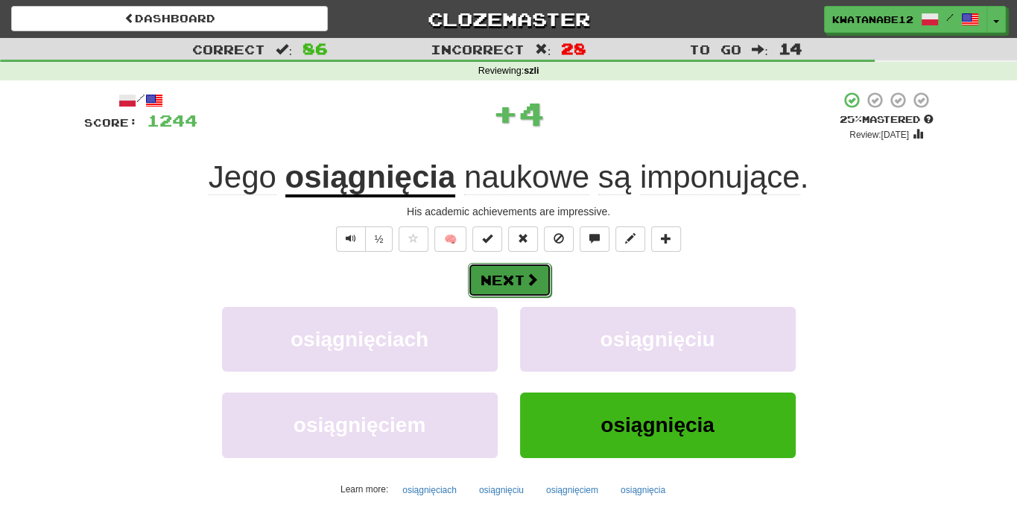
click at [548, 293] on button "Next" at bounding box center [509, 280] width 83 height 34
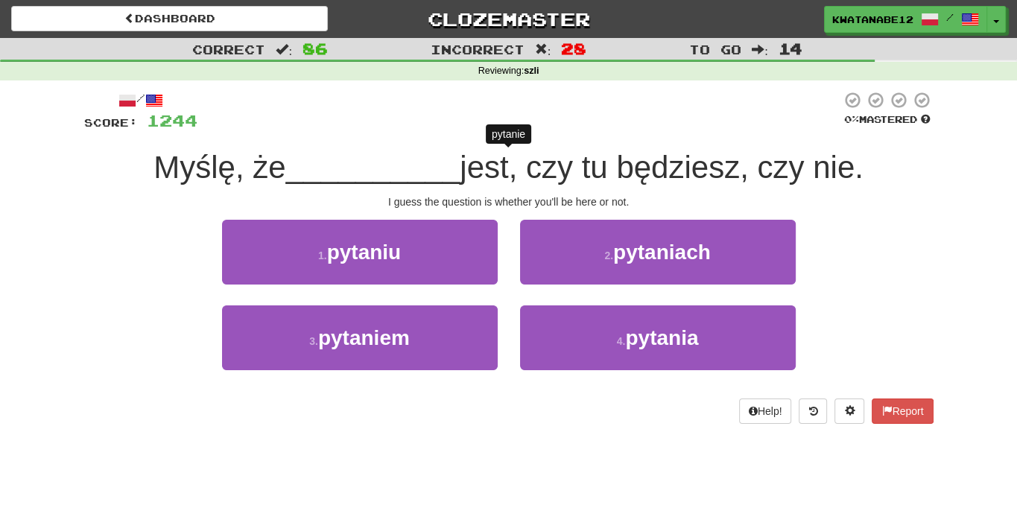
click at [466, 305] on div "1 . pytaniu 2 . pytaniach 3 . pytaniem 4 . pytania" at bounding box center [509, 306] width 872 height 172
drag, startPoint x: 468, startPoint y: 331, endPoint x: 492, endPoint y: 303, distance: 36.4
click at [466, 335] on button "3 . pytaniem" at bounding box center [360, 337] width 276 height 65
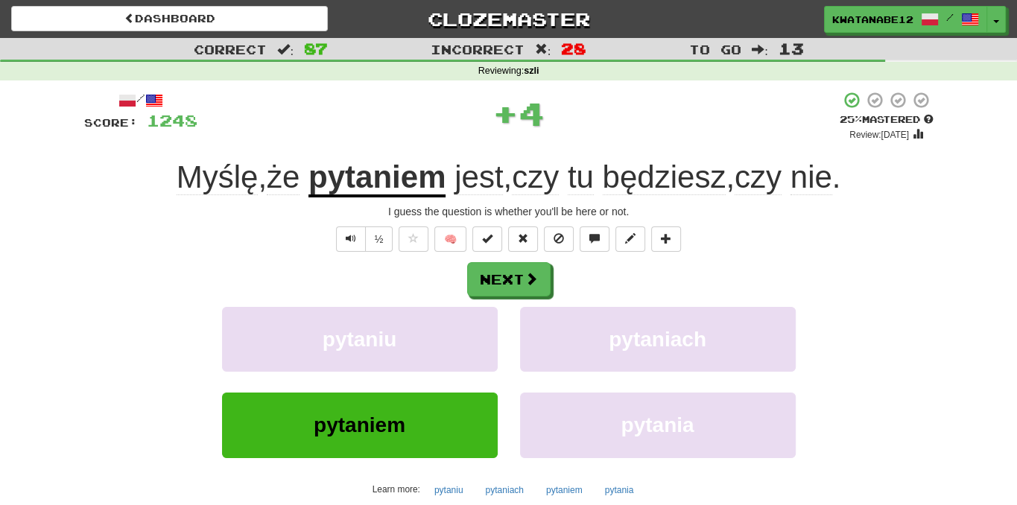
drag, startPoint x: 543, startPoint y: 256, endPoint x: 533, endPoint y: 273, distance: 20.3
click at [543, 256] on div "/ Score: 1248 + 4 25 % Mastered Review: 2025-09-19 Myślę , że pytaniem jest , c…" at bounding box center [508, 324] width 849 height 467
click at [532, 274] on span at bounding box center [531, 279] width 13 height 13
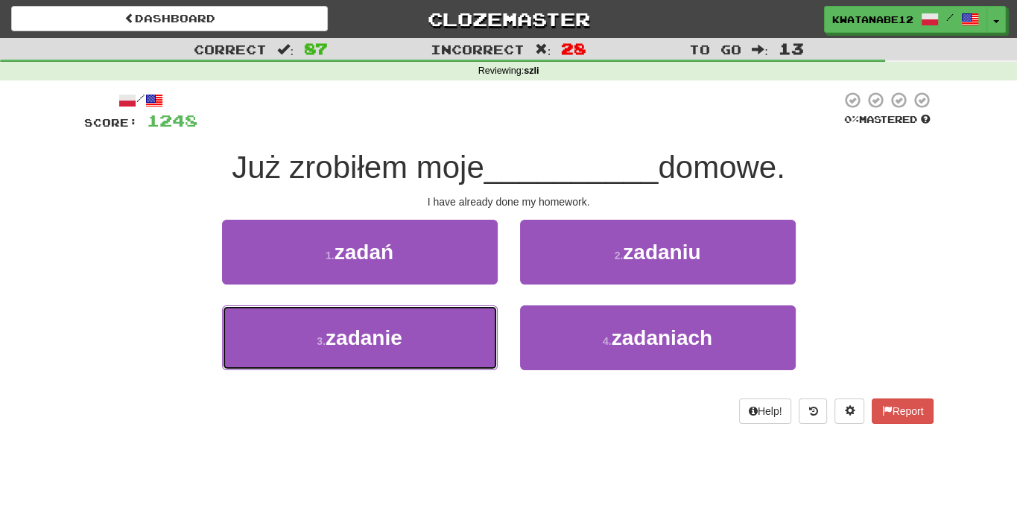
drag, startPoint x: 440, startPoint y: 326, endPoint x: 498, endPoint y: 297, distance: 65.0
click at [483, 314] on button "3 . zadanie" at bounding box center [360, 337] width 276 height 65
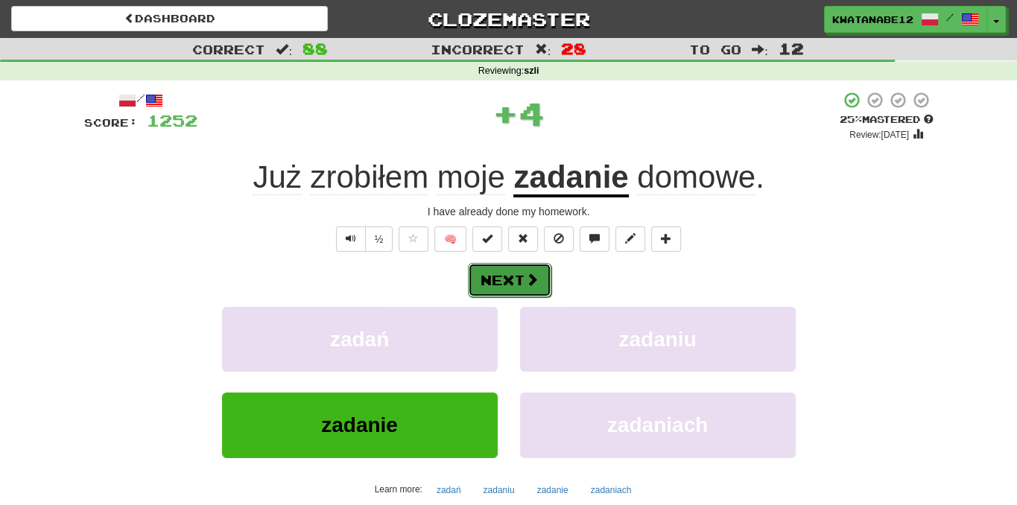
click at [511, 288] on button "Next" at bounding box center [509, 280] width 83 height 34
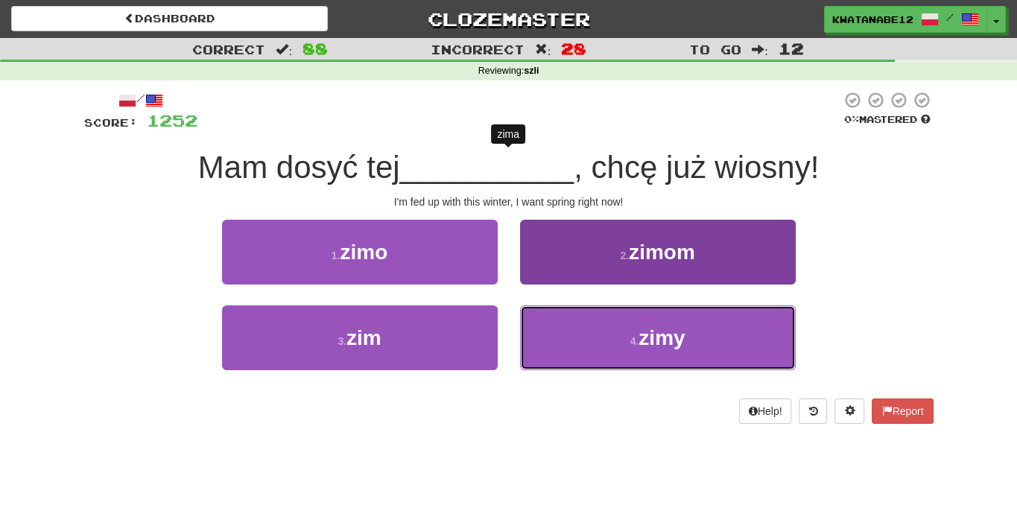
drag, startPoint x: 593, startPoint y: 326, endPoint x: 574, endPoint y: 314, distance: 23.1
click at [593, 327] on button "4 . zimy" at bounding box center [658, 337] width 276 height 65
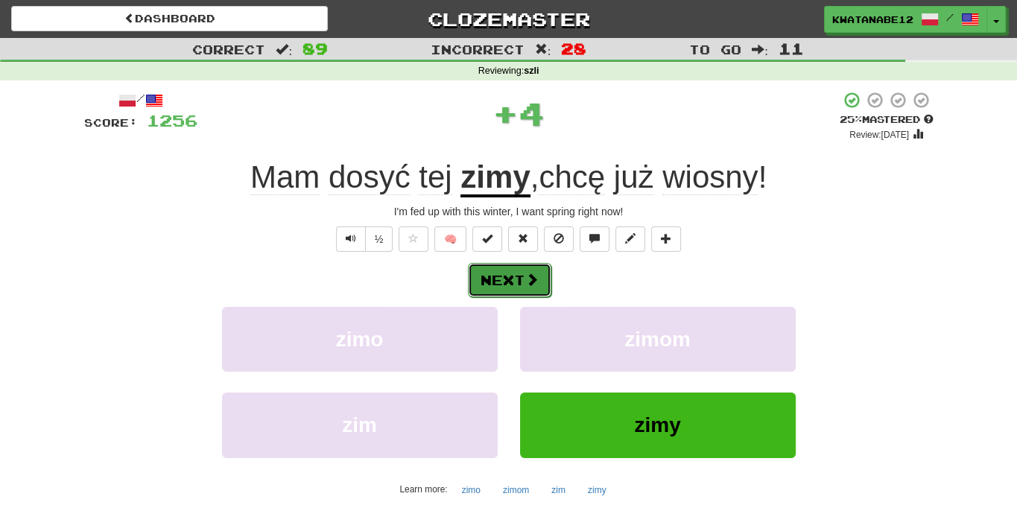
click at [526, 282] on span at bounding box center [531, 279] width 13 height 13
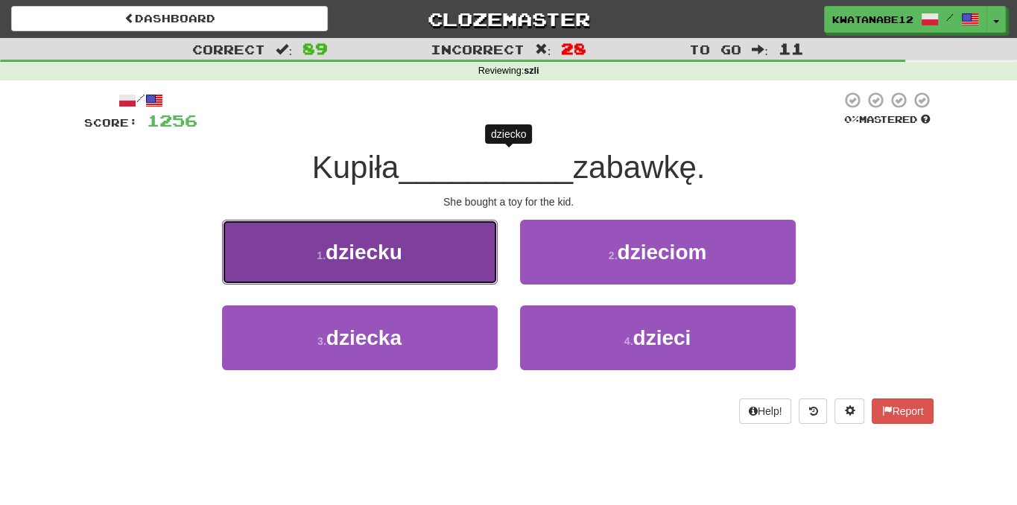
click at [456, 256] on button "1 . dziecku" at bounding box center [360, 252] width 276 height 65
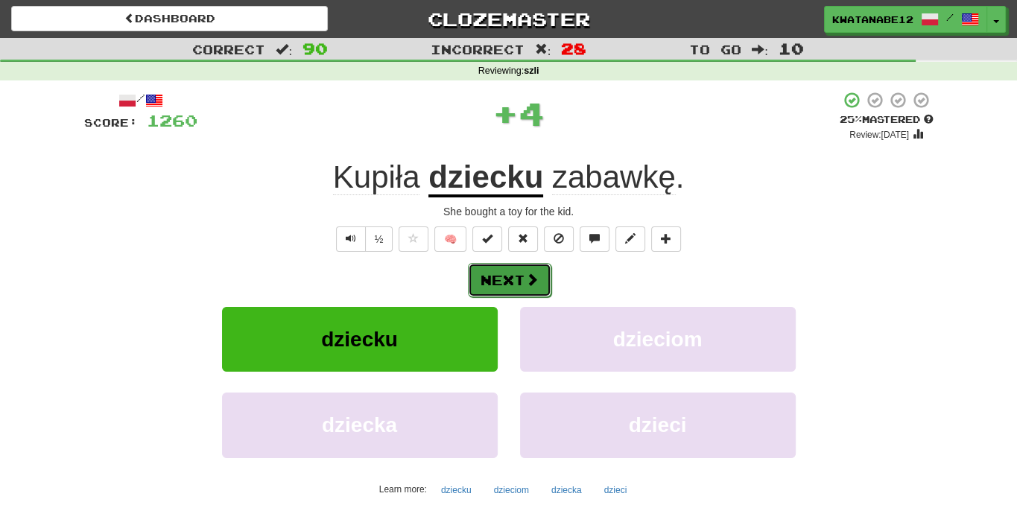
click at [505, 270] on button "Next" at bounding box center [509, 280] width 83 height 34
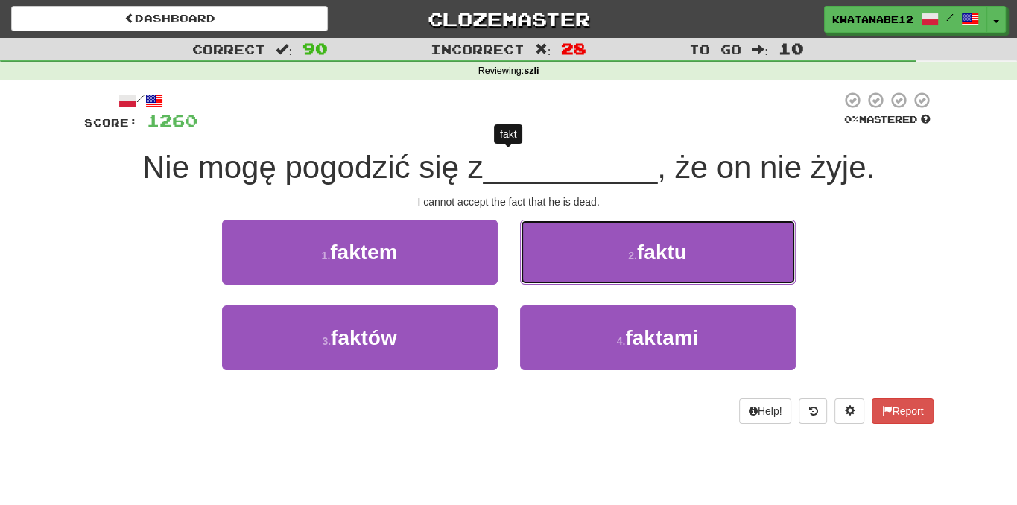
drag, startPoint x: 607, startPoint y: 227, endPoint x: 598, endPoint y: 253, distance: 26.9
click at [611, 244] on button "2 . faktu" at bounding box center [658, 252] width 276 height 65
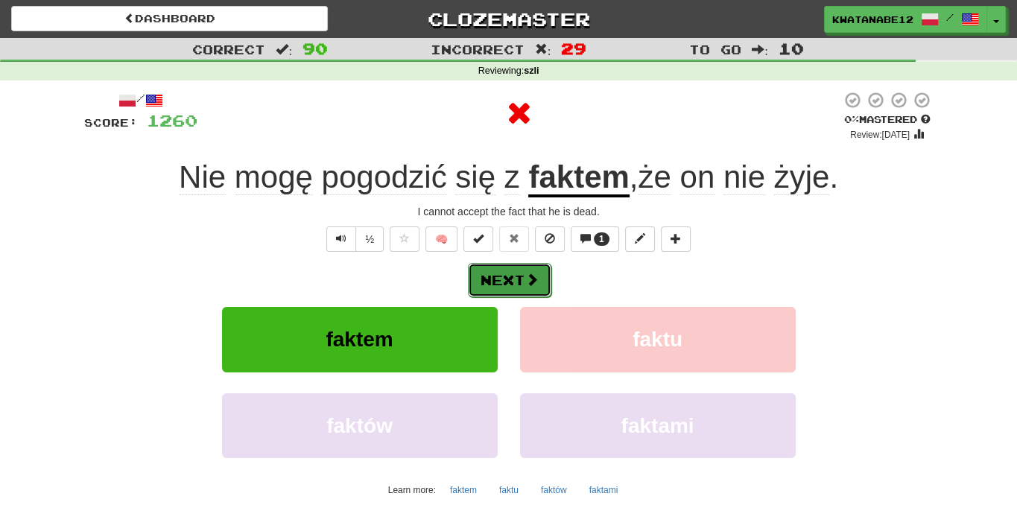
click at [531, 265] on button "Next" at bounding box center [509, 280] width 83 height 34
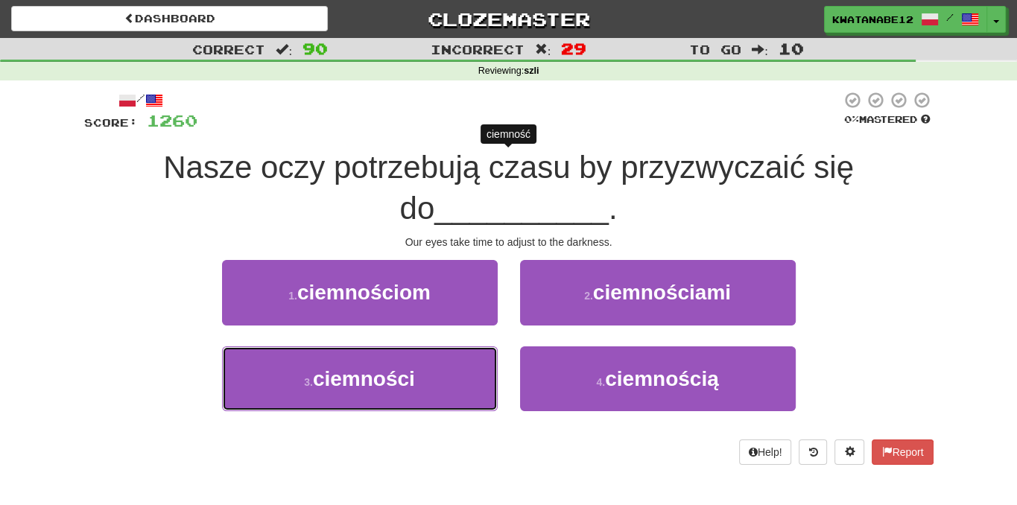
drag, startPoint x: 414, startPoint y: 376, endPoint x: 473, endPoint y: 340, distance: 69.5
click at [453, 356] on button "3 . ciemności" at bounding box center [360, 378] width 276 height 65
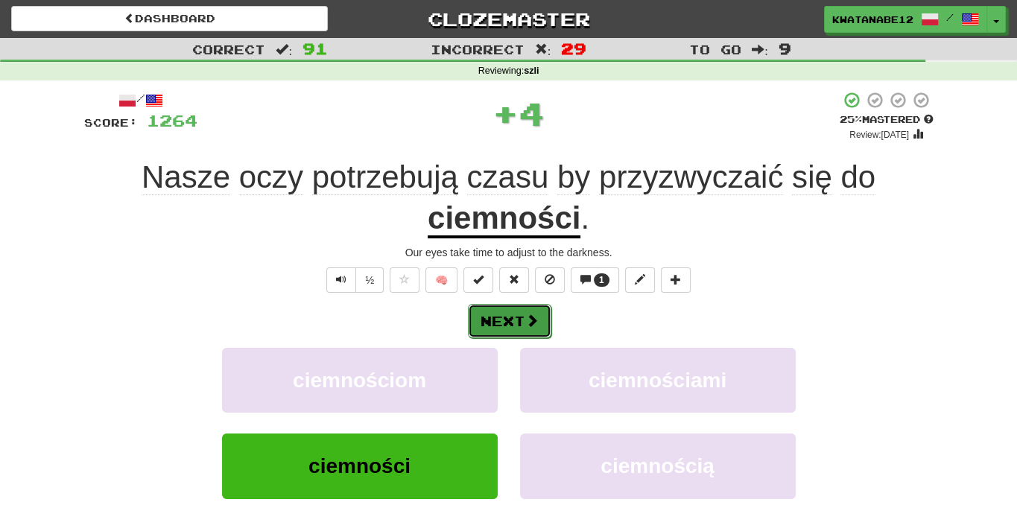
click at [511, 320] on button "Next" at bounding box center [509, 321] width 83 height 34
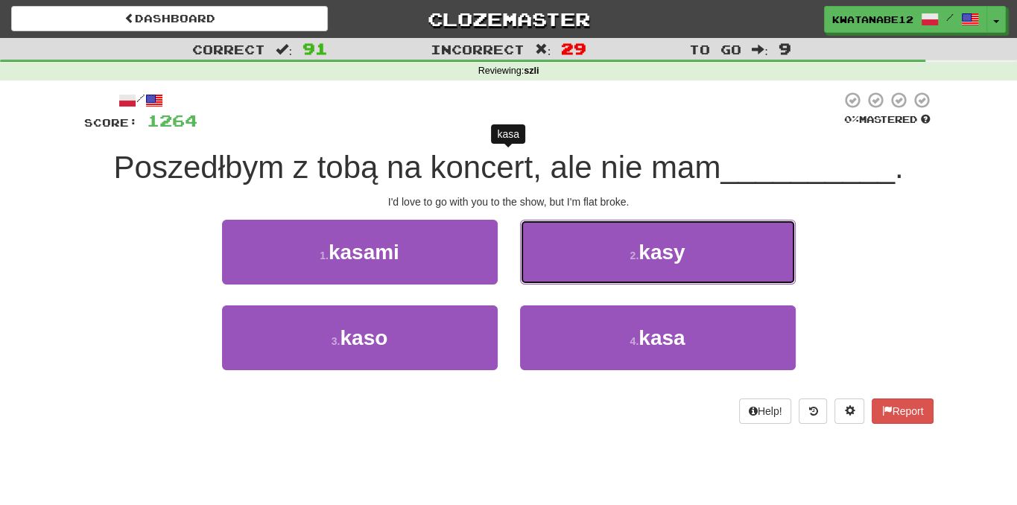
drag, startPoint x: 551, startPoint y: 240, endPoint x: 527, endPoint y: 257, distance: 30.0
click at [542, 247] on button "2 . kasy" at bounding box center [658, 252] width 276 height 65
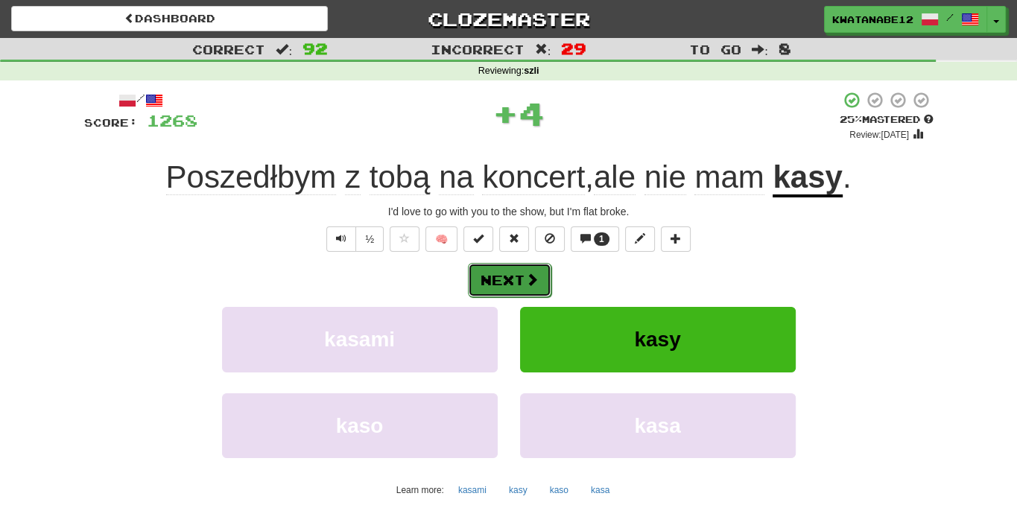
click at [501, 267] on button "Next" at bounding box center [509, 280] width 83 height 34
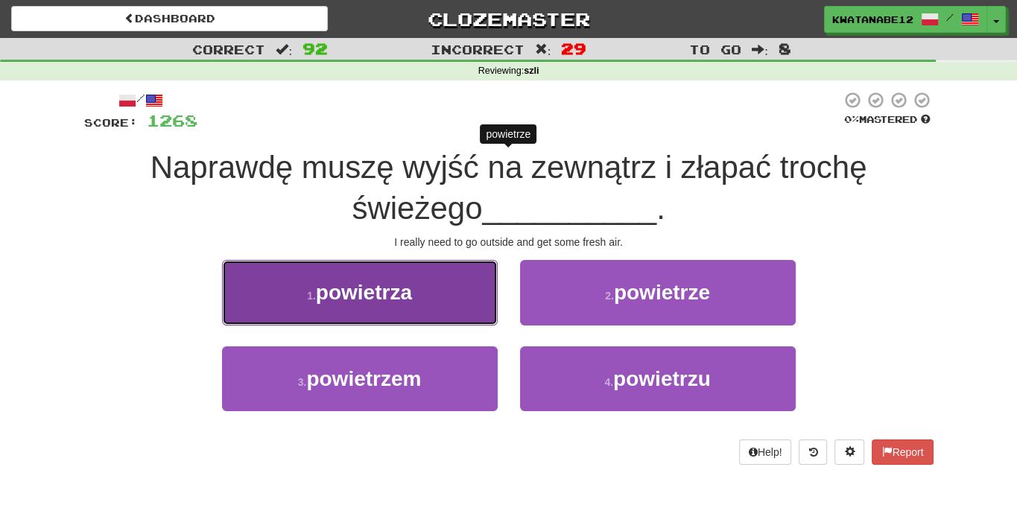
click at [462, 305] on button "1 . powietrza" at bounding box center [360, 292] width 276 height 65
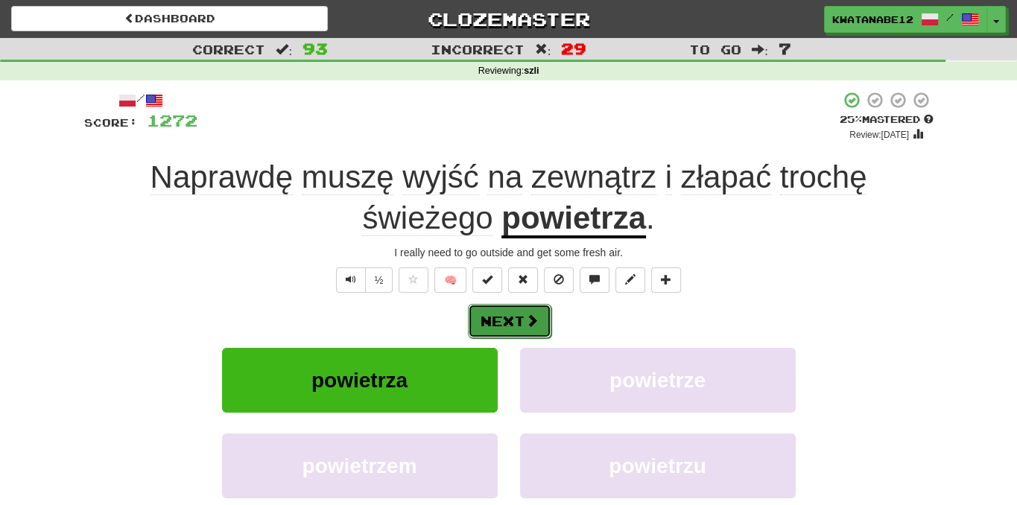
click at [527, 310] on button "Next" at bounding box center [509, 321] width 83 height 34
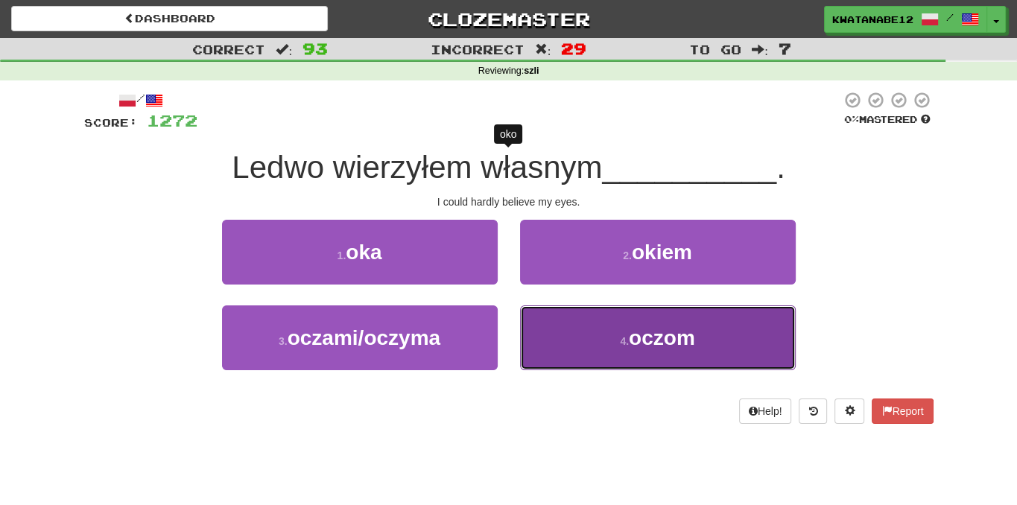
click at [599, 339] on button "4 . oczom" at bounding box center [658, 337] width 276 height 65
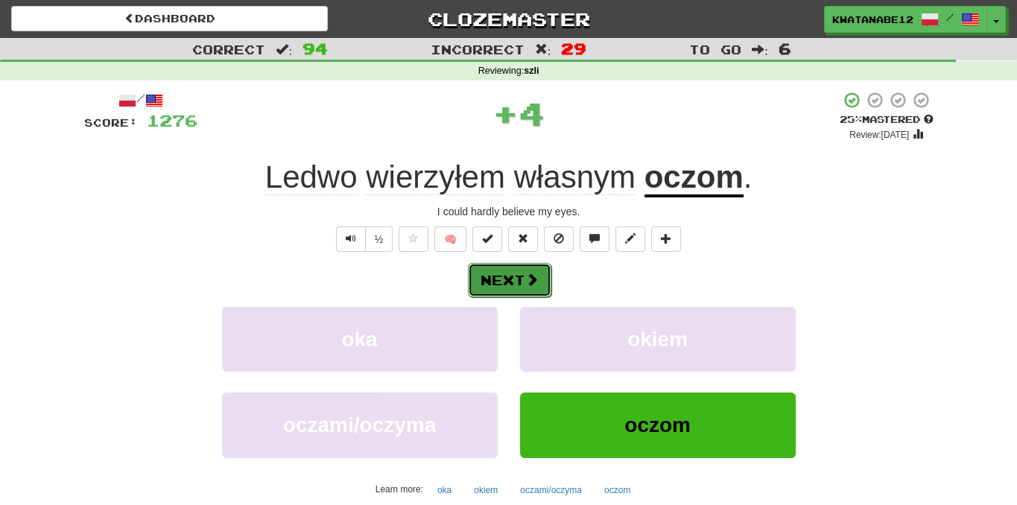
click at [529, 280] on span at bounding box center [531, 279] width 13 height 13
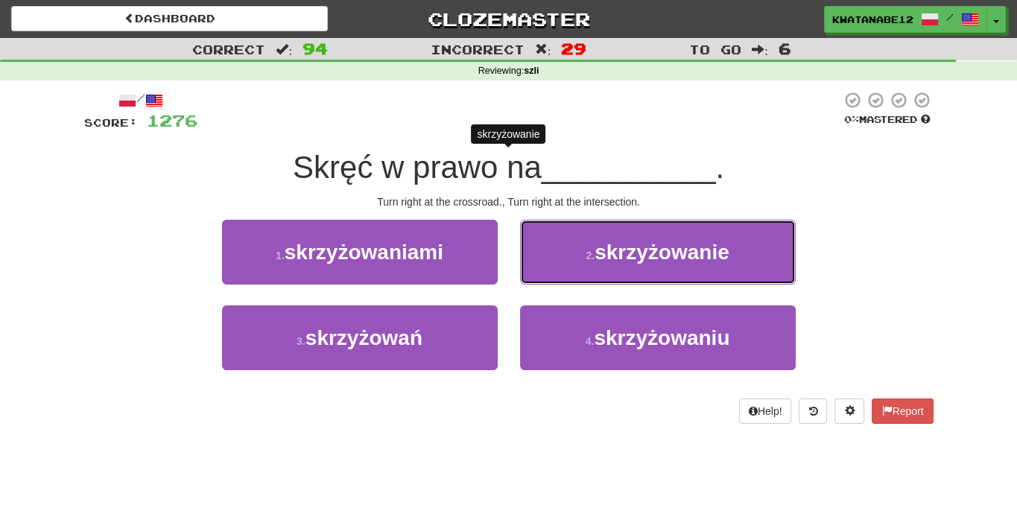
click at [571, 260] on button "2 . skrzyżowanie" at bounding box center [658, 252] width 276 height 65
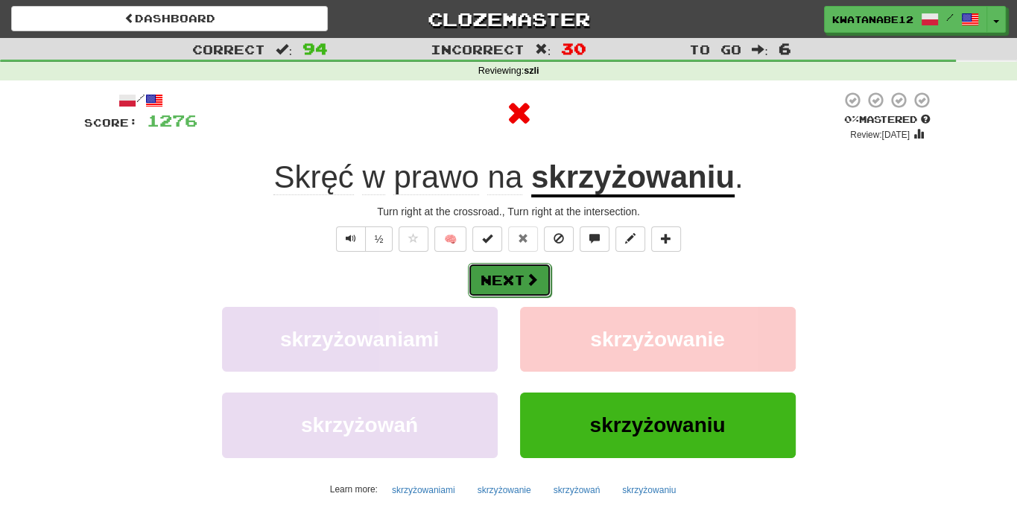
click at [530, 285] on span at bounding box center [531, 279] width 13 height 13
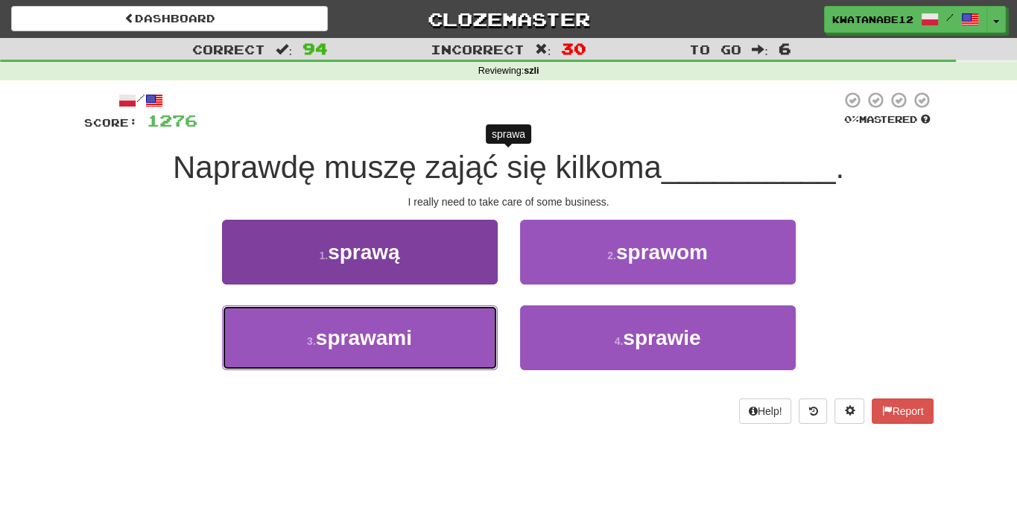
click at [457, 339] on button "3 . sprawami" at bounding box center [360, 337] width 276 height 65
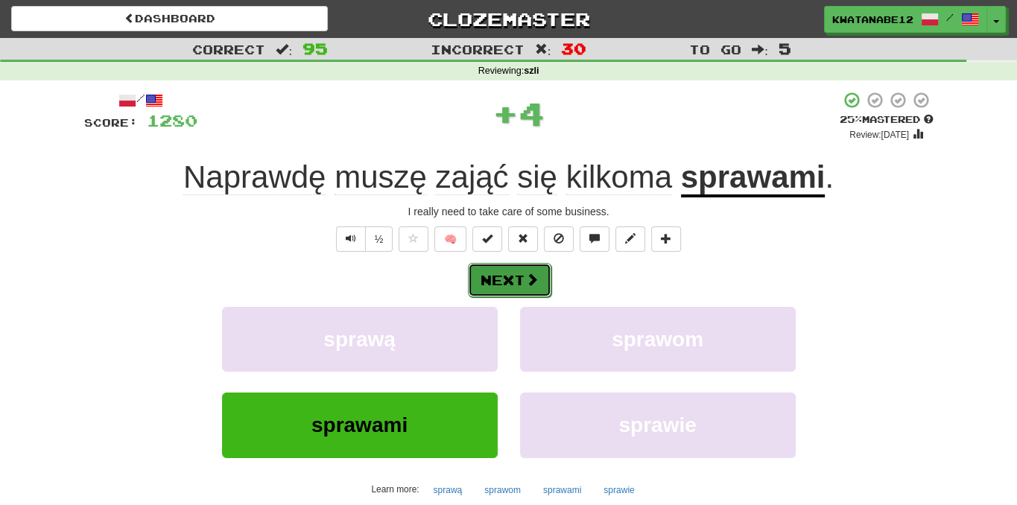
click at [507, 288] on button "Next" at bounding box center [509, 280] width 83 height 34
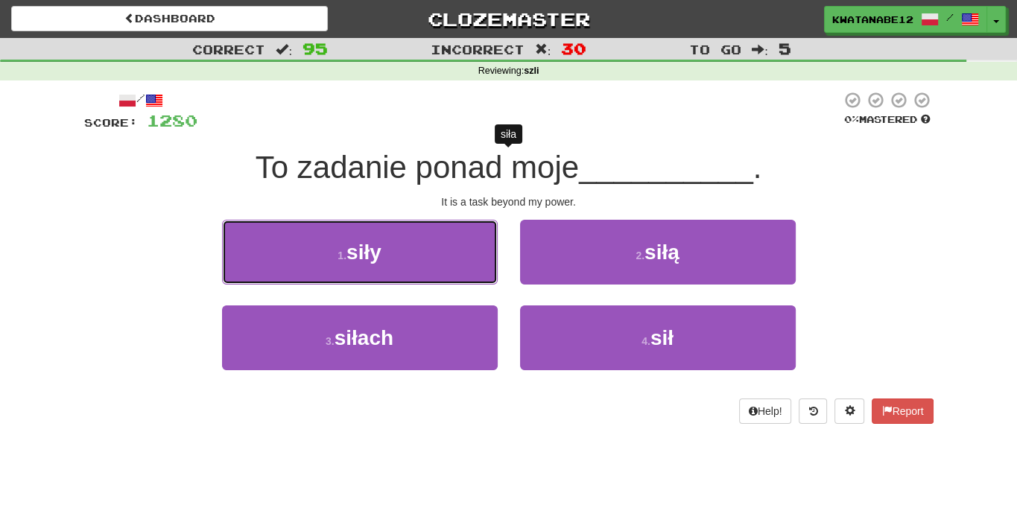
click at [425, 257] on button "1 . siły" at bounding box center [360, 252] width 276 height 65
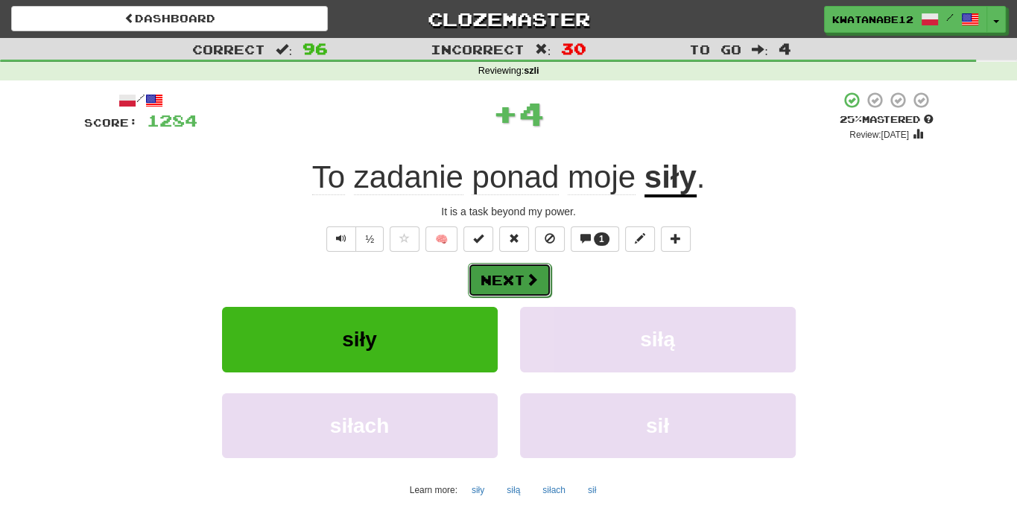
click at [538, 276] on button "Next" at bounding box center [509, 280] width 83 height 34
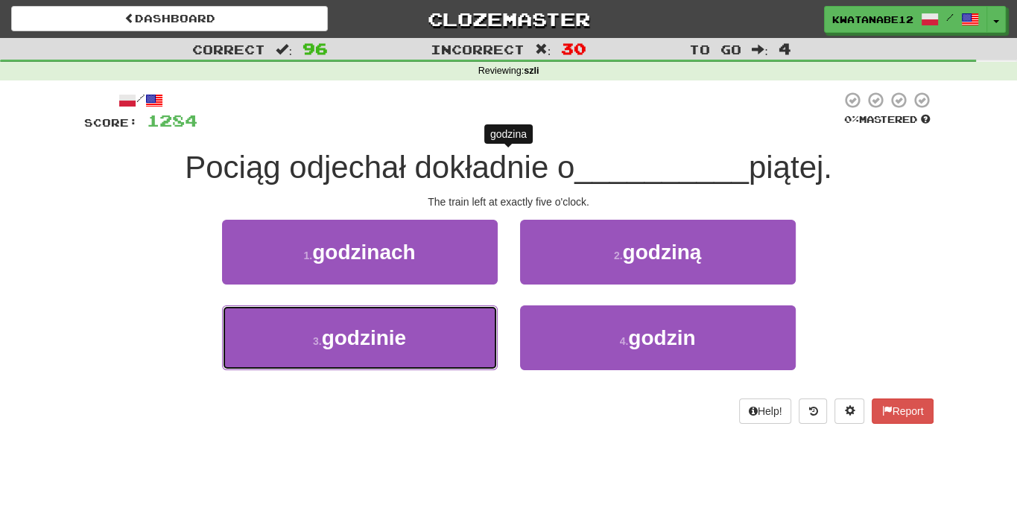
drag, startPoint x: 465, startPoint y: 329, endPoint x: 504, endPoint y: 301, distance: 48.2
click at [469, 324] on button "3 . godzinie" at bounding box center [360, 337] width 276 height 65
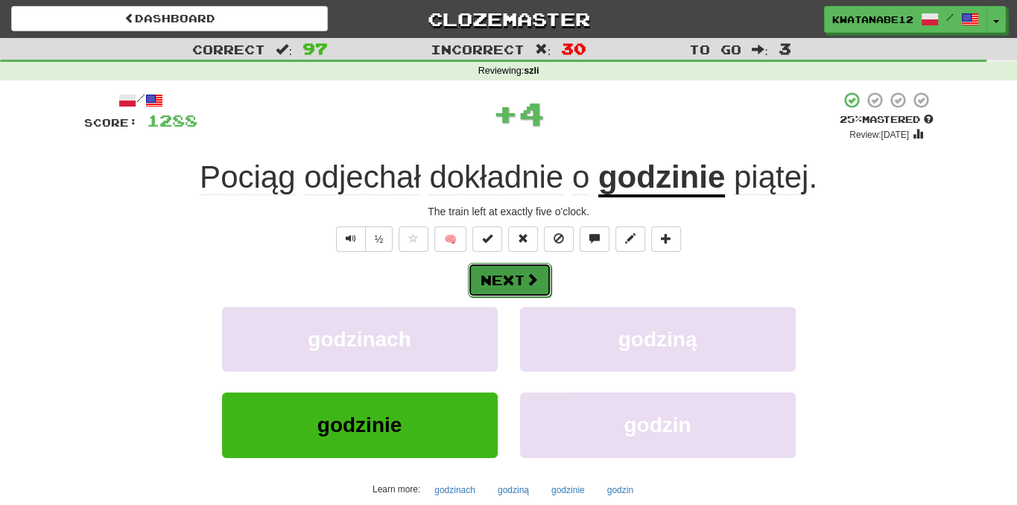
click at [516, 282] on button "Next" at bounding box center [509, 280] width 83 height 34
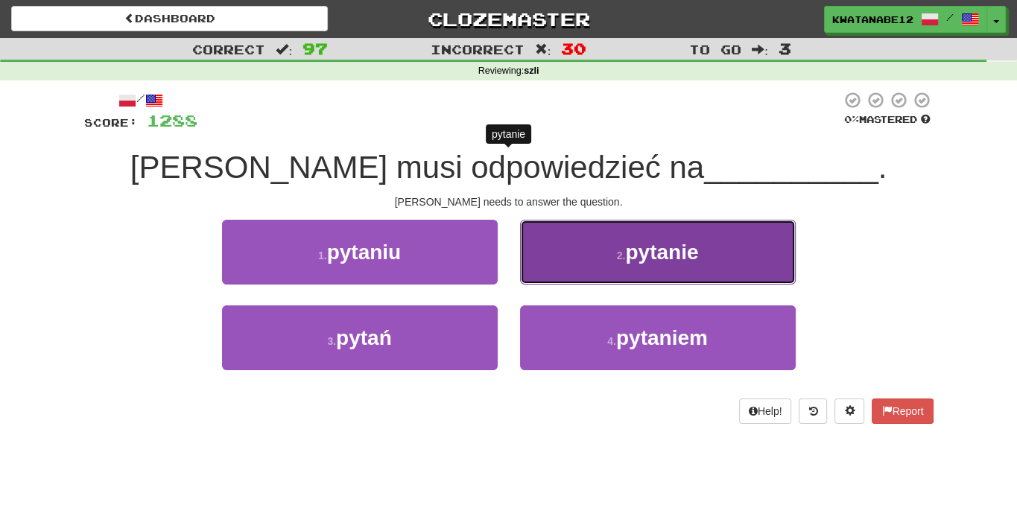
drag, startPoint x: 557, startPoint y: 259, endPoint x: 549, endPoint y: 265, distance: 9.5
click at [549, 265] on button "2 . pytanie" at bounding box center [658, 252] width 276 height 65
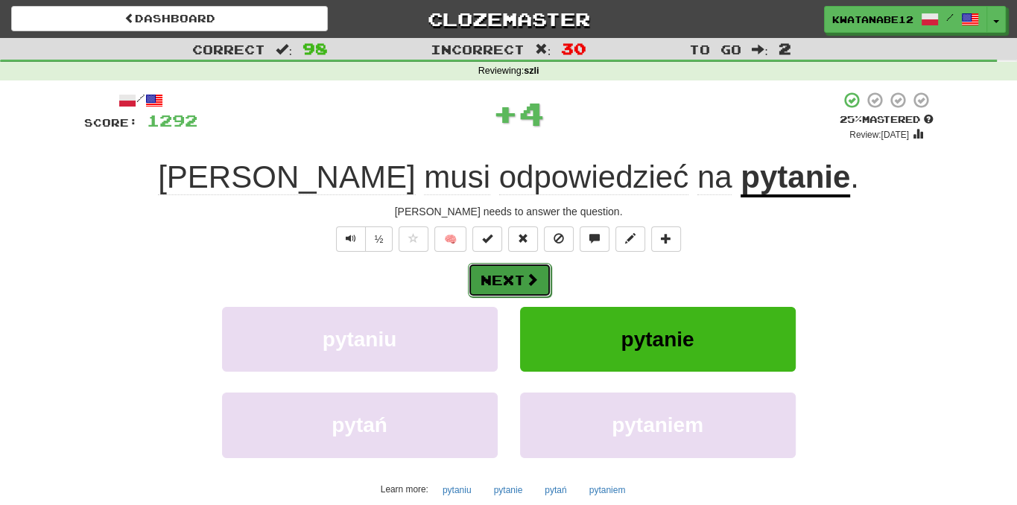
click at [536, 275] on span at bounding box center [531, 279] width 13 height 13
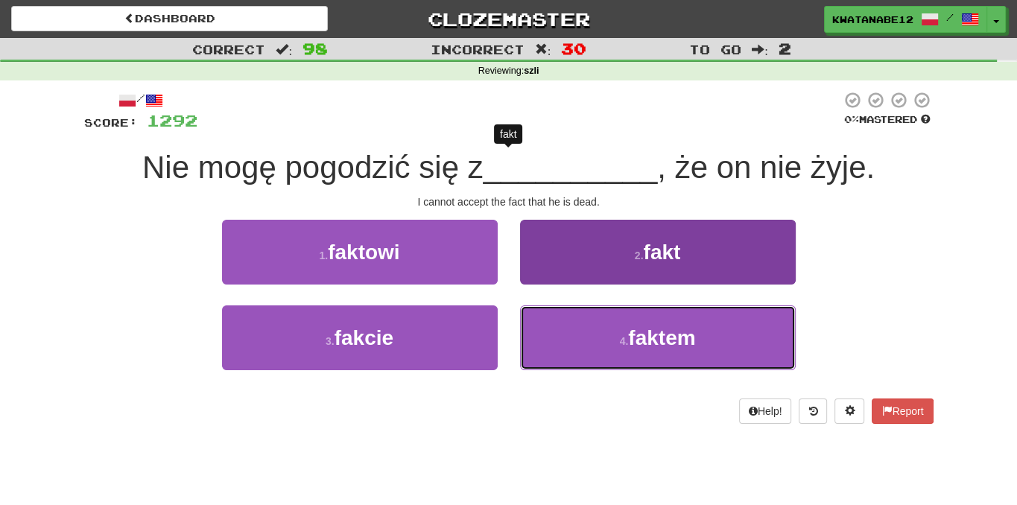
drag, startPoint x: 595, startPoint y: 343, endPoint x: 581, endPoint y: 340, distance: 13.7
click at [590, 343] on button "4 . faktem" at bounding box center [658, 337] width 276 height 65
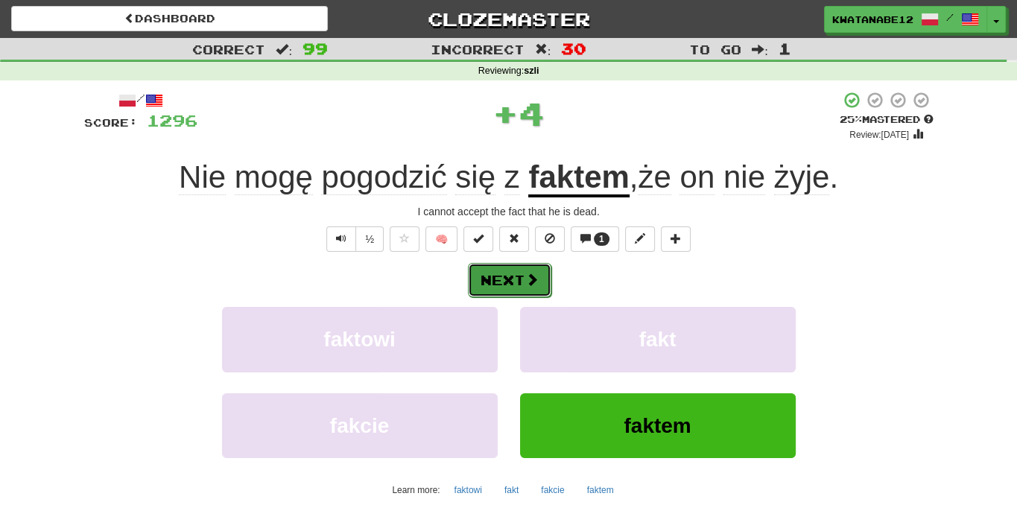
click at [533, 286] on button "Next" at bounding box center [509, 280] width 83 height 34
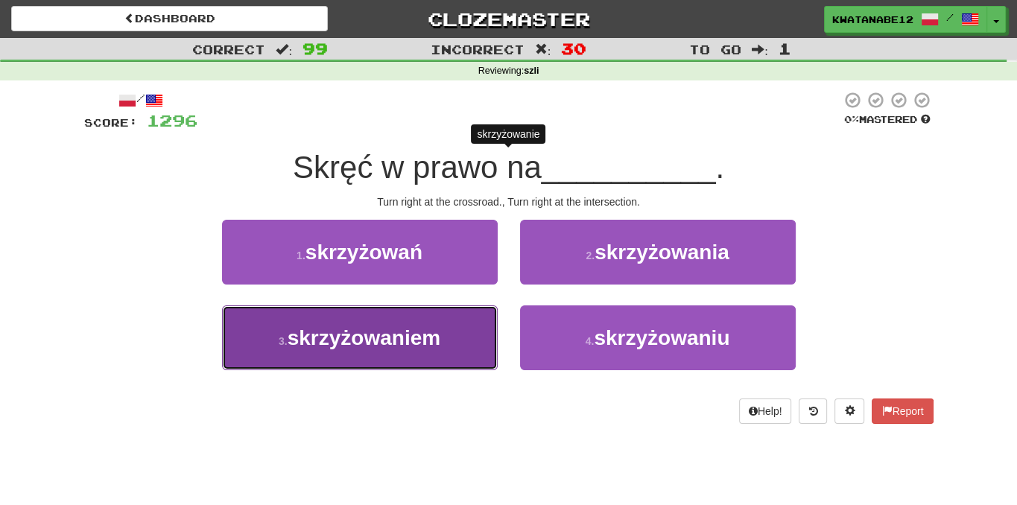
click at [468, 323] on button "3 . skrzyżowaniem" at bounding box center [360, 337] width 276 height 65
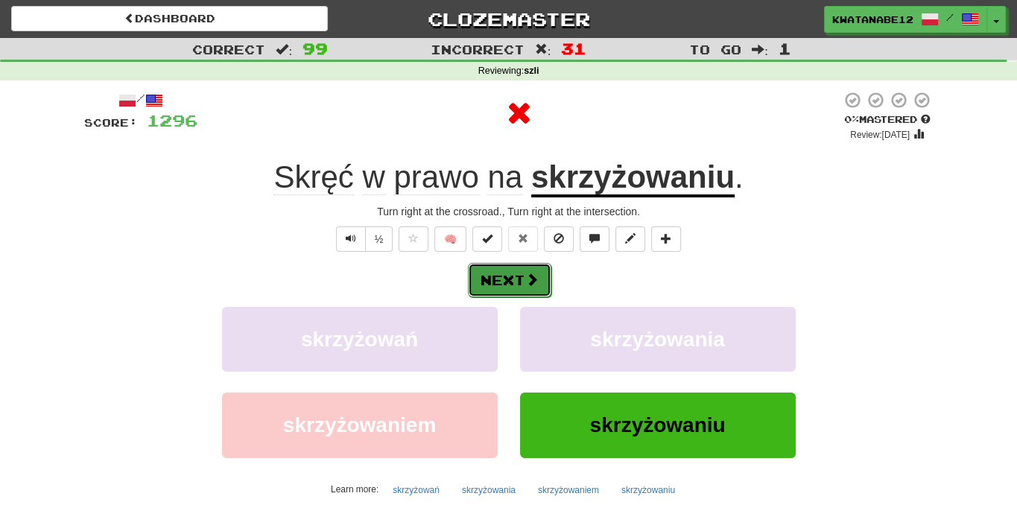
click at [522, 282] on button "Next" at bounding box center [509, 280] width 83 height 34
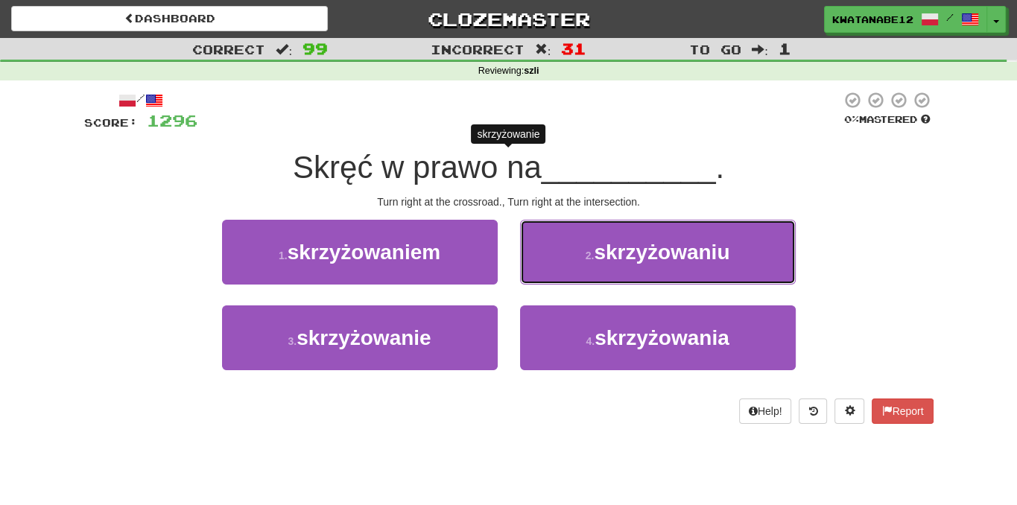
click at [554, 256] on button "2 . skrzyżowaniu" at bounding box center [658, 252] width 276 height 65
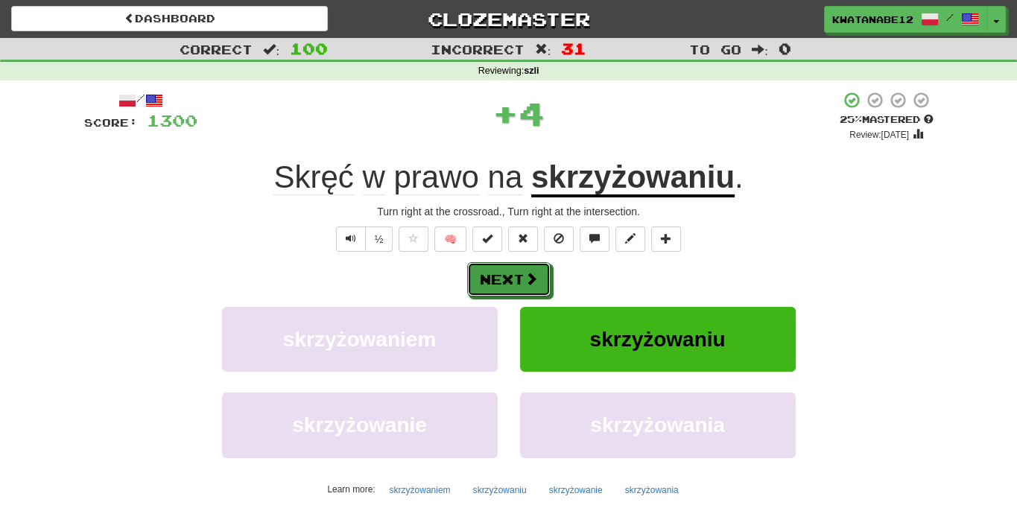
drag, startPoint x: 531, startPoint y: 285, endPoint x: 388, endPoint y: 160, distance: 189.6
click at [531, 283] on span at bounding box center [531, 278] width 13 height 13
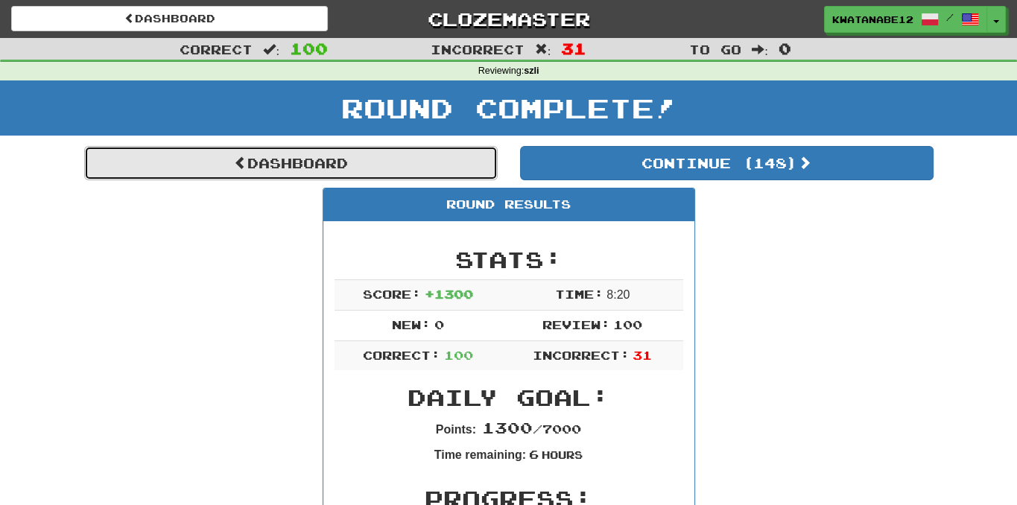
click at [399, 156] on link "Dashboard" at bounding box center [291, 163] width 414 height 34
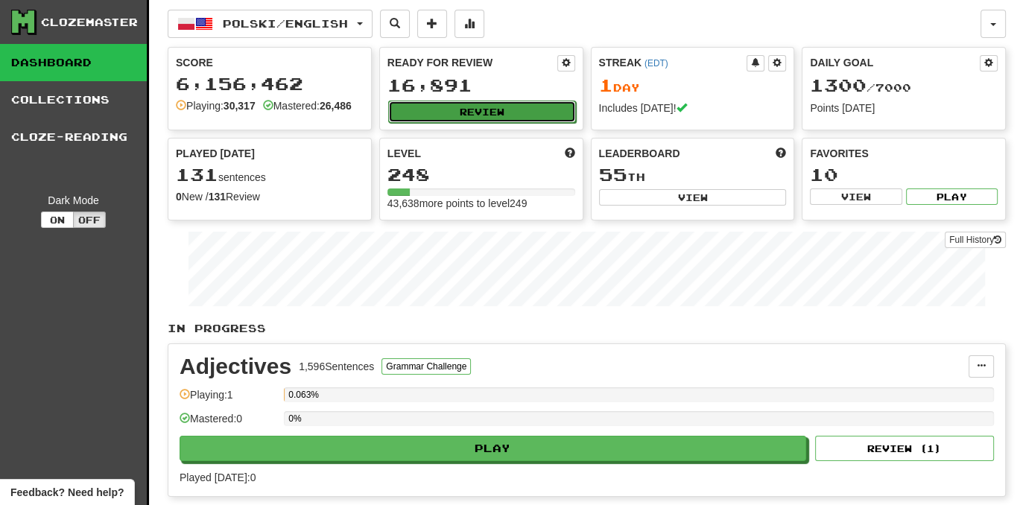
click at [498, 110] on button "Review" at bounding box center [482, 112] width 188 height 22
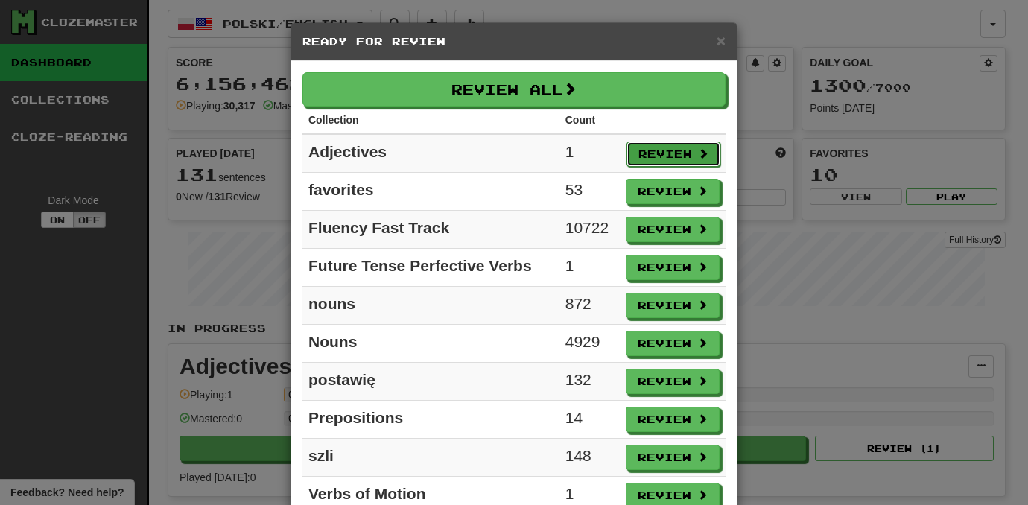
click at [659, 151] on button "Review" at bounding box center [674, 154] width 94 height 25
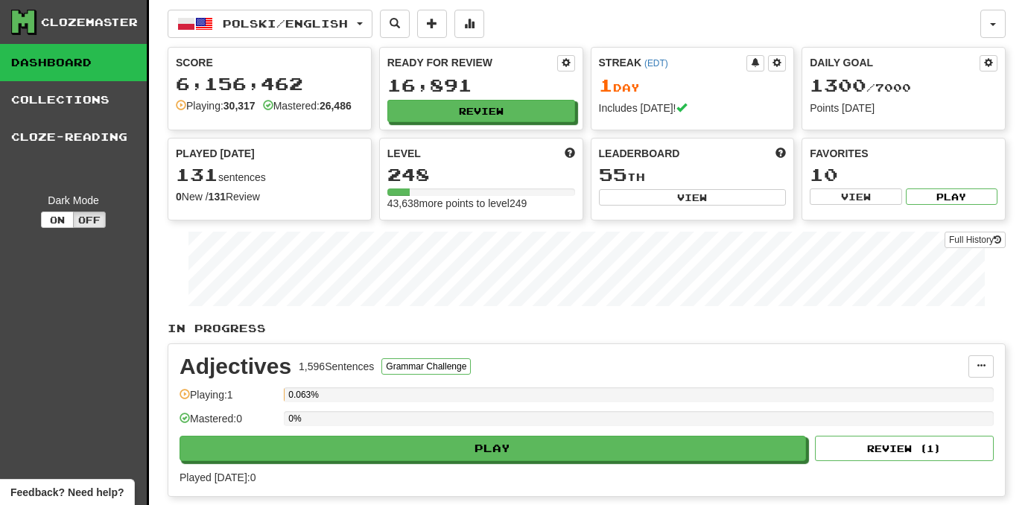
select select "***"
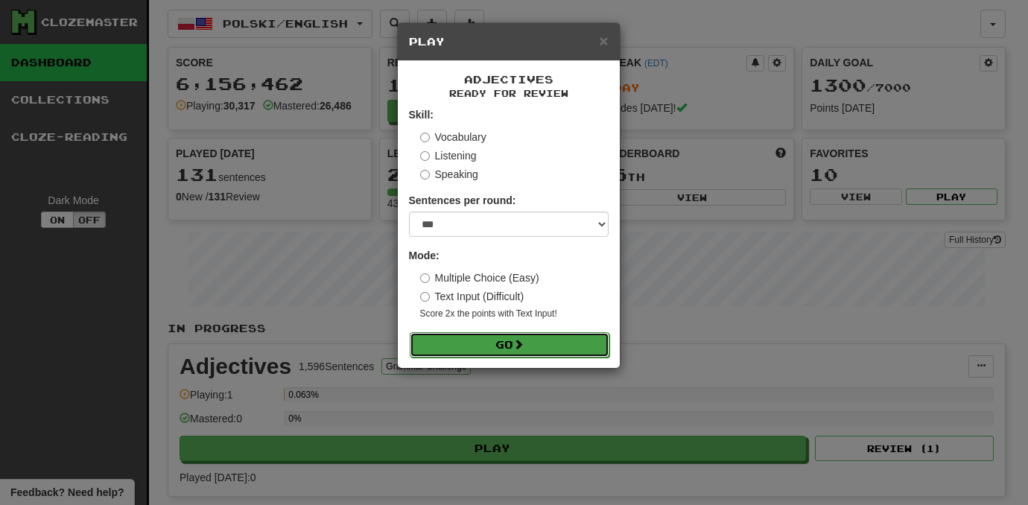
click at [531, 342] on button "Go" at bounding box center [510, 344] width 200 height 25
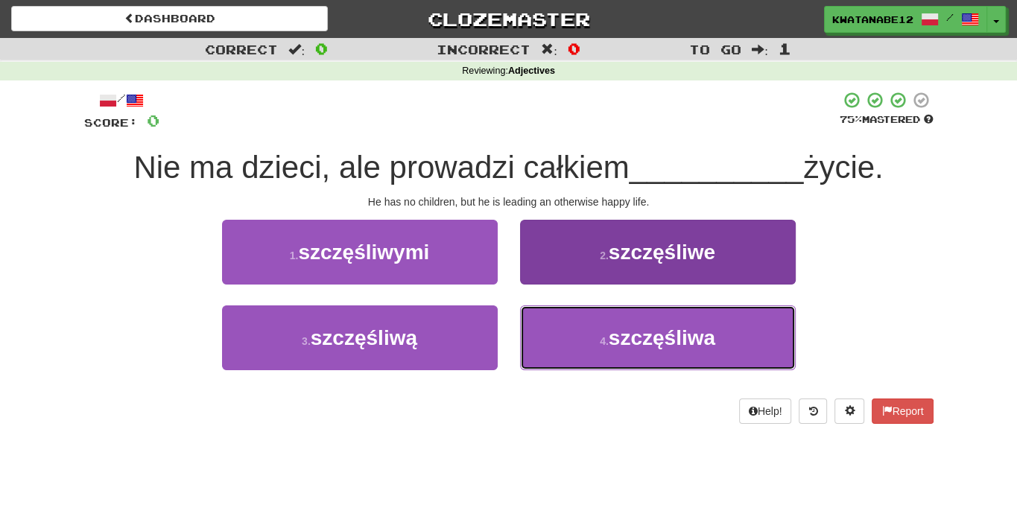
click at [577, 341] on button "4 . szczęśliwa" at bounding box center [658, 337] width 276 height 65
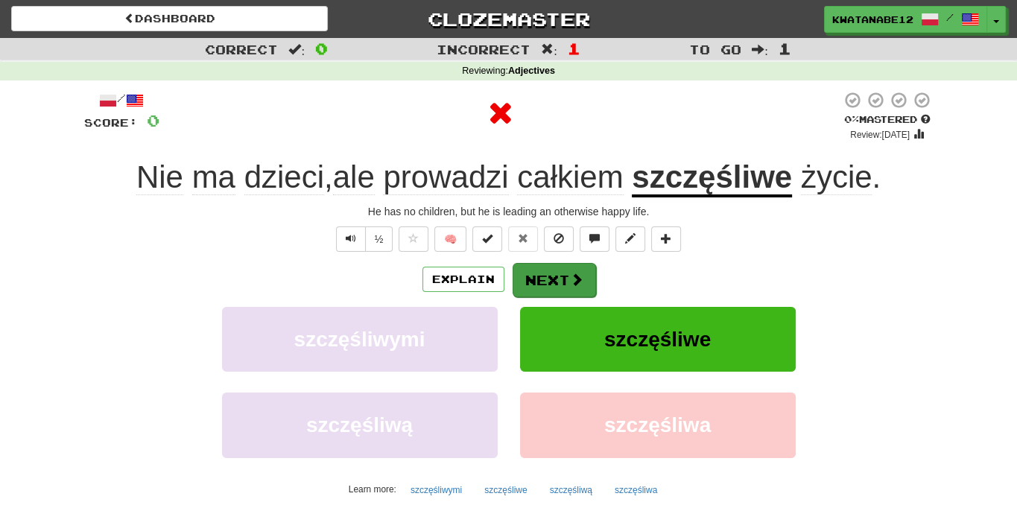
click at [537, 297] on div "Explain Next szczęśliwymi szczęśliwe szczęśliwą szczęśliwa Learn more: szczęśli…" at bounding box center [508, 381] width 849 height 239
click at [537, 288] on button "Next" at bounding box center [554, 280] width 83 height 34
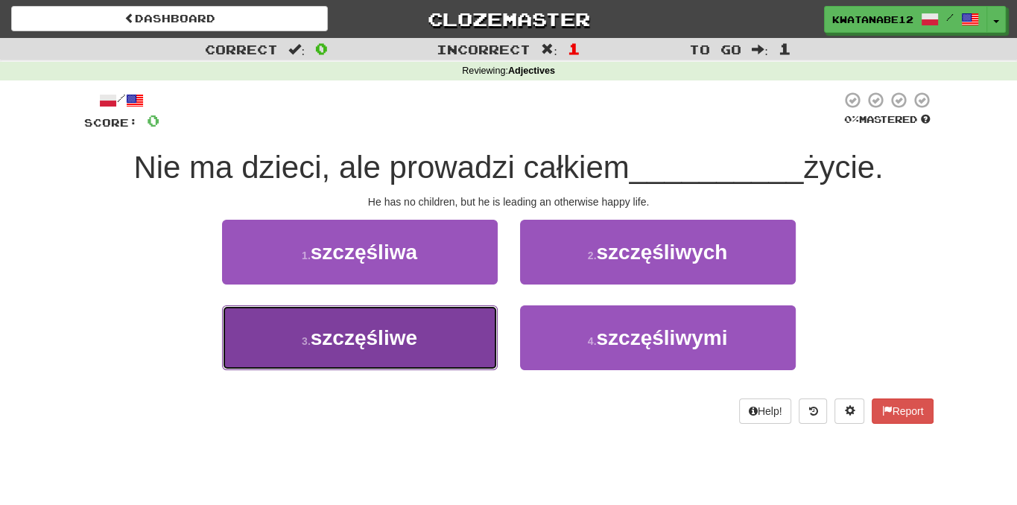
click at [457, 312] on button "3 . szczęśliwe" at bounding box center [360, 337] width 276 height 65
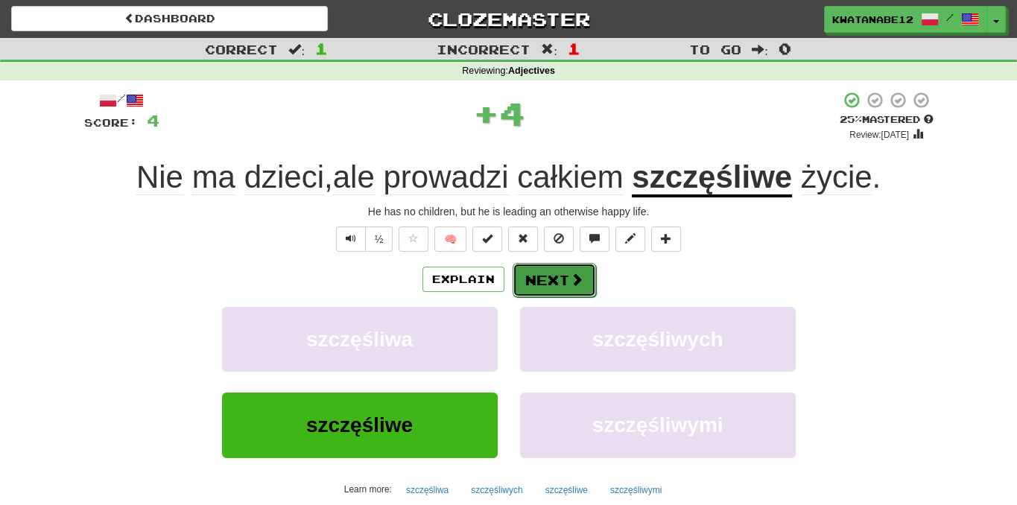
click at [533, 270] on button "Next" at bounding box center [554, 280] width 83 height 34
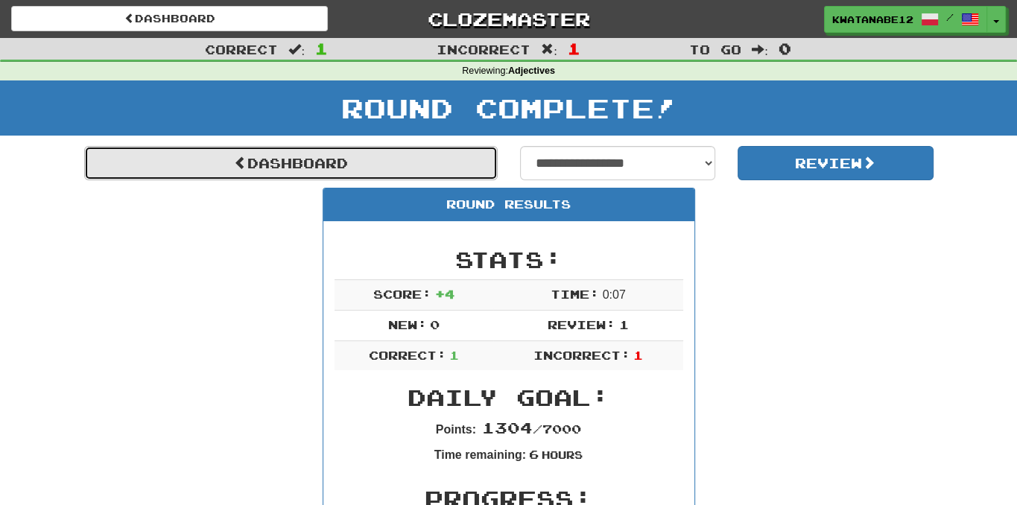
click at [476, 159] on link "Dashboard" at bounding box center [291, 163] width 414 height 34
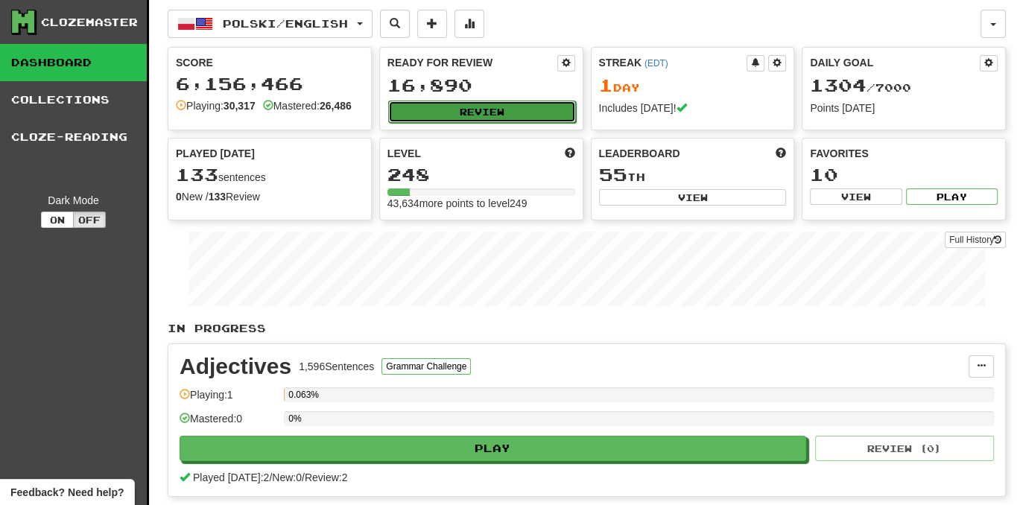
click at [501, 103] on button "Review" at bounding box center [482, 112] width 188 height 22
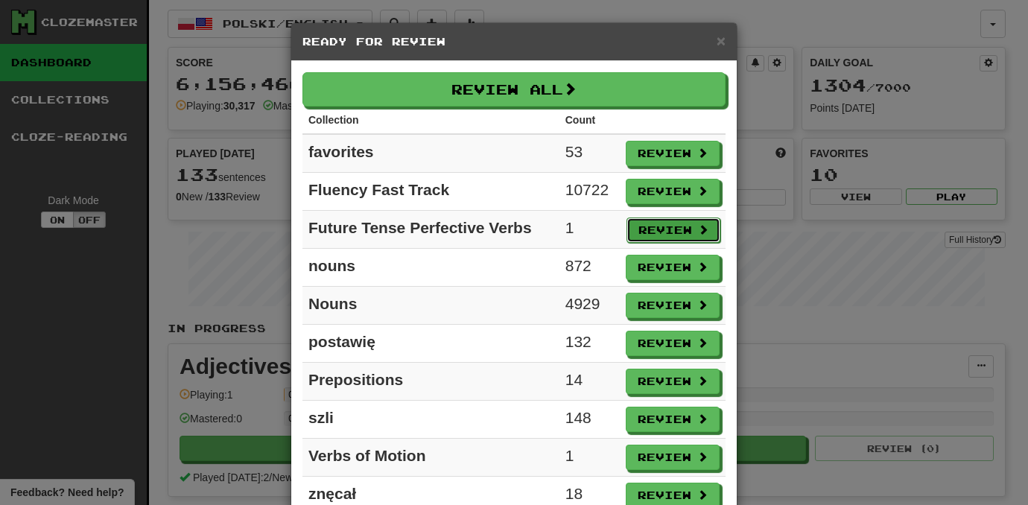
click at [685, 226] on button "Review" at bounding box center [674, 230] width 94 height 25
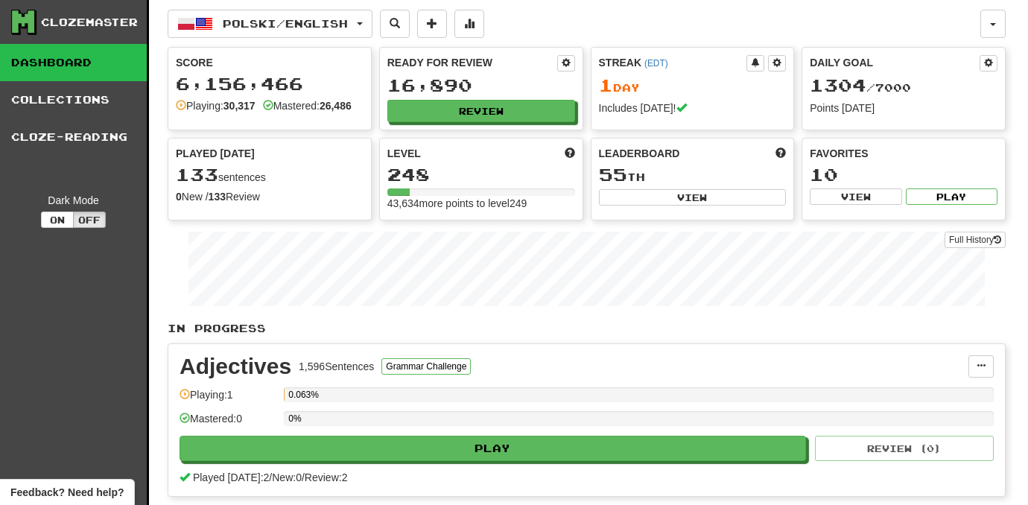
select select "***"
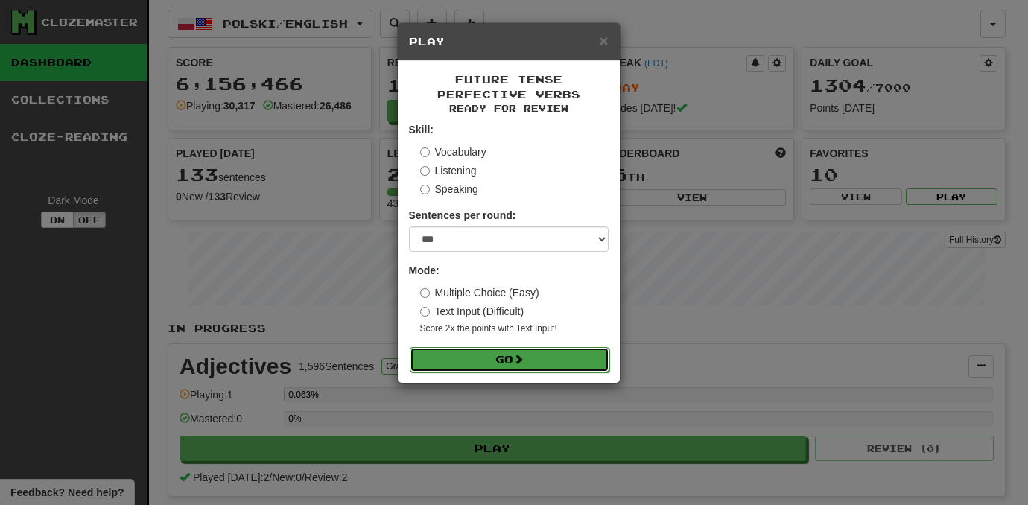
click at [569, 363] on button "Go" at bounding box center [510, 359] width 200 height 25
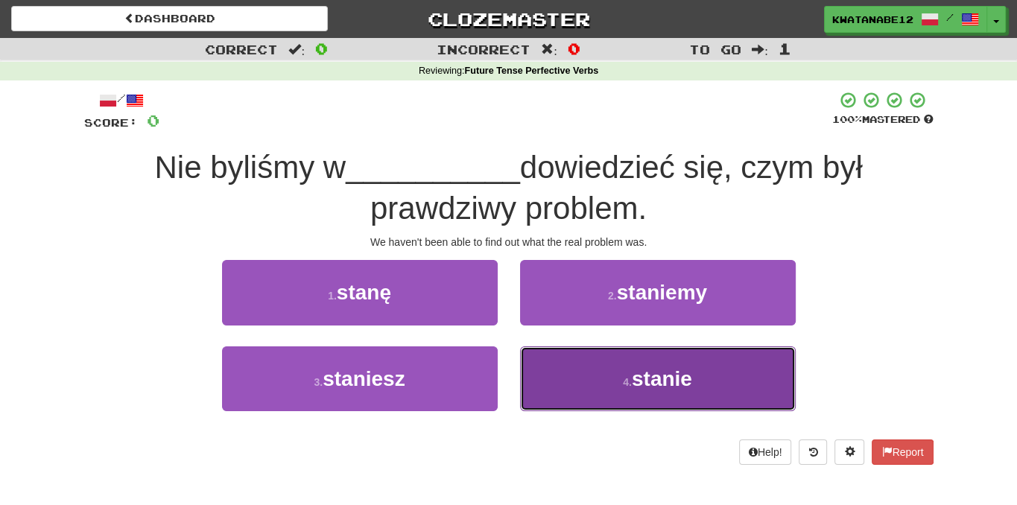
click at [573, 351] on button "4 . stanie" at bounding box center [658, 378] width 276 height 65
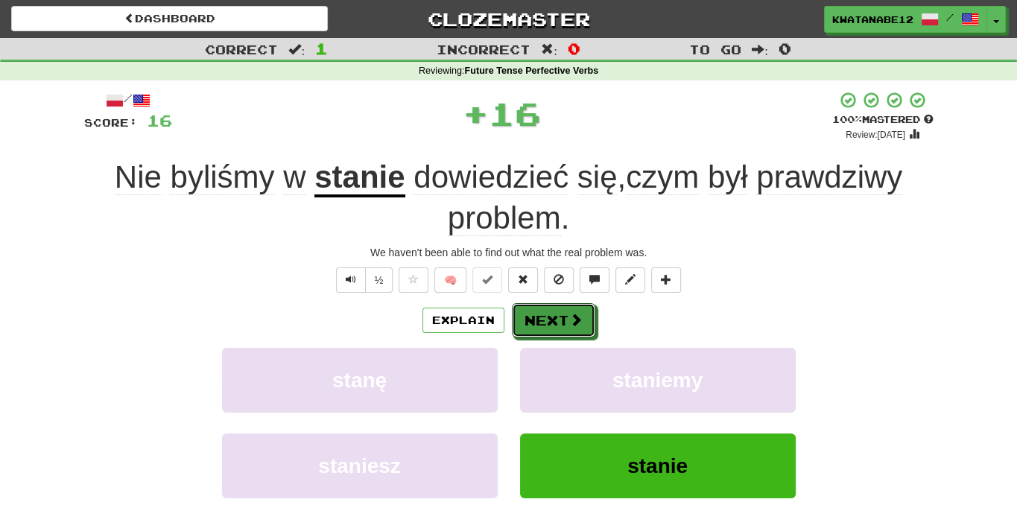
drag, startPoint x: 537, startPoint y: 320, endPoint x: 439, endPoint y: 202, distance: 153.4
click at [536, 318] on button "Next" at bounding box center [553, 320] width 83 height 34
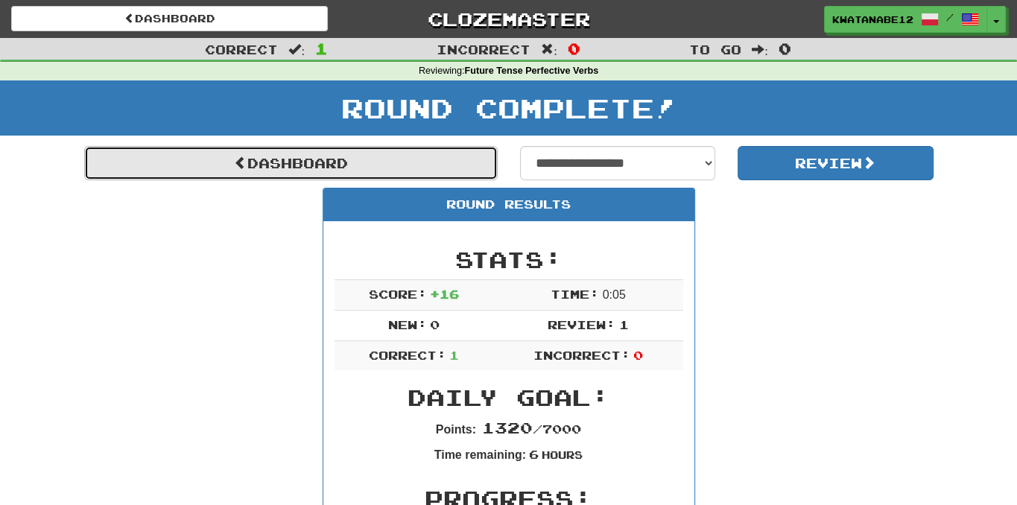
click at [414, 168] on link "Dashboard" at bounding box center [291, 163] width 414 height 34
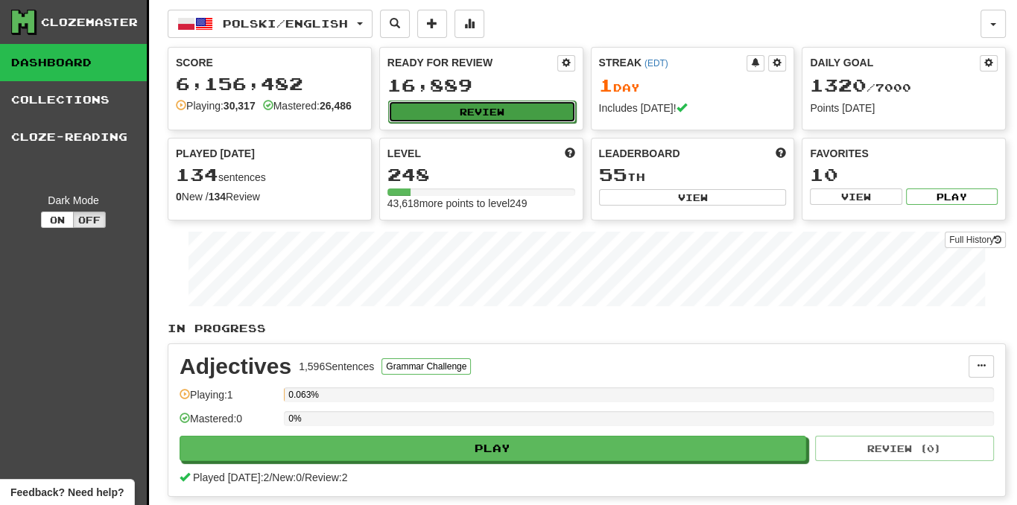
click at [539, 106] on button "Review" at bounding box center [482, 112] width 188 height 22
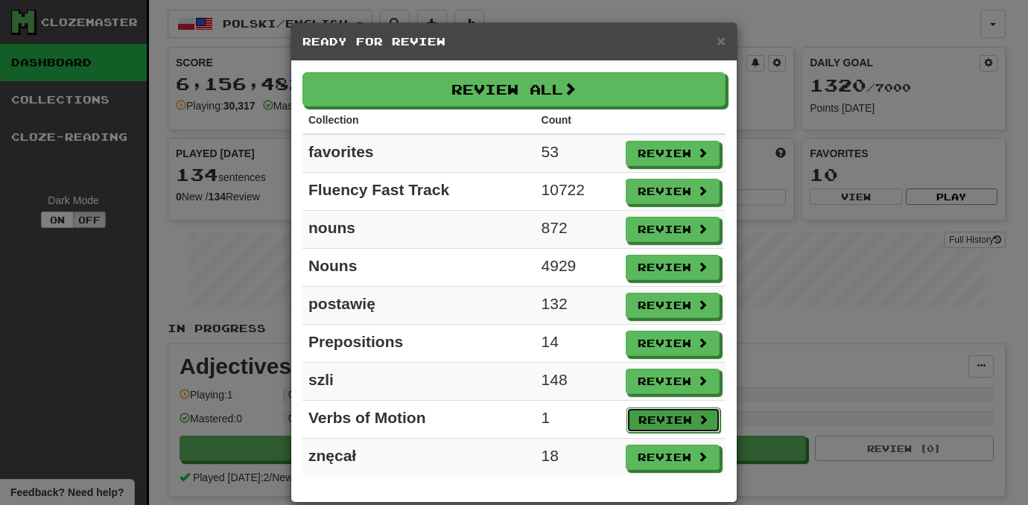
click at [688, 410] on button "Review" at bounding box center [674, 420] width 94 height 25
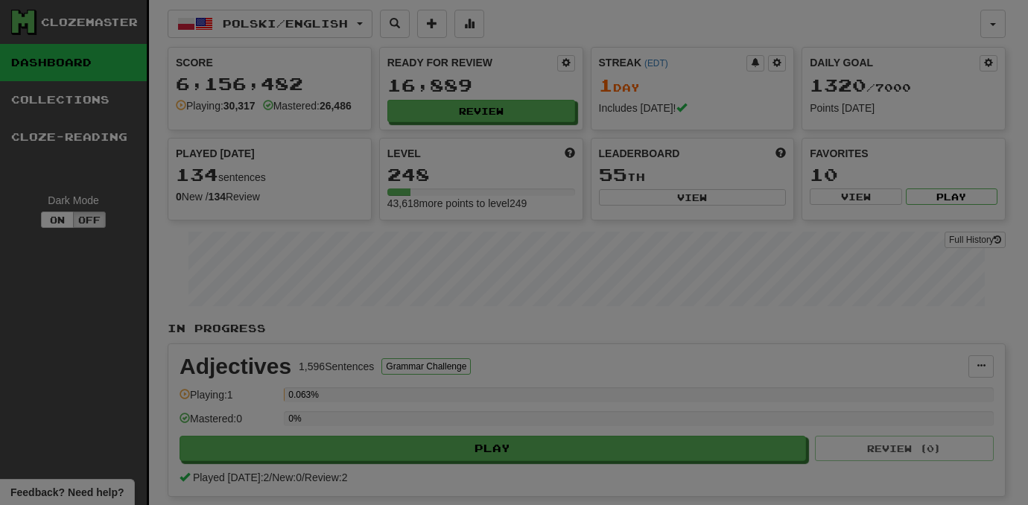
select select "***"
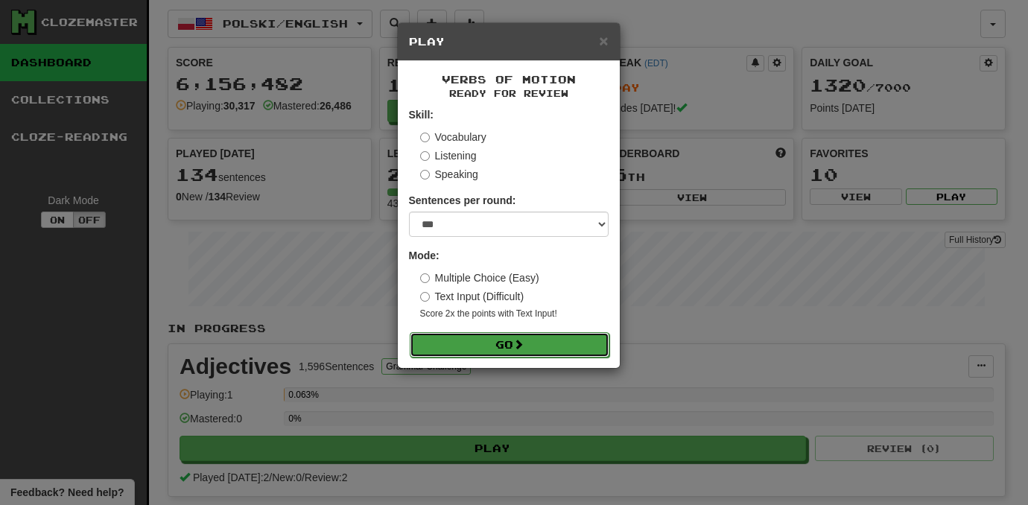
click at [550, 354] on button "Go" at bounding box center [510, 344] width 200 height 25
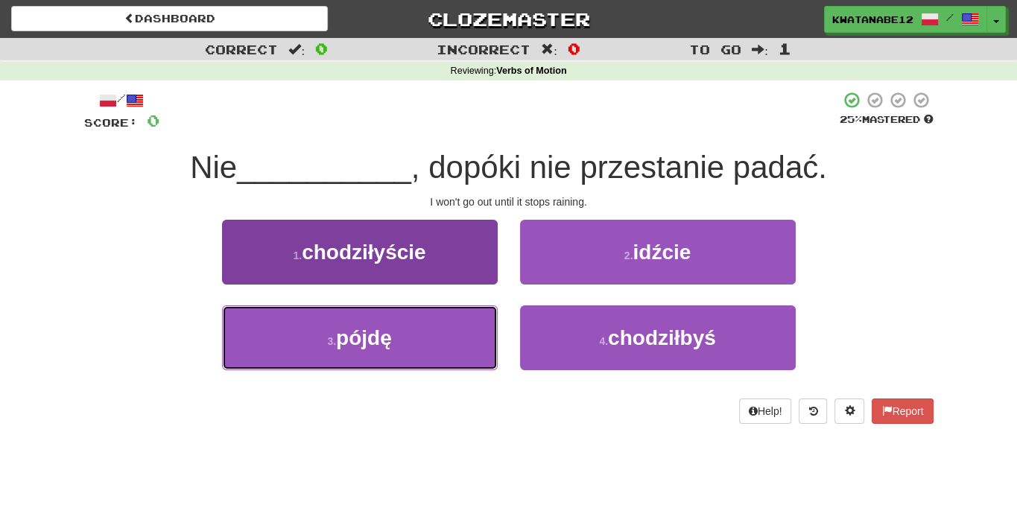
click at [480, 338] on button "3 . pójdę" at bounding box center [360, 337] width 276 height 65
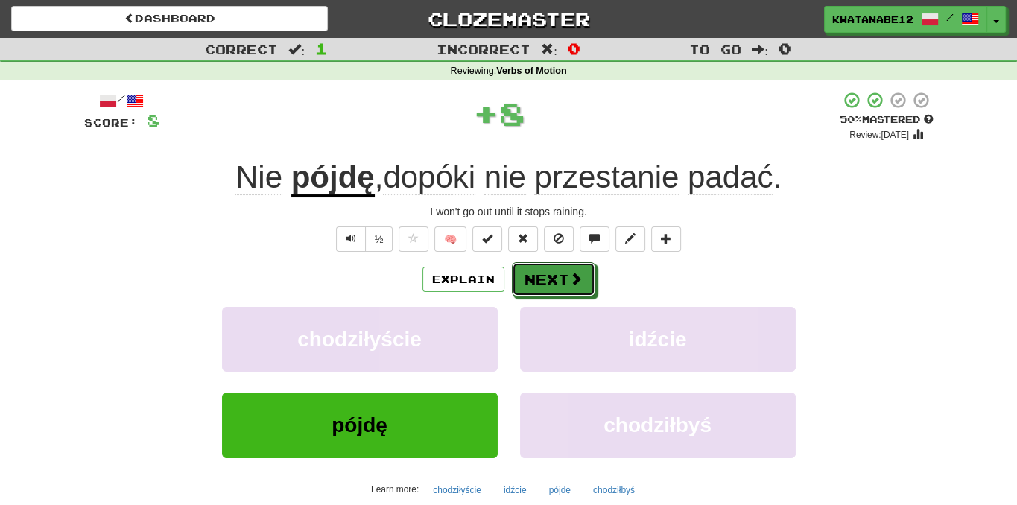
drag, startPoint x: 533, startPoint y: 278, endPoint x: 536, endPoint y: 176, distance: 102.1
click at [534, 276] on button "Next" at bounding box center [553, 279] width 83 height 34
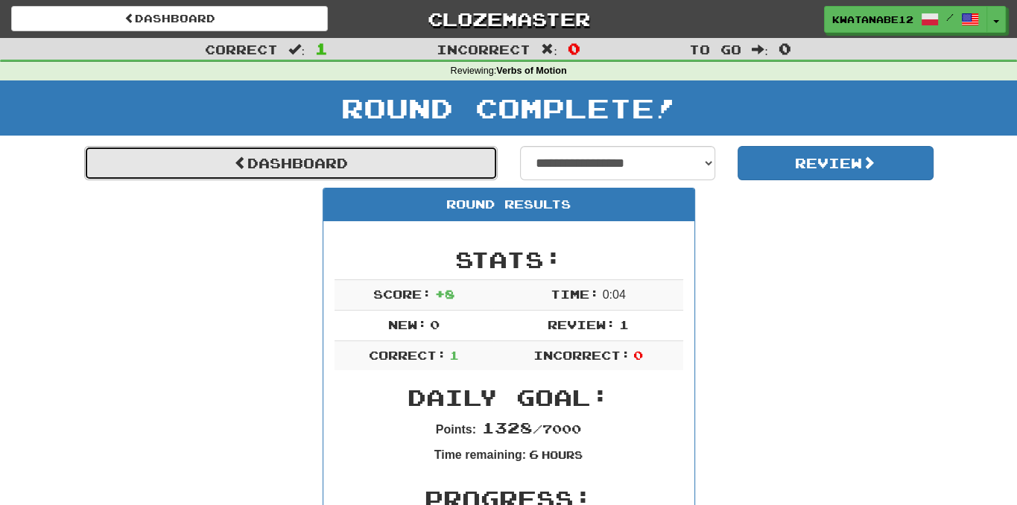
click at [446, 175] on link "Dashboard" at bounding box center [291, 163] width 414 height 34
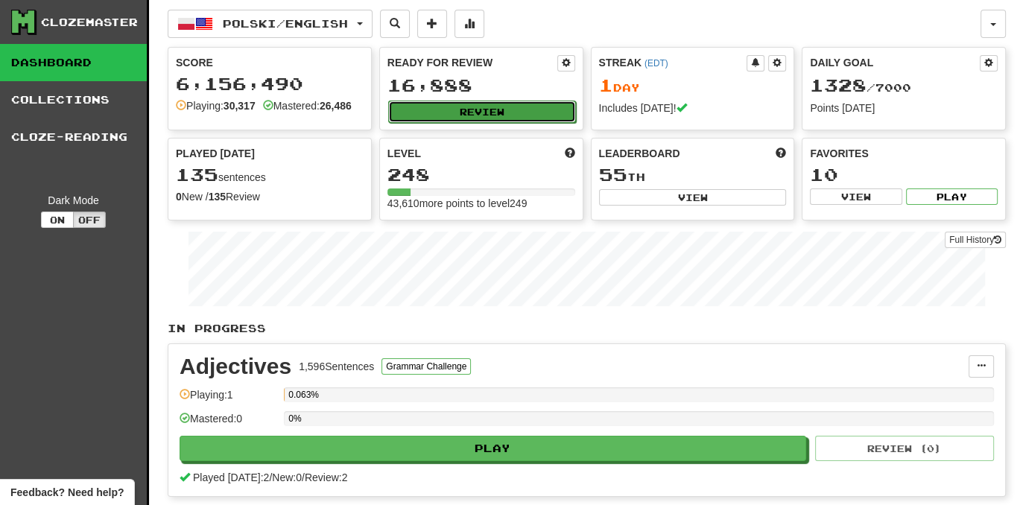
click at [525, 117] on button "Review" at bounding box center [482, 112] width 188 height 22
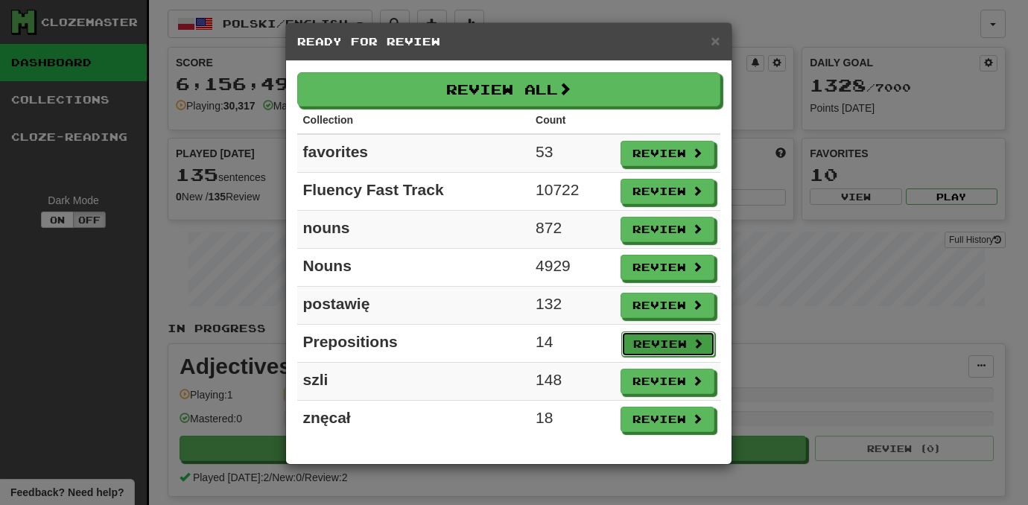
click at [697, 344] on span at bounding box center [698, 343] width 10 height 10
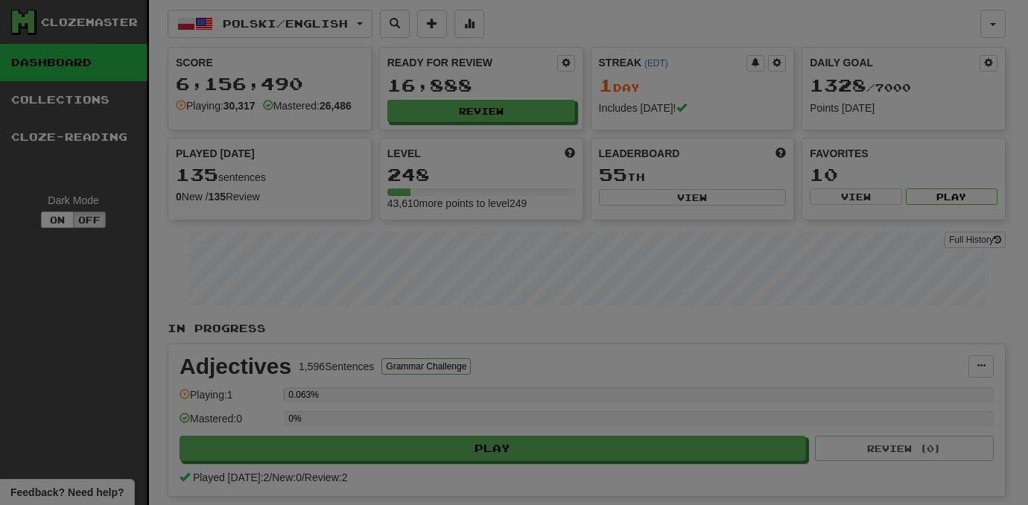
select select "***"
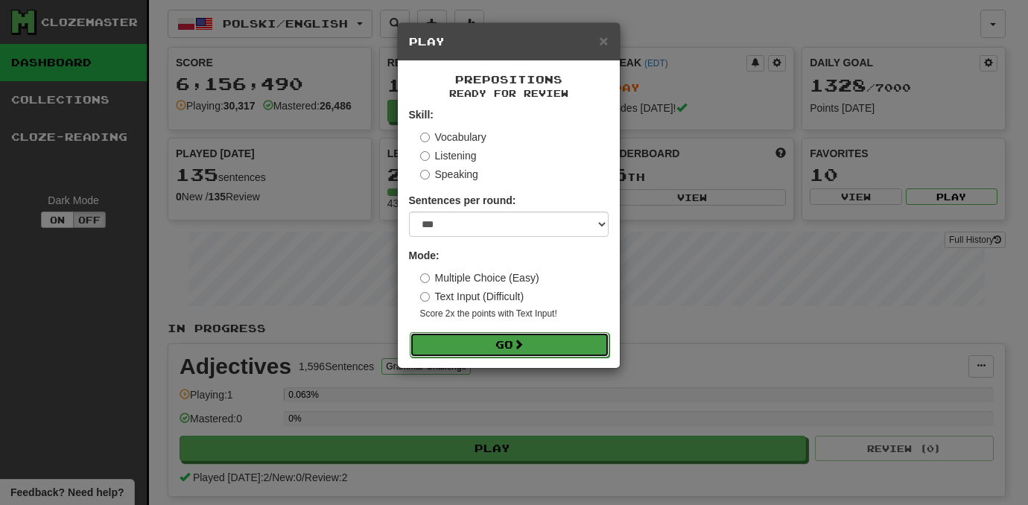
click at [571, 355] on button "Go" at bounding box center [510, 344] width 200 height 25
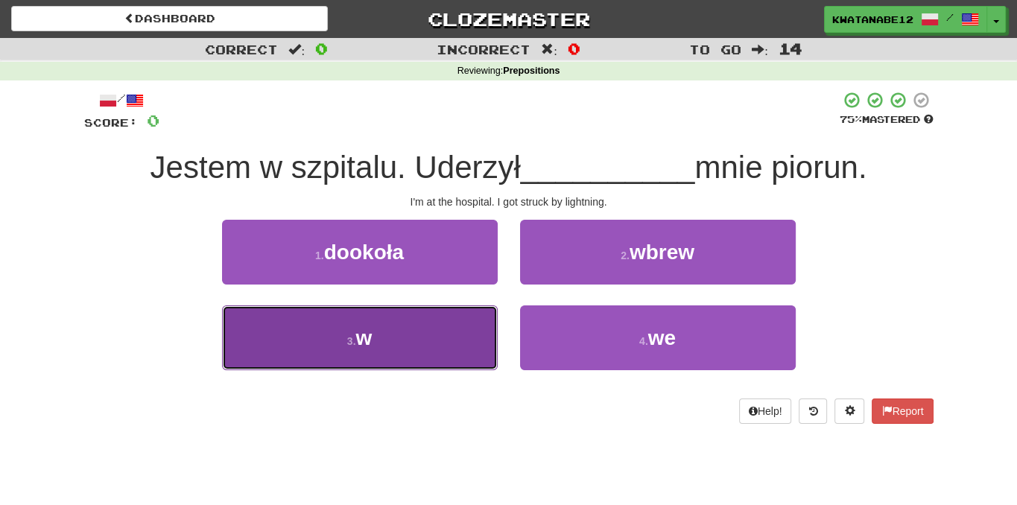
click at [460, 317] on button "3 . w" at bounding box center [360, 337] width 276 height 65
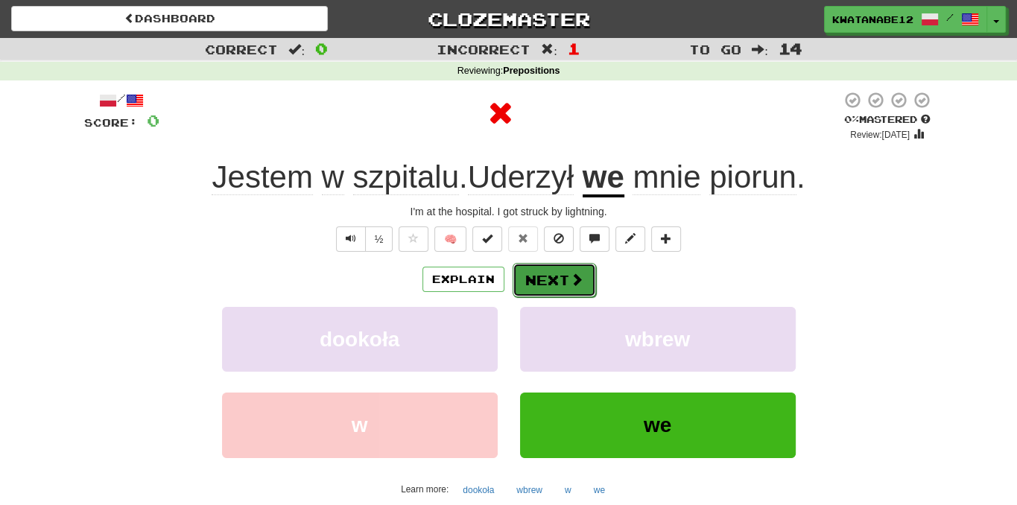
click at [528, 279] on button "Next" at bounding box center [554, 280] width 83 height 34
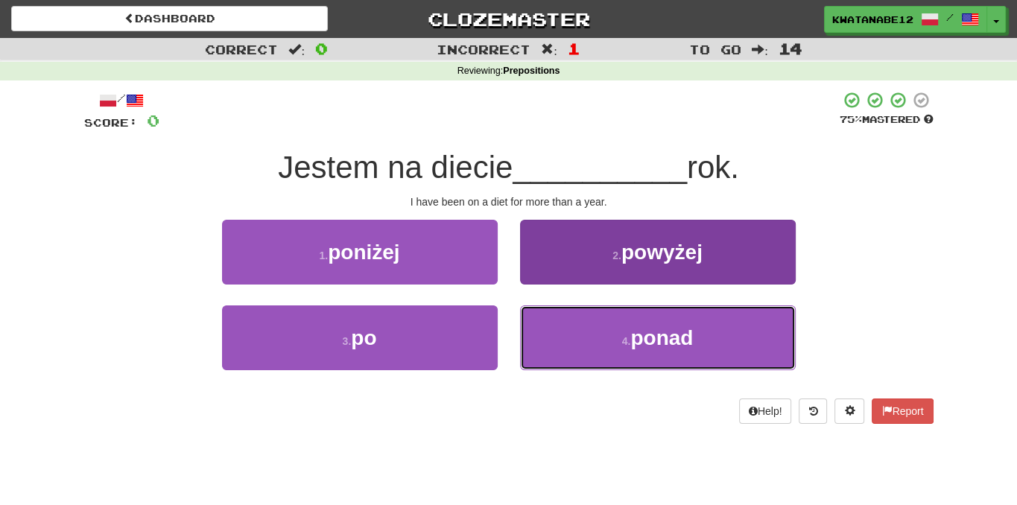
drag, startPoint x: 598, startPoint y: 346, endPoint x: 595, endPoint y: 339, distance: 8.0
click at [596, 344] on button "4 . ponad" at bounding box center [658, 337] width 276 height 65
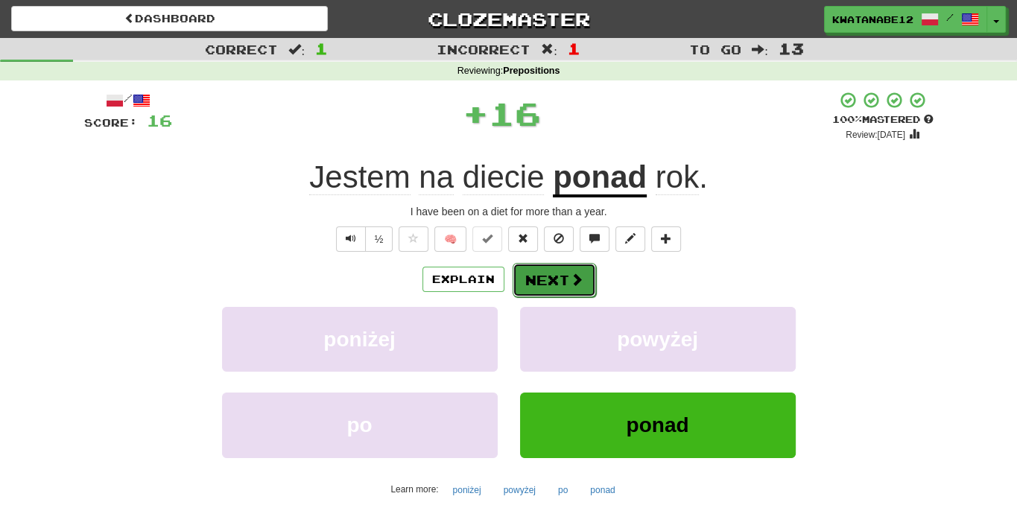
click at [561, 290] on button "Next" at bounding box center [554, 280] width 83 height 34
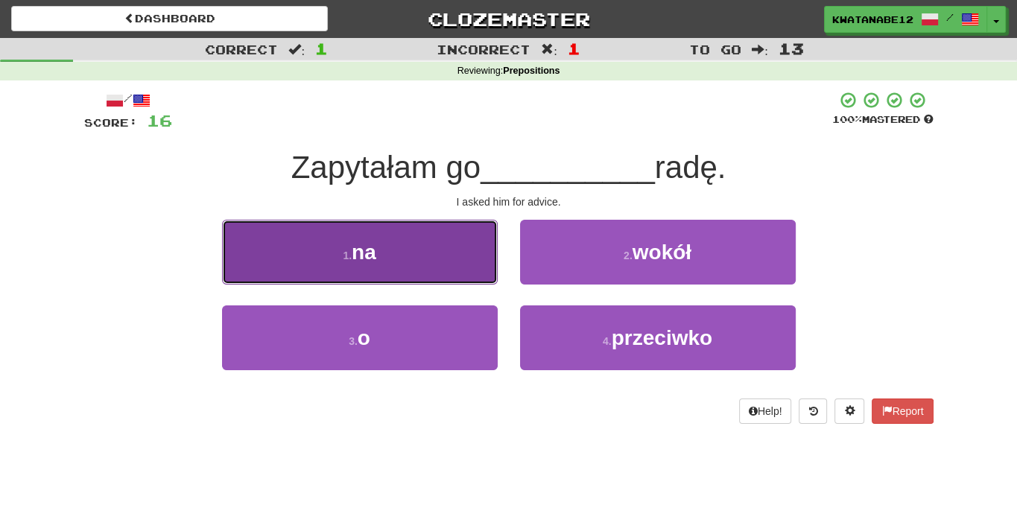
click at [459, 262] on button "1 . na" at bounding box center [360, 252] width 276 height 65
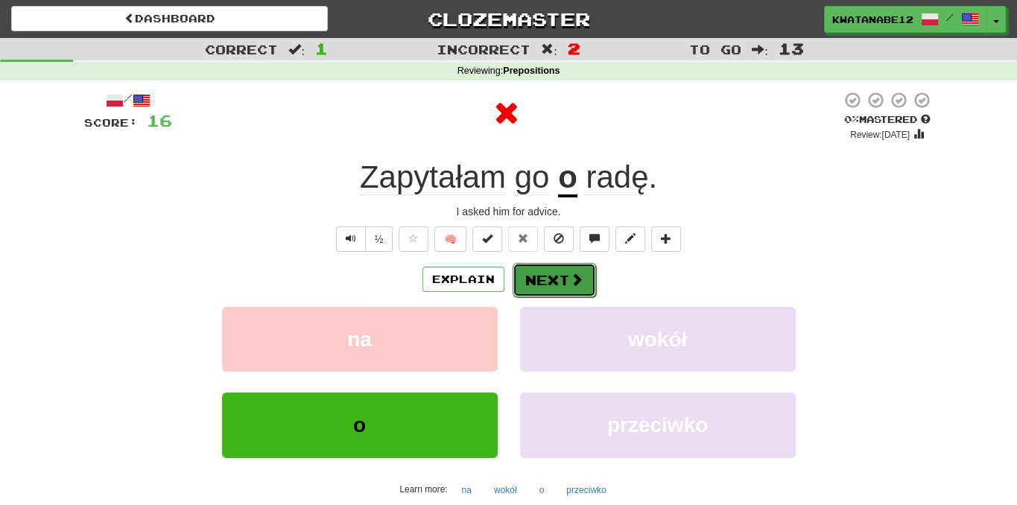
click at [557, 265] on button "Next" at bounding box center [554, 280] width 83 height 34
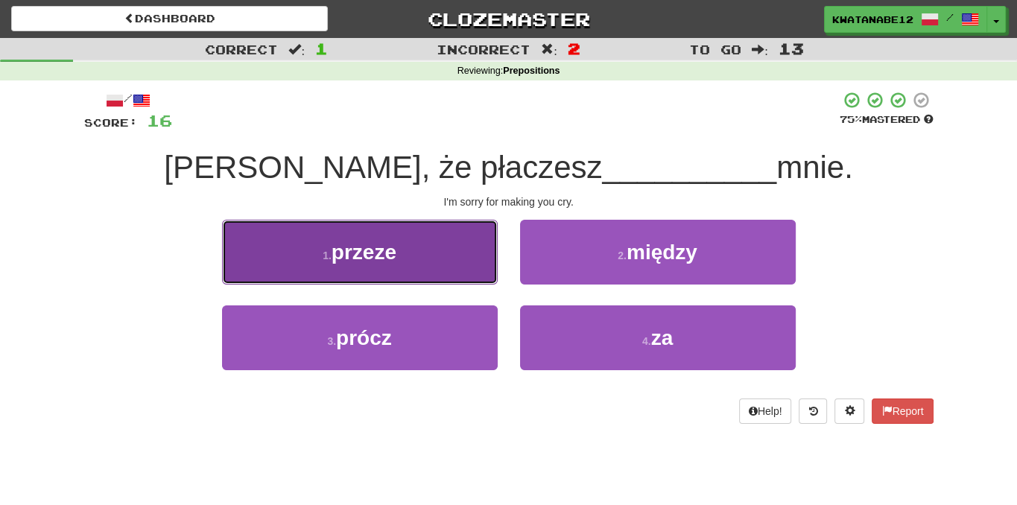
click at [460, 256] on button "1 . przeze" at bounding box center [360, 252] width 276 height 65
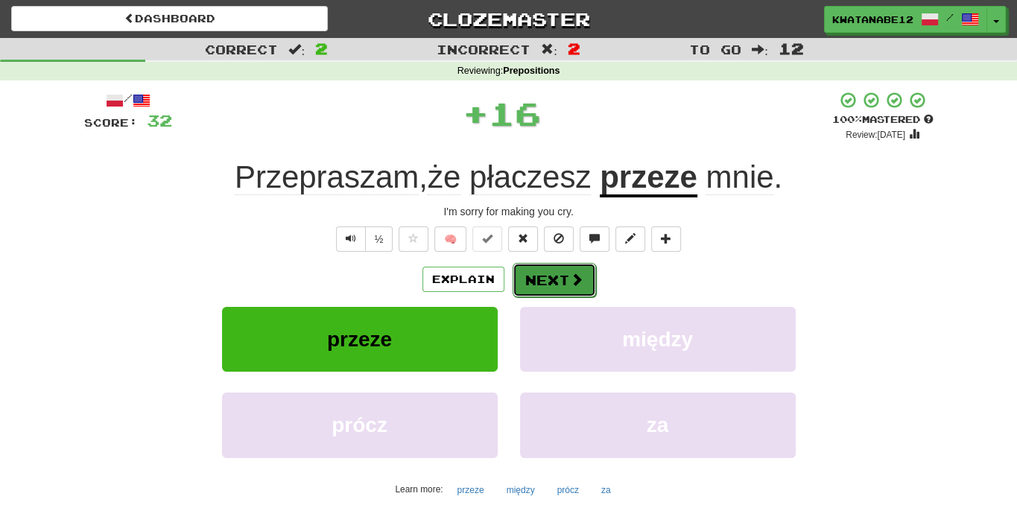
click at [551, 268] on button "Next" at bounding box center [554, 280] width 83 height 34
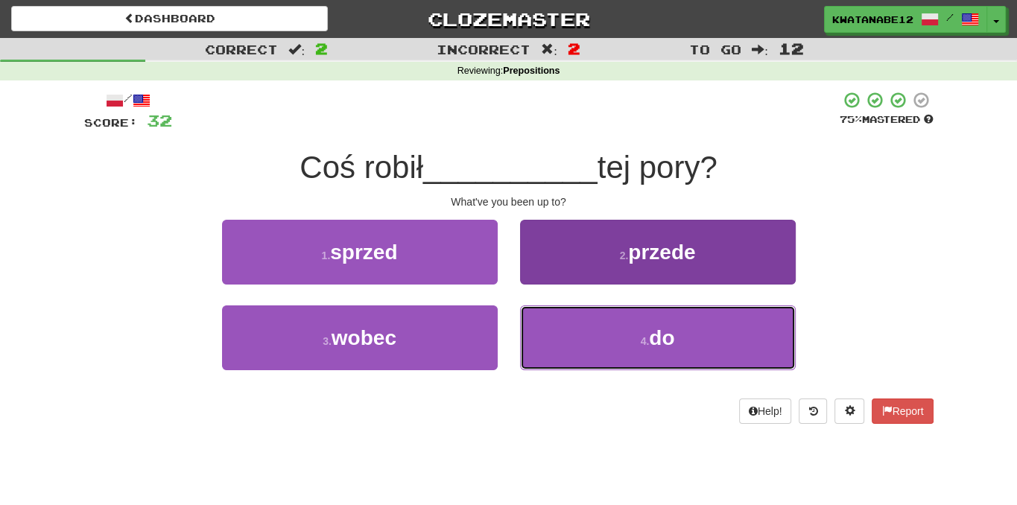
click at [589, 324] on button "4 . do" at bounding box center [658, 337] width 276 height 65
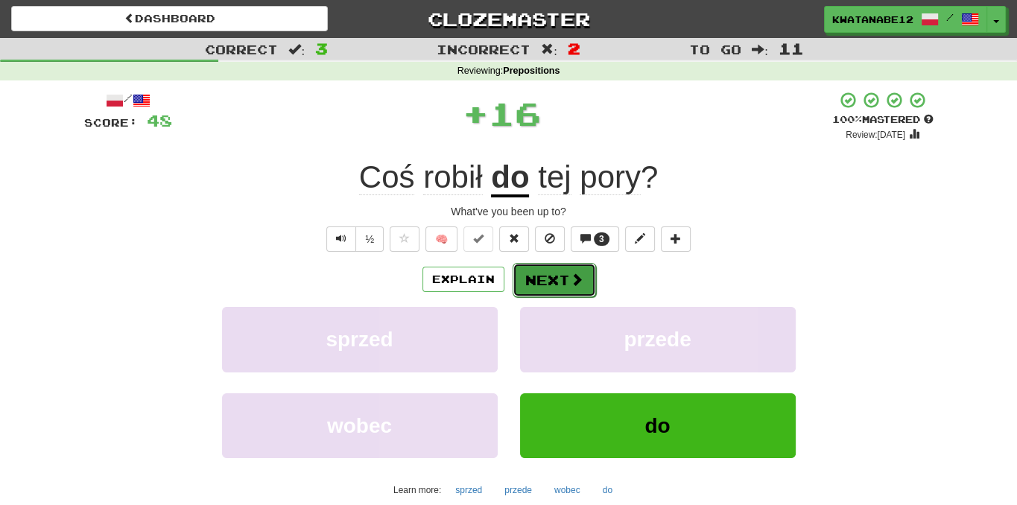
click at [542, 282] on button "Next" at bounding box center [554, 280] width 83 height 34
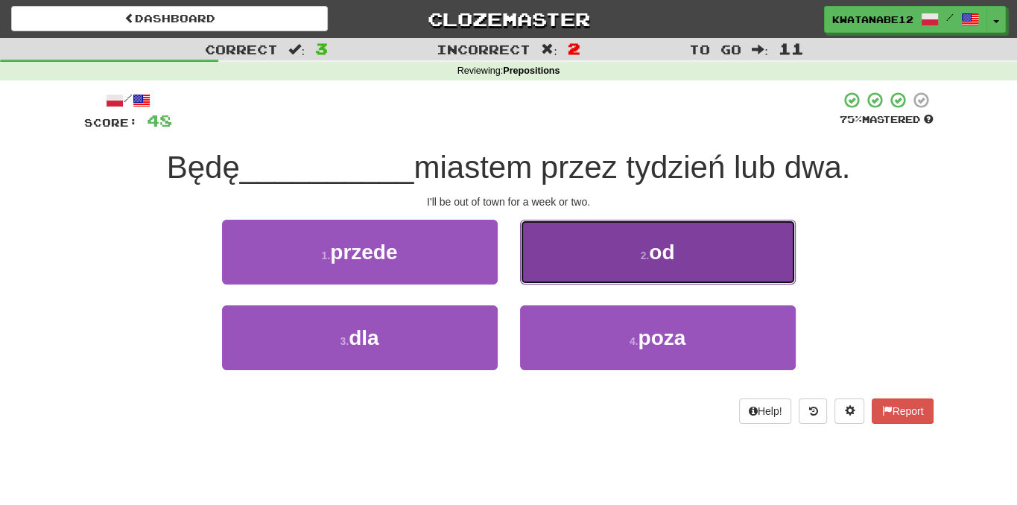
click at [573, 240] on button "2 . od" at bounding box center [658, 252] width 276 height 65
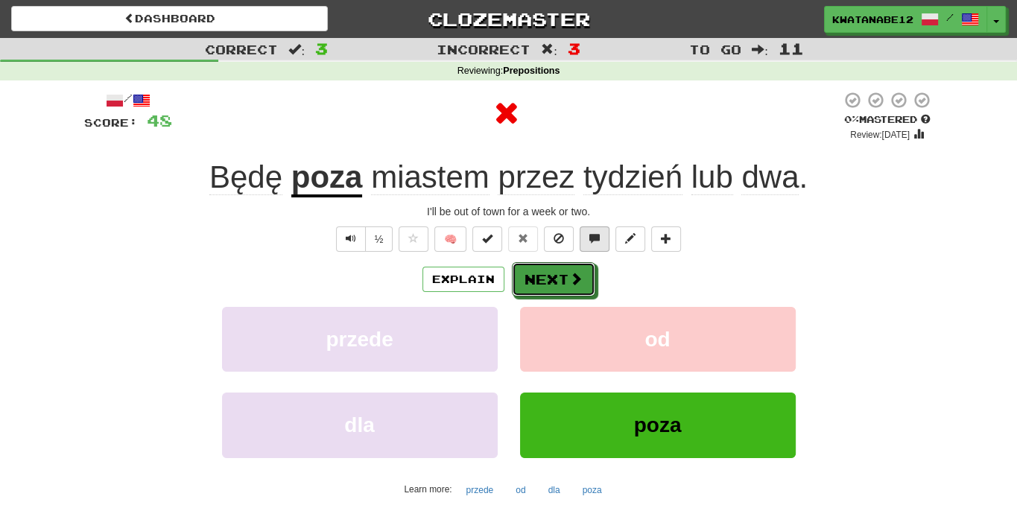
drag, startPoint x: 531, startPoint y: 274, endPoint x: 593, endPoint y: 232, distance: 74.6
click at [593, 238] on div "/ Score: 48 0 % Mastered Review: 2025-09-18 Będę poza miastem przez tydzień lub…" at bounding box center [508, 324] width 849 height 467
click at [538, 276] on button "Next" at bounding box center [554, 280] width 83 height 34
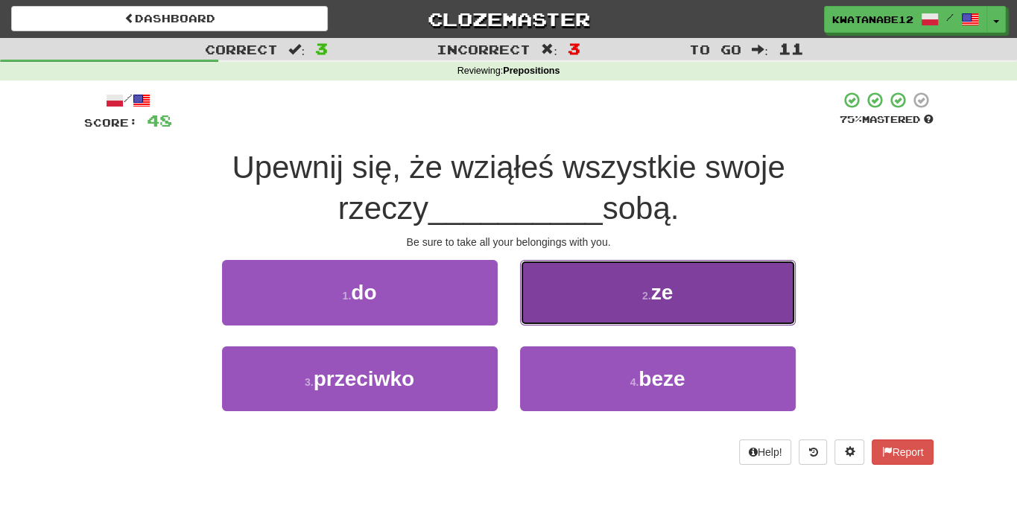
click at [554, 284] on button "2 . ze" at bounding box center [658, 292] width 276 height 65
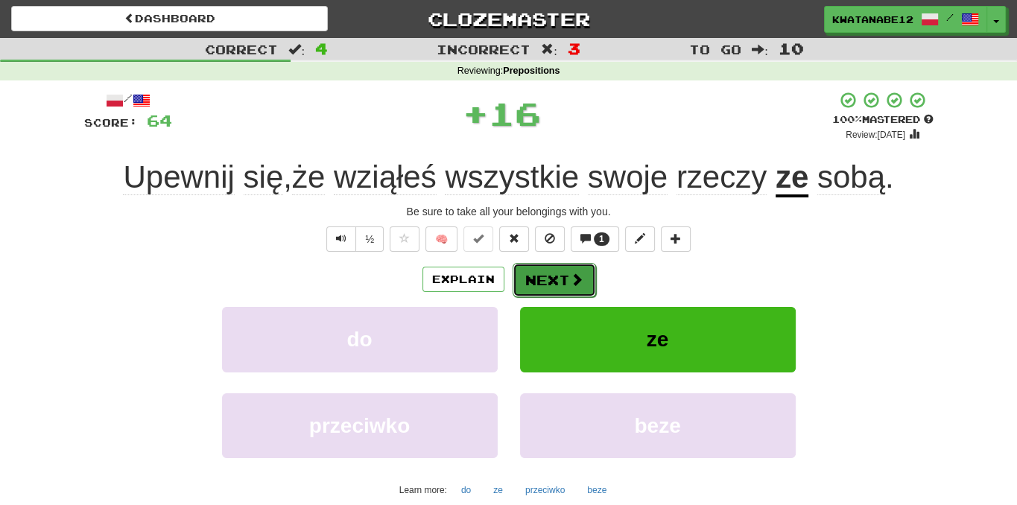
click at [535, 293] on button "Next" at bounding box center [554, 280] width 83 height 34
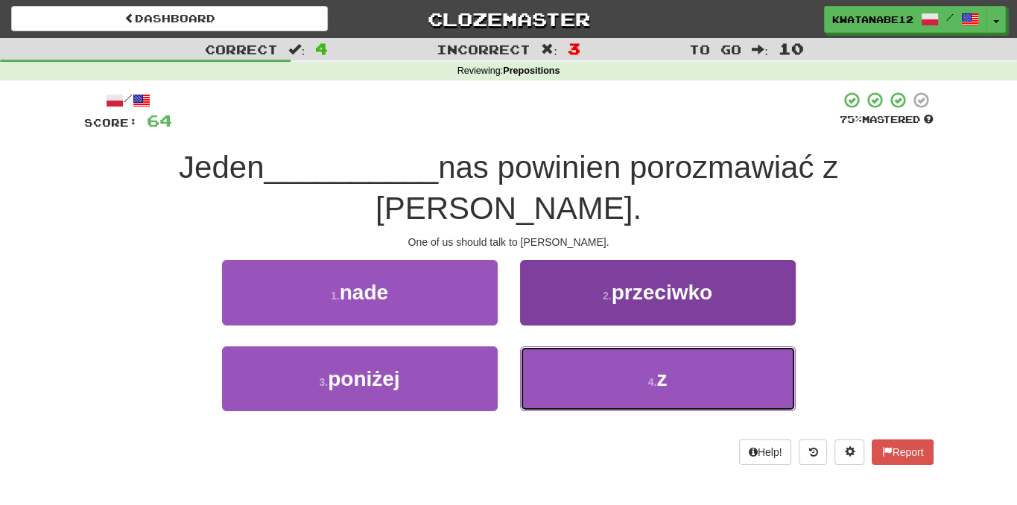
click at [558, 346] on button "4 . z" at bounding box center [658, 378] width 276 height 65
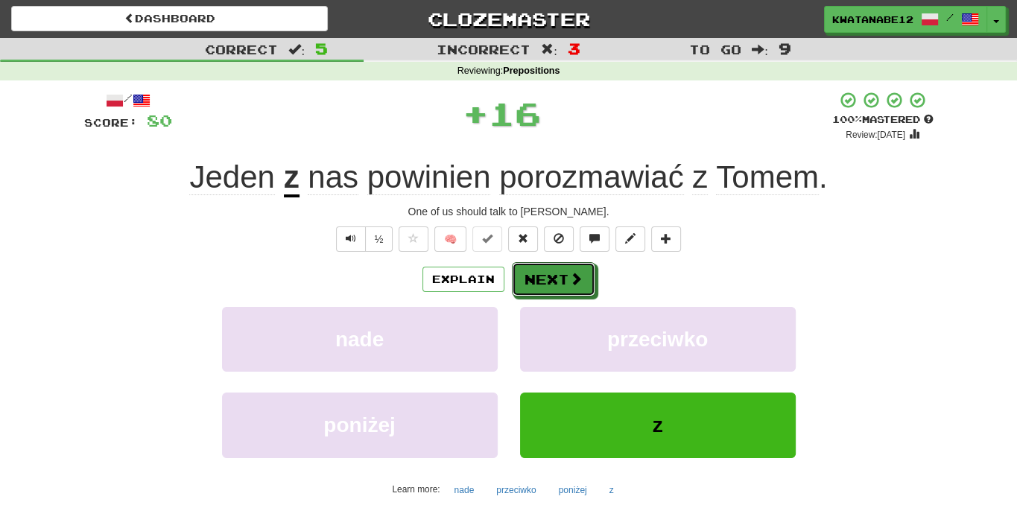
drag, startPoint x: 528, startPoint y: 277, endPoint x: 538, endPoint y: 188, distance: 89.9
click at [528, 276] on button "Next" at bounding box center [553, 279] width 83 height 34
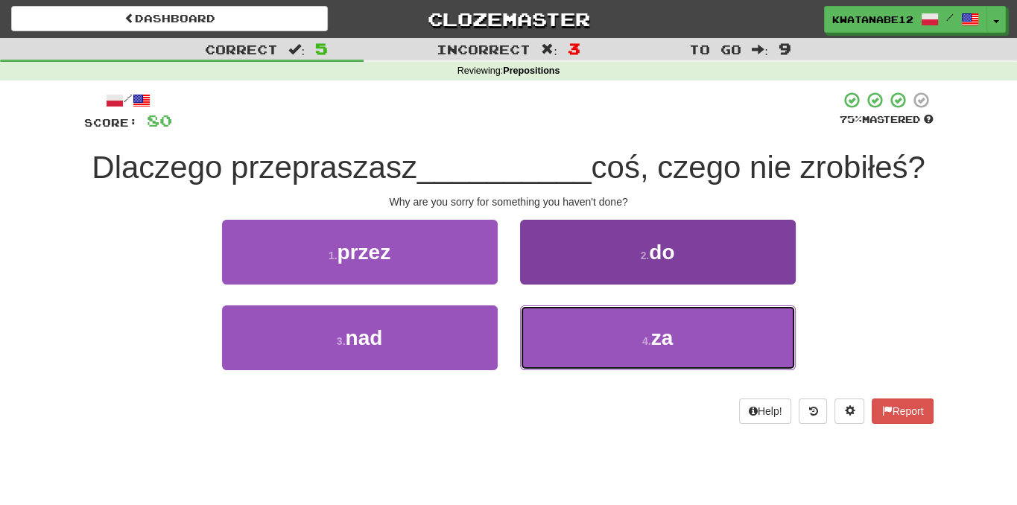
drag, startPoint x: 574, startPoint y: 375, endPoint x: 551, endPoint y: 330, distance: 50.7
click at [574, 369] on button "4 . za" at bounding box center [658, 337] width 276 height 65
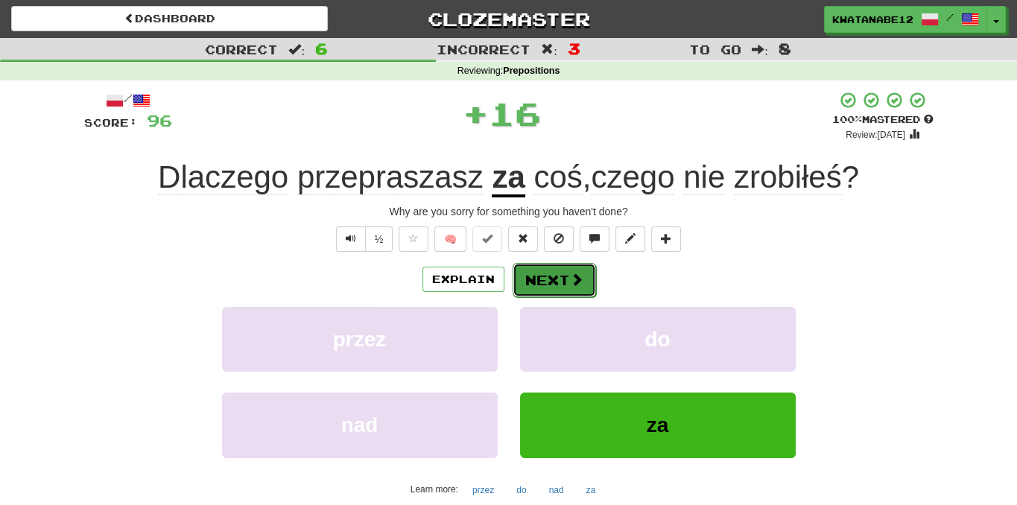
click at [553, 274] on button "Next" at bounding box center [554, 280] width 83 height 34
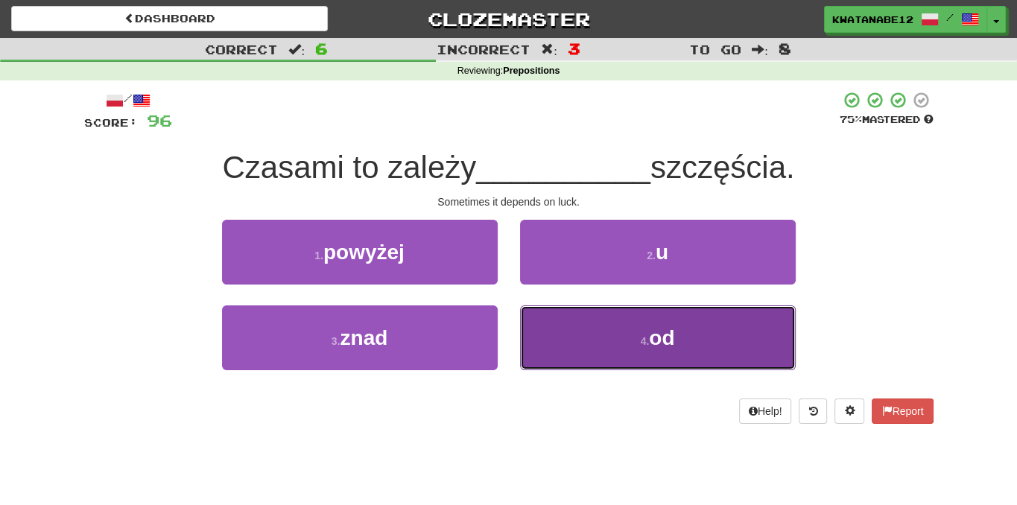
click at [566, 332] on button "4 . od" at bounding box center [658, 337] width 276 height 65
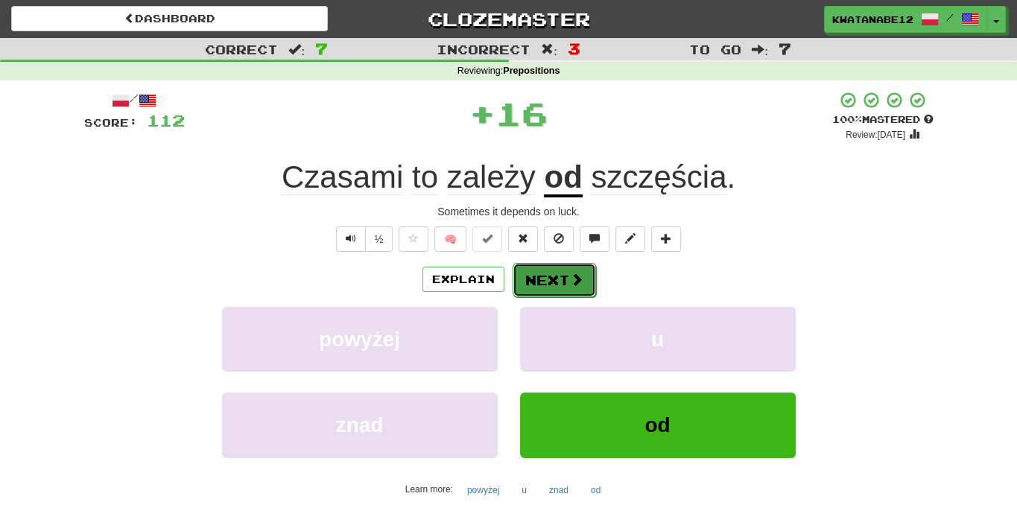
click at [551, 288] on button "Next" at bounding box center [554, 280] width 83 height 34
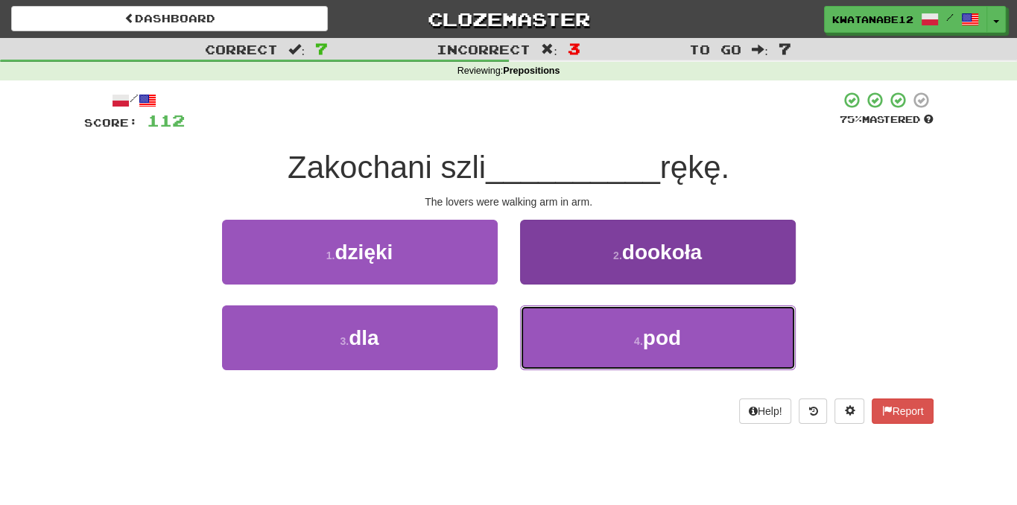
drag, startPoint x: 560, startPoint y: 324, endPoint x: 560, endPoint y: 310, distance: 14.2
click at [560, 321] on button "4 . pod" at bounding box center [658, 337] width 276 height 65
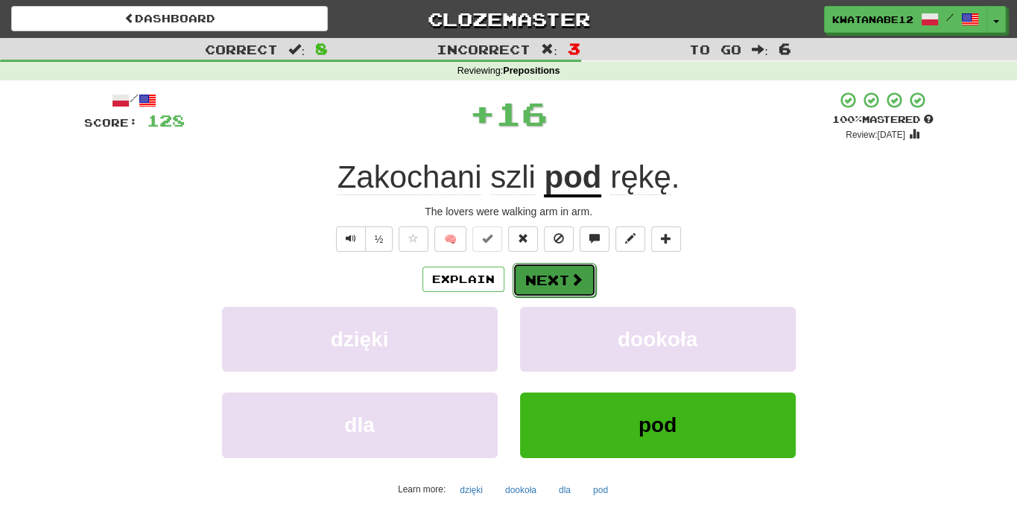
click at [548, 265] on button "Next" at bounding box center [554, 280] width 83 height 34
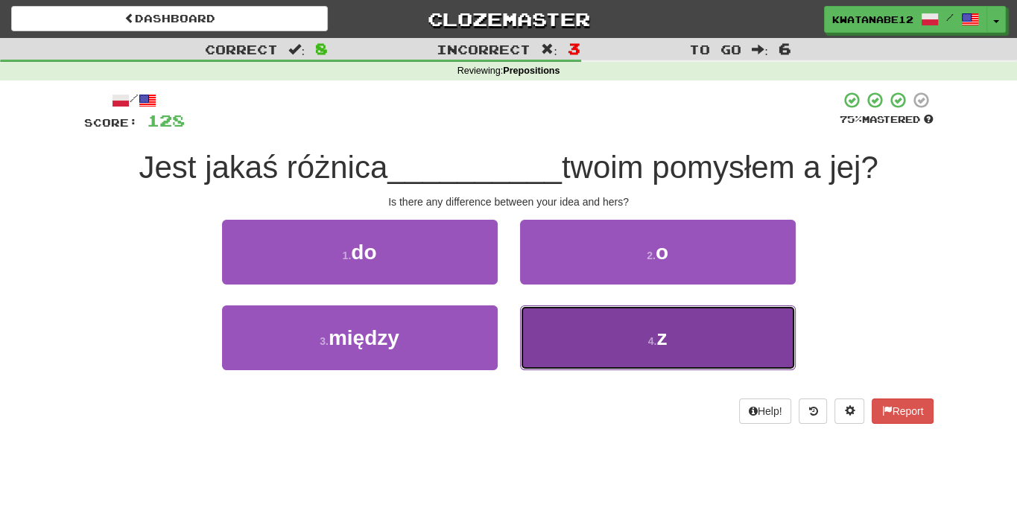
click at [560, 331] on button "4 . z" at bounding box center [658, 337] width 276 height 65
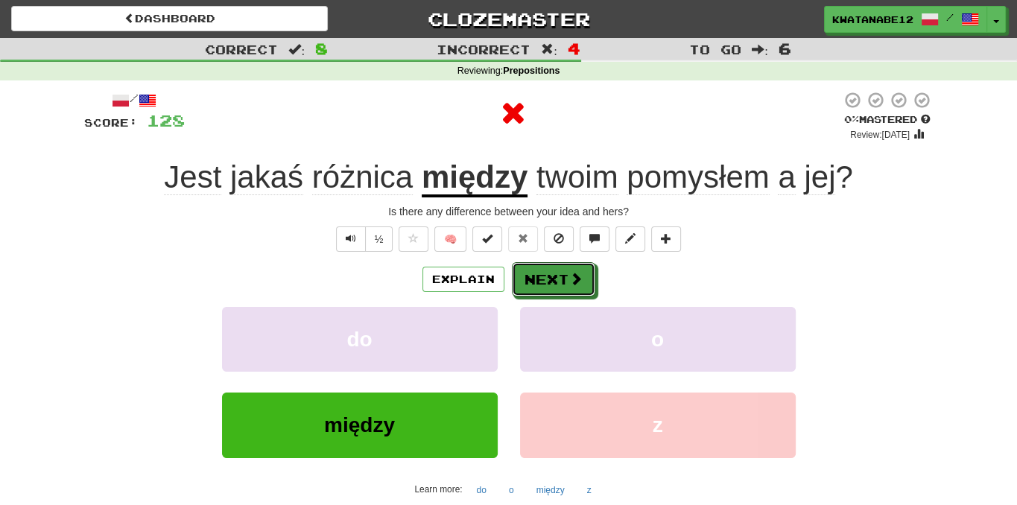
drag, startPoint x: 536, startPoint y: 270, endPoint x: 532, endPoint y: 190, distance: 80.6
click at [536, 265] on button "Next" at bounding box center [553, 279] width 83 height 34
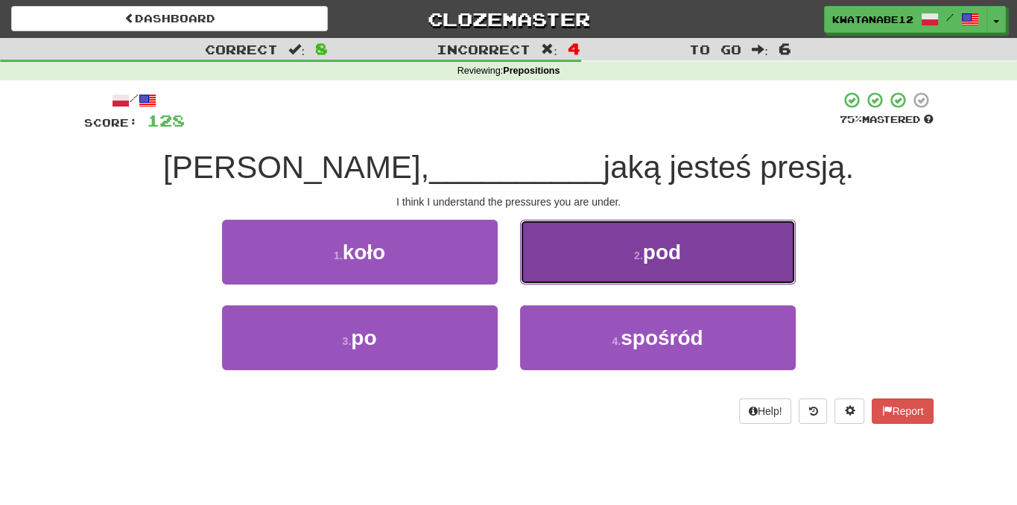
click at [551, 268] on button "2 . pod" at bounding box center [658, 252] width 276 height 65
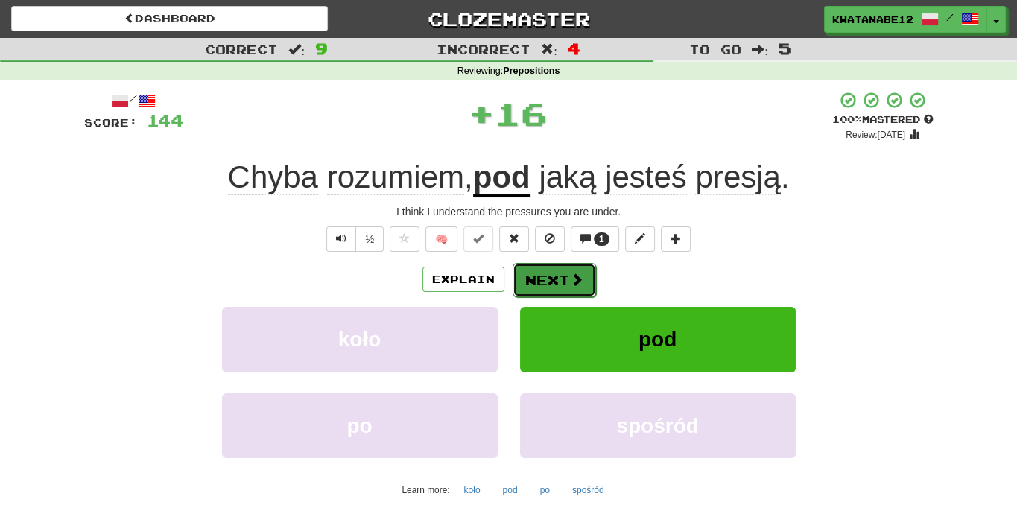
click at [537, 279] on button "Next" at bounding box center [554, 280] width 83 height 34
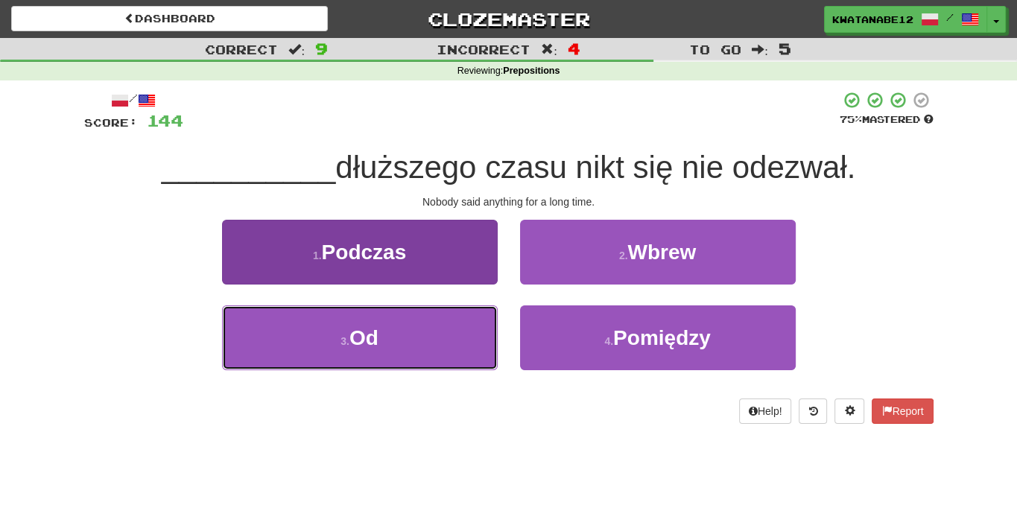
drag, startPoint x: 439, startPoint y: 325, endPoint x: 484, endPoint y: 306, distance: 48.4
click at [455, 315] on button "3 . Od" at bounding box center [360, 337] width 276 height 65
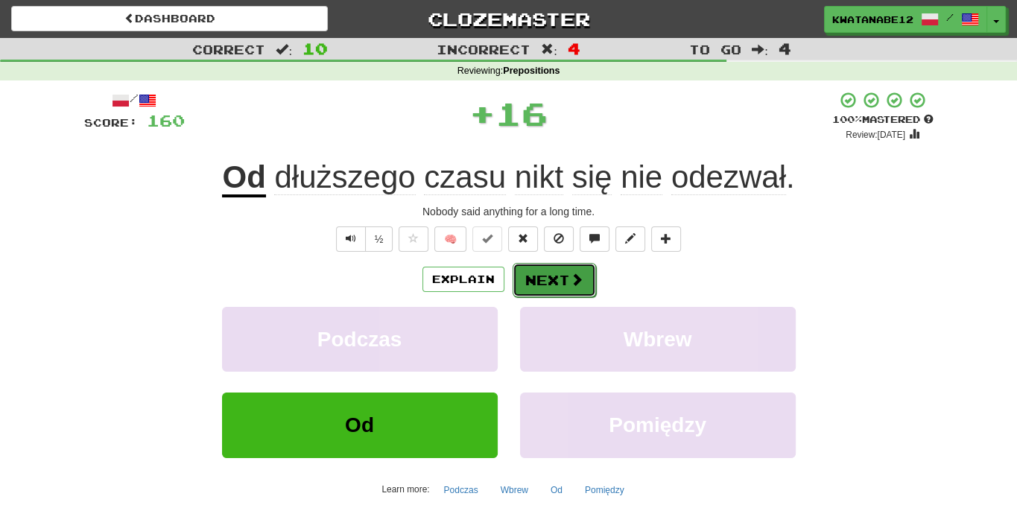
drag, startPoint x: 522, startPoint y: 284, endPoint x: 536, endPoint y: 276, distance: 16.7
click at [536, 276] on button "Next" at bounding box center [554, 280] width 83 height 34
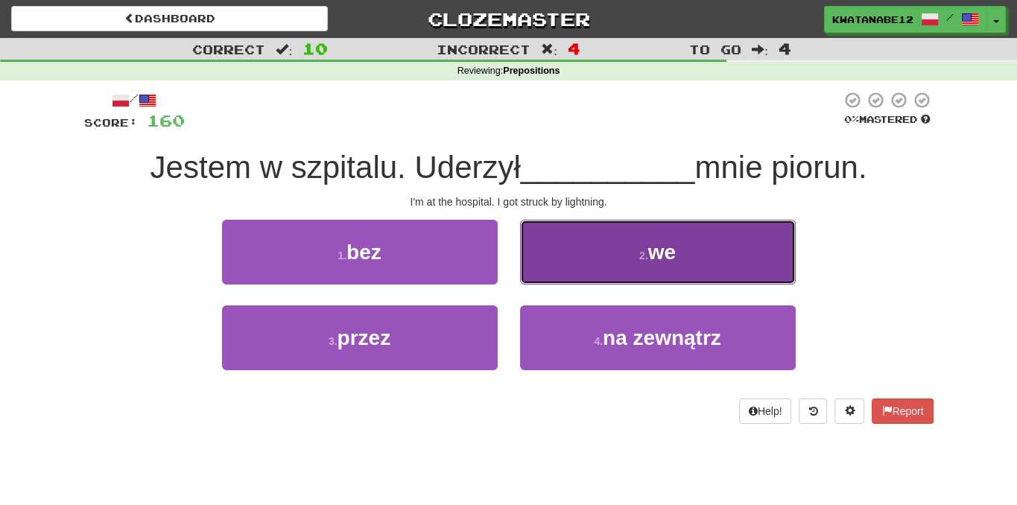
click at [587, 241] on button "2 . we" at bounding box center [658, 252] width 276 height 65
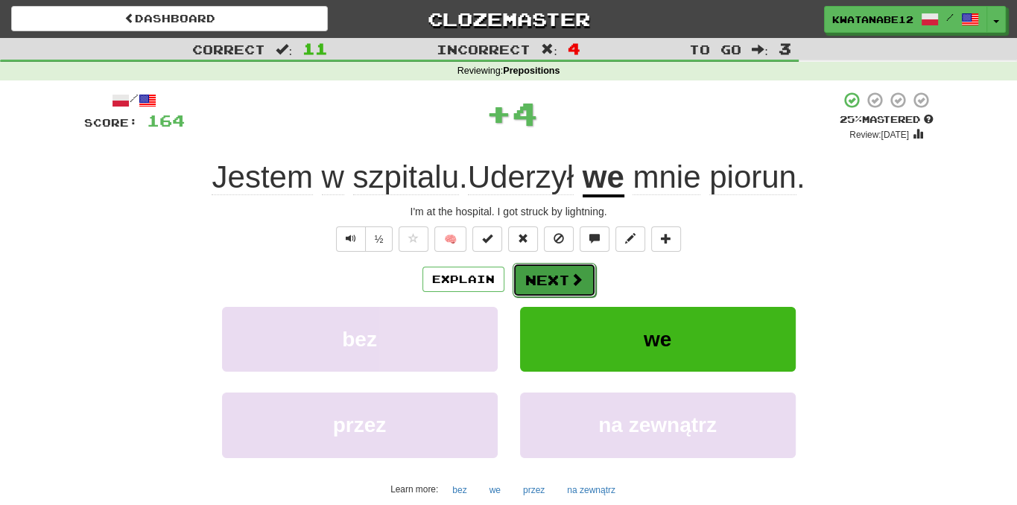
click at [569, 264] on button "Next" at bounding box center [554, 280] width 83 height 34
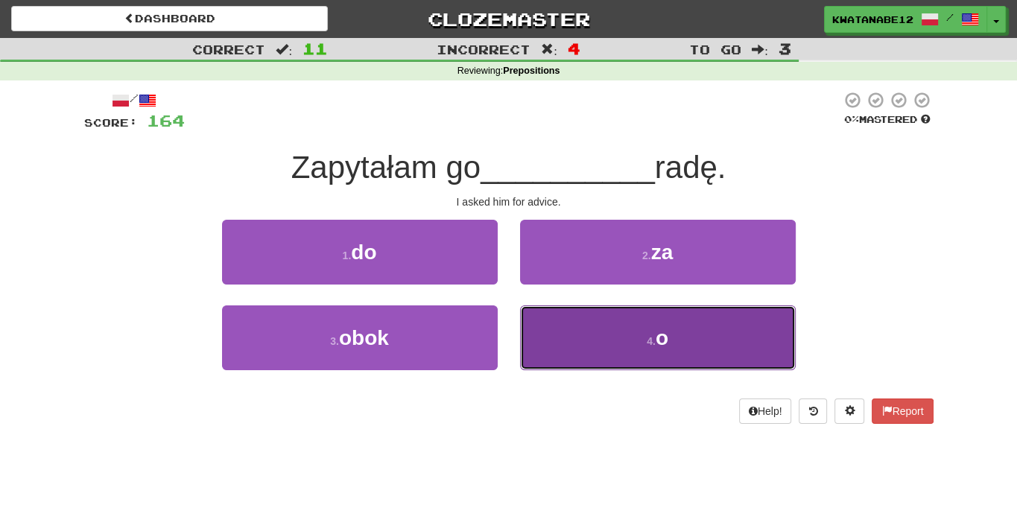
click at [554, 317] on button "4 . o" at bounding box center [658, 337] width 276 height 65
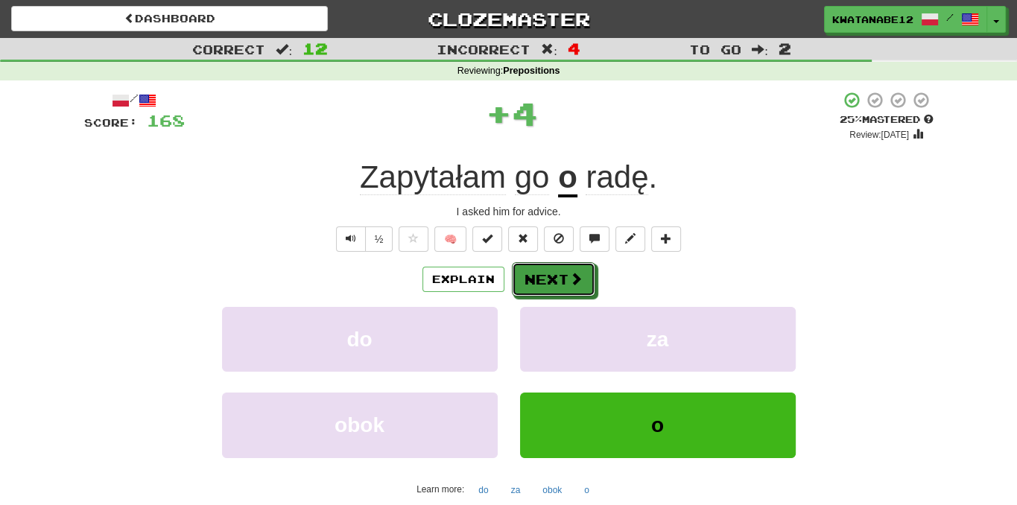
drag, startPoint x: 539, startPoint y: 284, endPoint x: 450, endPoint y: 180, distance: 136.9
click at [539, 282] on button "Next" at bounding box center [553, 279] width 83 height 34
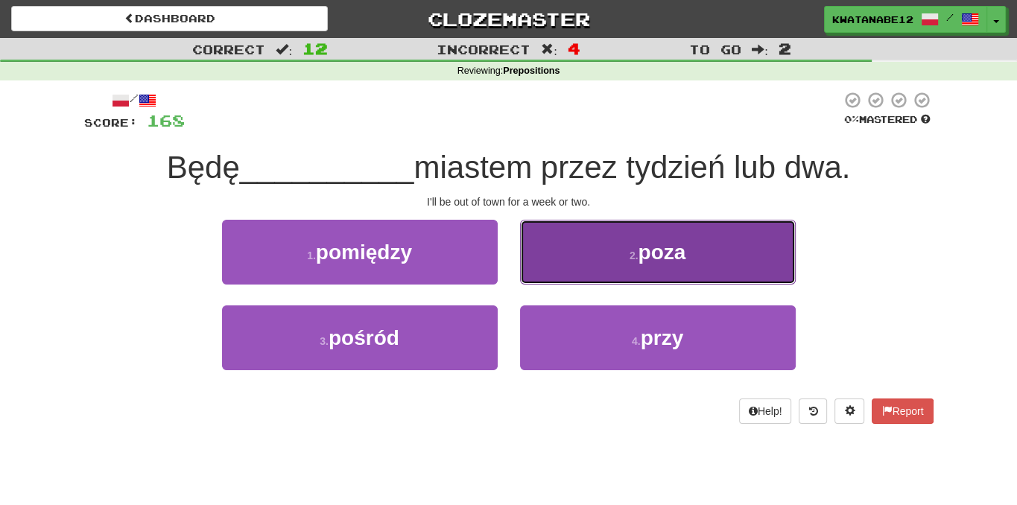
click at [567, 244] on button "2 . poza" at bounding box center [658, 252] width 276 height 65
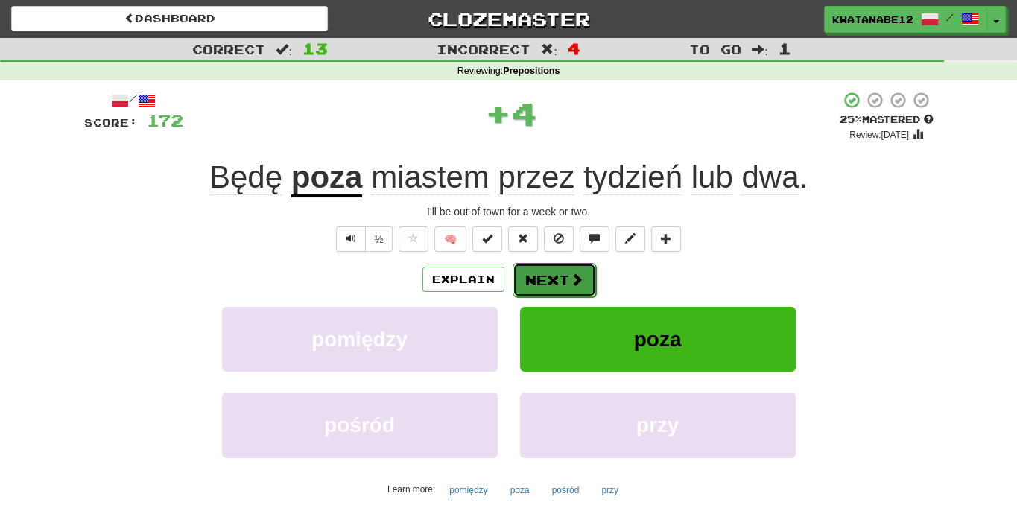
click at [552, 273] on button "Next" at bounding box center [554, 280] width 83 height 34
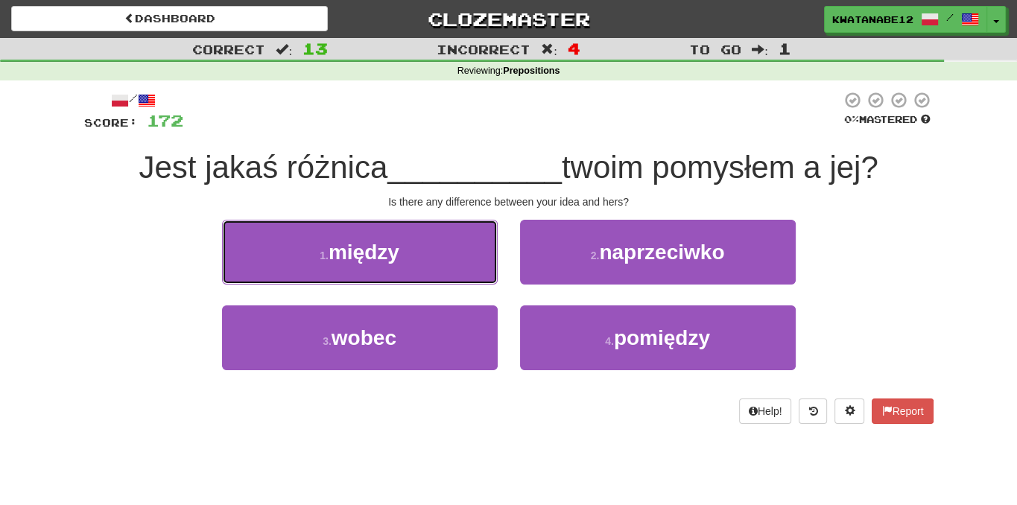
drag, startPoint x: 423, startPoint y: 247, endPoint x: 528, endPoint y: 256, distance: 104.6
click at [425, 247] on button "1 . między" at bounding box center [360, 252] width 276 height 65
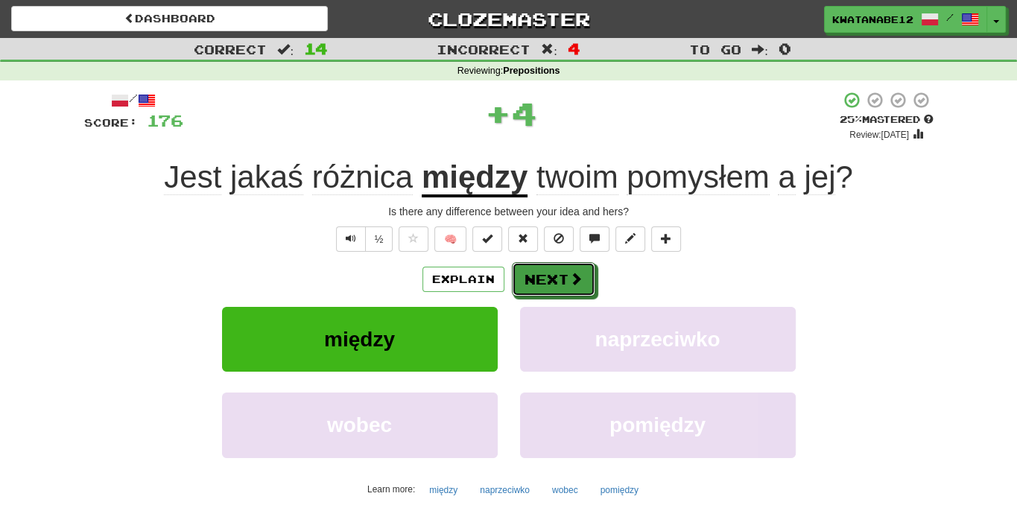
drag, startPoint x: 561, startPoint y: 272, endPoint x: 531, endPoint y: 262, distance: 31.3
click at [562, 272] on button "Next" at bounding box center [553, 279] width 83 height 34
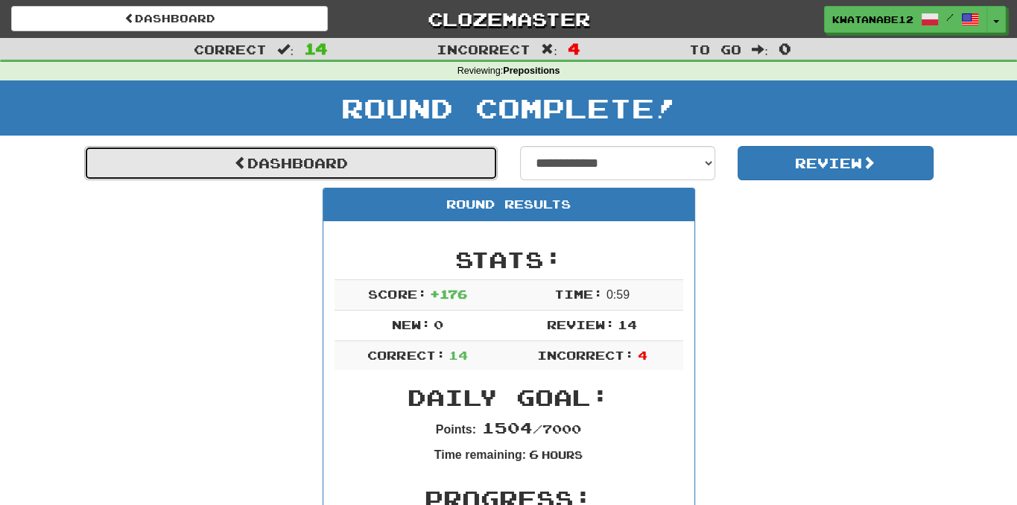
click at [414, 159] on link "Dashboard" at bounding box center [291, 163] width 414 height 34
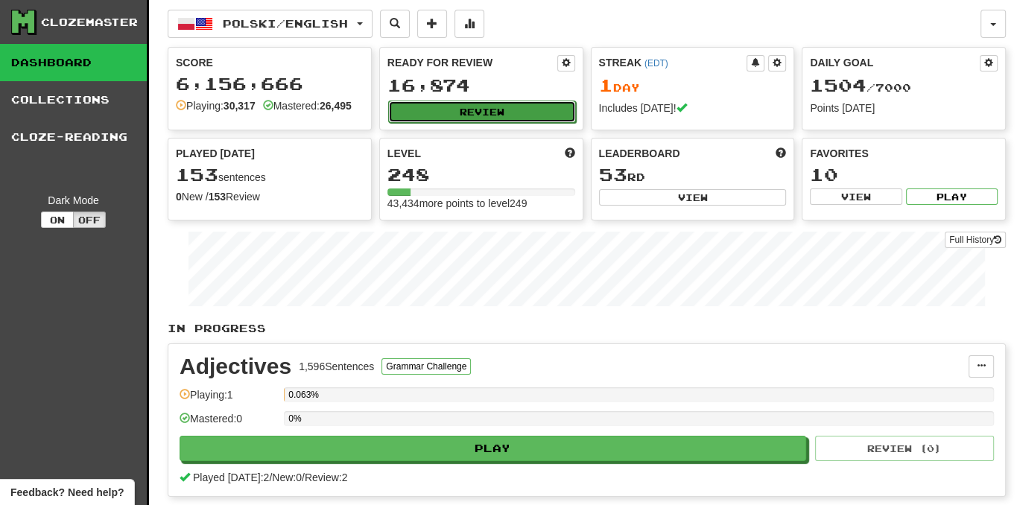
click at [546, 115] on button "Review" at bounding box center [482, 112] width 188 height 22
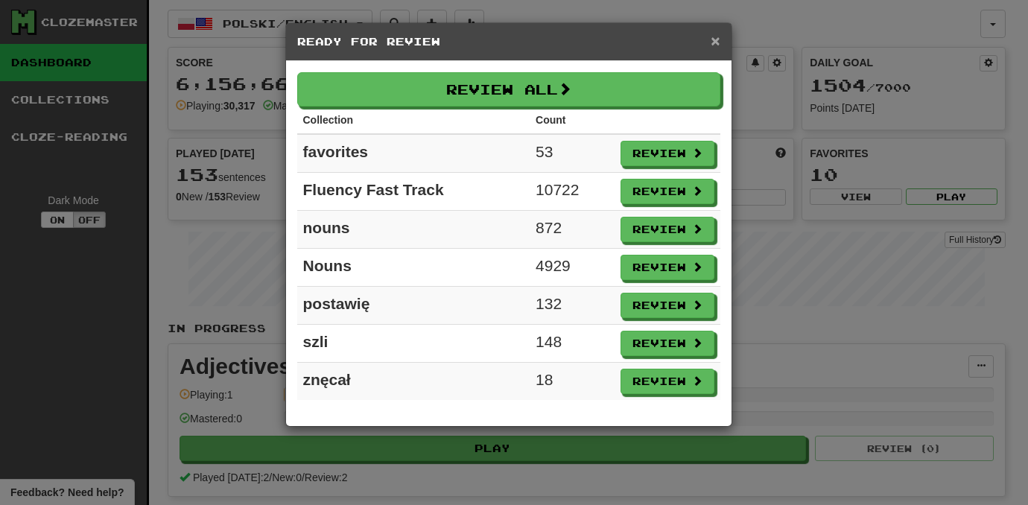
click at [719, 37] on span "×" at bounding box center [715, 40] width 9 height 17
